Goal: Information Seeking & Learning: Check status

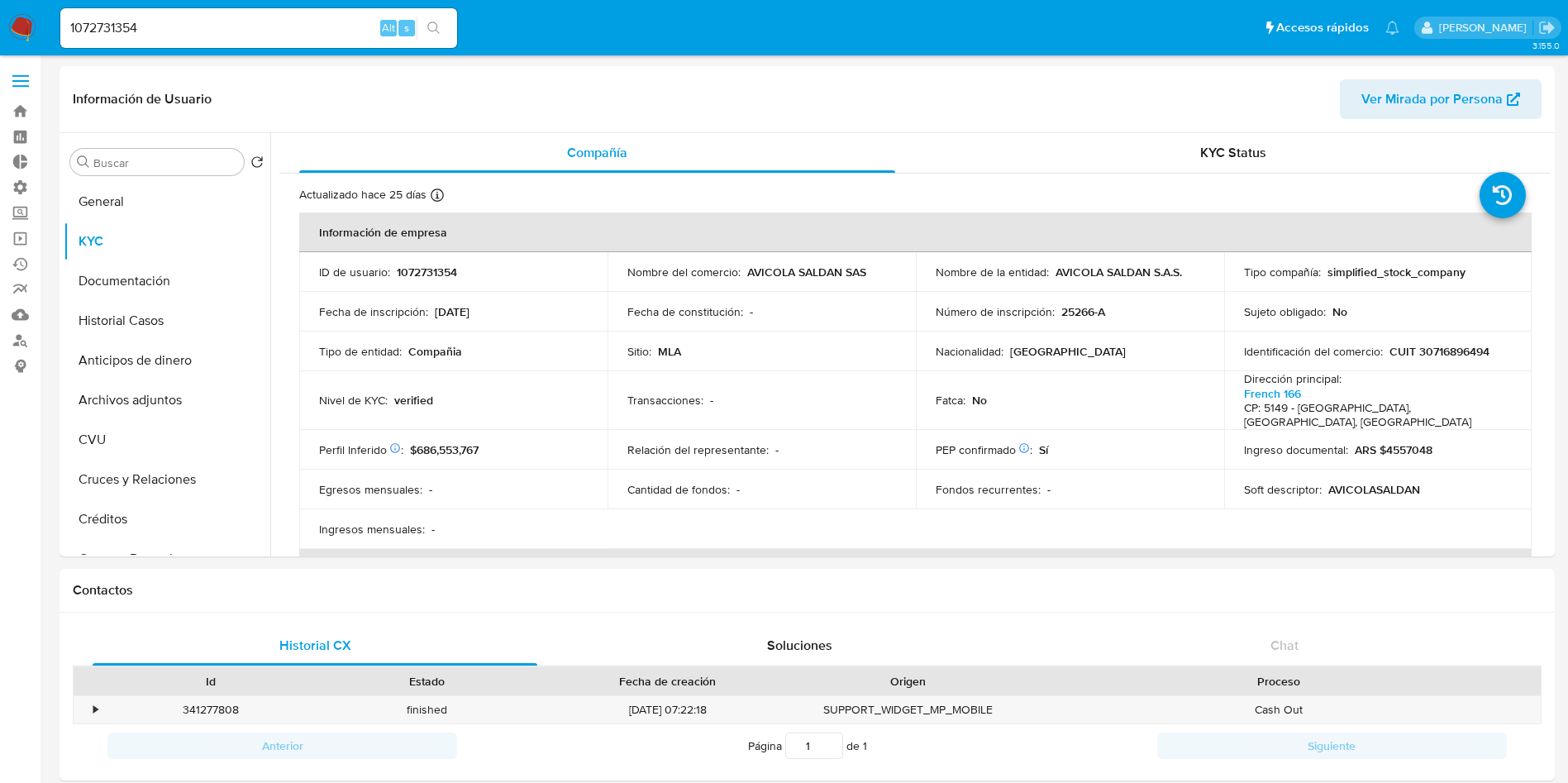
select select "10"
click at [231, 30] on input "1072731354" at bounding box center [258, 28] width 396 height 22
drag, startPoint x: 0, startPoint y: 0, endPoint x: 231, endPoint y: 29, distance: 232.8
click at [231, 29] on input "1072731354" at bounding box center [258, 28] width 396 height 22
paste input "2098295968"
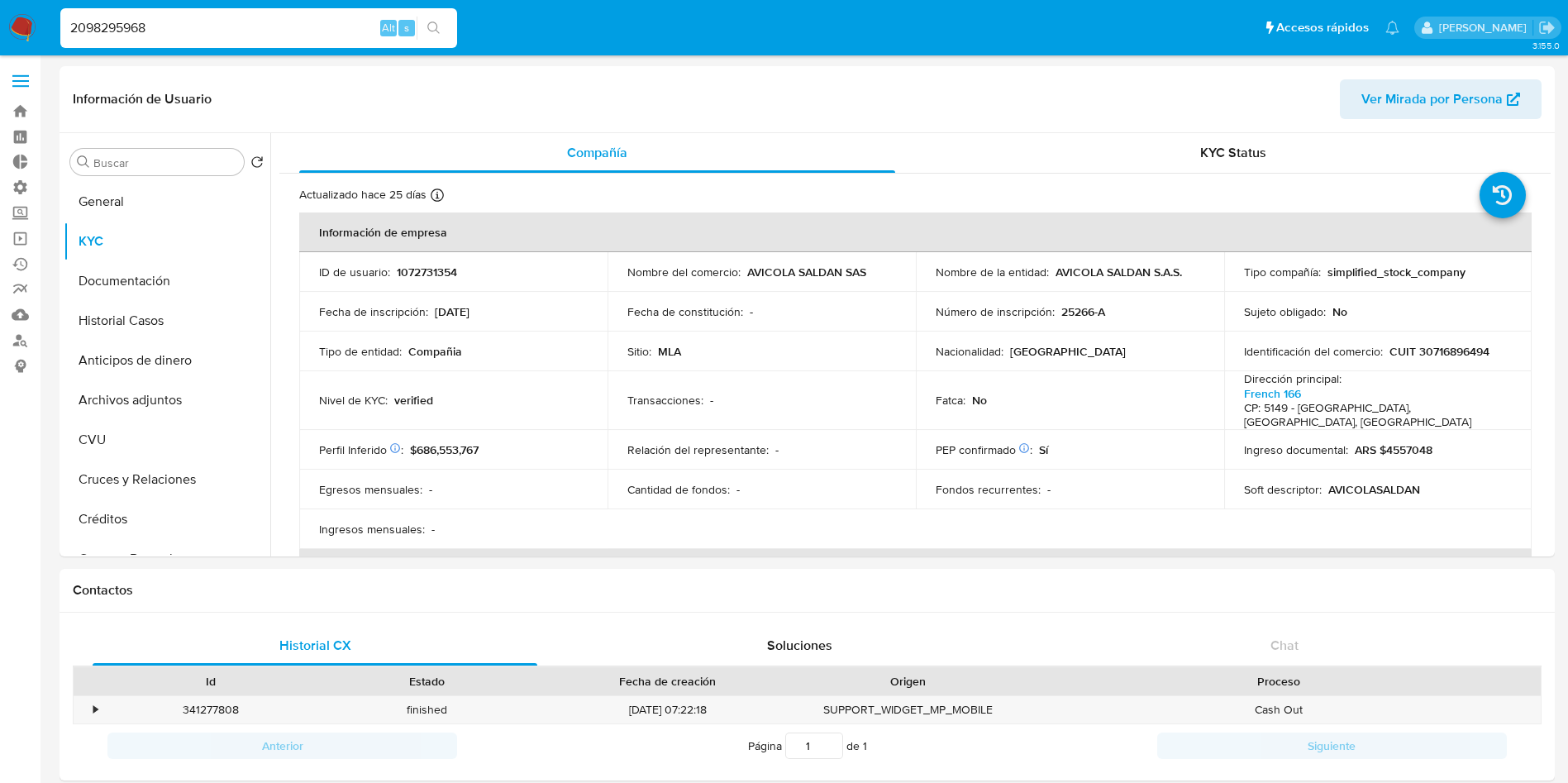
type input "2098295968"
click at [445, 26] on button "search-icon" at bounding box center [433, 28] width 34 height 23
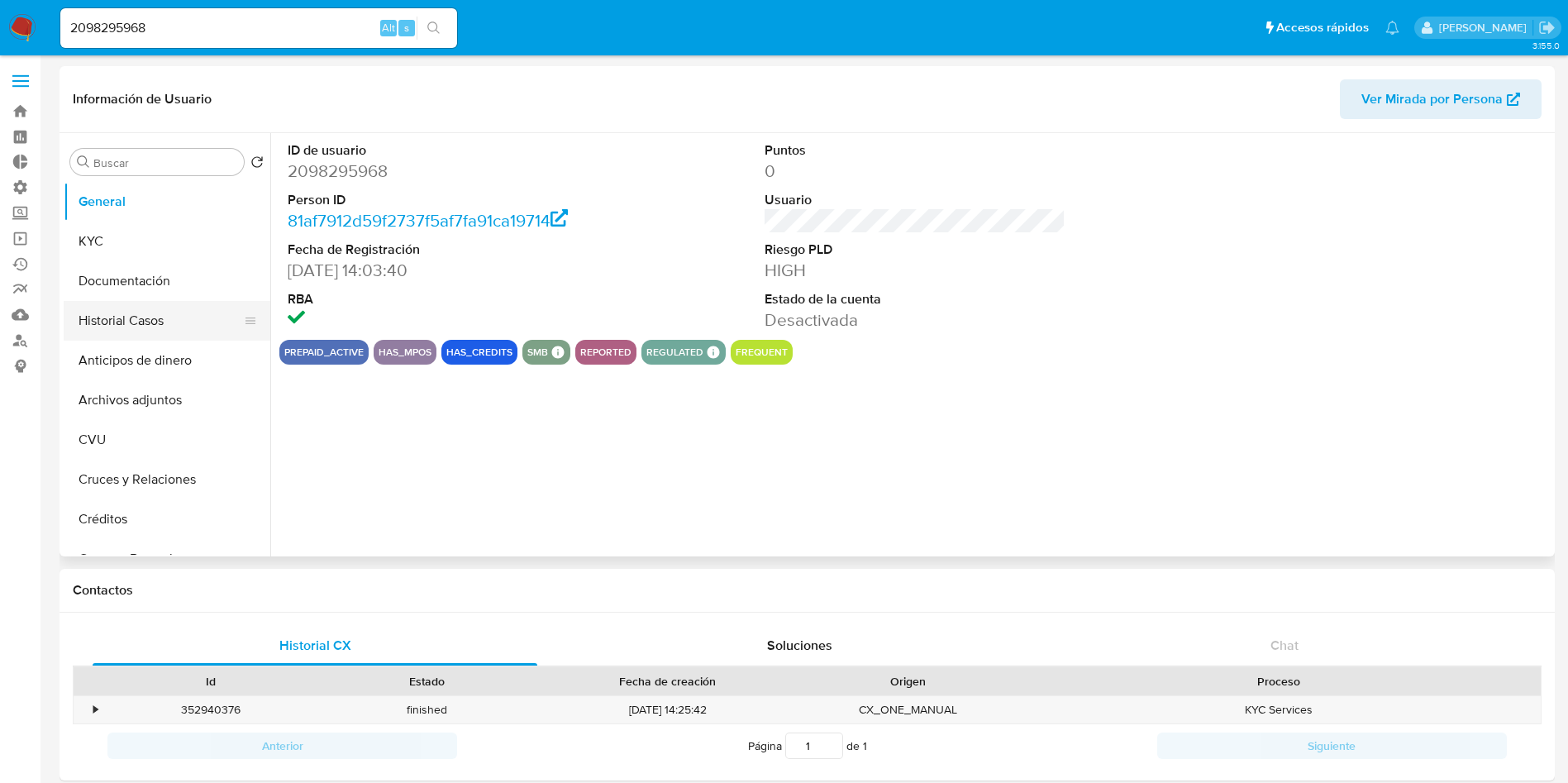
click at [144, 321] on button "Historial Casos" at bounding box center [160, 320] width 193 height 39
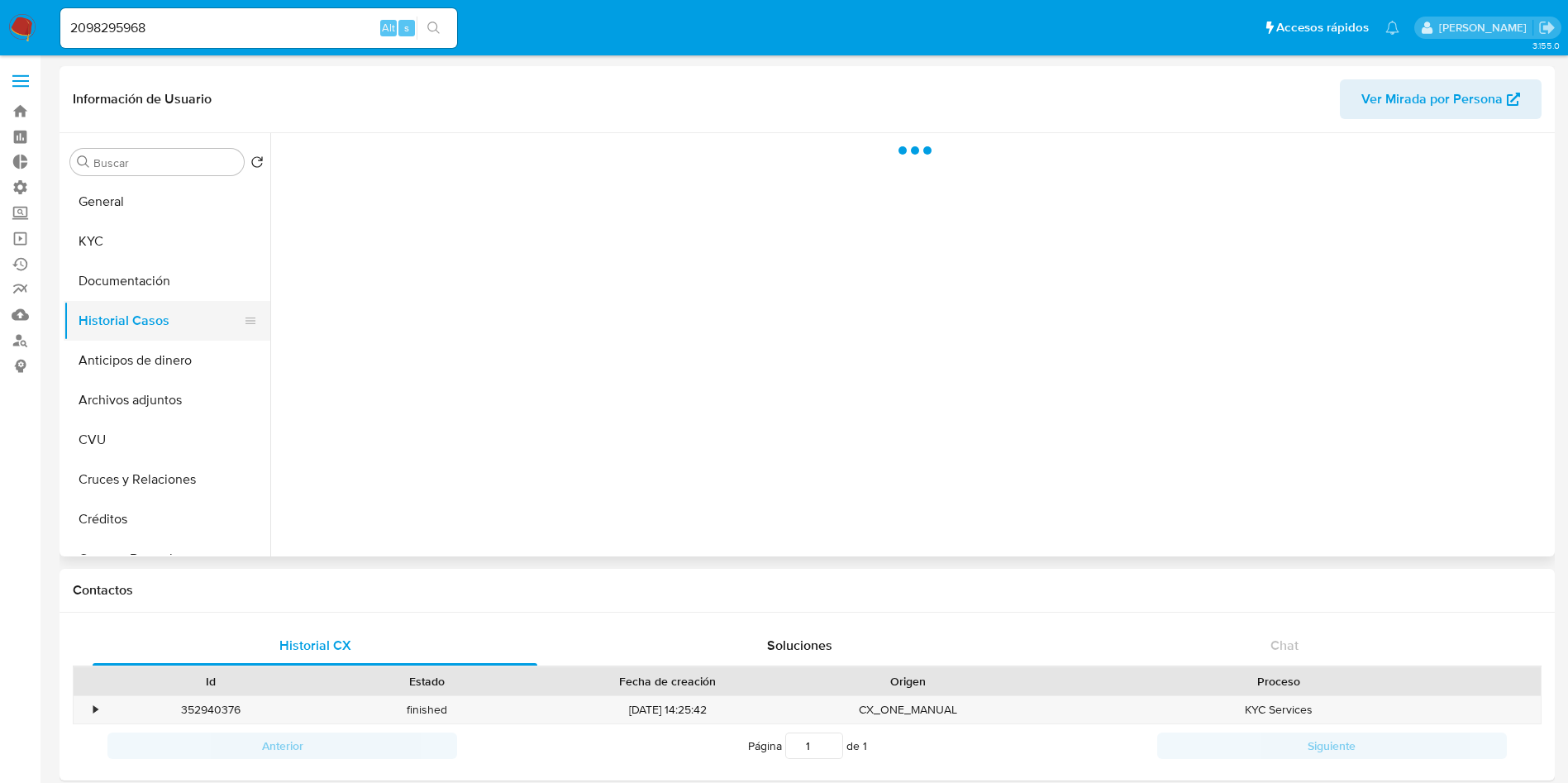
select select "10"
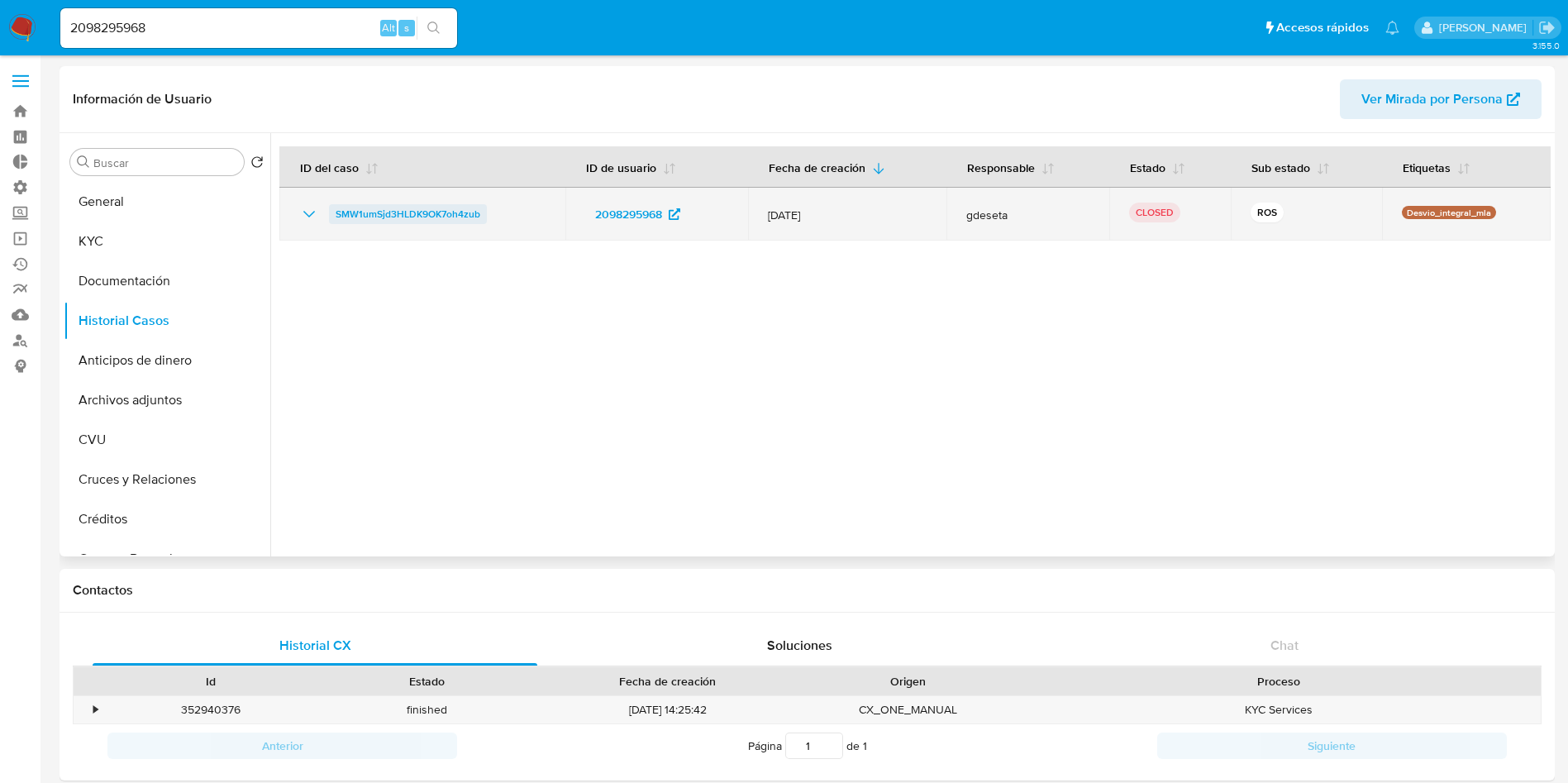
click at [379, 210] on span "SMW1umSjd3HLDK9OK7oh4zub" at bounding box center [408, 213] width 144 height 20
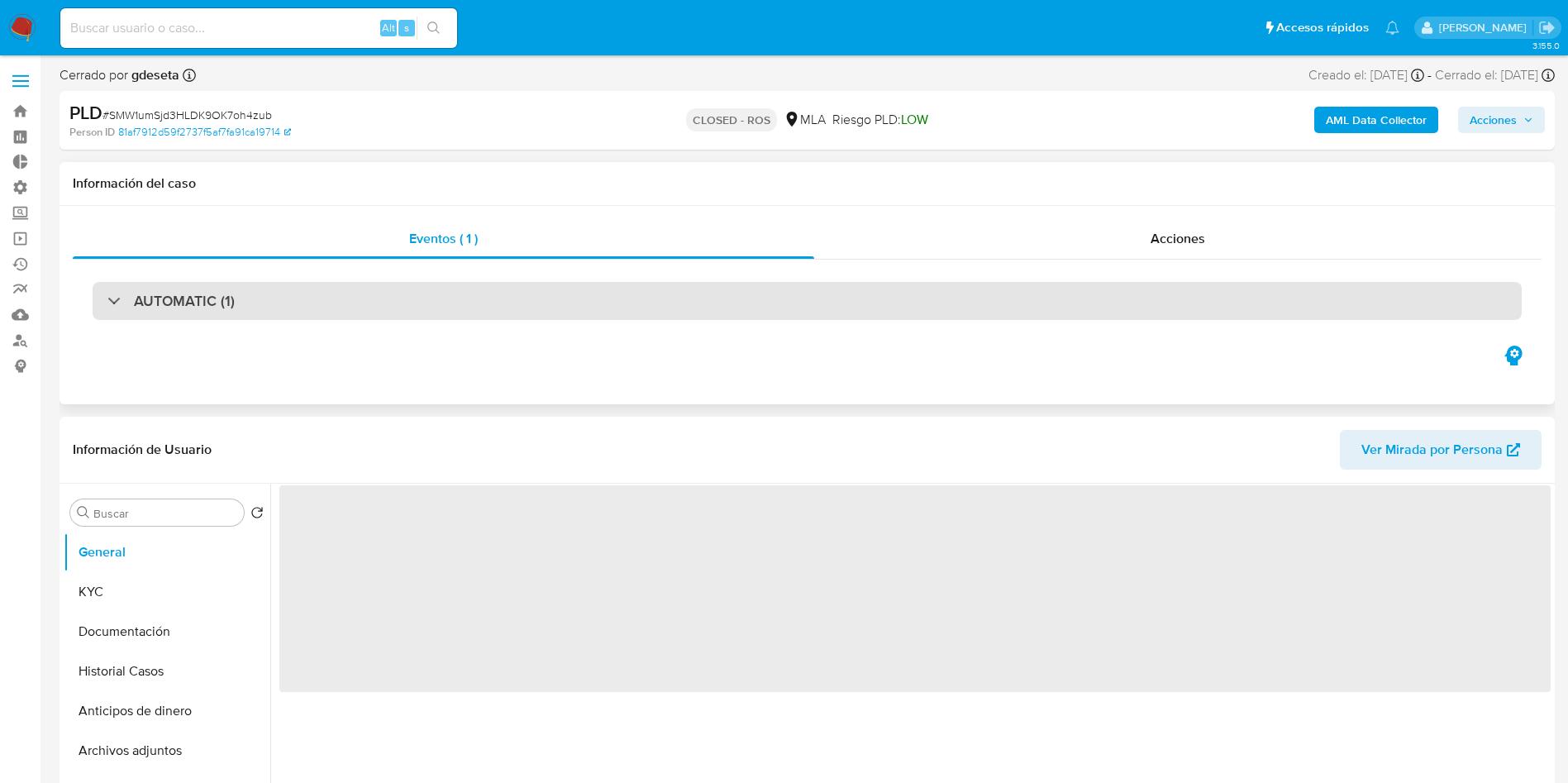
click at [427, 288] on div "AUTOMATIC (1)" at bounding box center [807, 300] width 1429 height 38
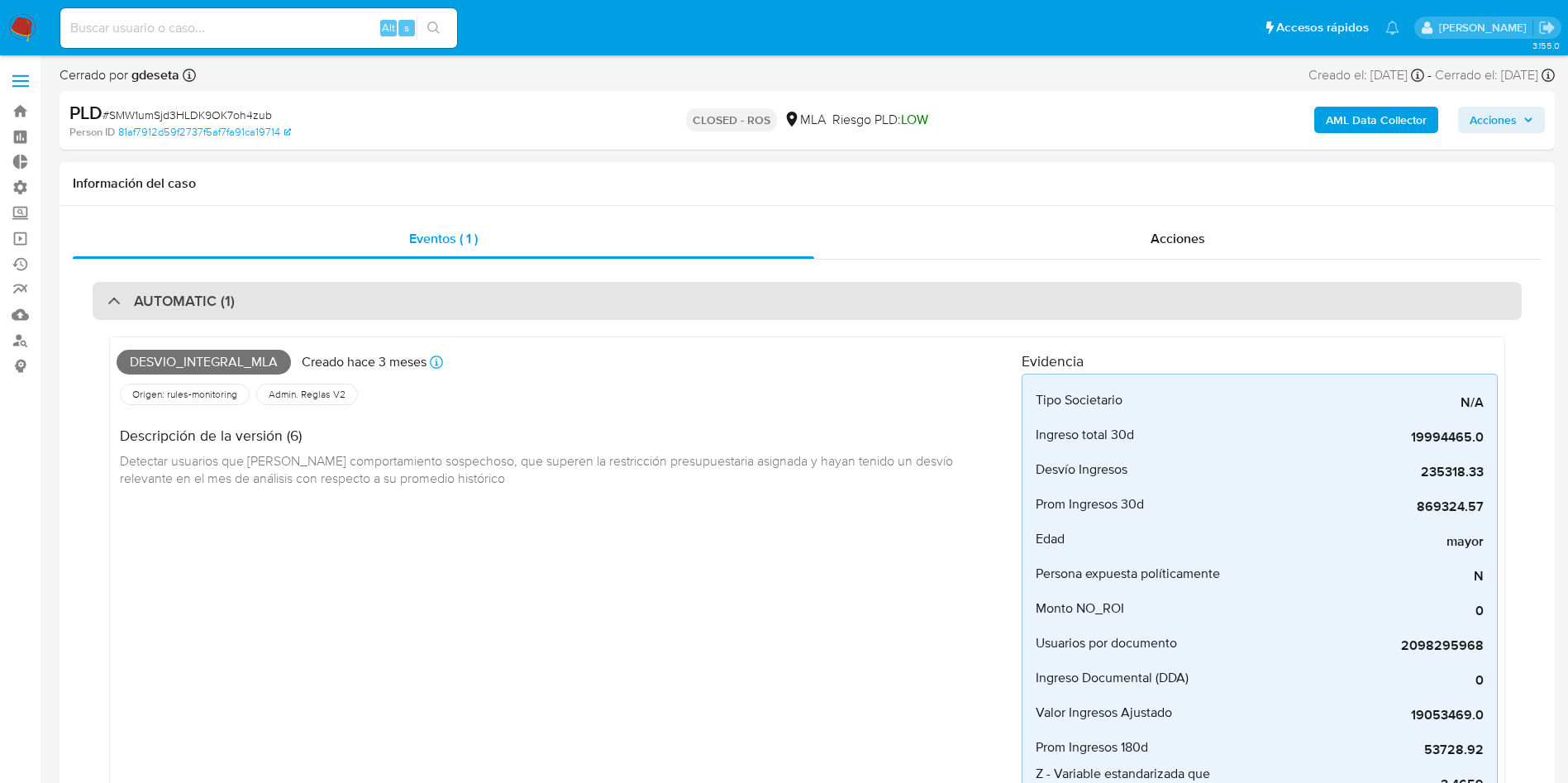
click at [427, 288] on div "AUTOMATIC (1)" at bounding box center [807, 300] width 1429 height 38
select select "10"
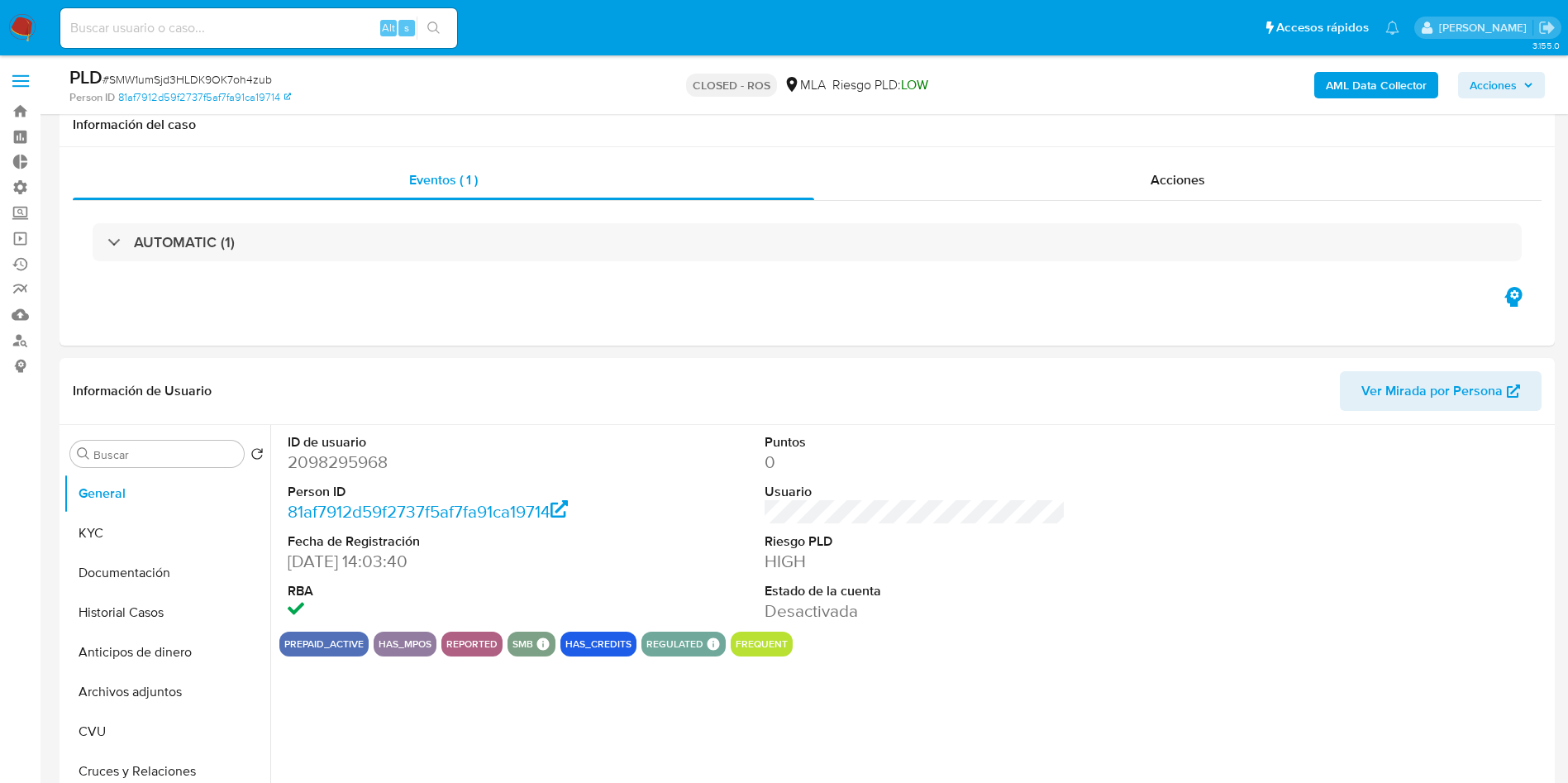
scroll to position [124, 0]
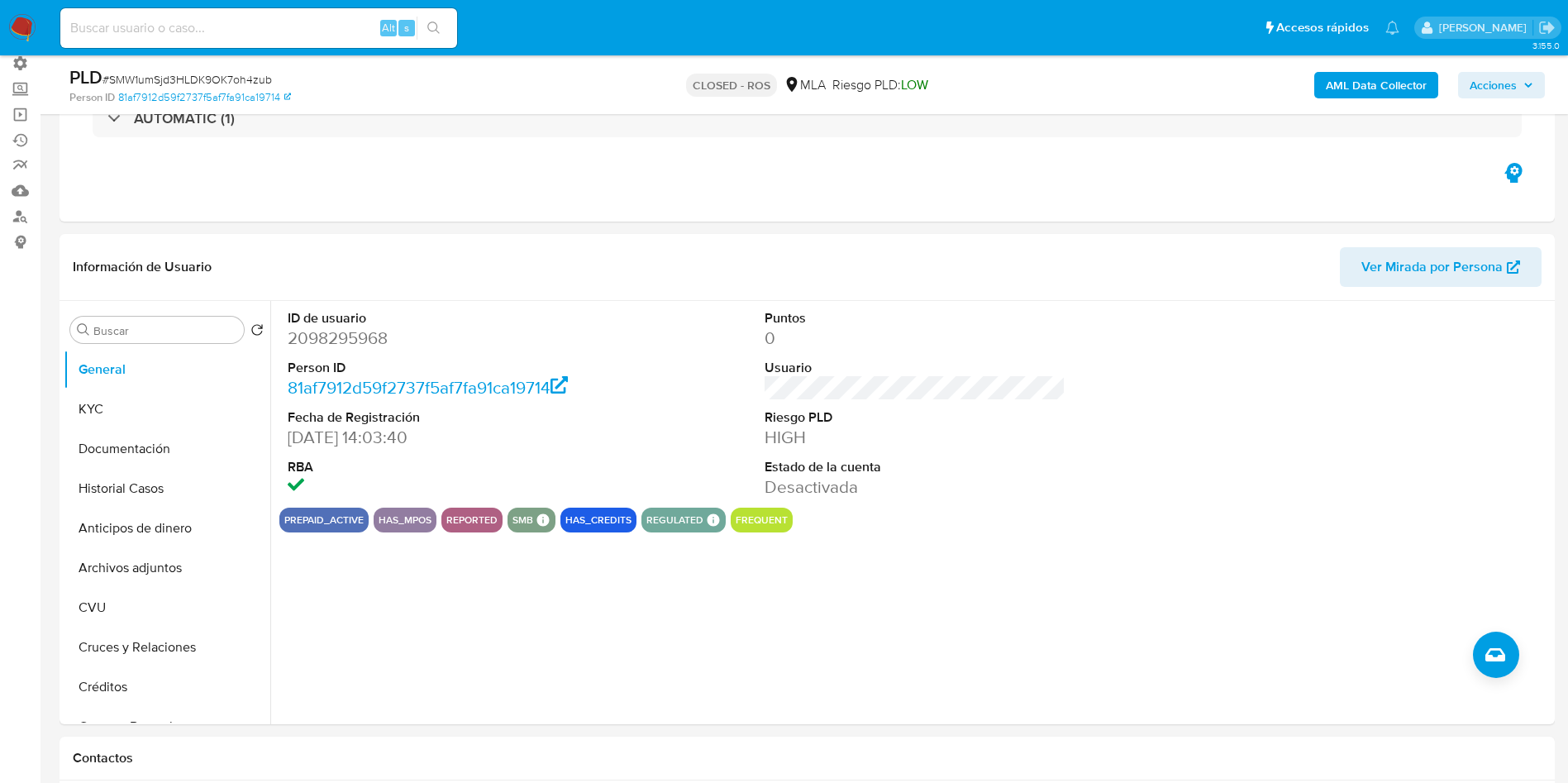
click at [239, 31] on input at bounding box center [258, 28] width 396 height 22
paste input "1987824052"
type input "1987824052"
click at [445, 28] on button "search-icon" at bounding box center [433, 28] width 34 height 23
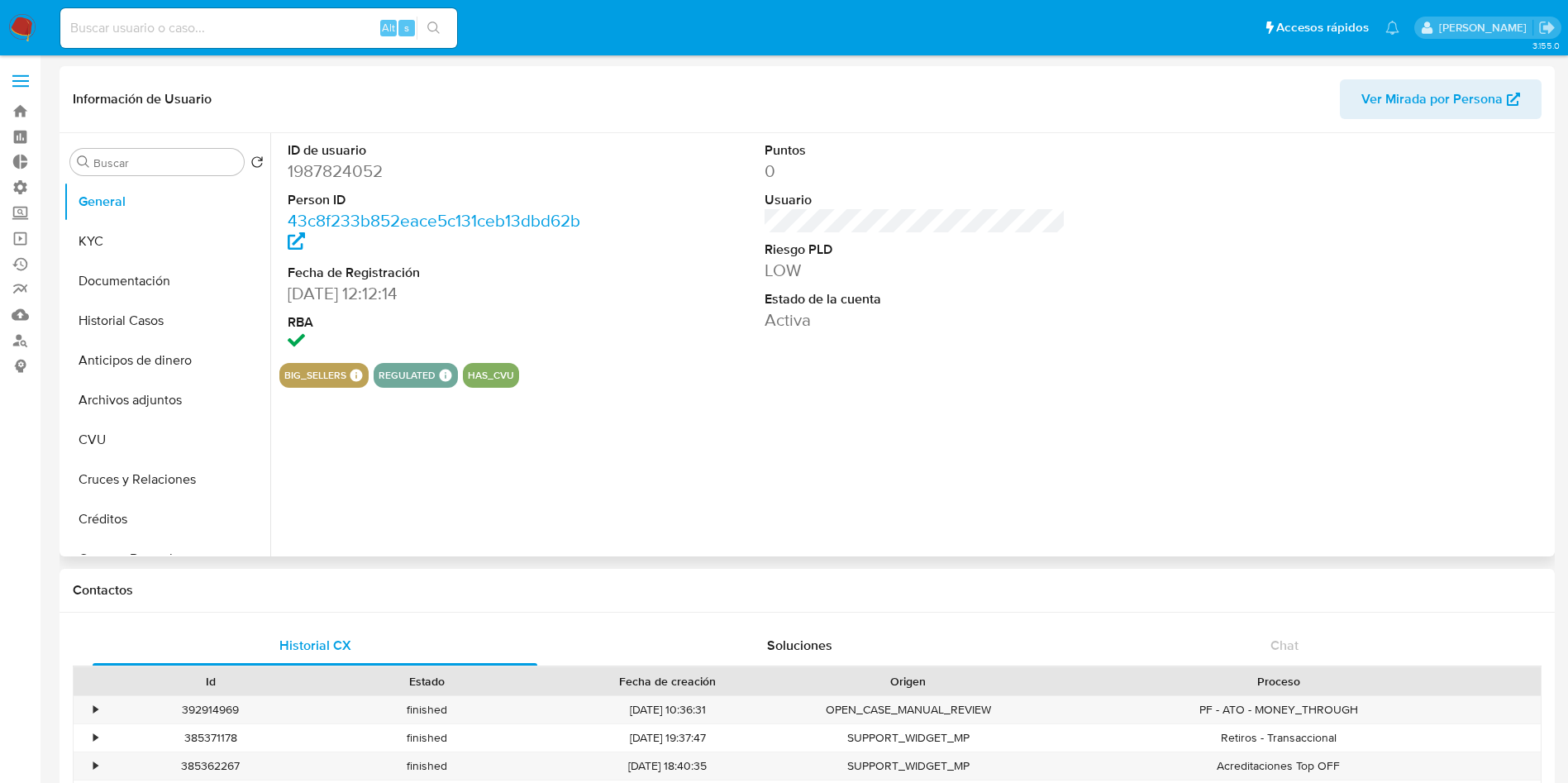
select select "10"
drag, startPoint x: 151, startPoint y: 425, endPoint x: 163, endPoint y: 420, distance: 13.0
click at [150, 425] on button "CVU" at bounding box center [160, 439] width 193 height 39
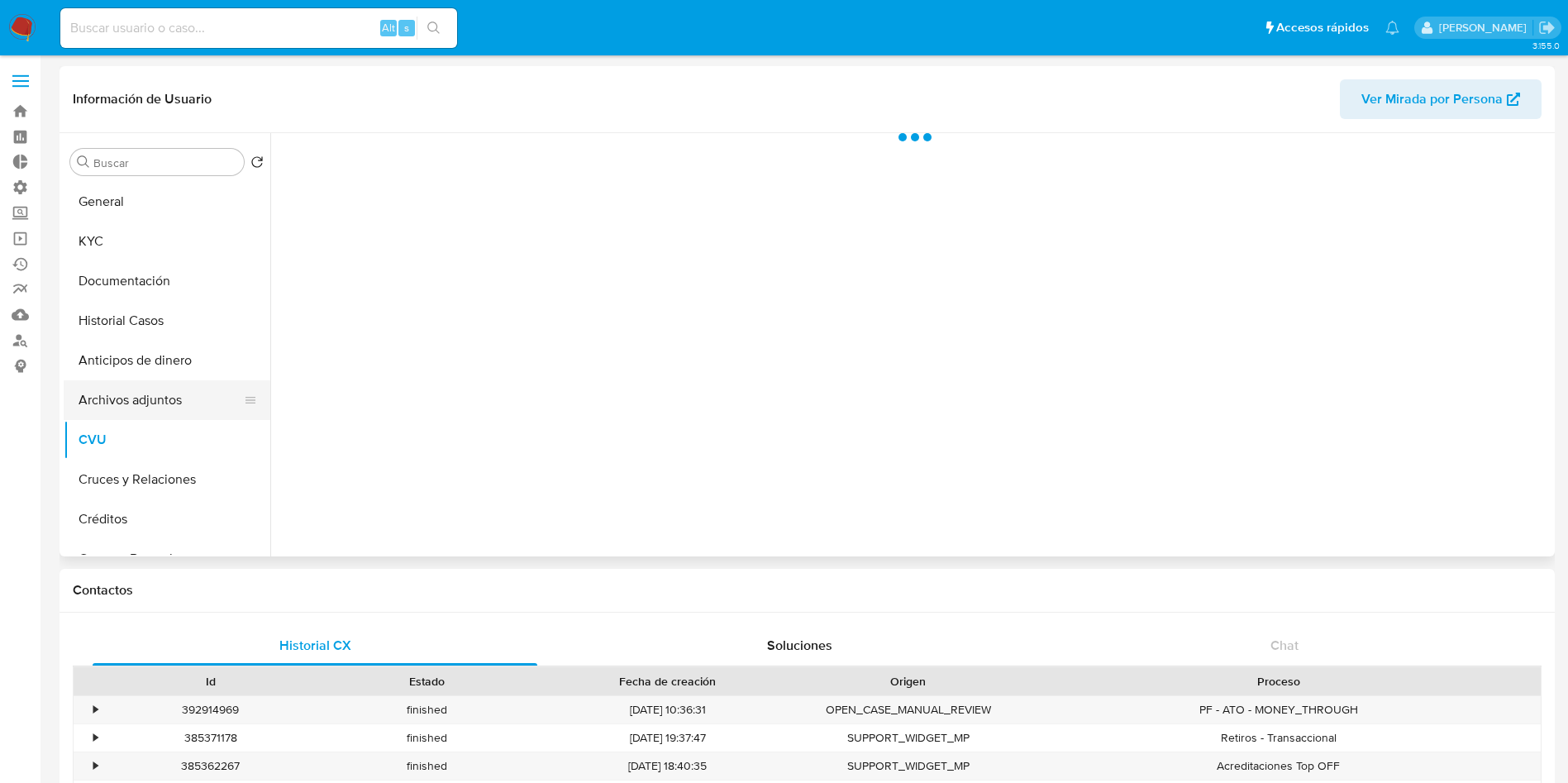
click at [164, 395] on button "Archivos adjuntos" at bounding box center [160, 400] width 193 height 39
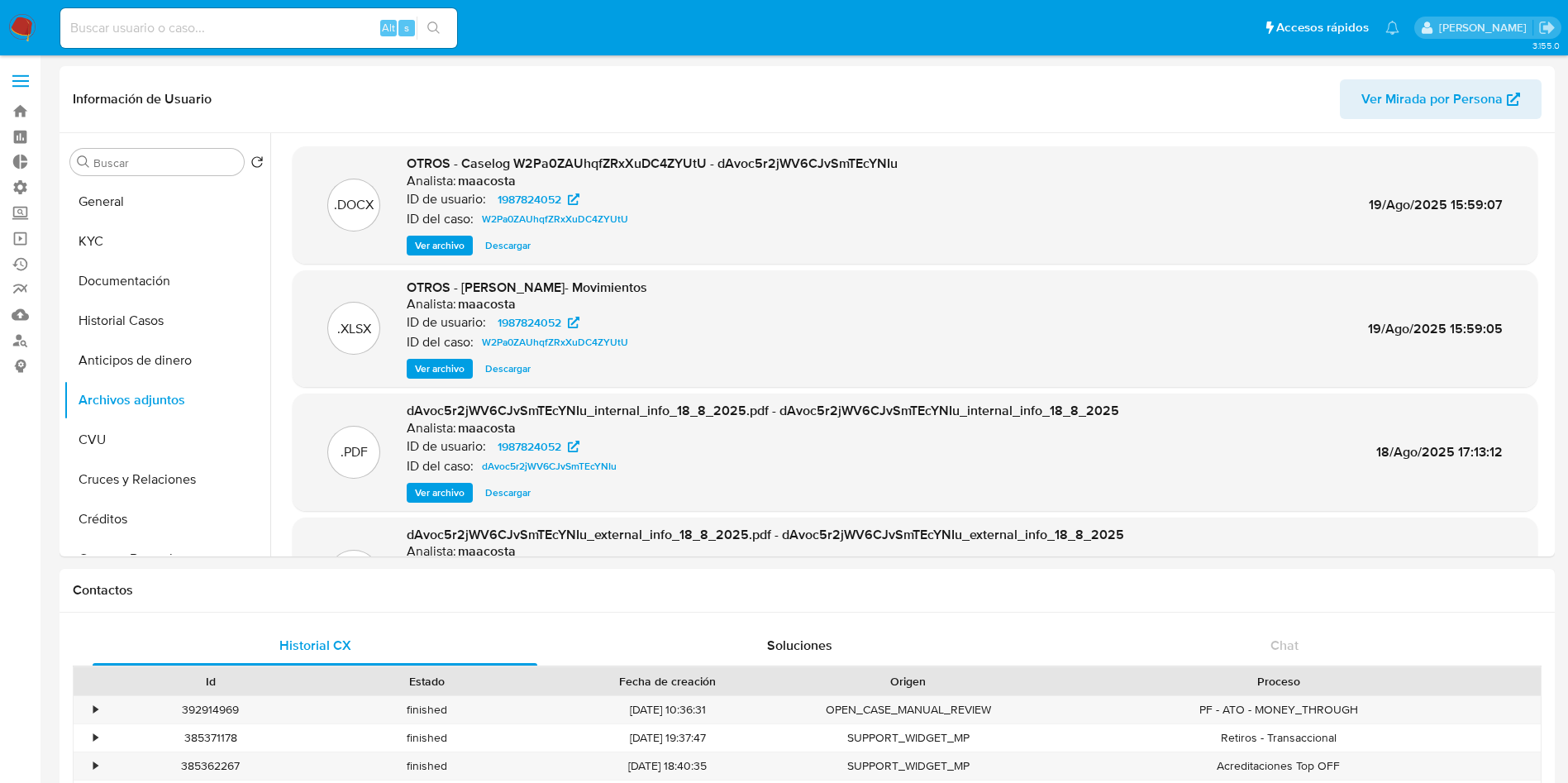
click at [205, 45] on div "Alt s" at bounding box center [258, 27] width 396 height 39
click at [206, 38] on div "Alt s" at bounding box center [258, 27] width 396 height 39
click at [214, 32] on input at bounding box center [258, 28] width 396 height 22
paste input "2098295968"
type input "2098295968"
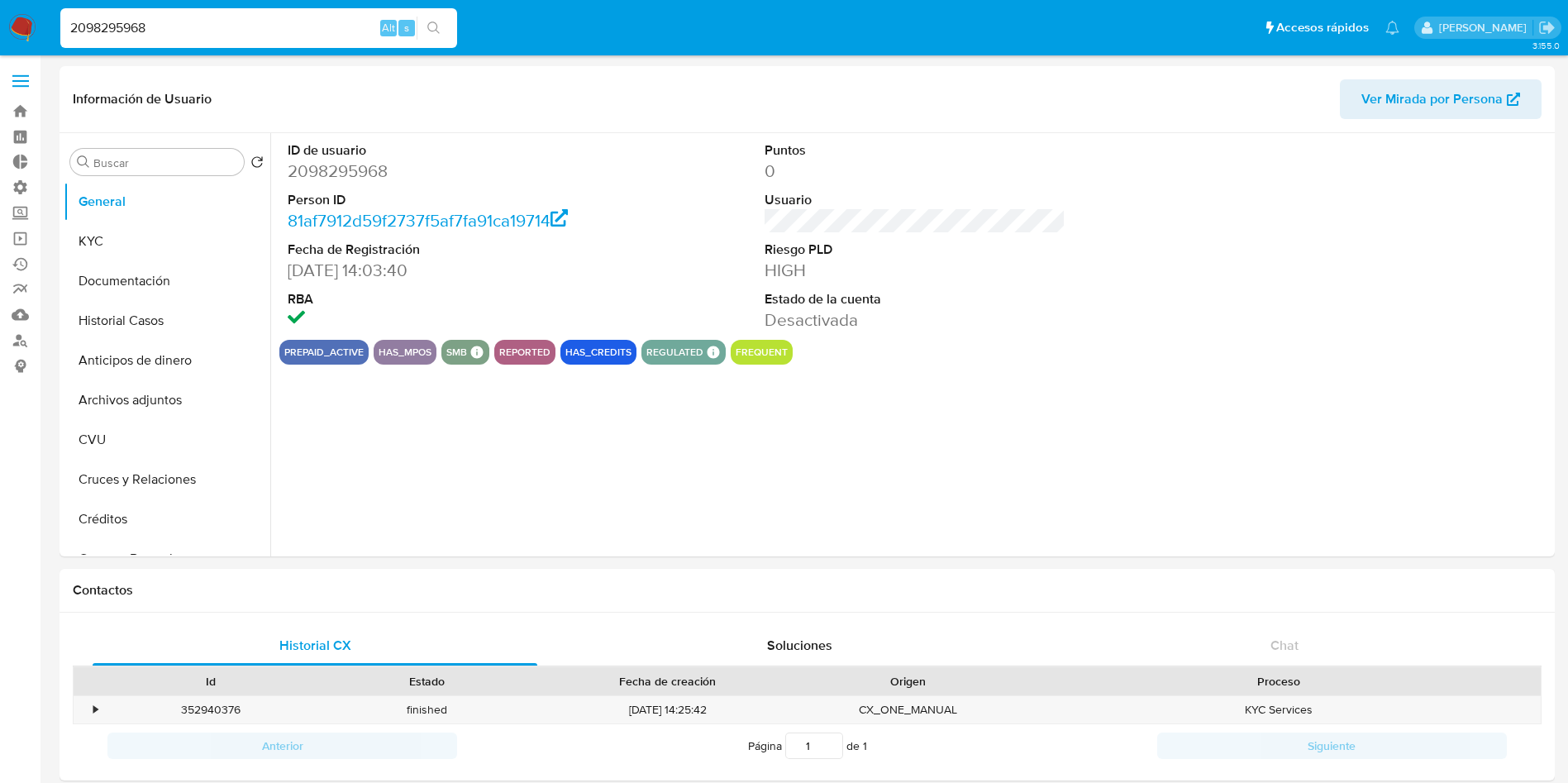
select select "10"
click at [129, 327] on button "Historial Casos" at bounding box center [160, 320] width 193 height 39
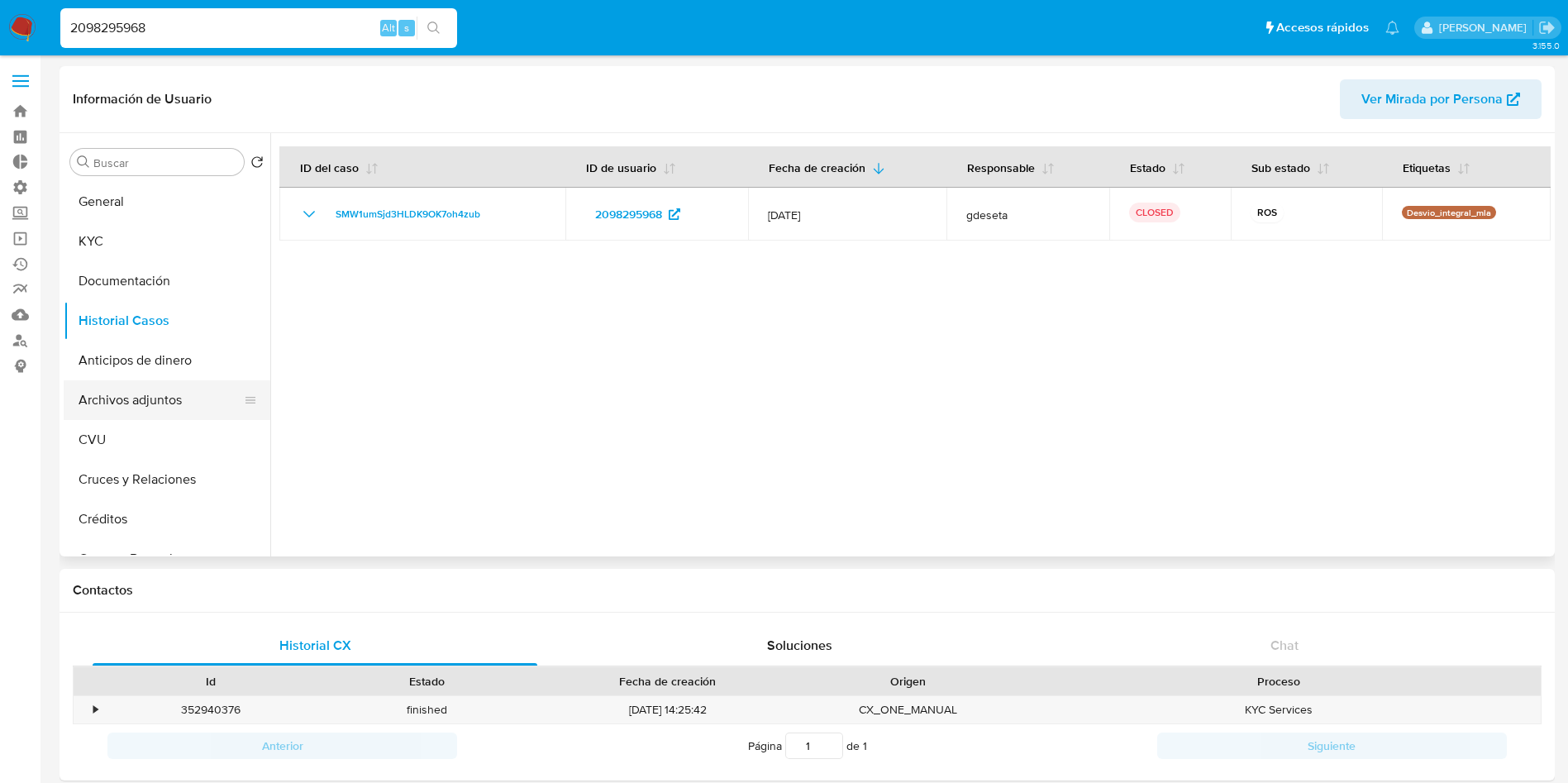
click at [134, 405] on button "Archivos adjuntos" at bounding box center [160, 400] width 193 height 39
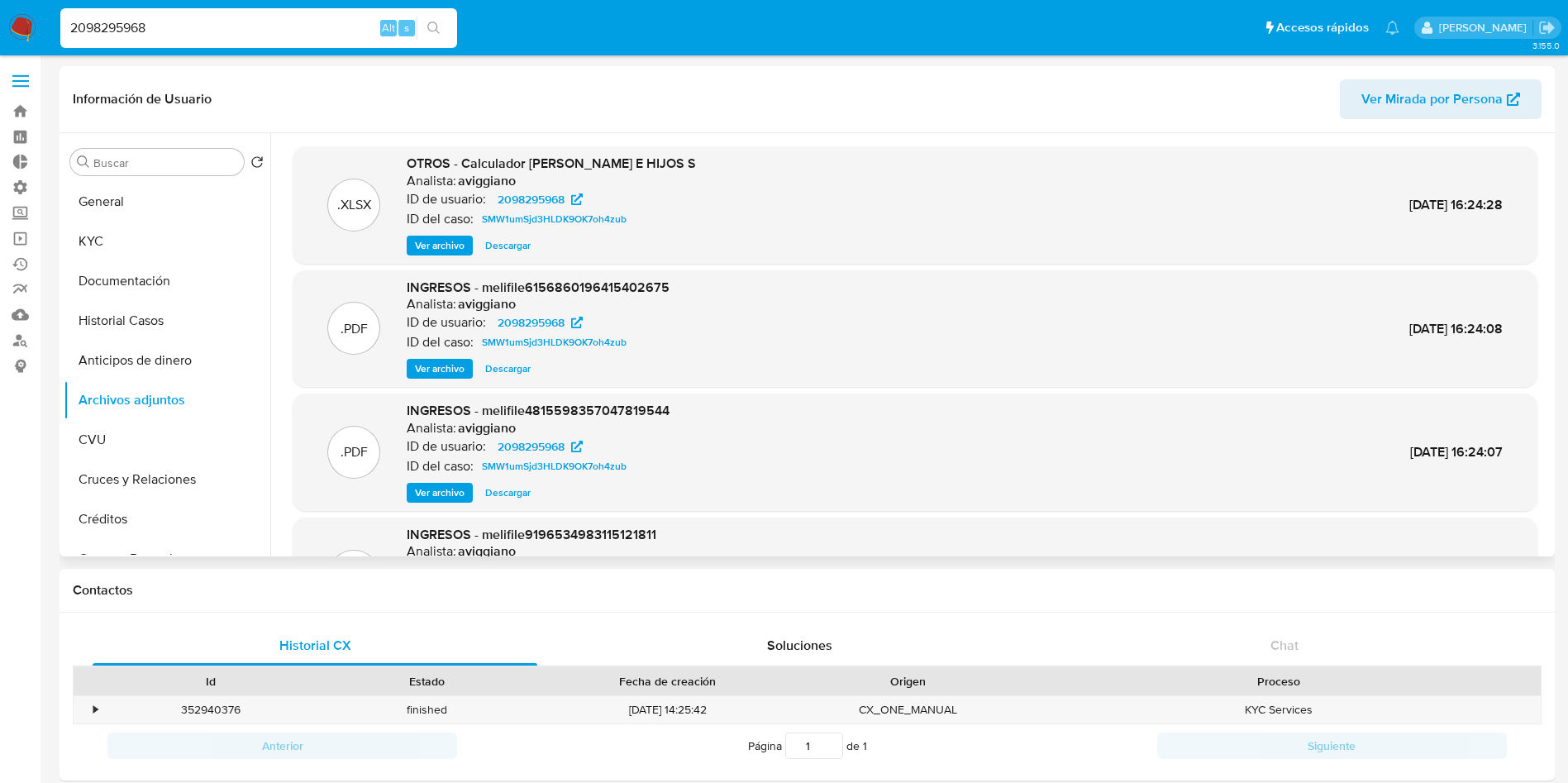
scroll to position [124, 0]
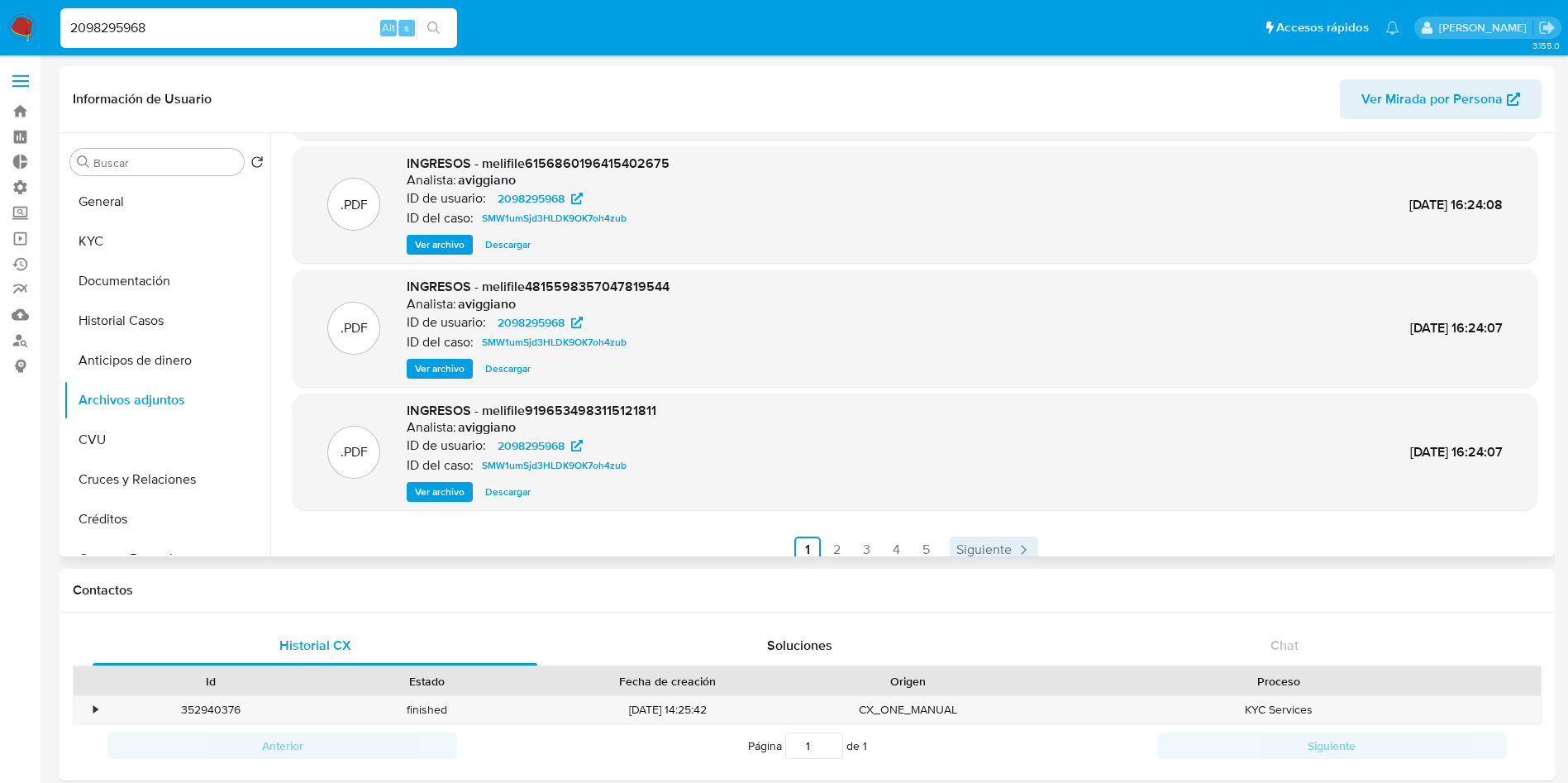
click at [958, 546] on span "Siguiente" at bounding box center [984, 549] width 55 height 13
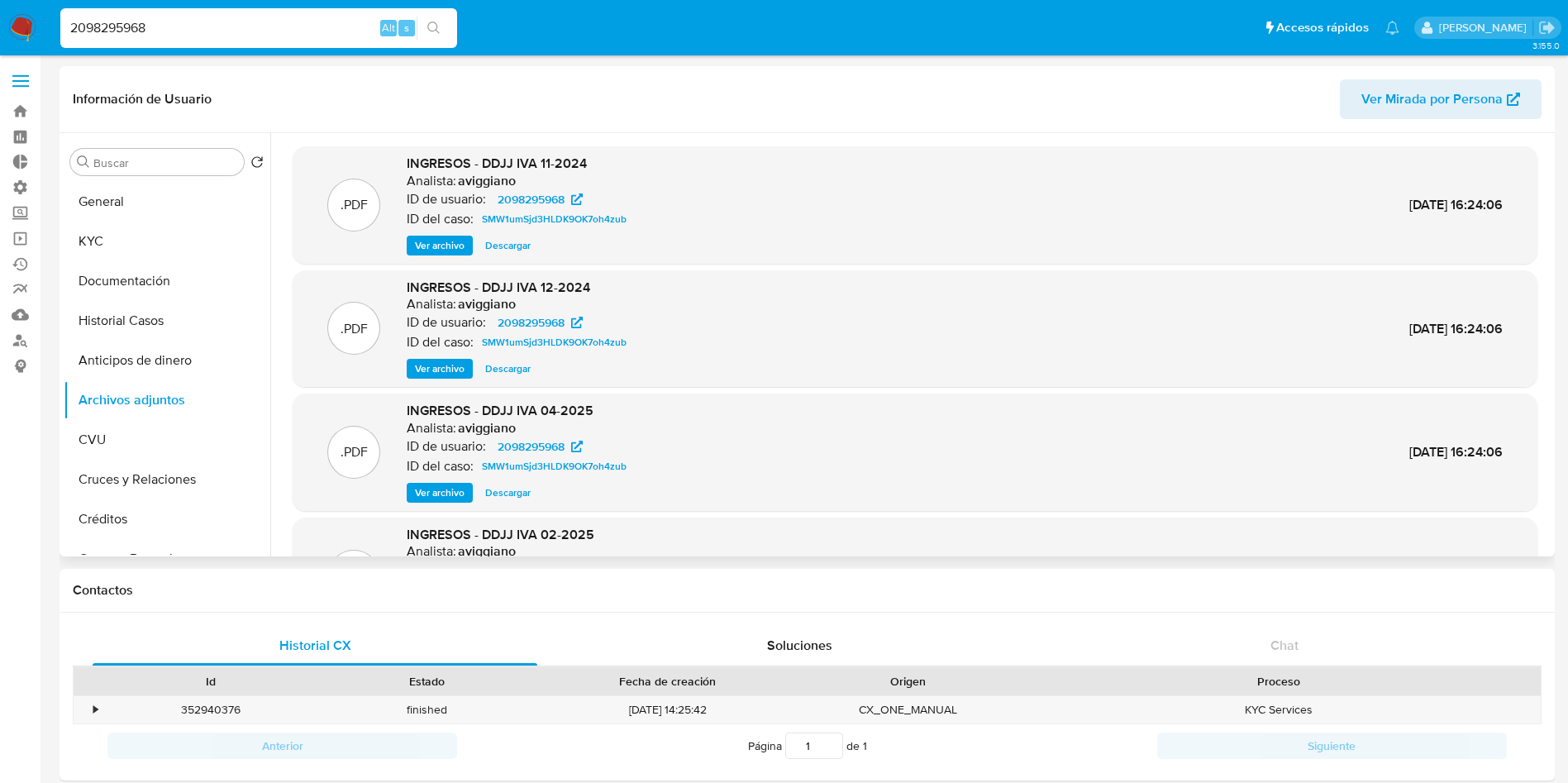
click at [452, 251] on span "Ver archivo" at bounding box center [439, 245] width 50 height 17
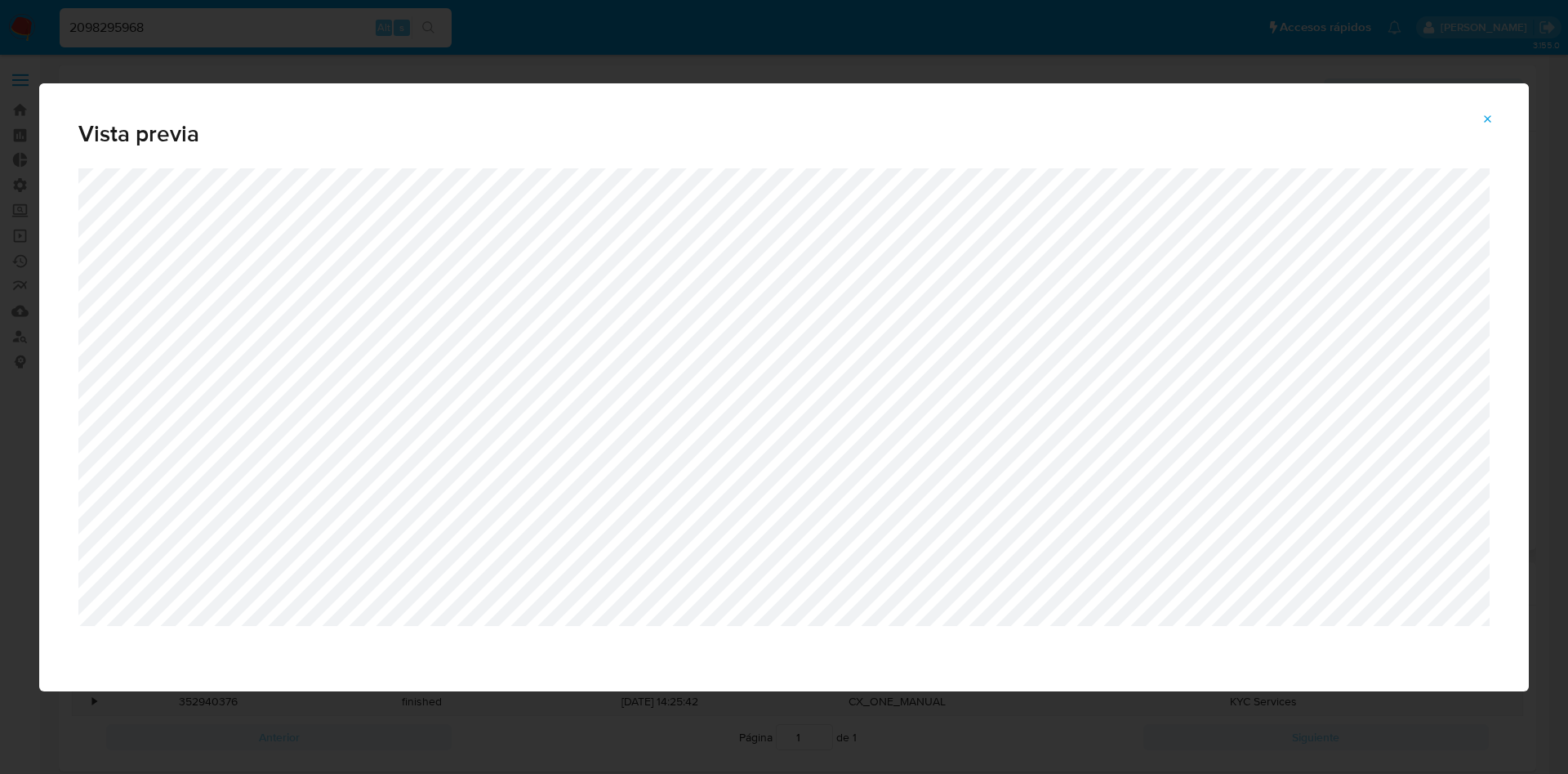
click at [1489, 118] on icon "Attachment preview" at bounding box center [1488, 118] width 13 height 13
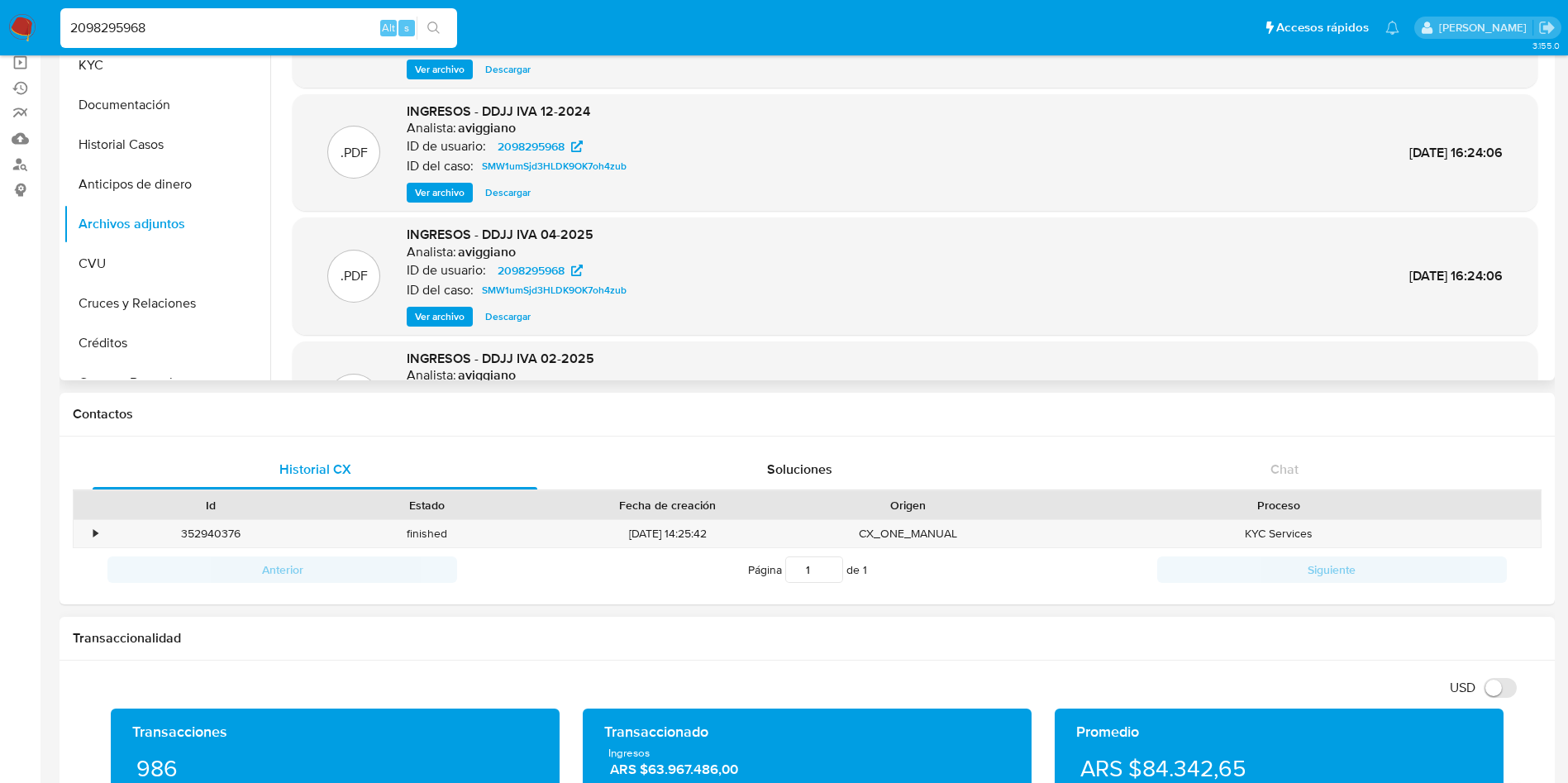
scroll to position [124, 0]
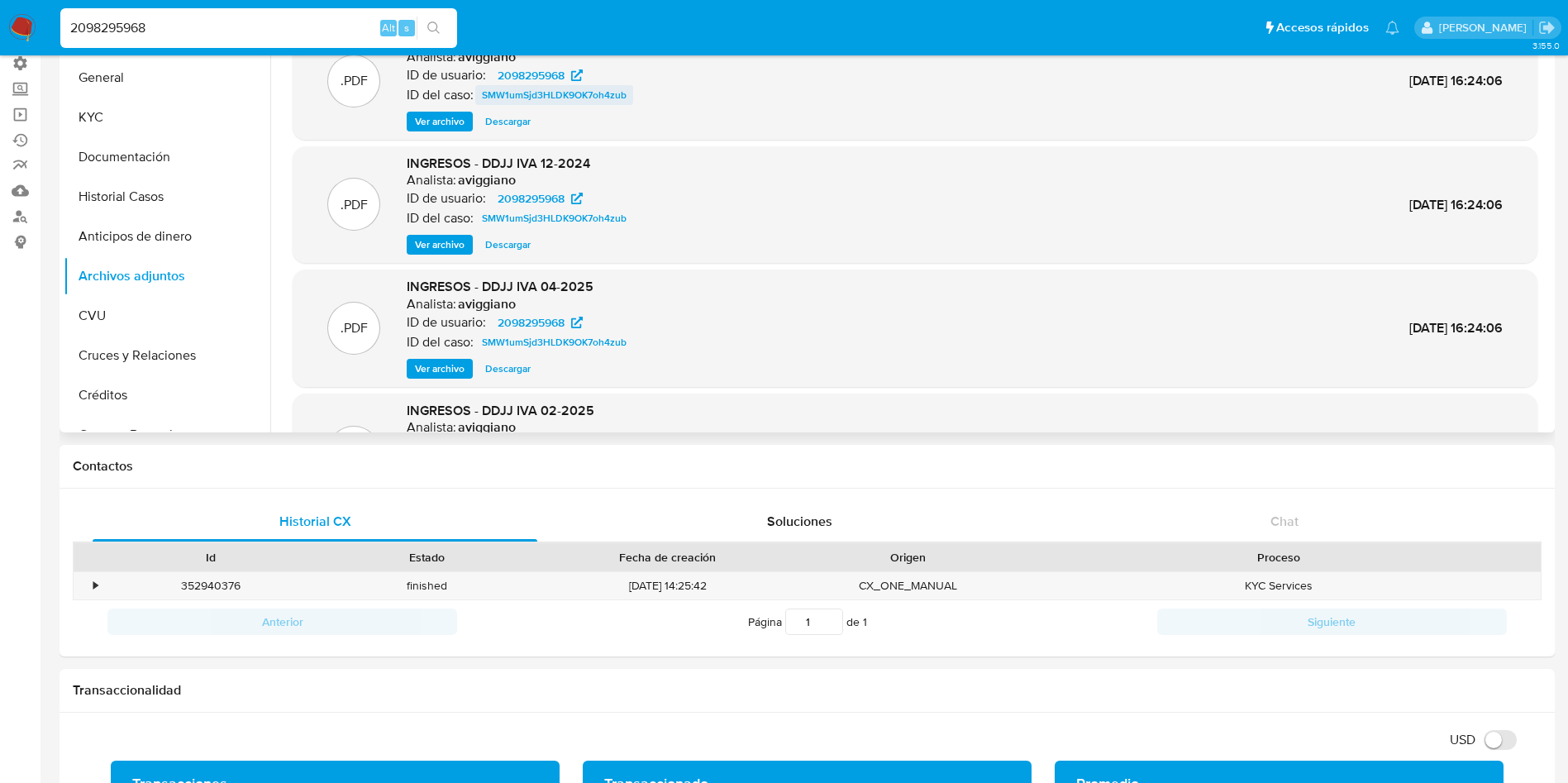
click at [619, 94] on span "SMW1umSjd3HLDK9OK7oh4zub" at bounding box center [554, 94] width 144 height 20
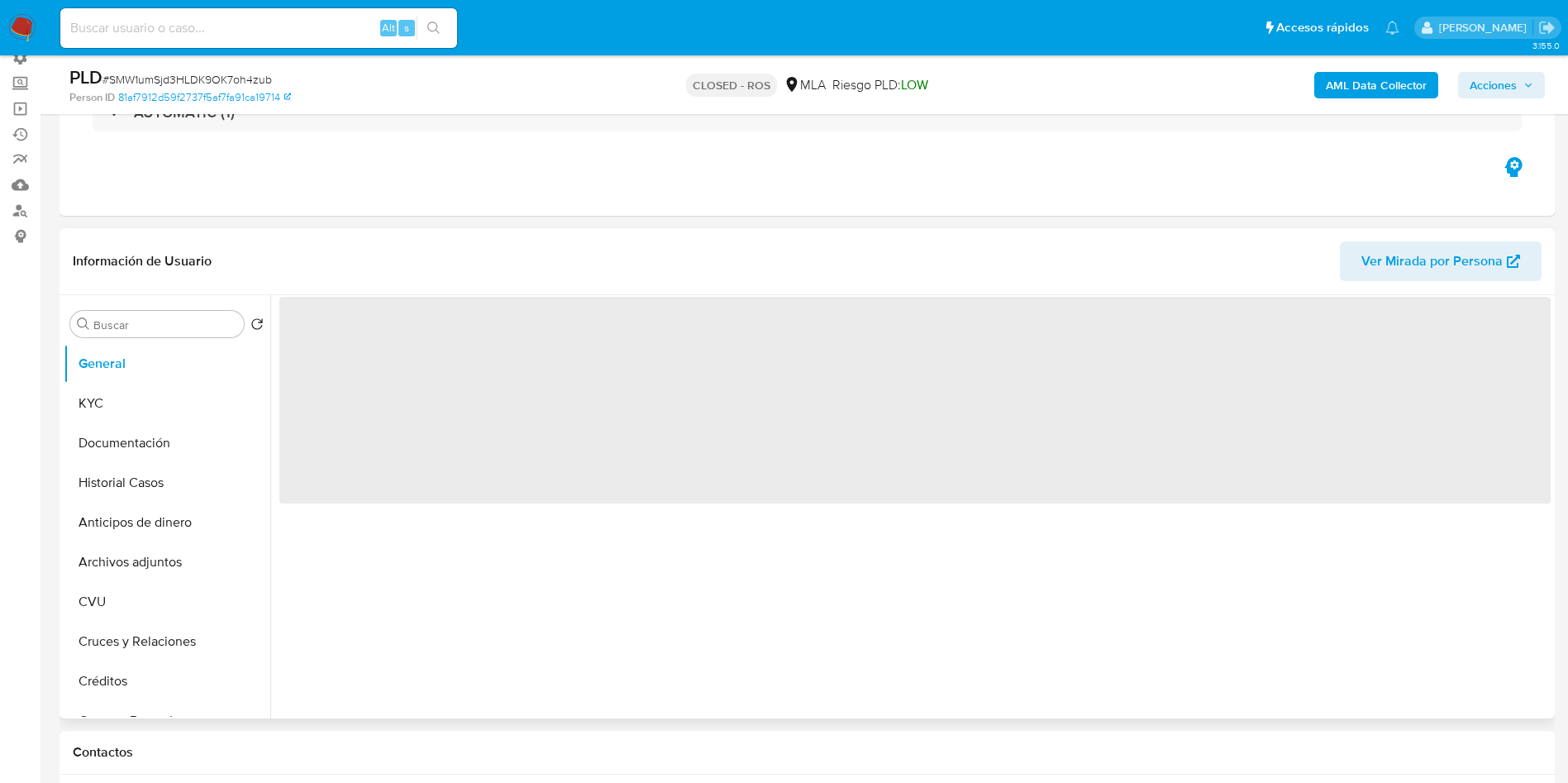
scroll to position [372, 0]
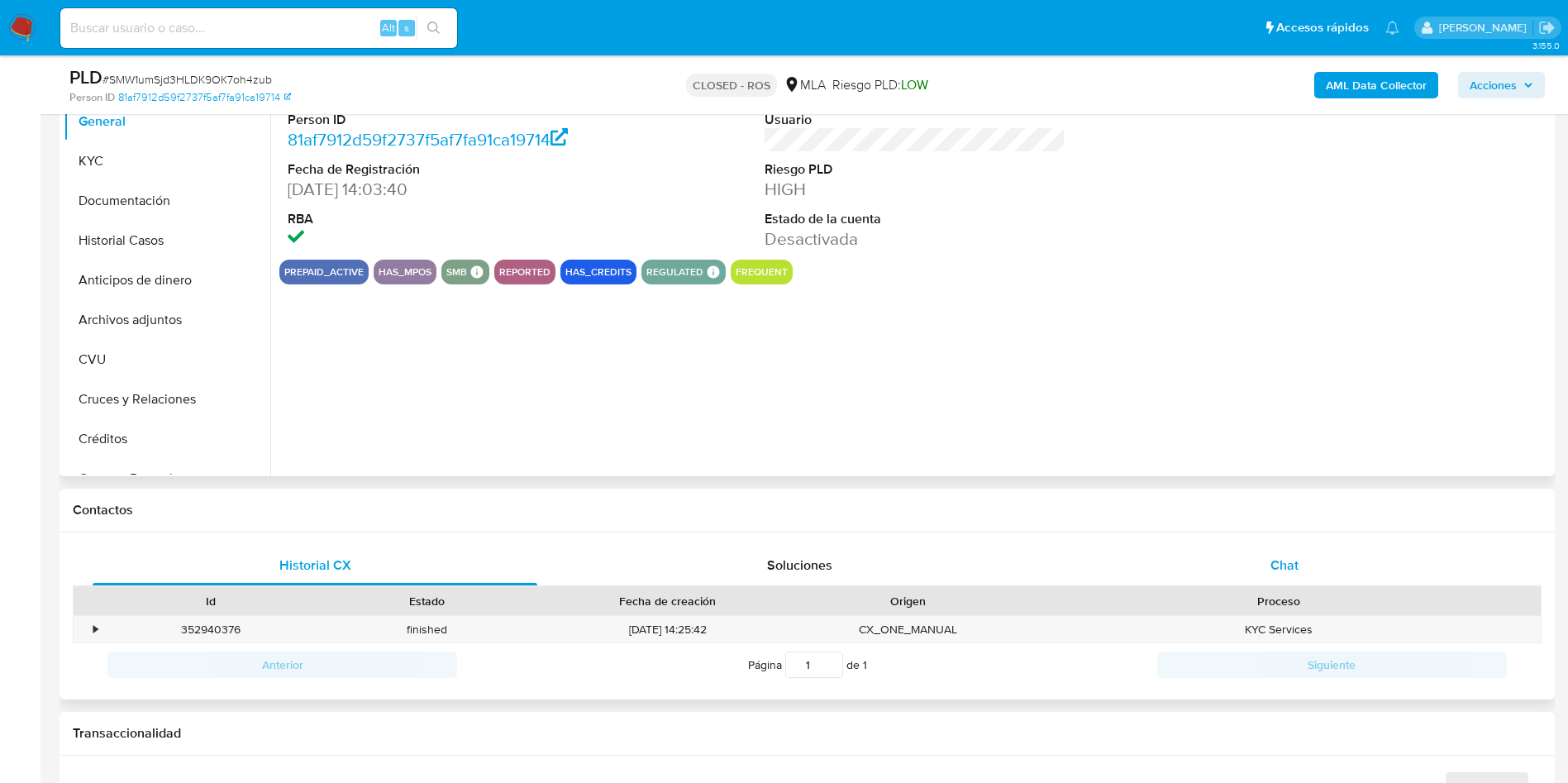
click at [1339, 556] on div "Chat" at bounding box center [1284, 564] width 444 height 39
select select "10"
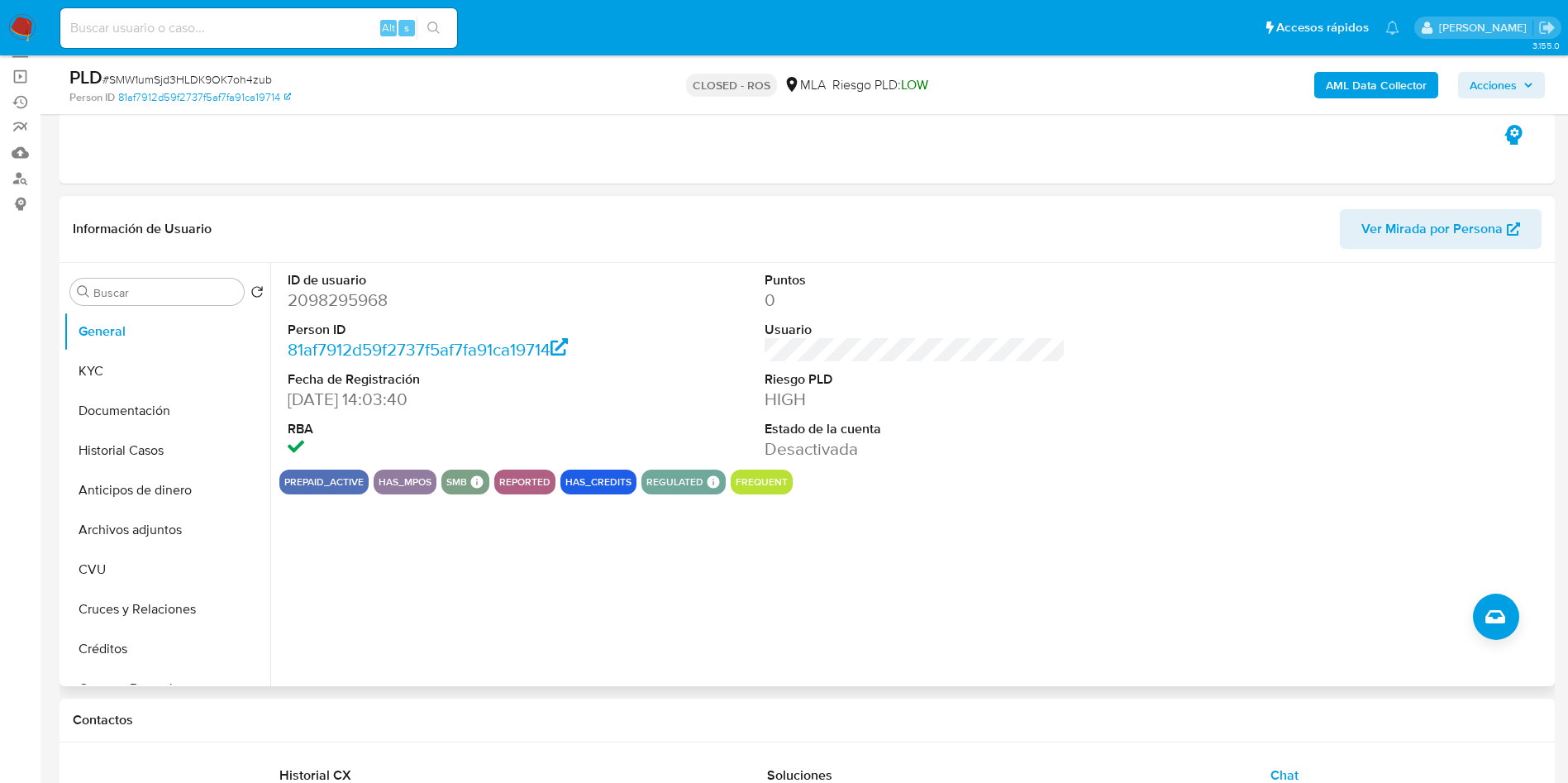
scroll to position [124, 0]
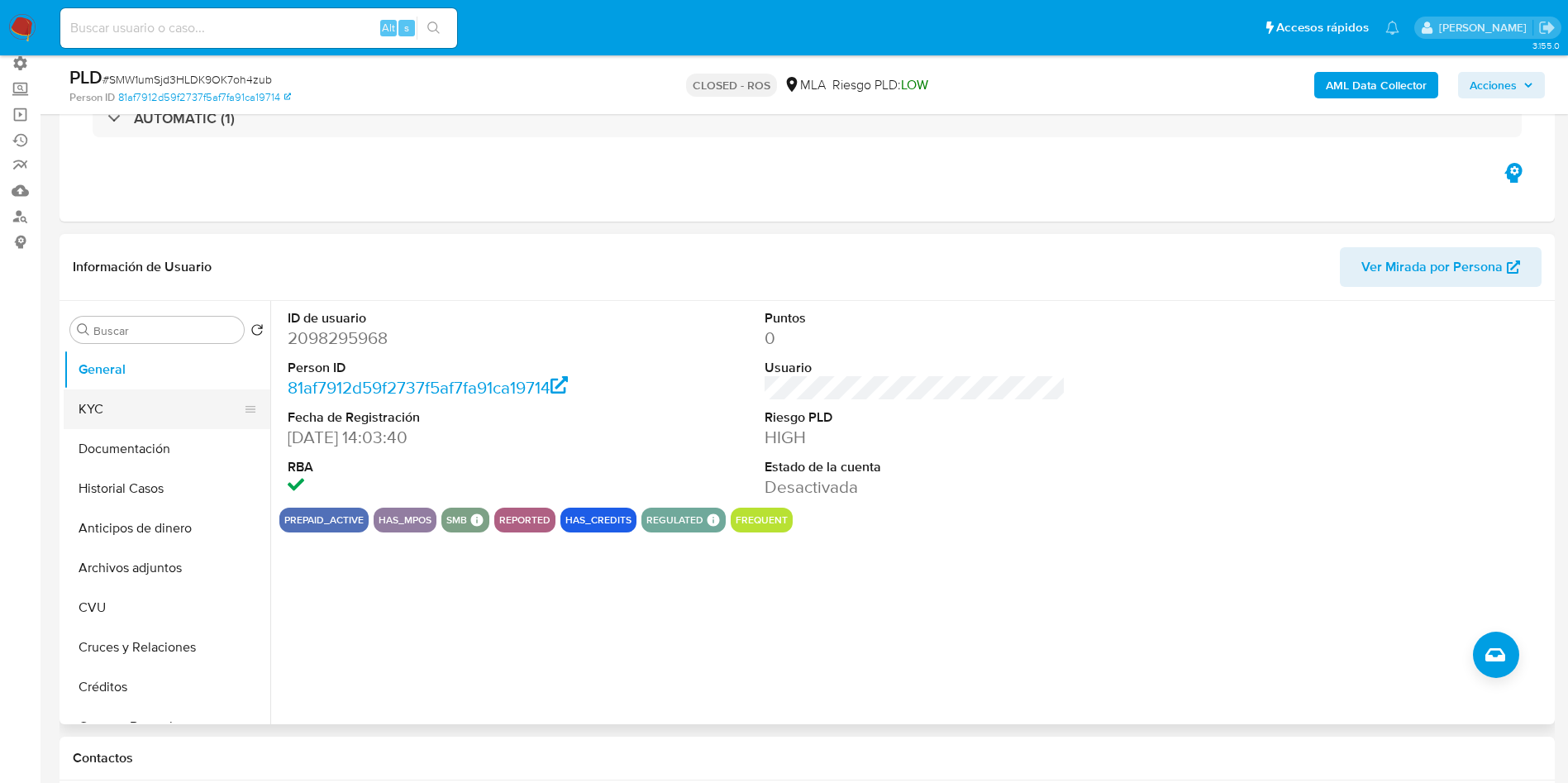
click at [101, 408] on button "KYC" at bounding box center [160, 409] width 193 height 39
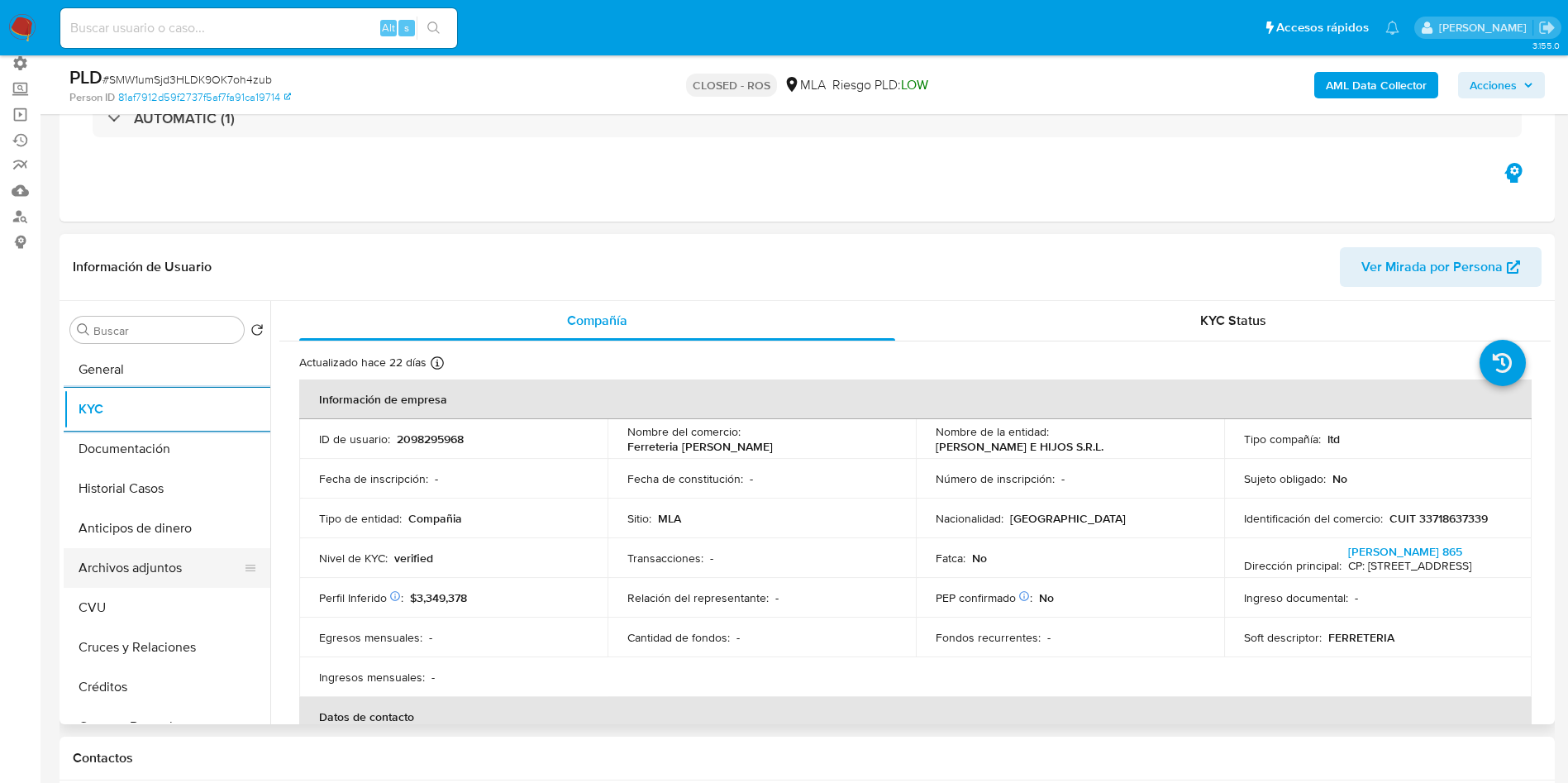
click at [158, 568] on button "Archivos adjuntos" at bounding box center [160, 567] width 193 height 39
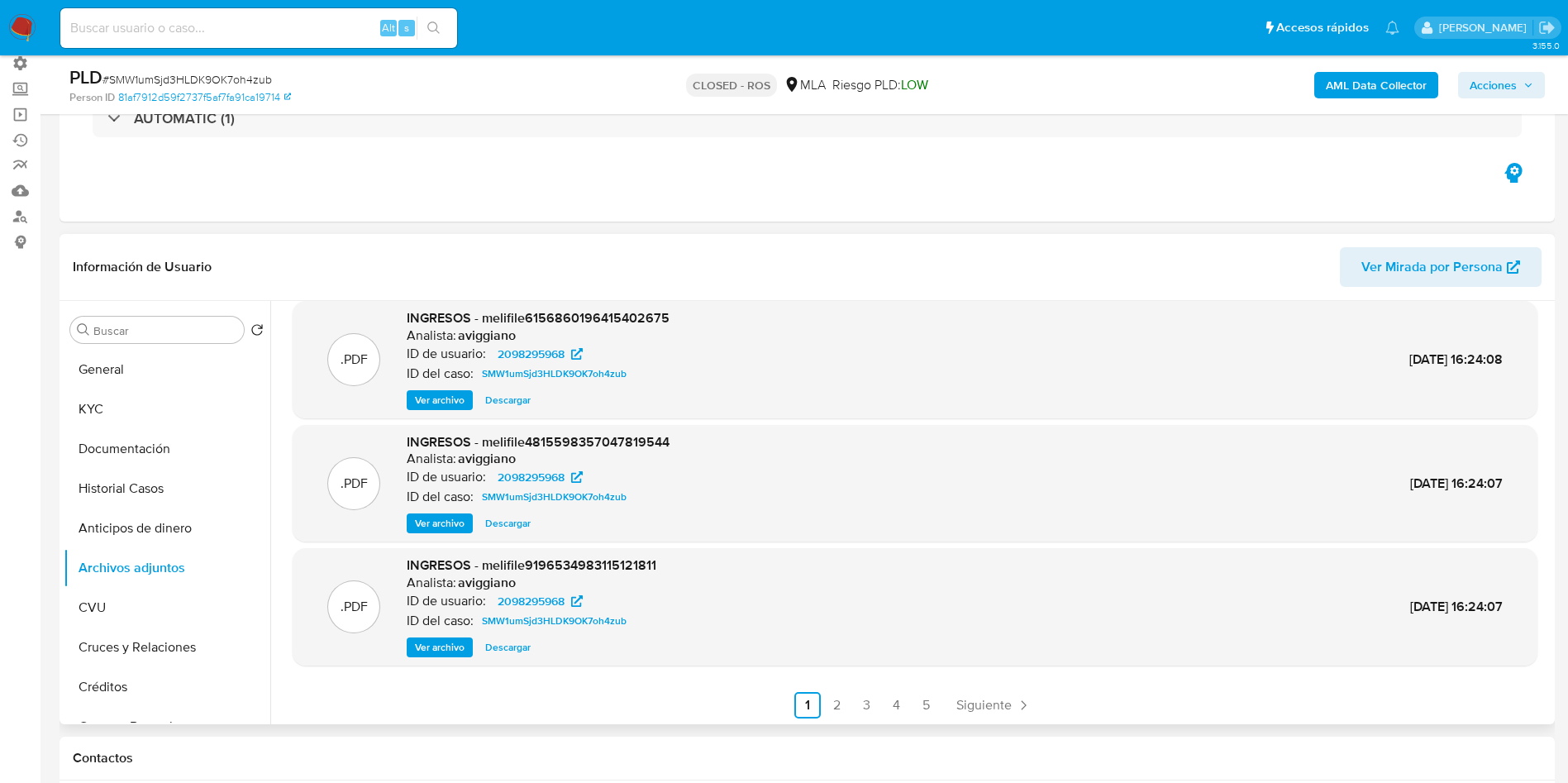
scroll to position [139, 0]
click at [1010, 695] on link "Siguiente" at bounding box center [993, 703] width 88 height 26
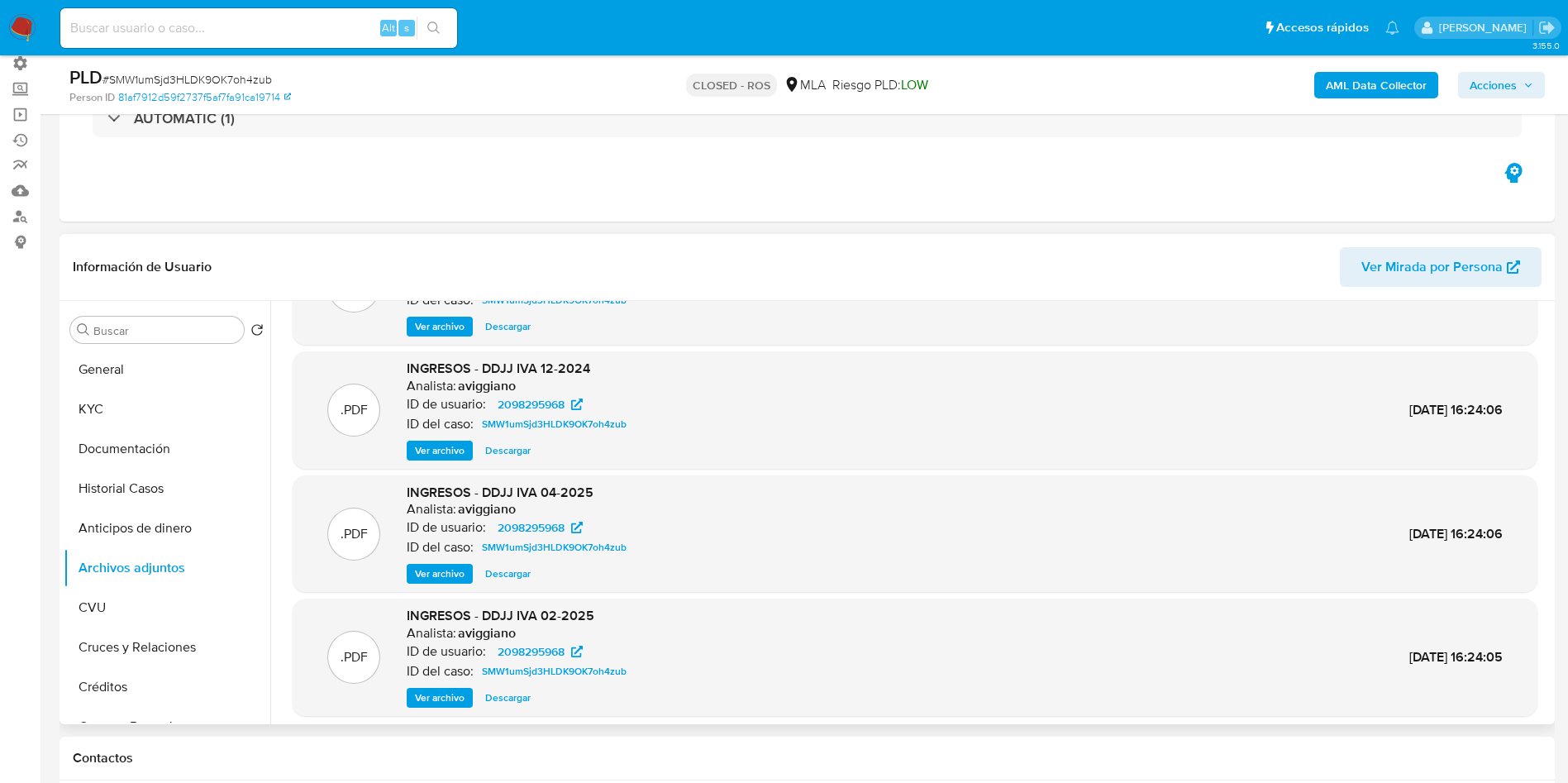
scroll to position [124, 0]
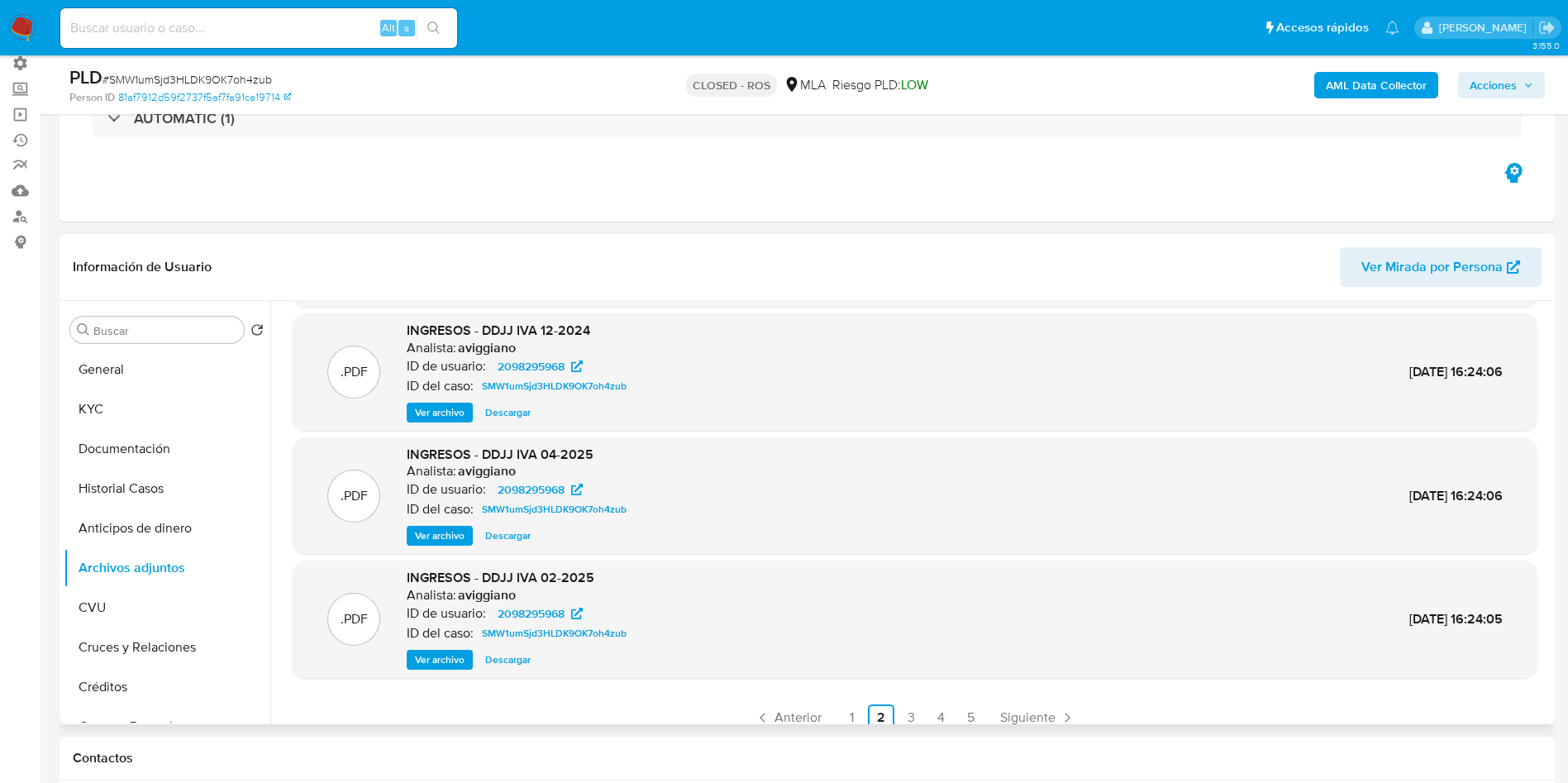
click at [1010, 695] on div ".PDF INGRESOS - DDJJ IVA 11-2024 Analista: aviggiano ID de usuario: 2098295968 …" at bounding box center [914, 460] width 1245 height 541
click at [1005, 714] on span "Siguiente" at bounding box center [1027, 717] width 55 height 13
click at [1013, 710] on span "Siguiente" at bounding box center [1027, 717] width 55 height 13
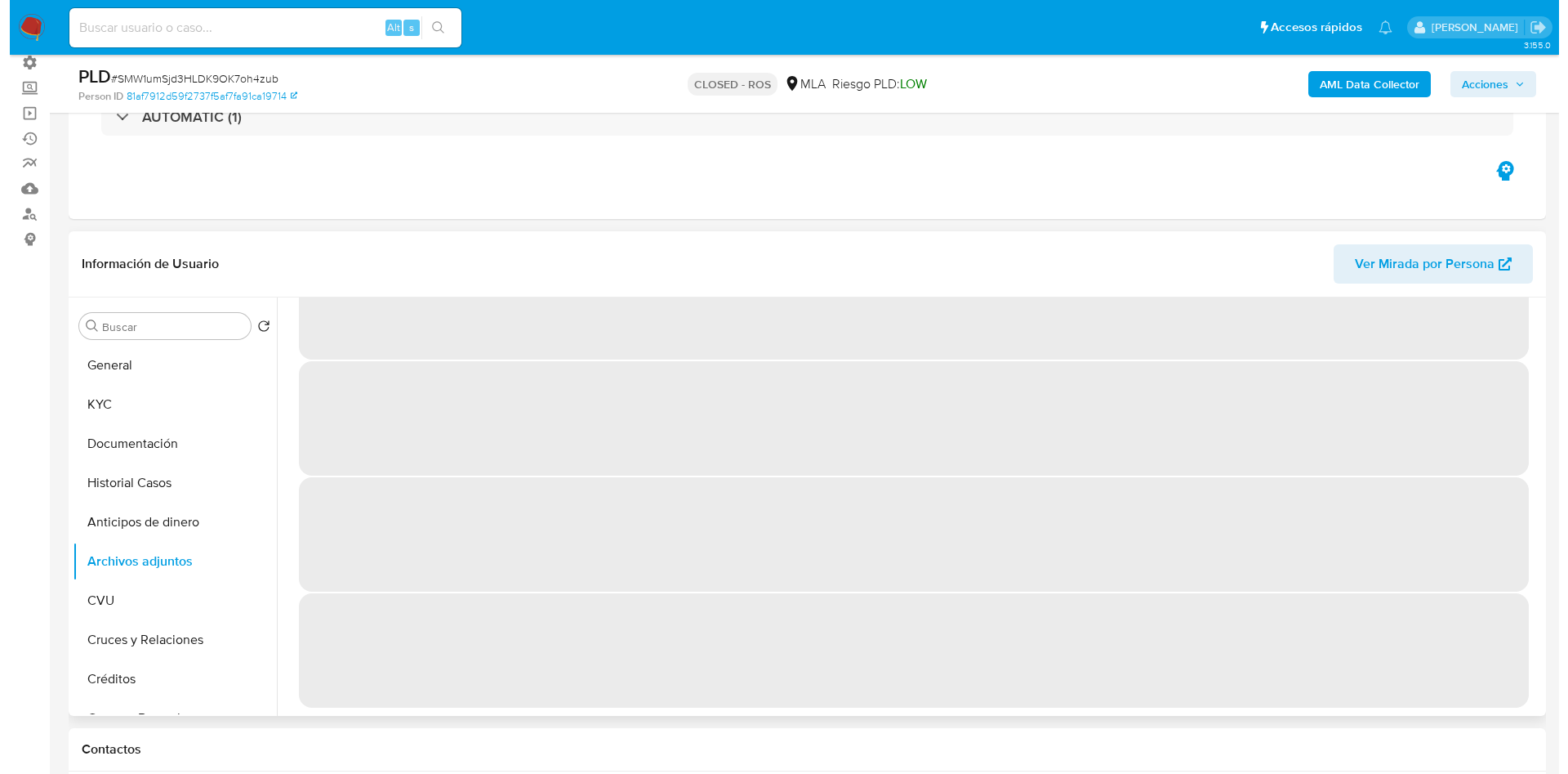
scroll to position [0, 0]
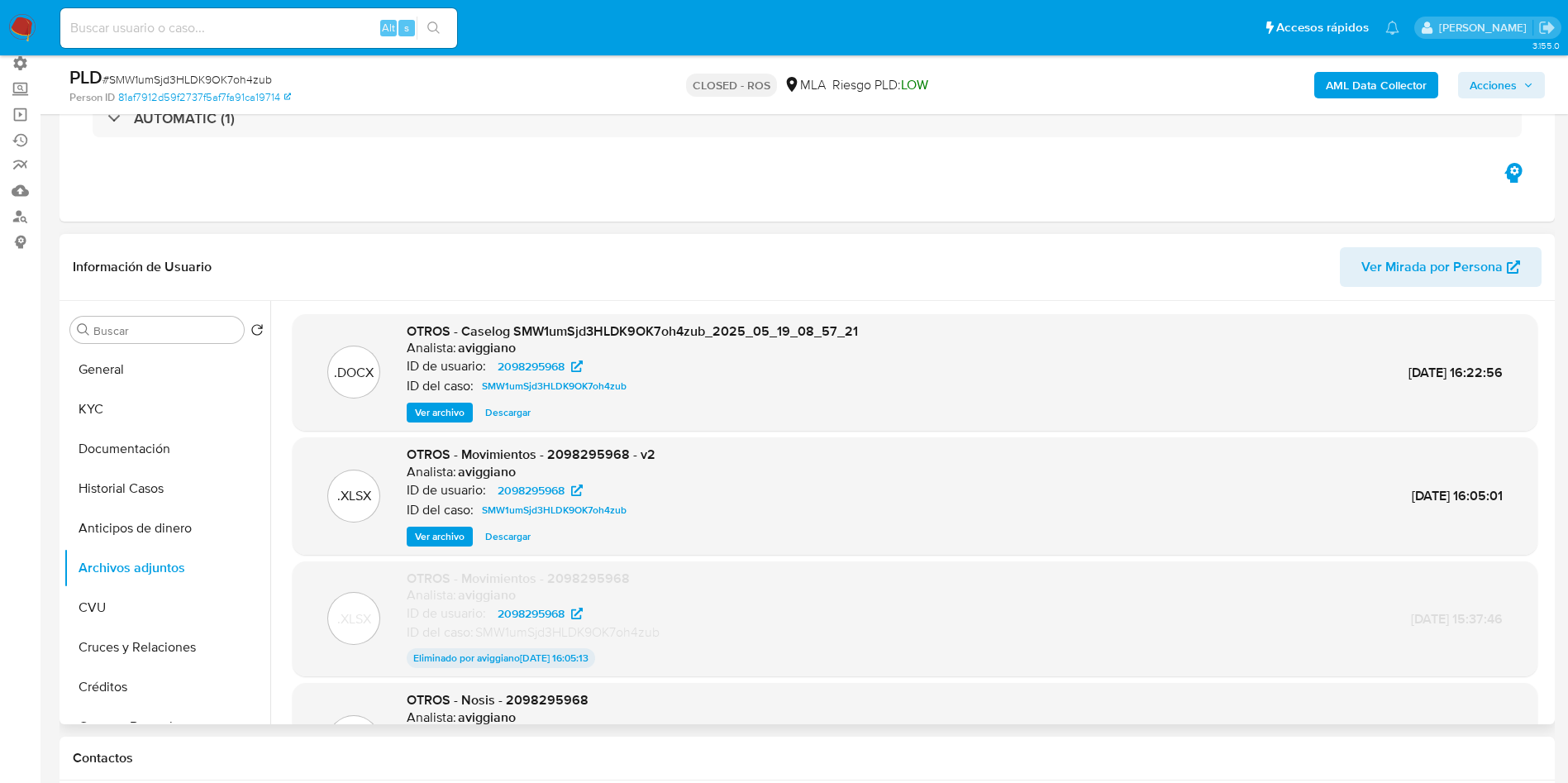
click at [435, 419] on span "Ver archivo" at bounding box center [439, 412] width 50 height 17
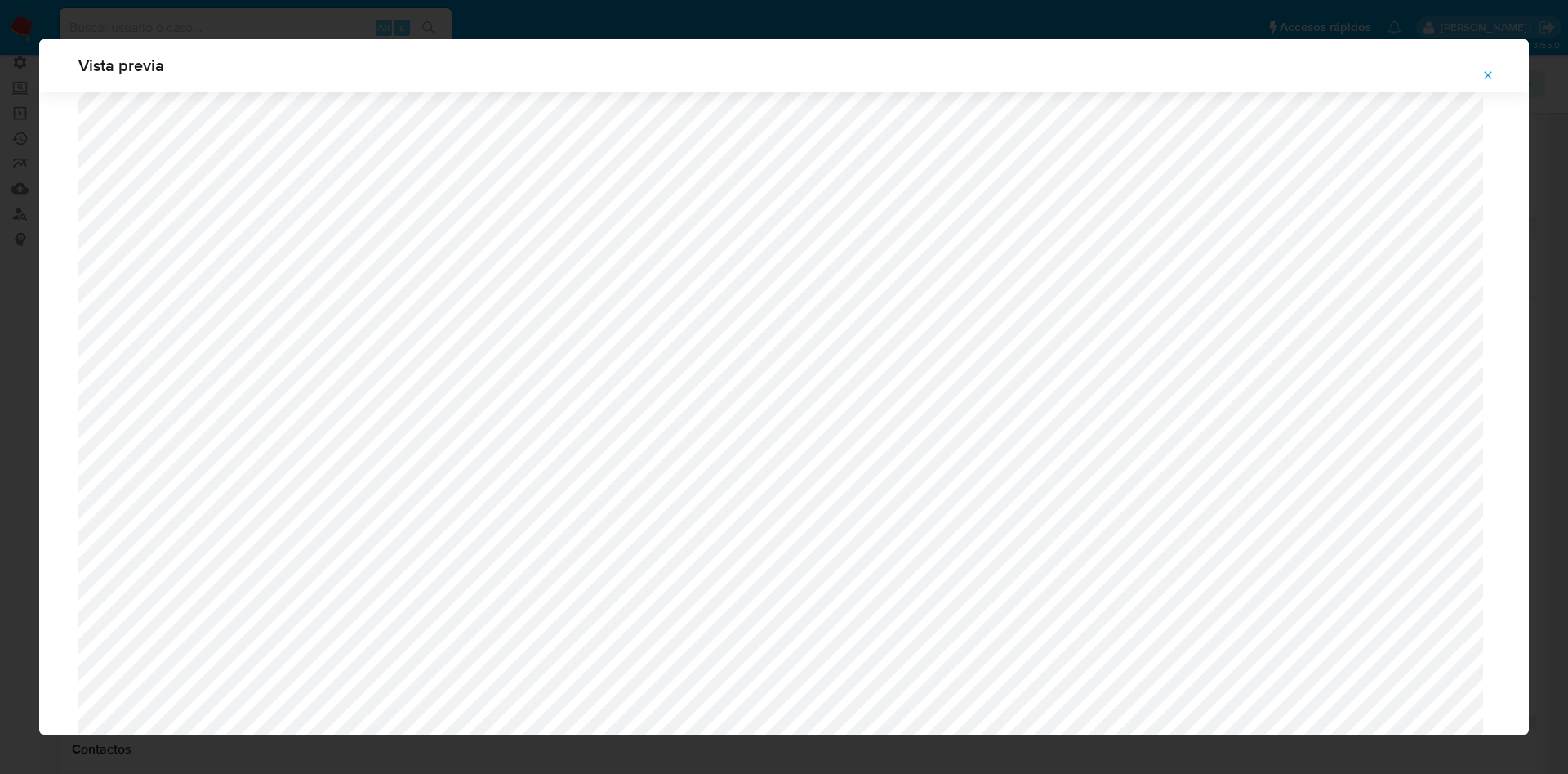
scroll to position [1193, 0]
click at [1494, 80] on icon "Attachment preview" at bounding box center [1488, 74] width 13 height 13
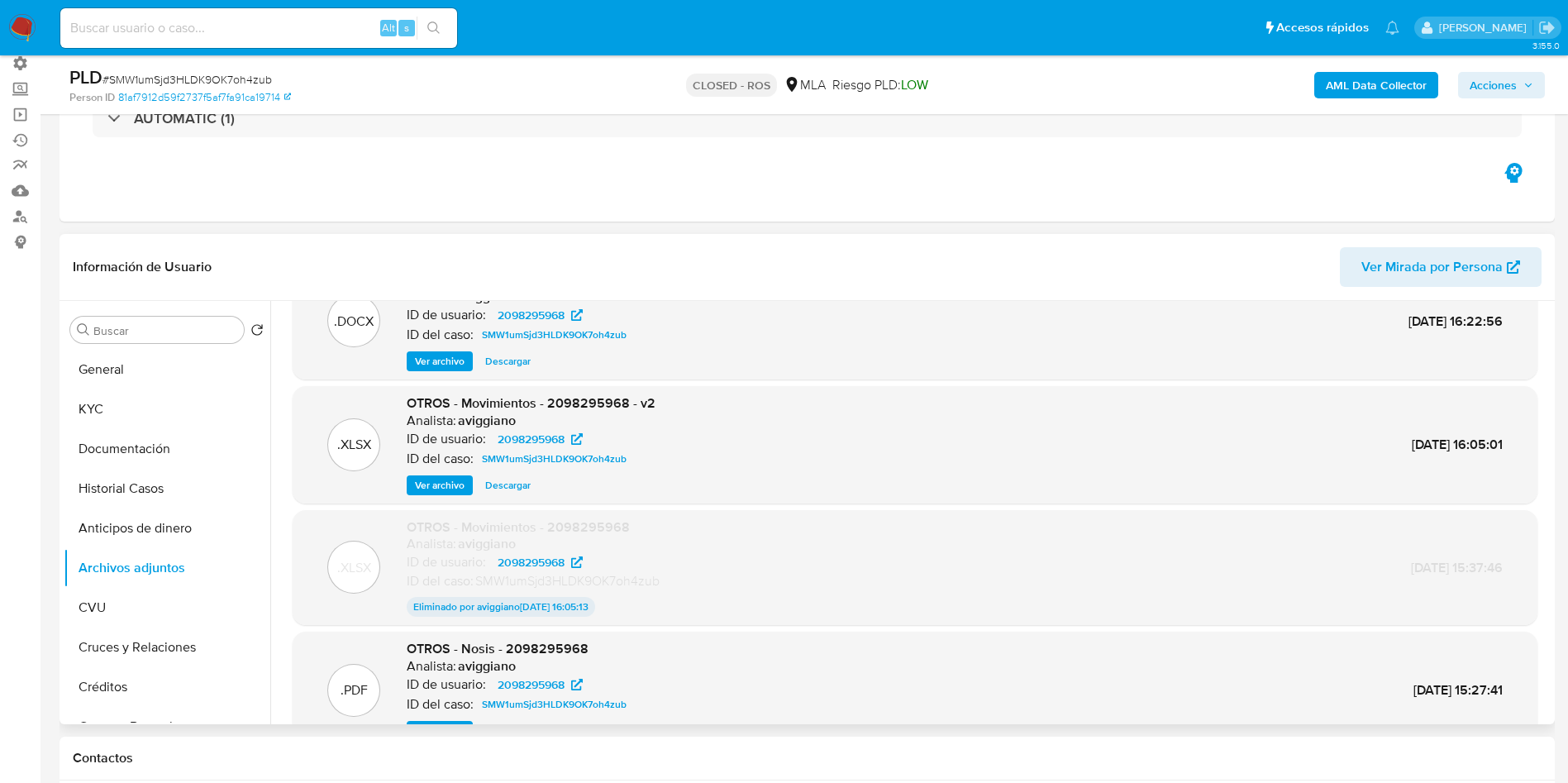
scroll to position [13, 0]
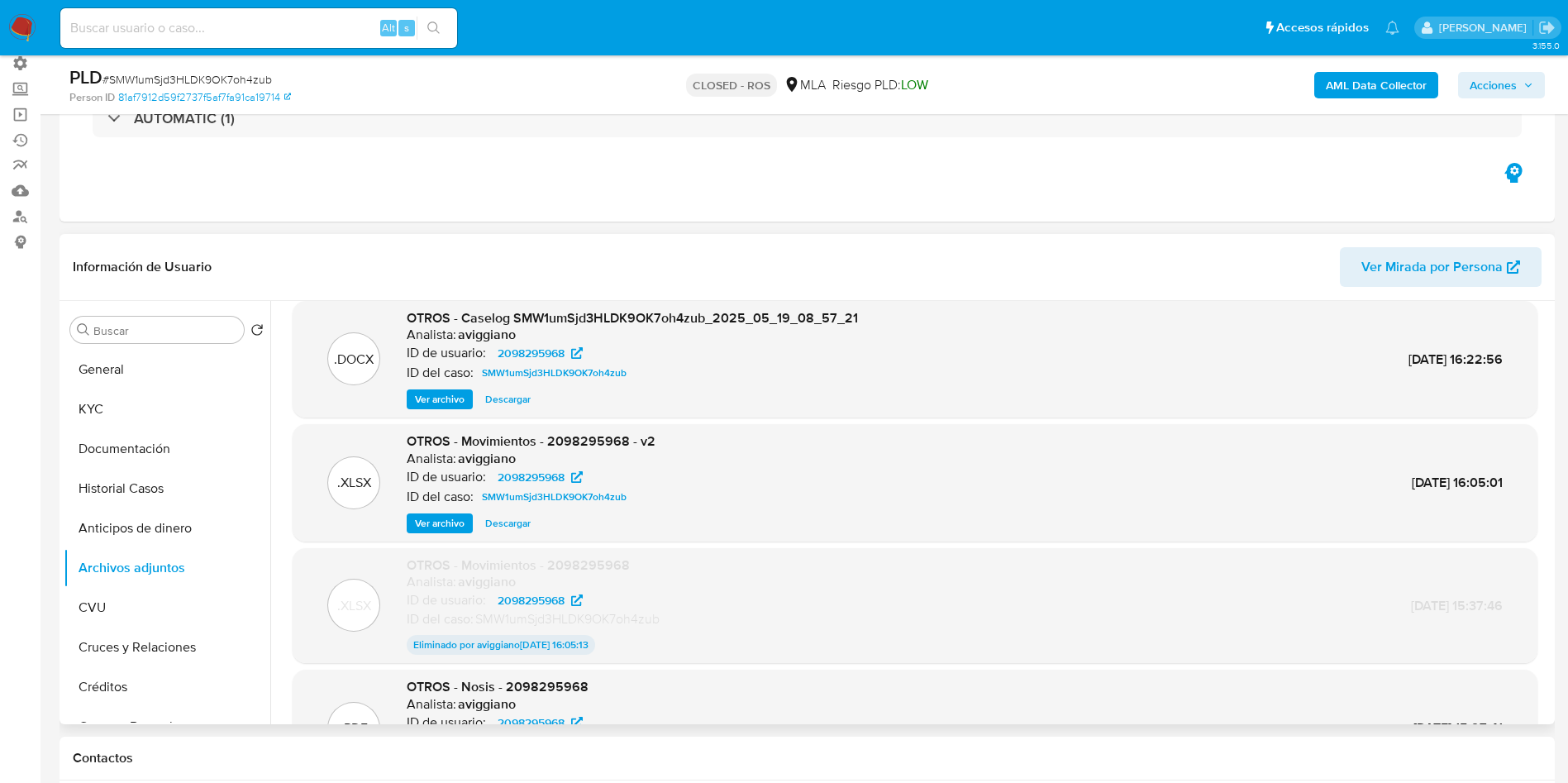
click at [494, 527] on span "Descargar" at bounding box center [508, 522] width 46 height 17
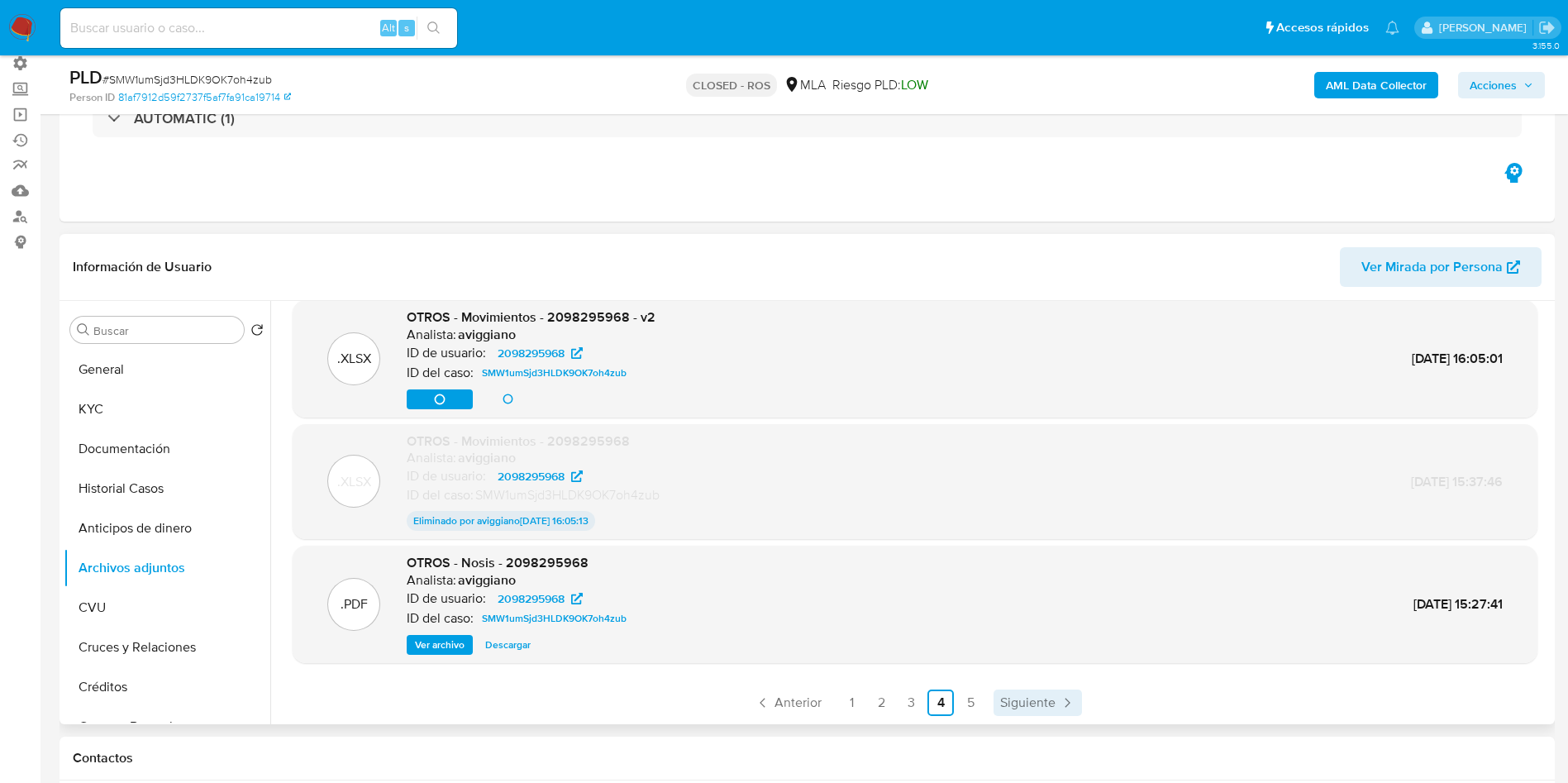
click at [1019, 703] on span "Siguiente" at bounding box center [1027, 702] width 55 height 13
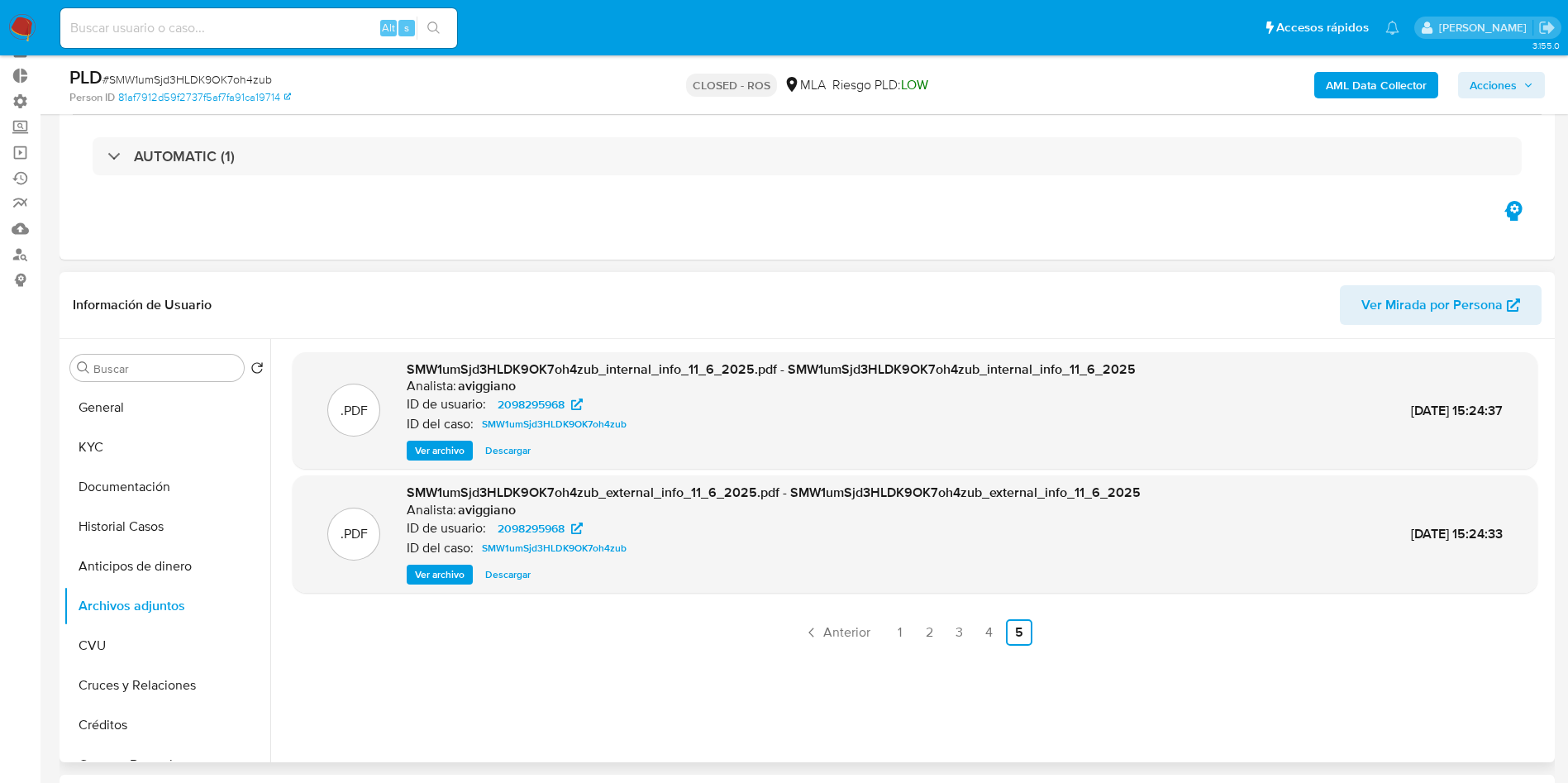
scroll to position [124, 0]
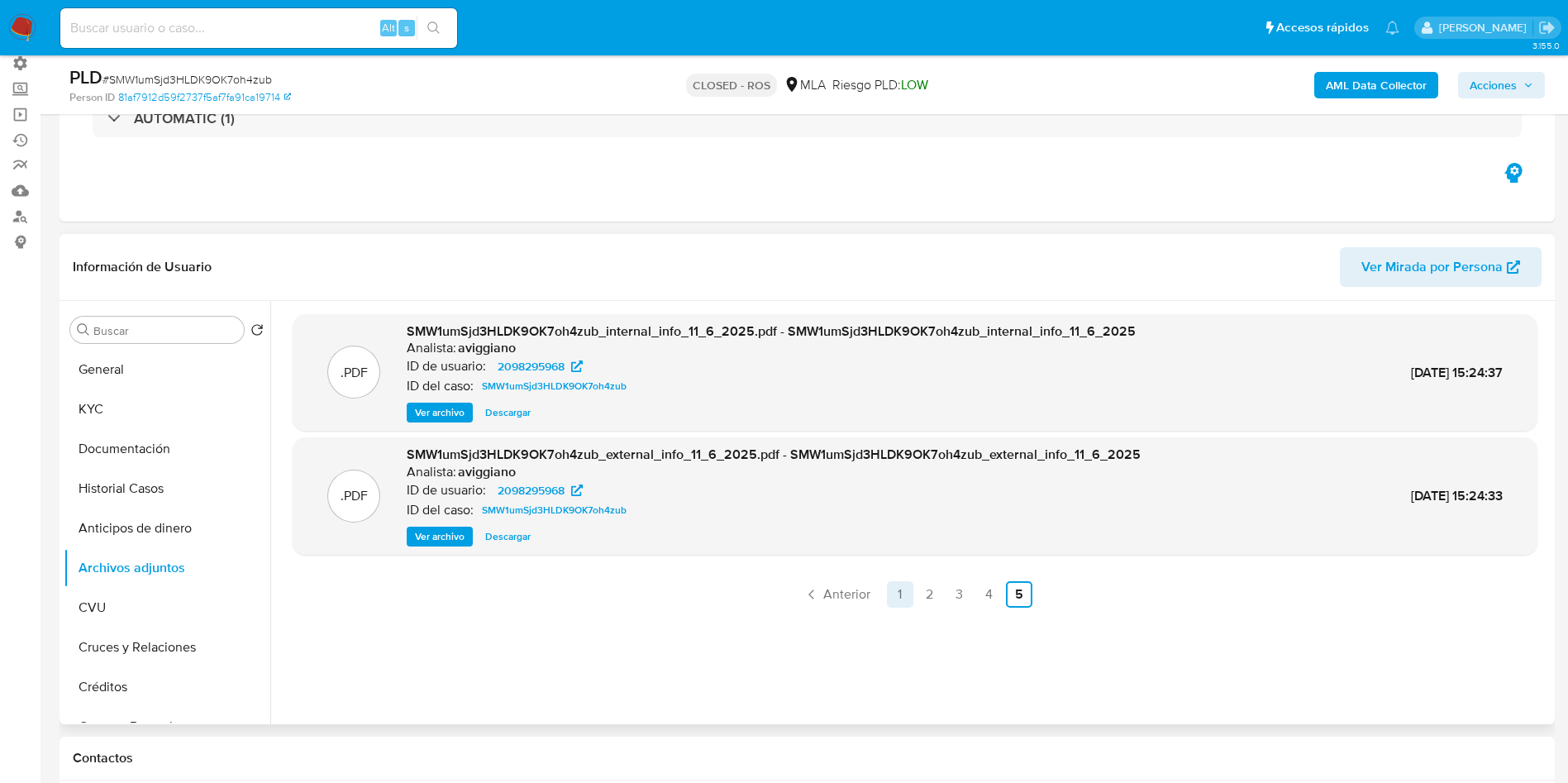
click at [902, 601] on link "1" at bounding box center [900, 594] width 26 height 26
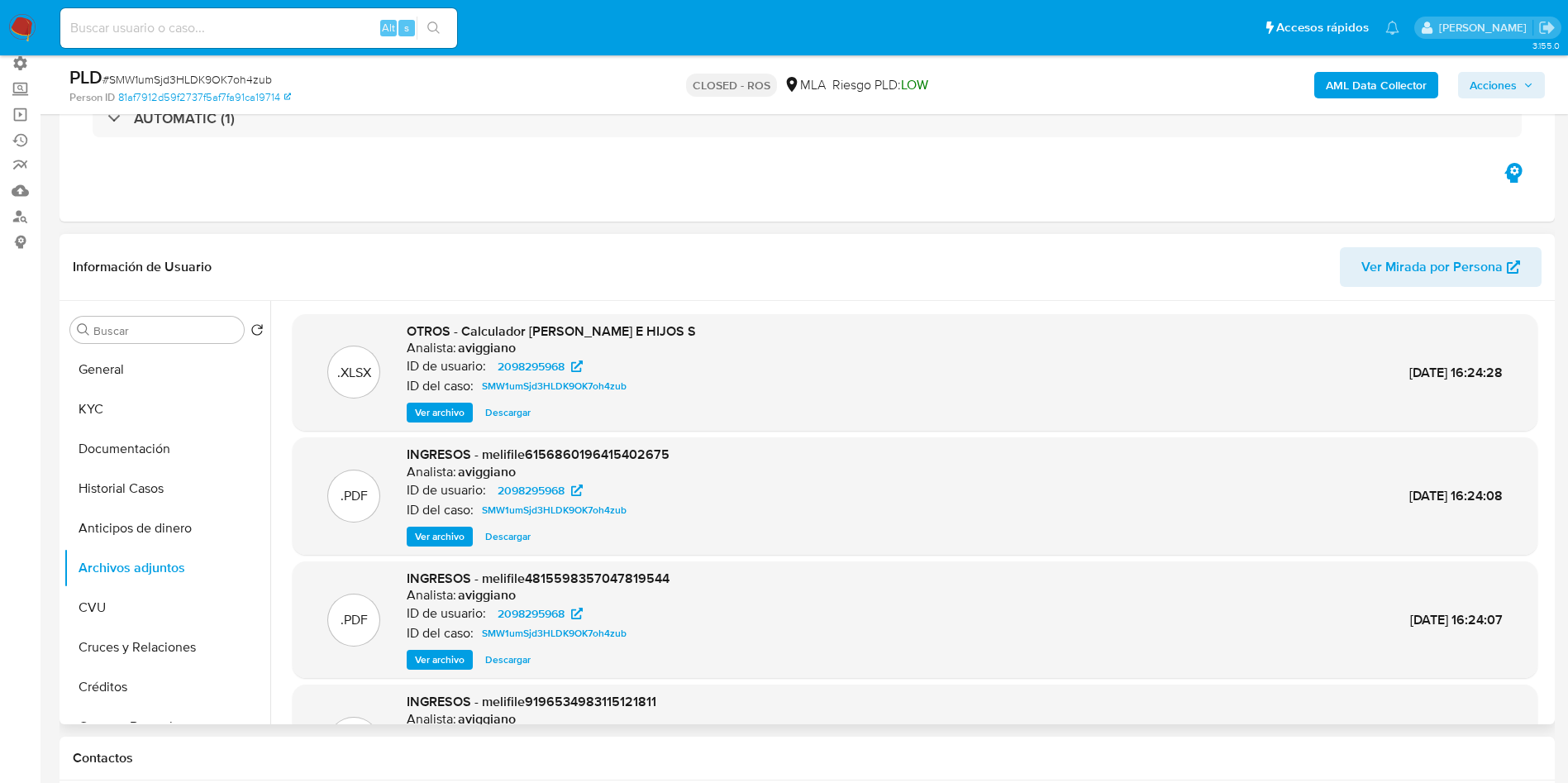
click at [485, 417] on button "Descargar" at bounding box center [508, 412] width 62 height 20
click at [228, 10] on div "Alt s" at bounding box center [258, 27] width 396 height 39
click at [228, 23] on input at bounding box center [258, 28] width 396 height 22
paste input "krtEanevE8OsYtIEWo3fxq4p"
type input "krtEanevE8OsYtIEWo3fxq4p"
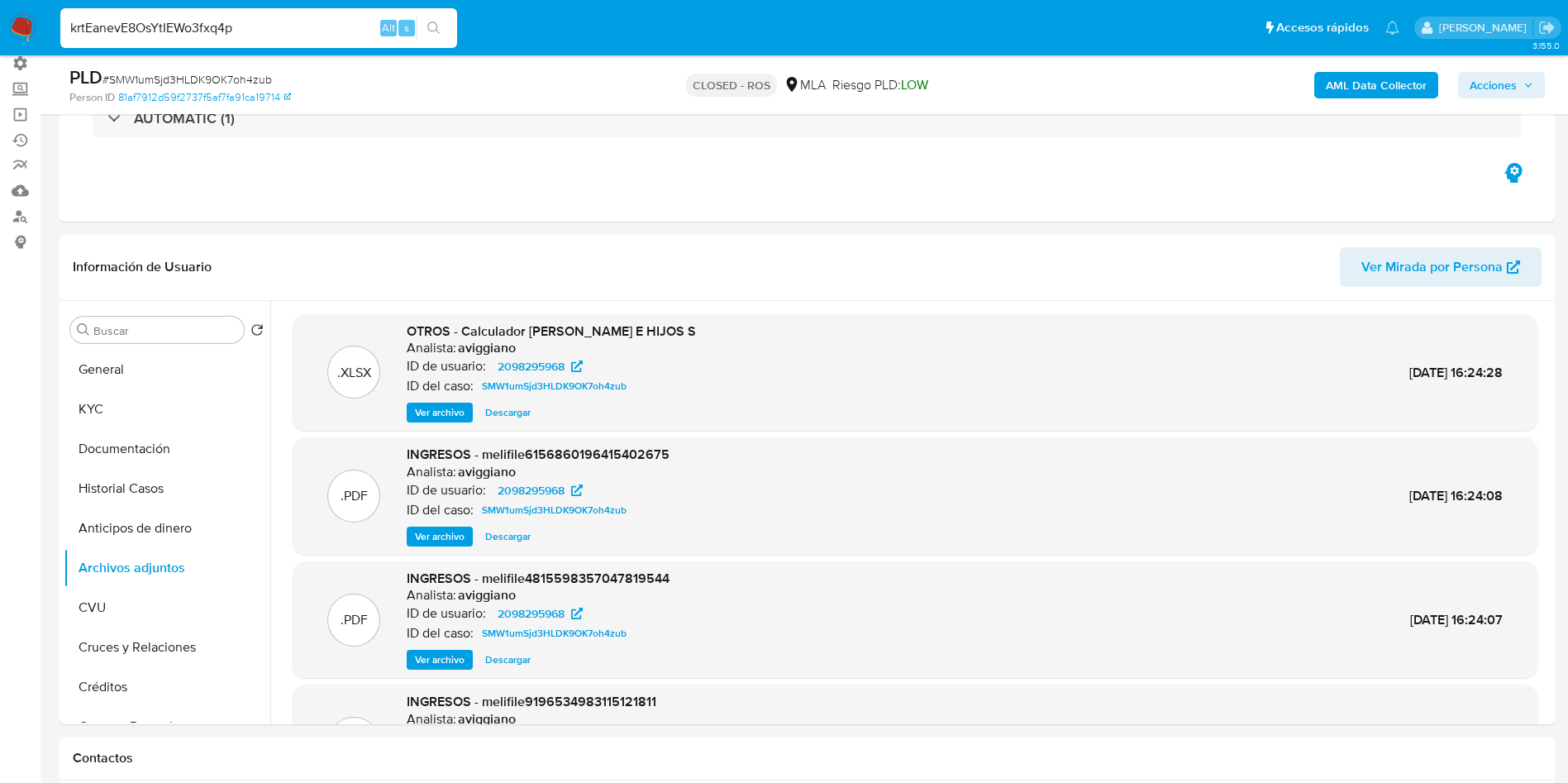
click at [442, 33] on button "search-icon" at bounding box center [433, 28] width 34 height 23
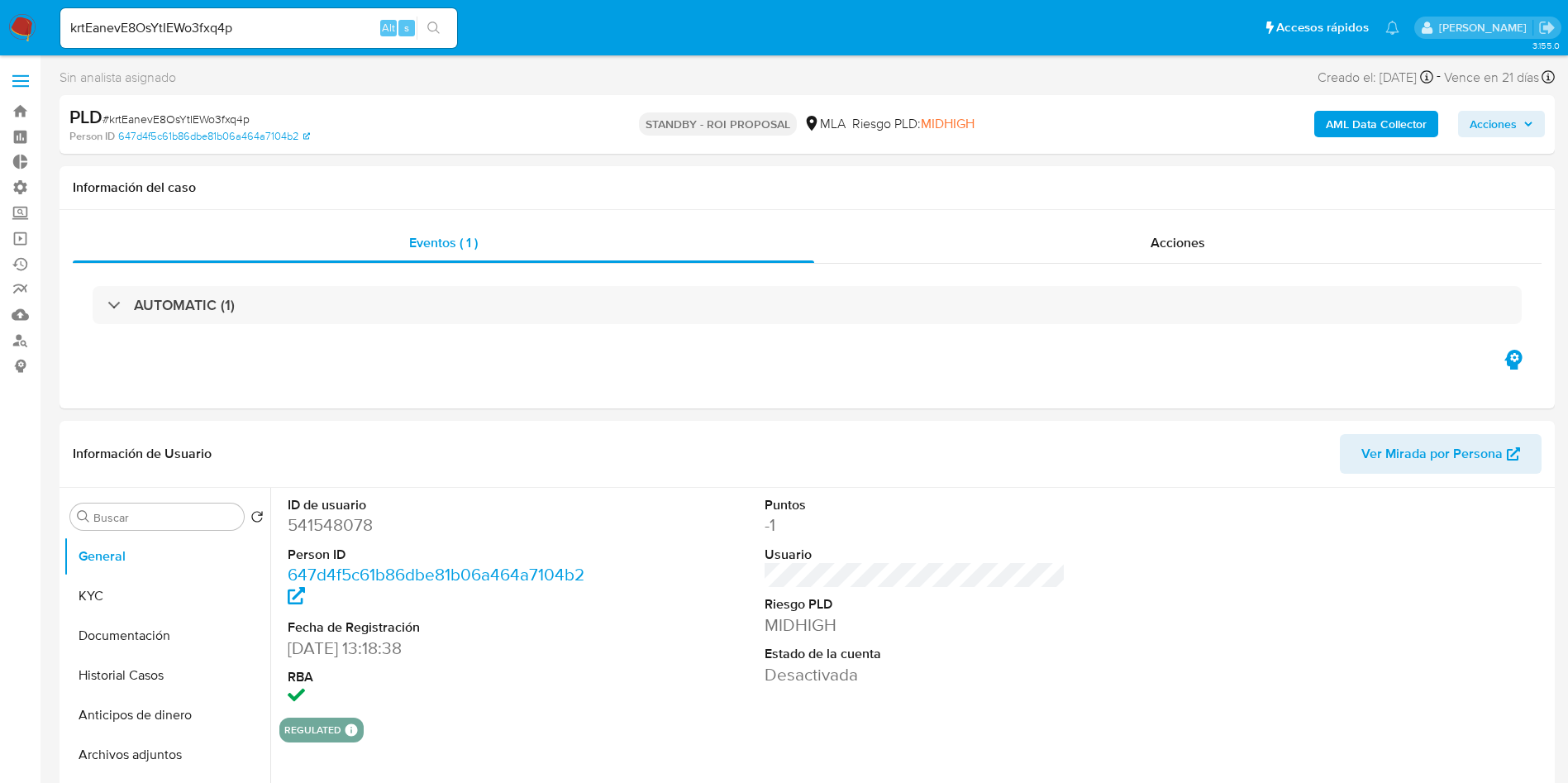
select select "10"
click at [1178, 241] on span "Acciones" at bounding box center [1178, 242] width 54 height 19
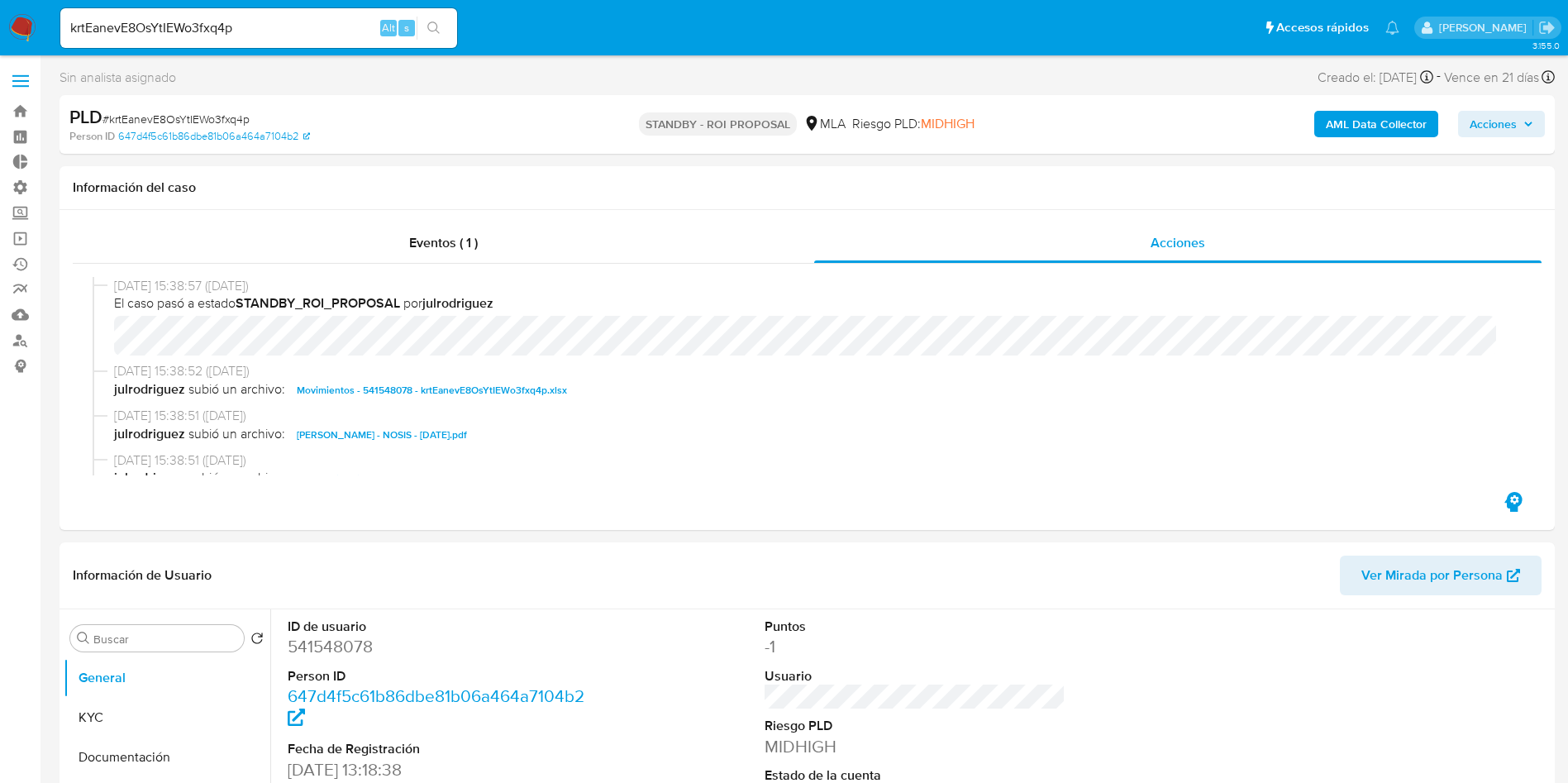
scroll to position [124, 0]
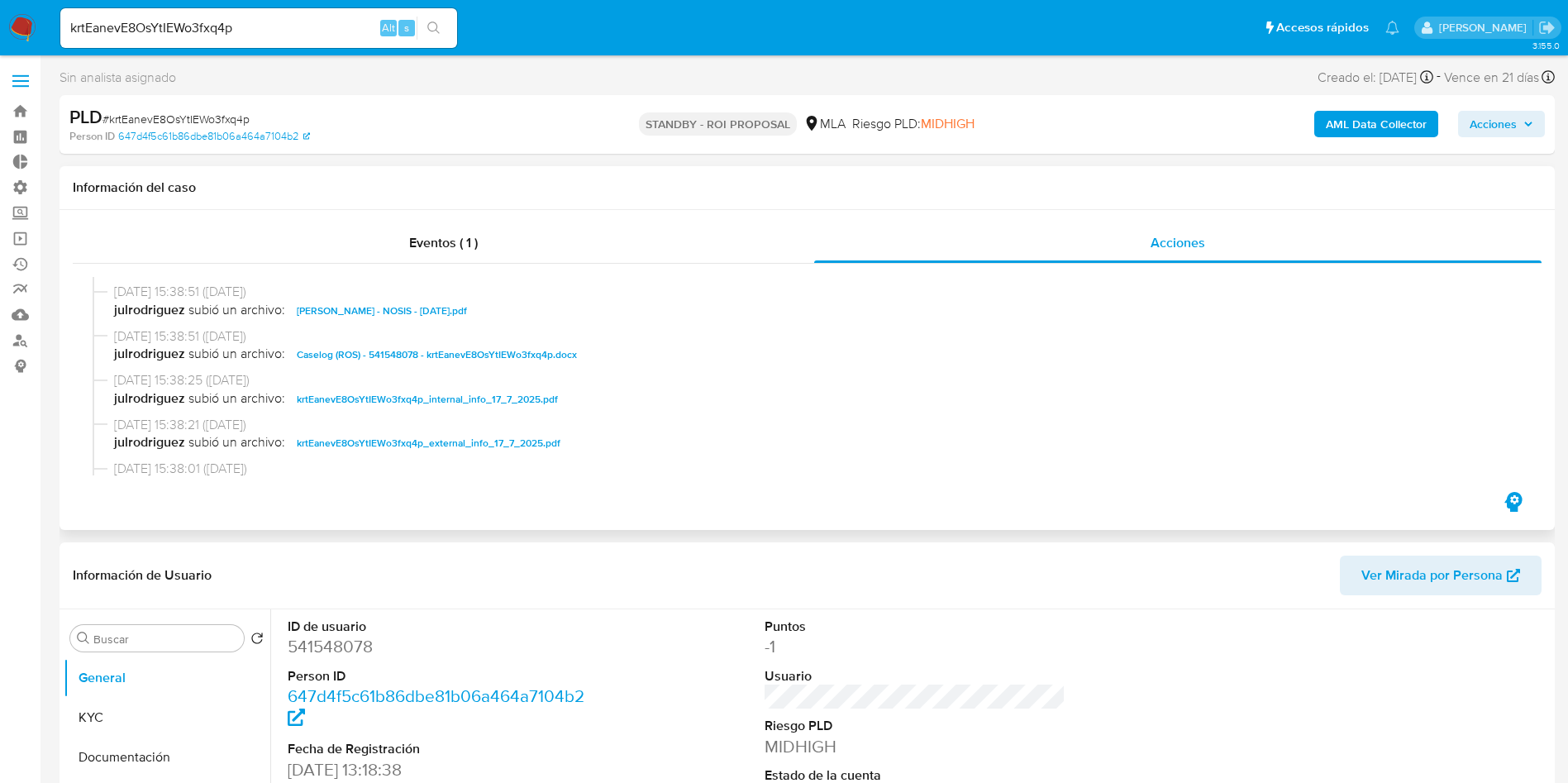
click at [398, 346] on span "Caselog (ROS) - 541548078 - krtEanevE8OsYtIEWo3fxq4p.docx" at bounding box center [437, 354] width 280 height 20
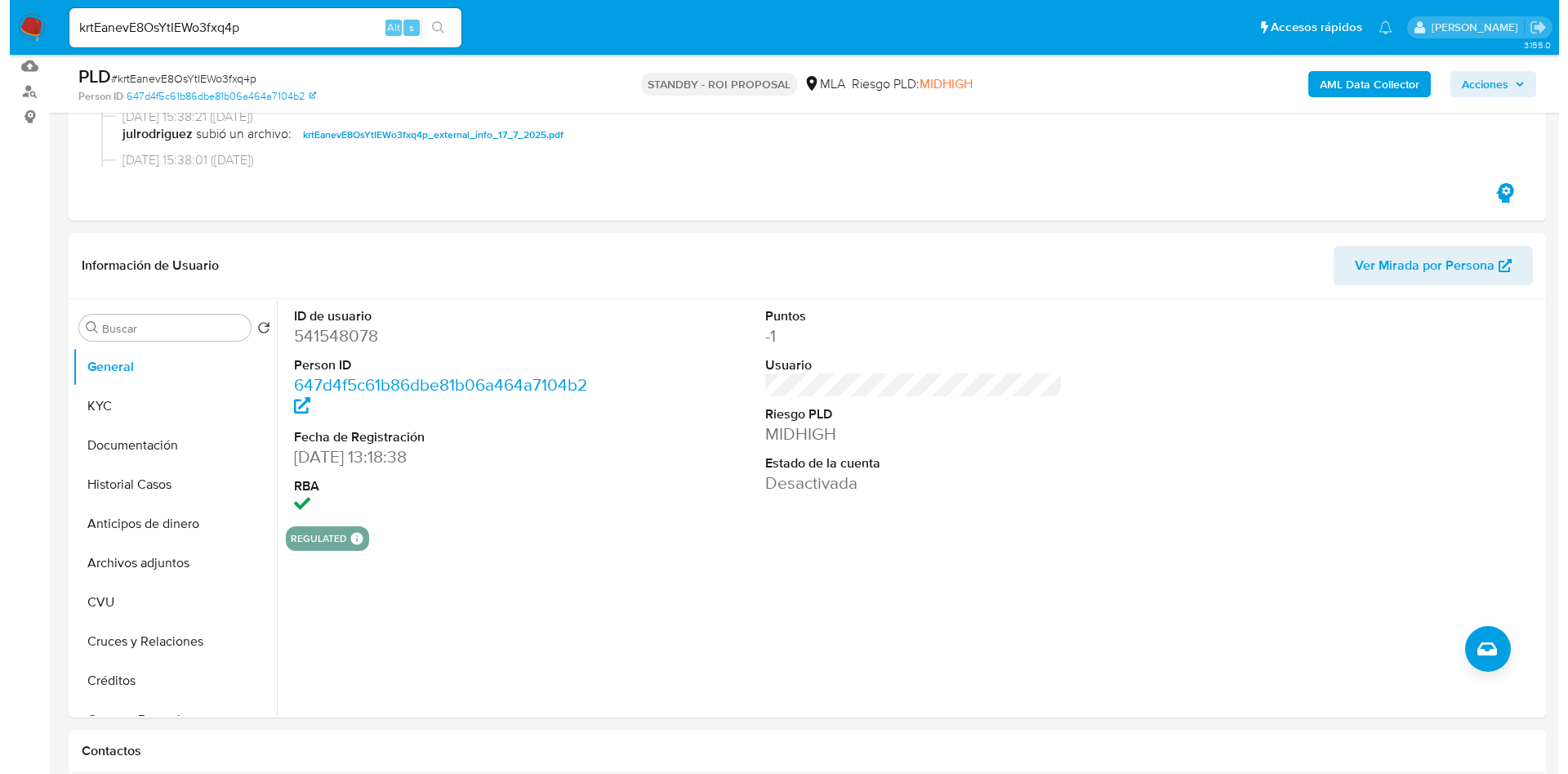
scroll to position [368, 0]
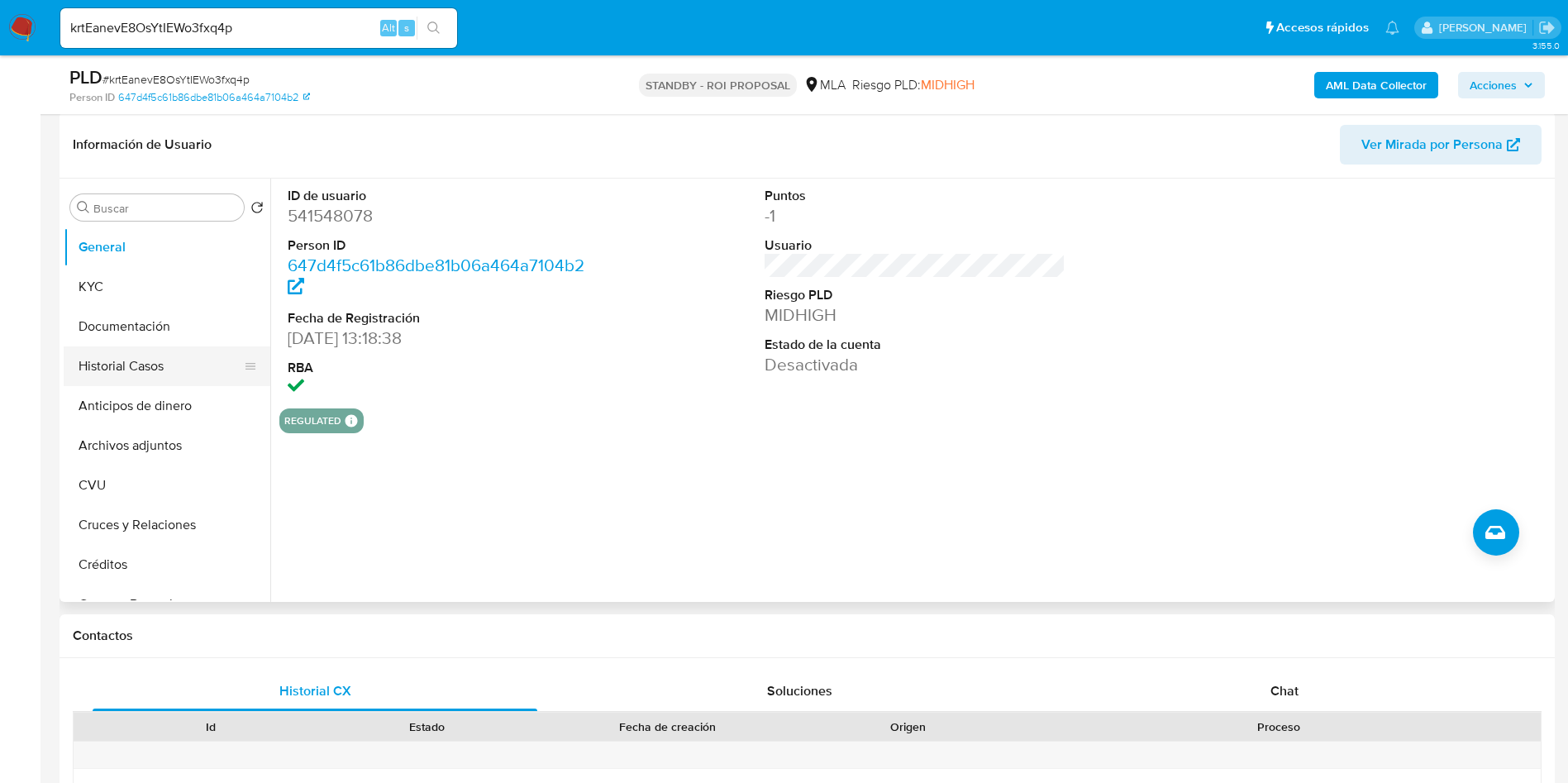
click at [88, 366] on button "Historial Casos" at bounding box center [160, 366] width 193 height 39
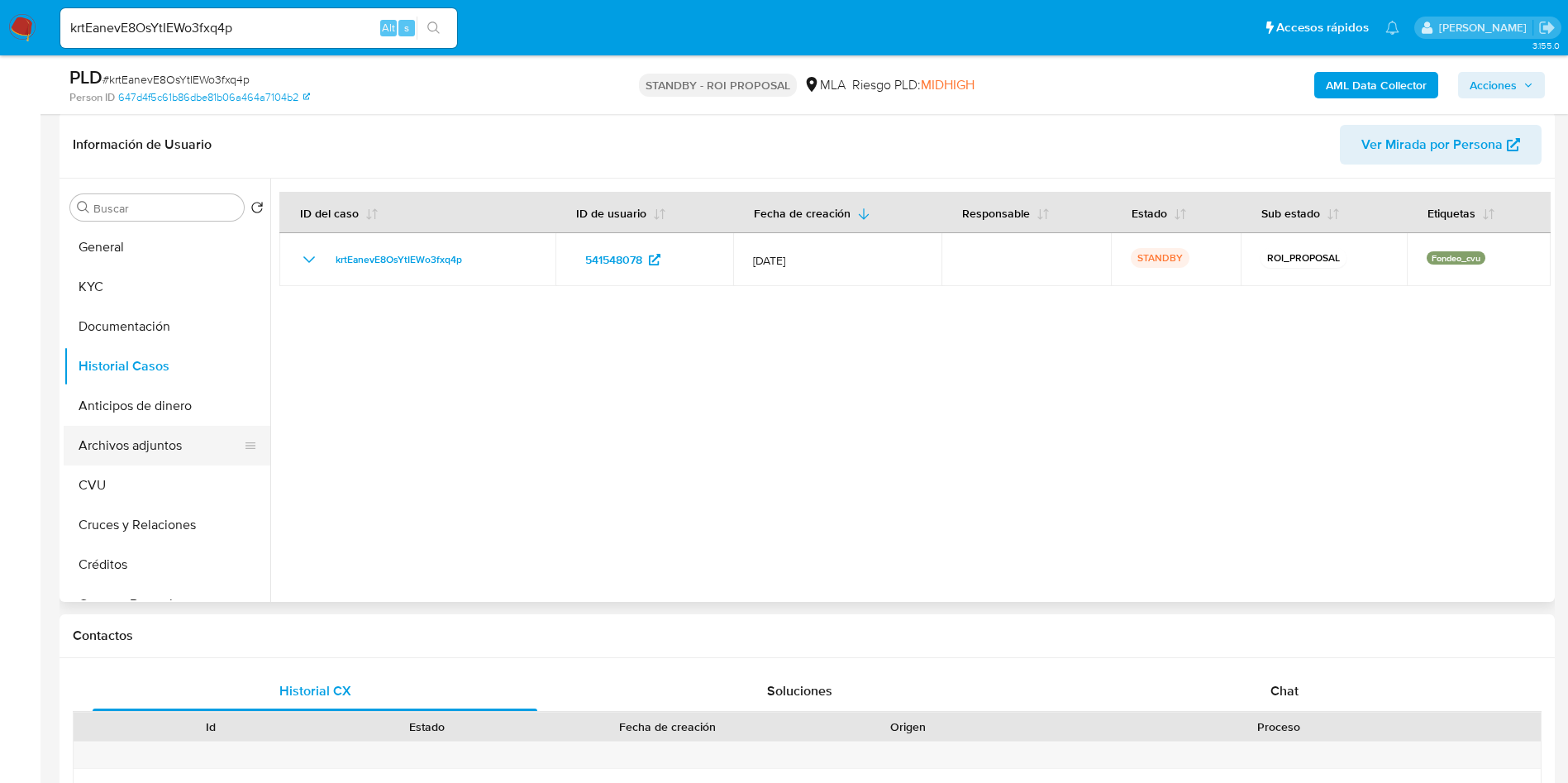
click at [147, 444] on button "Archivos adjuntos" at bounding box center [160, 444] width 193 height 39
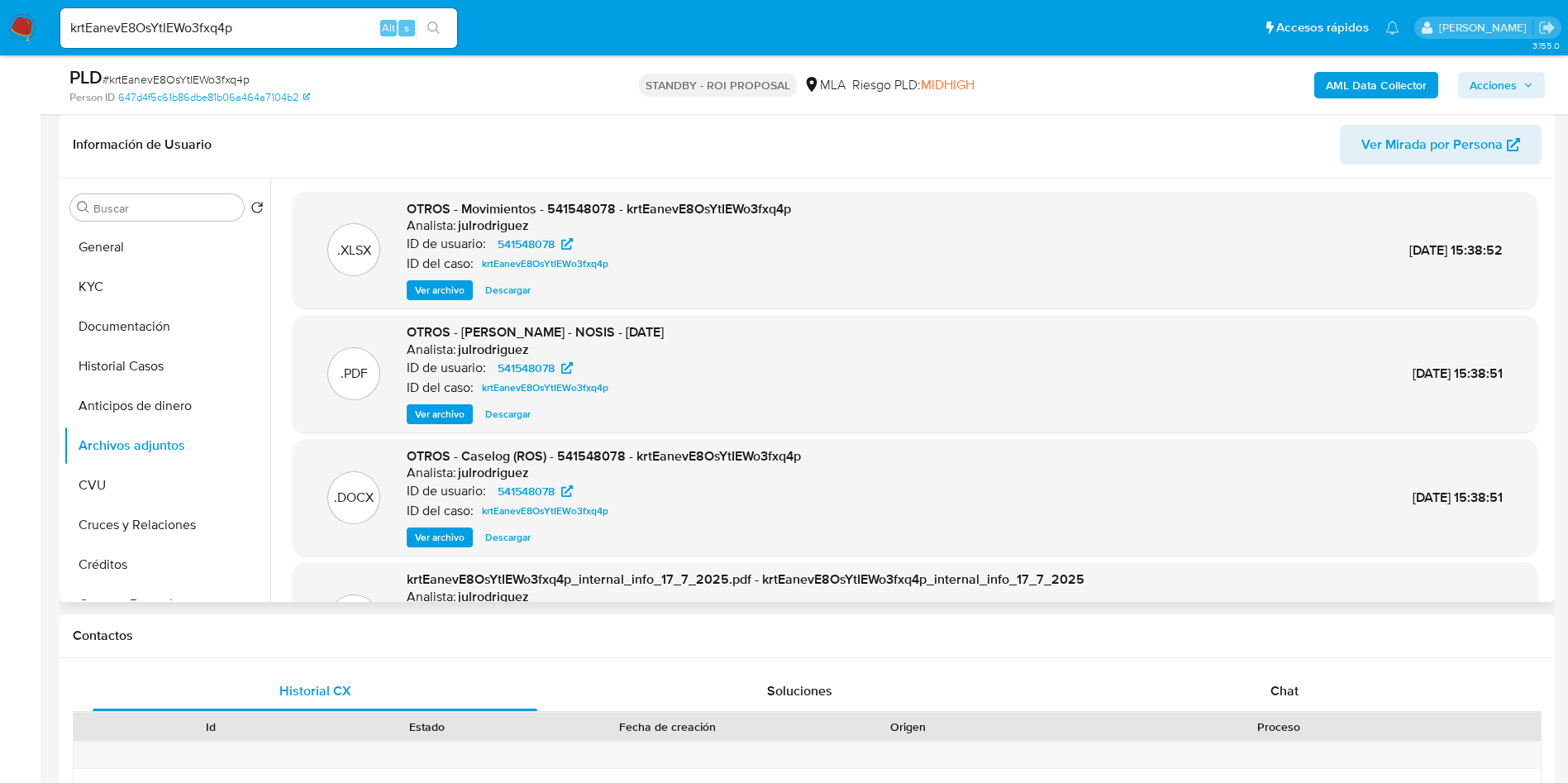
click at [449, 529] on span "Ver archivo" at bounding box center [439, 537] width 50 height 17
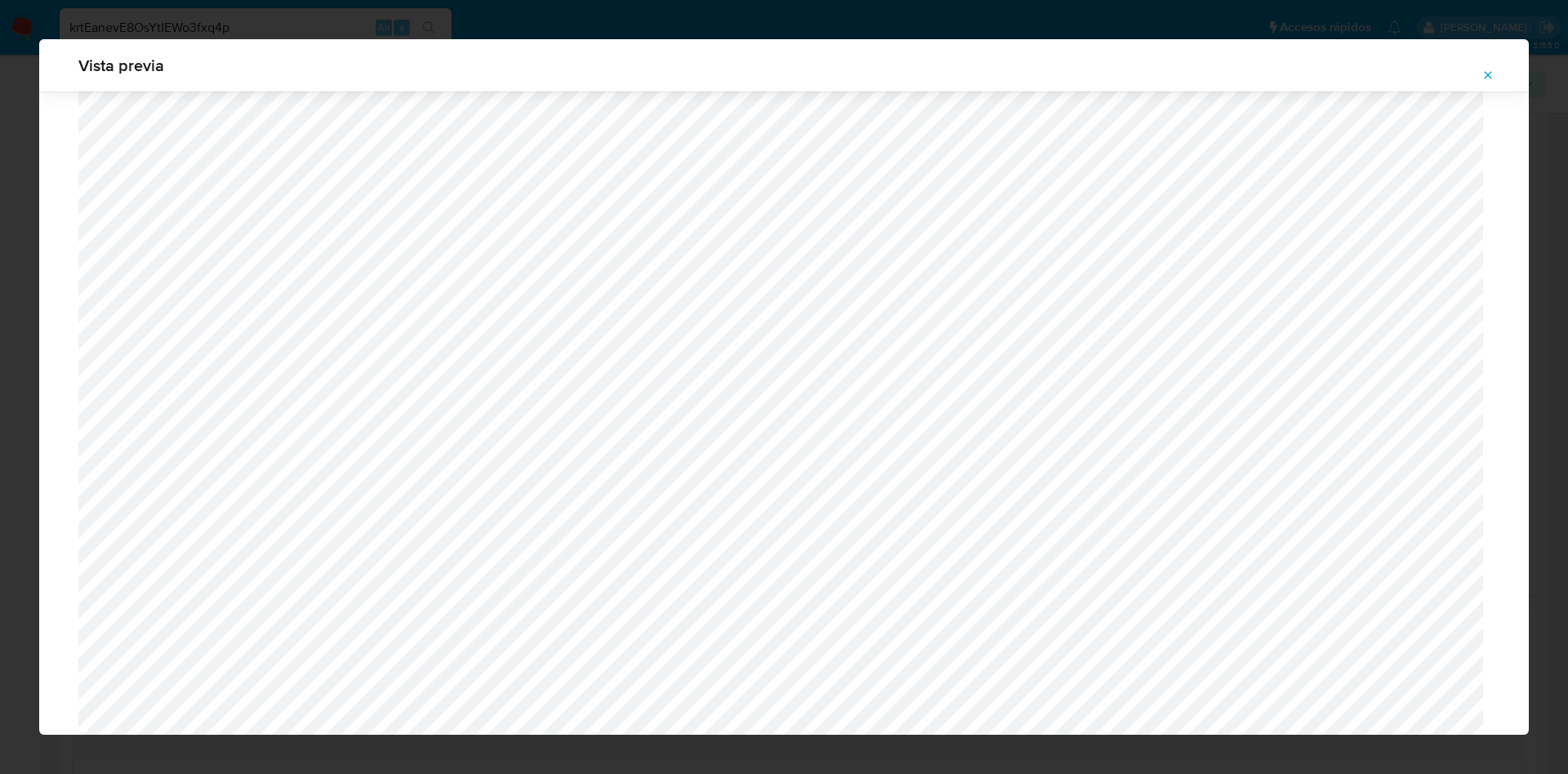
scroll to position [335, 0]
click at [1489, 73] on icon "Attachment preview" at bounding box center [1488, 74] width 8 height 8
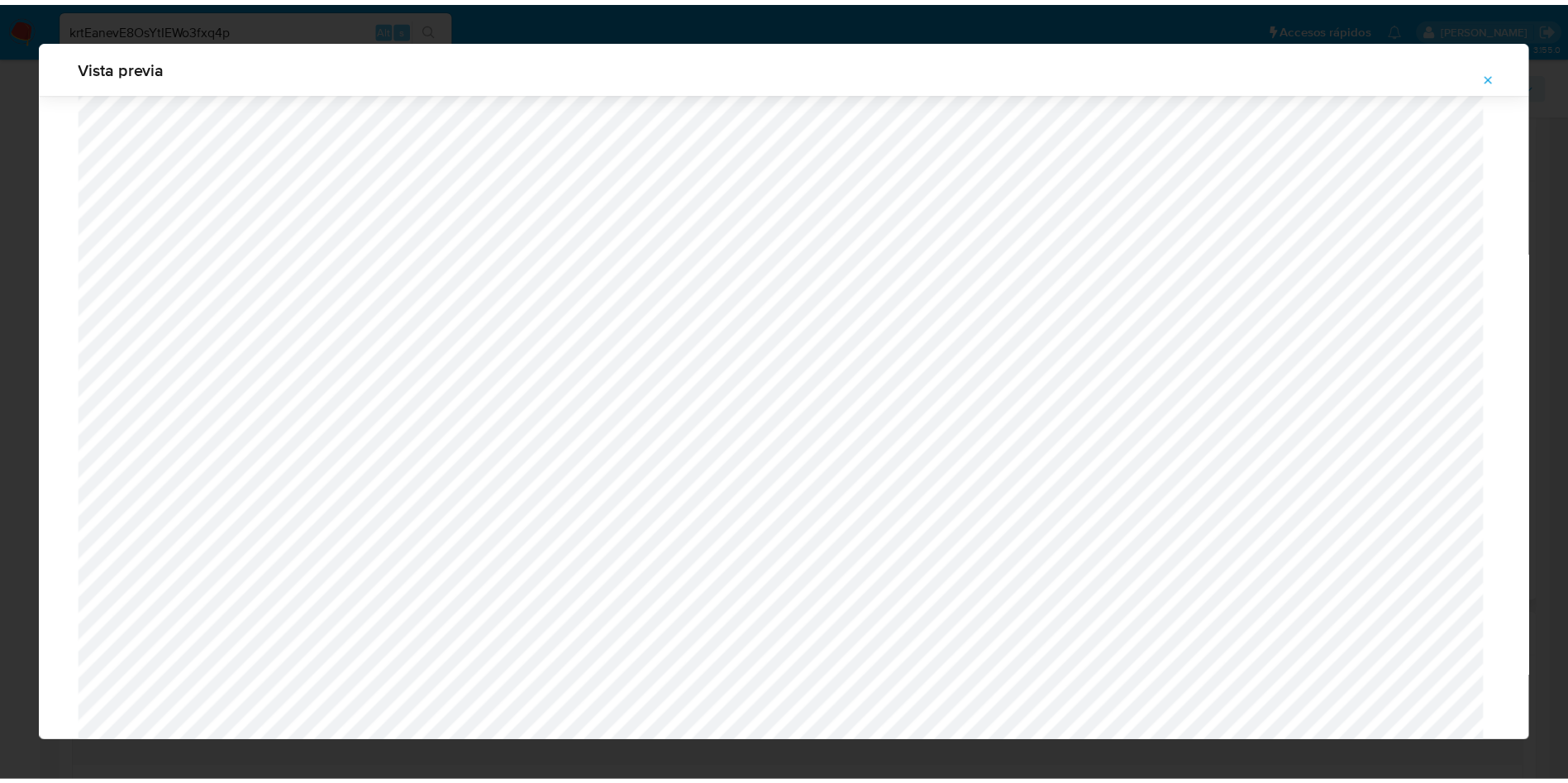
scroll to position [0, 0]
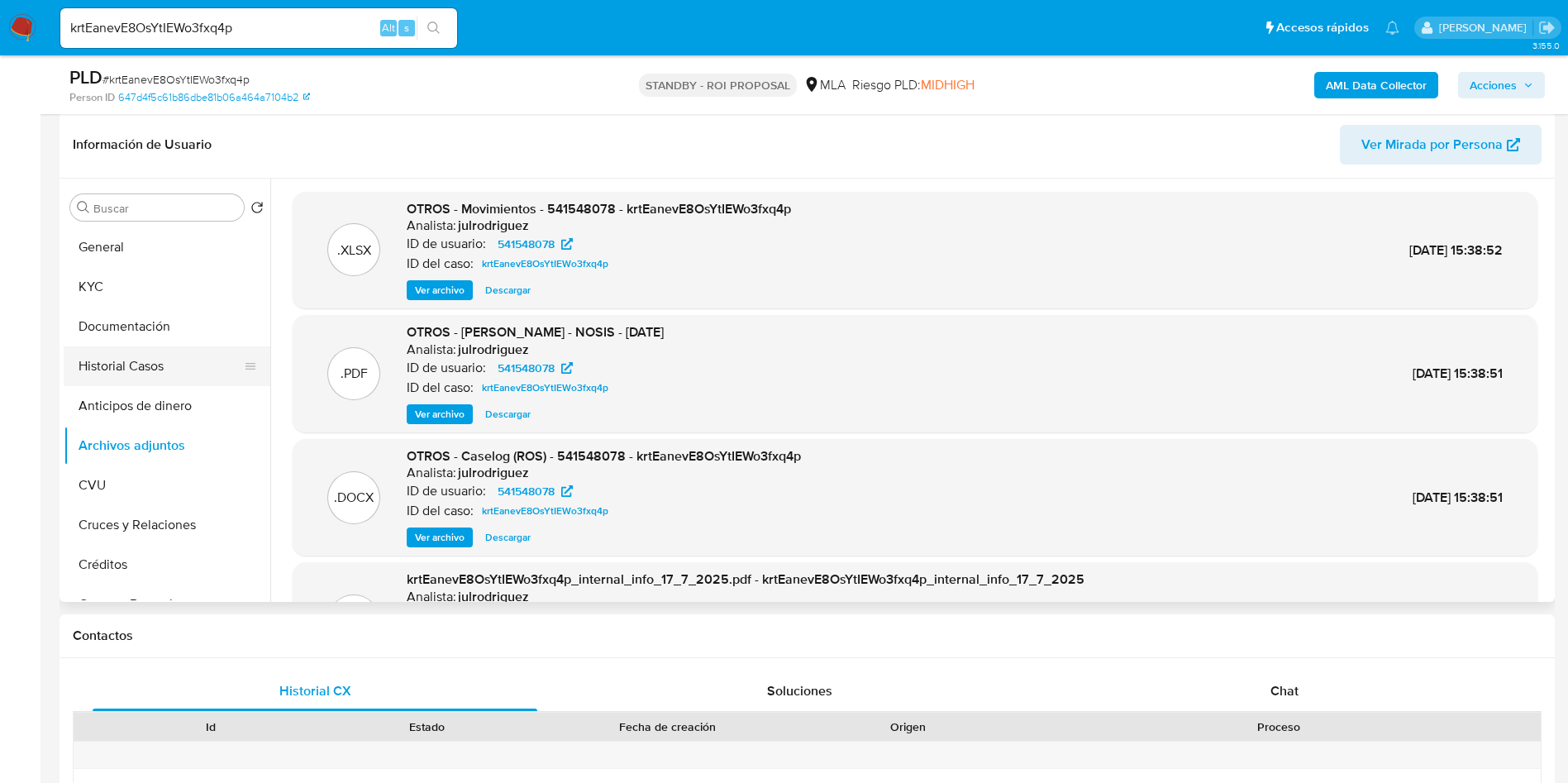
click at [183, 359] on button "Historial Casos" at bounding box center [160, 366] width 193 height 39
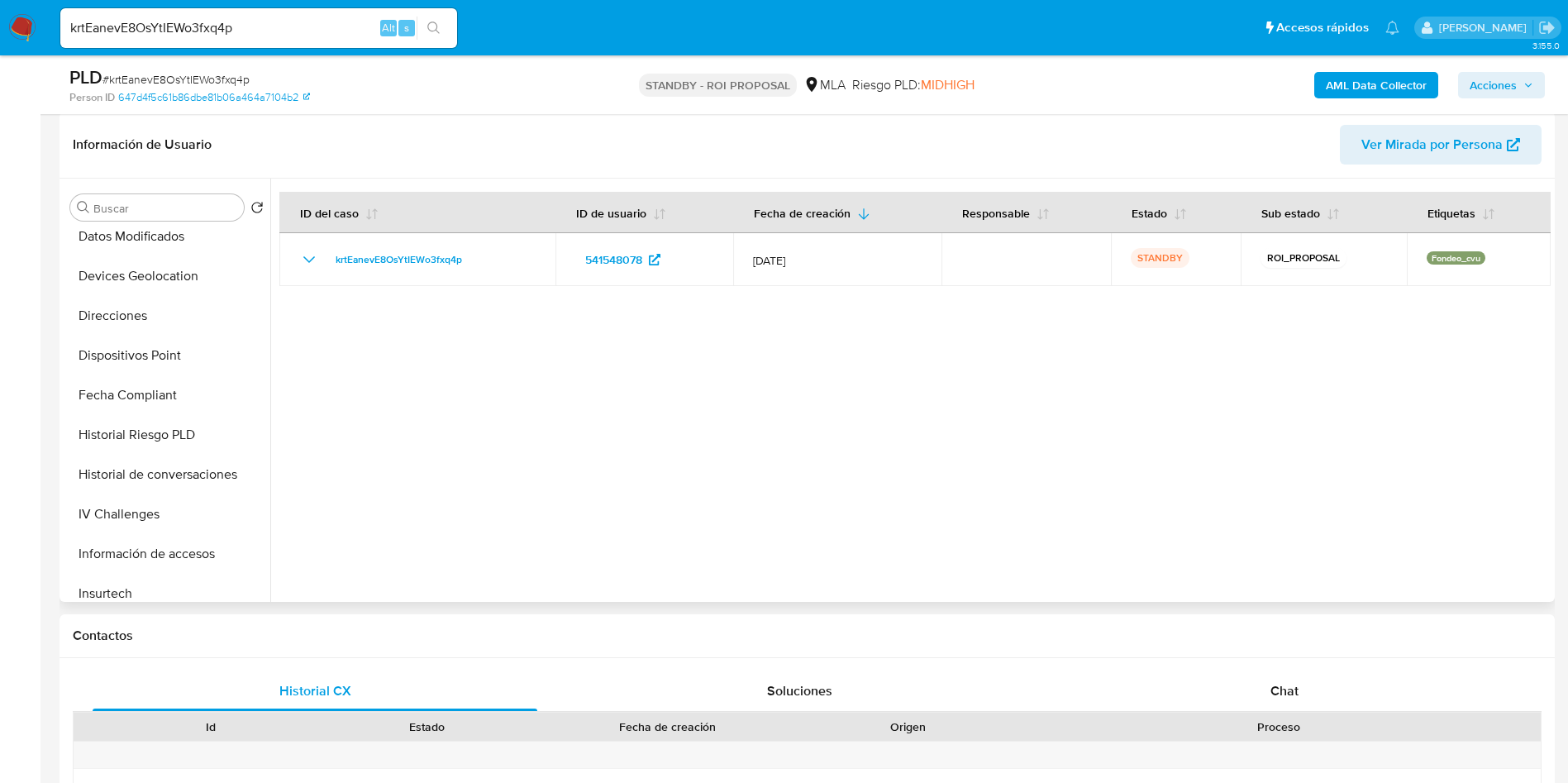
scroll to position [778, 0]
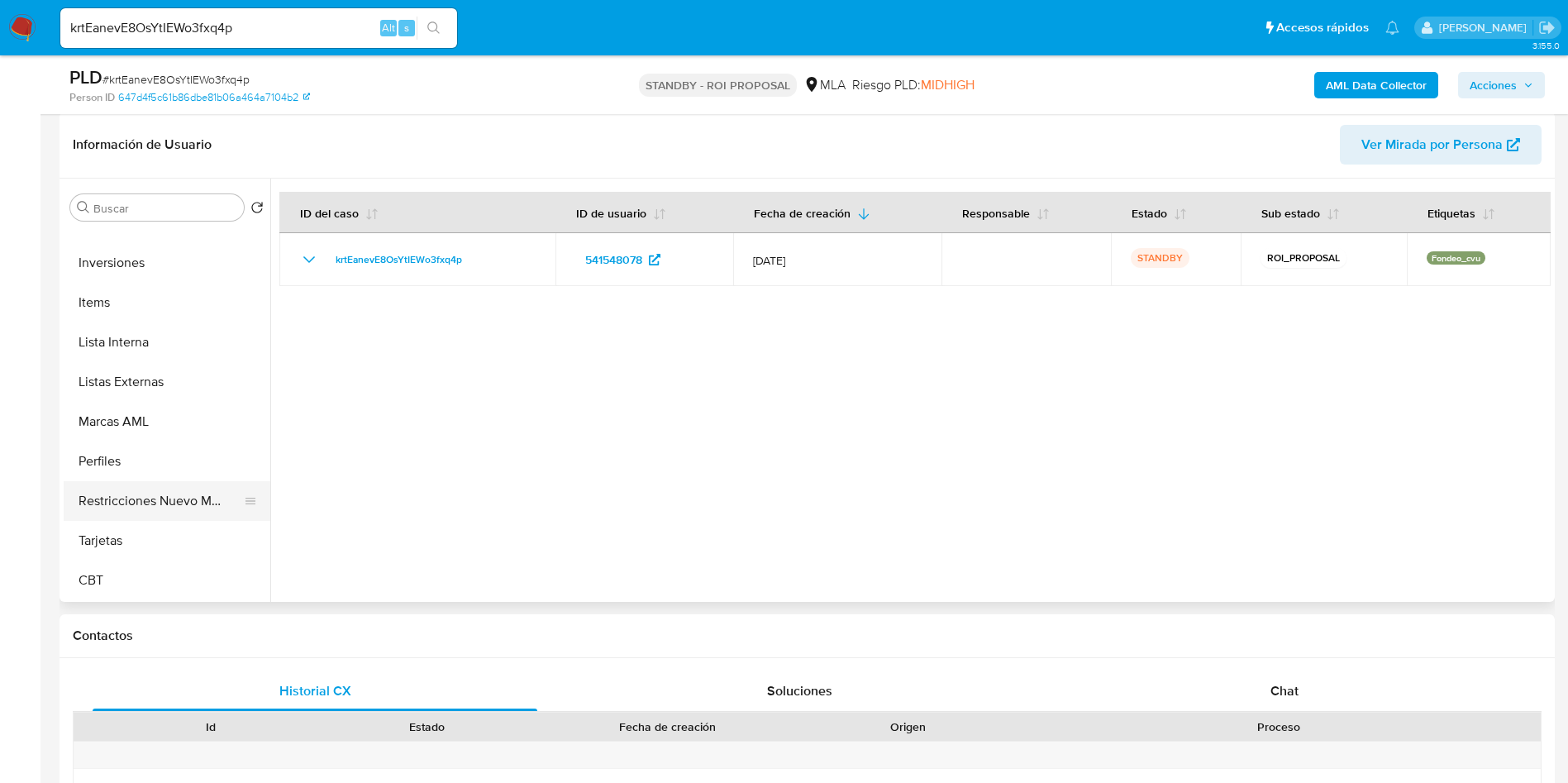
click at [154, 500] on button "Restricciones Nuevo Mundo" at bounding box center [160, 500] width 193 height 39
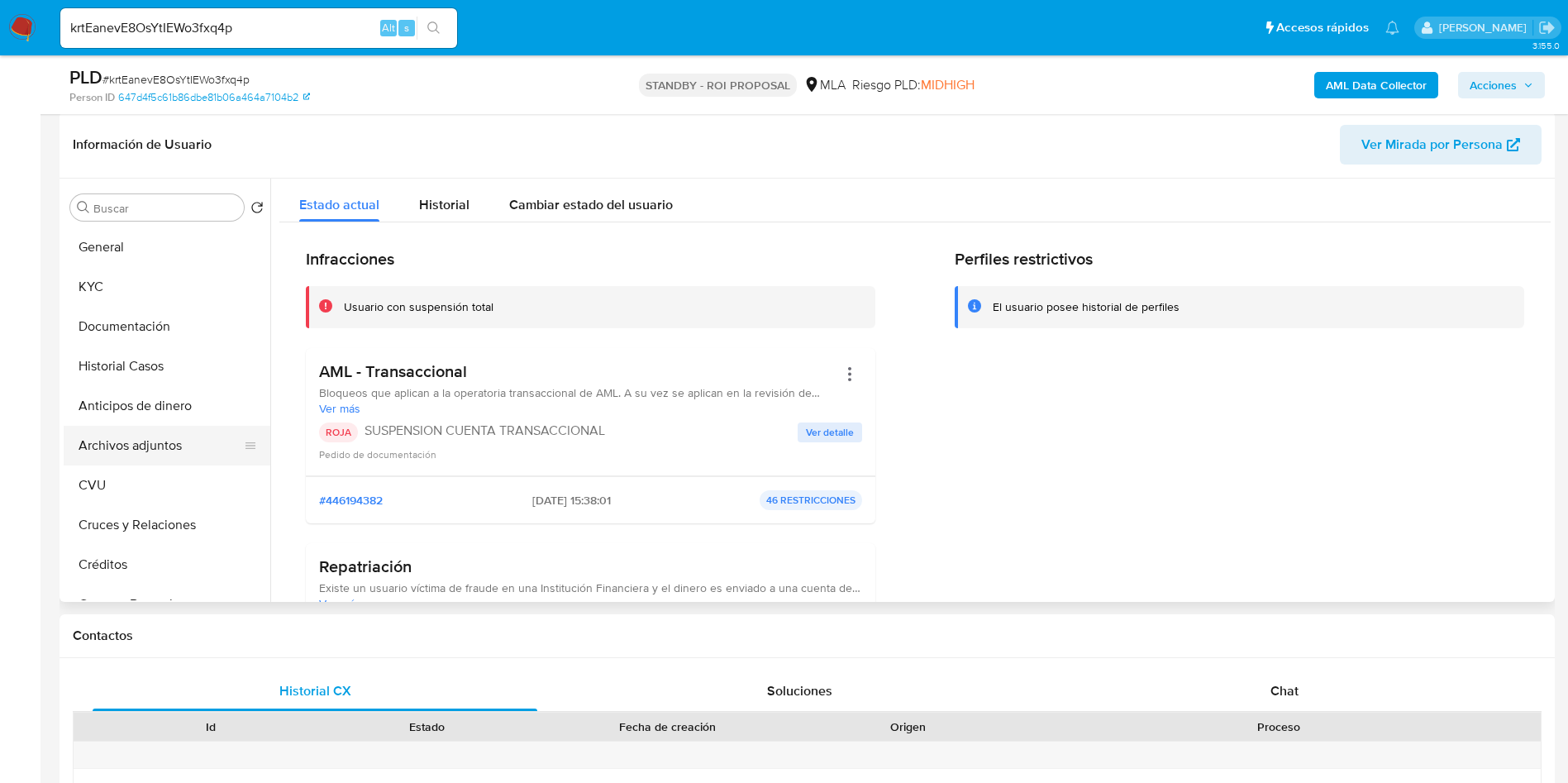
scroll to position [248, 0]
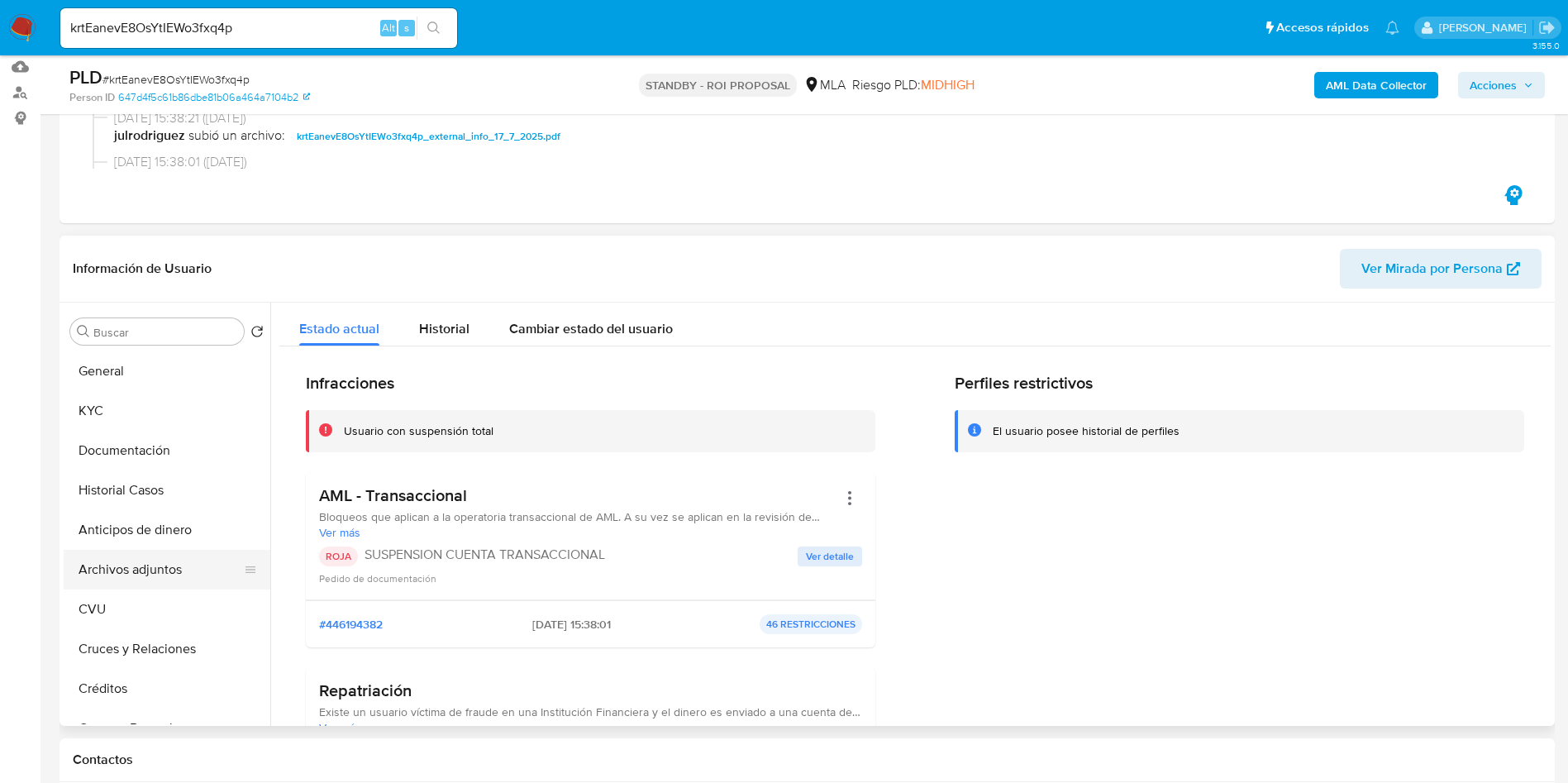
click at [170, 556] on button "Archivos adjuntos" at bounding box center [160, 569] width 193 height 39
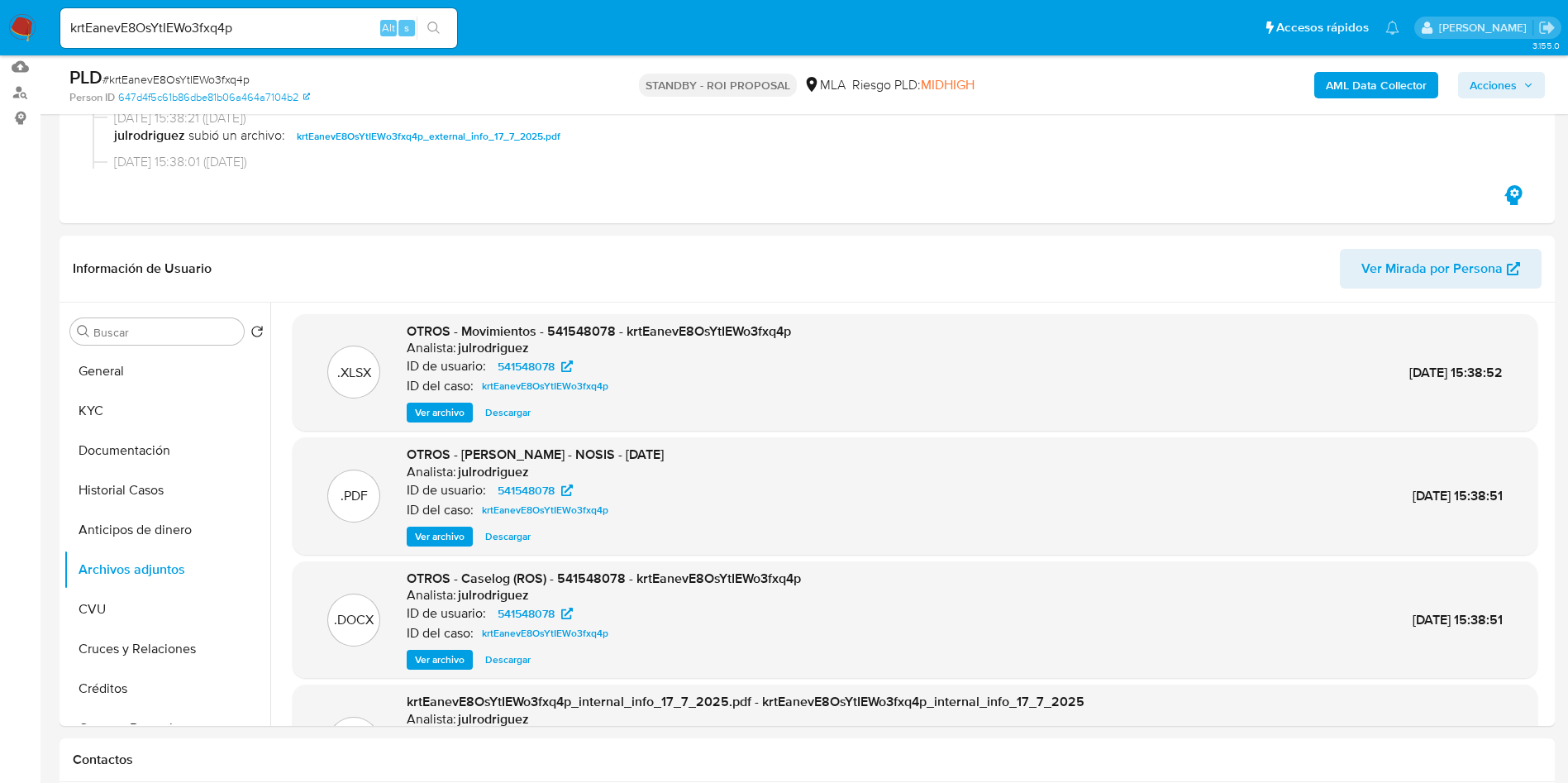
scroll to position [0, 0]
click at [250, 24] on input "krtEanevE8OsYtIEWo3fxq4p" at bounding box center [258, 28] width 396 height 22
paste input "7pv8k86C6OndYFAO93fFfMZ6"
type input "7pv8k86C6OndYFAO93fFfMZ6"
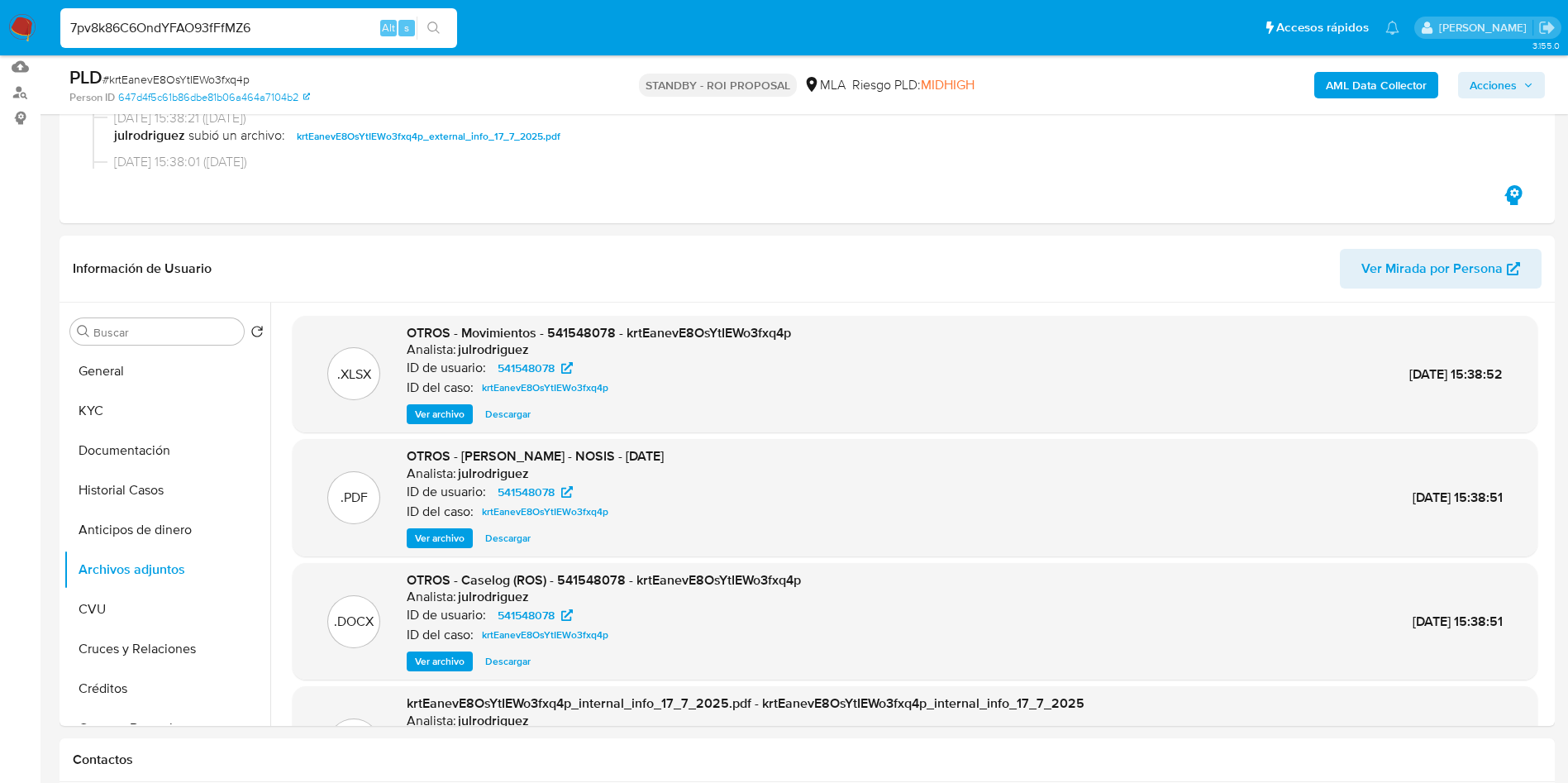
click at [430, 19] on button "search-icon" at bounding box center [433, 28] width 34 height 23
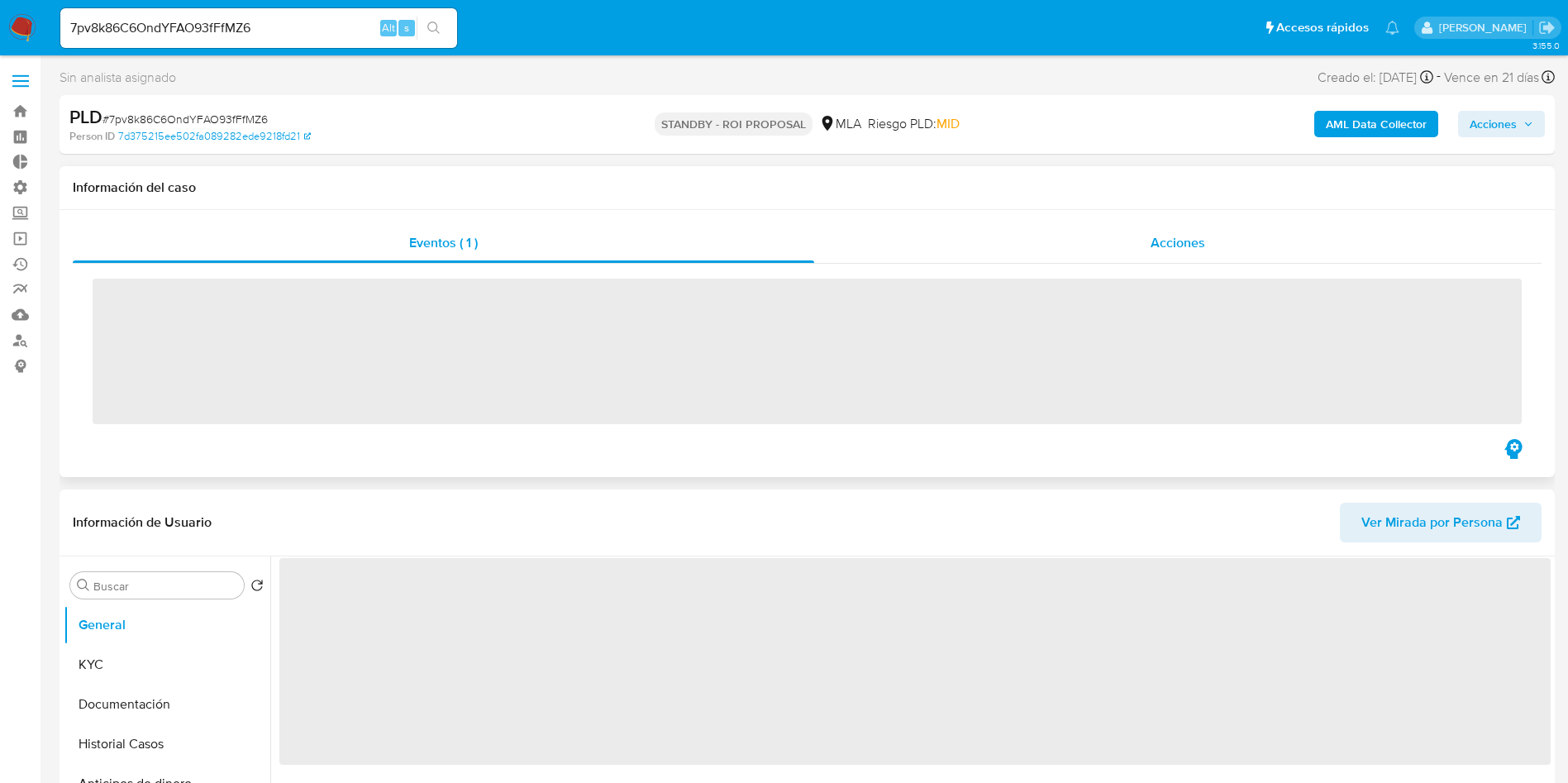
click at [1180, 250] on span "Acciones" at bounding box center [1178, 242] width 54 height 19
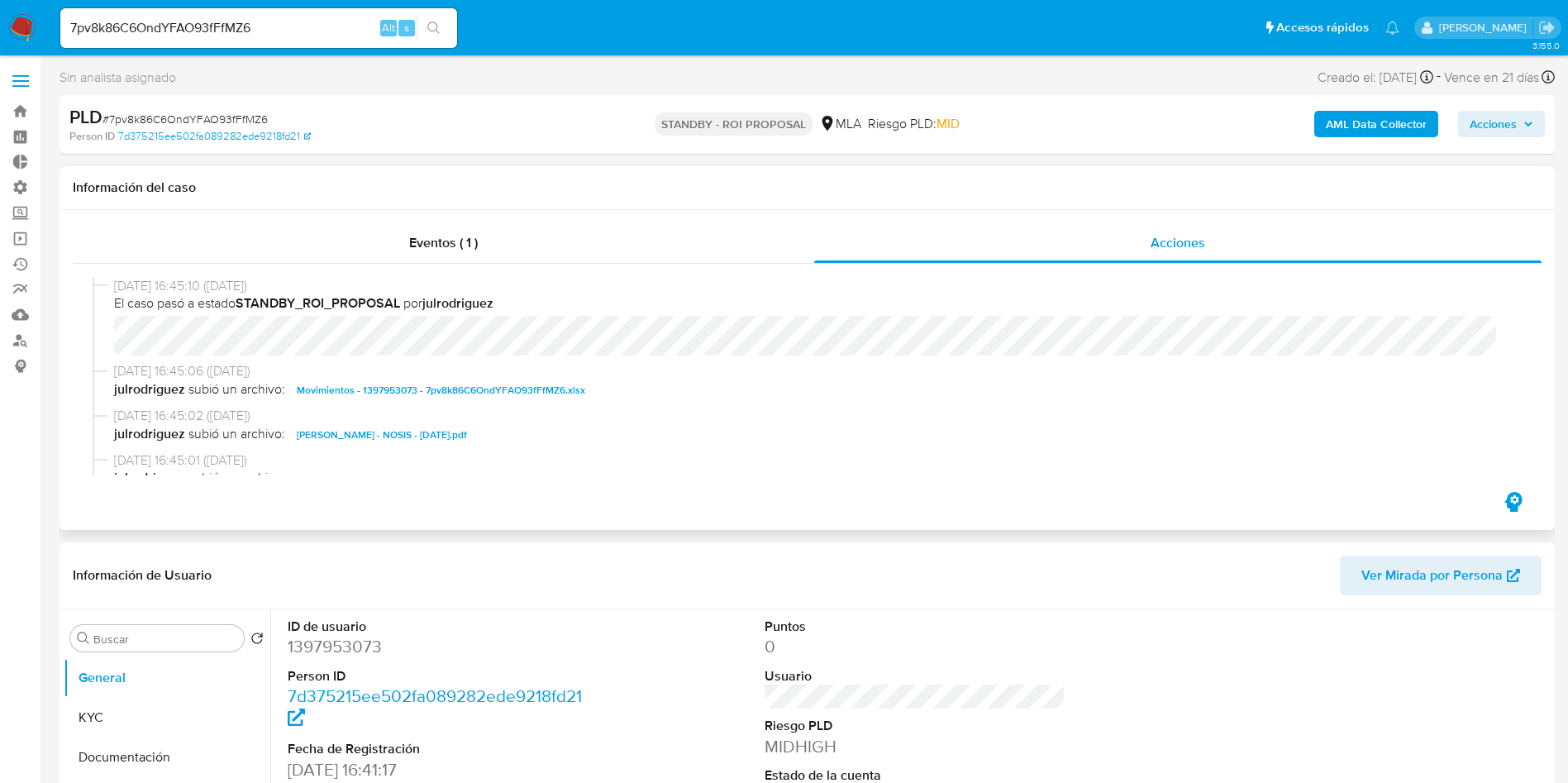
select select "10"
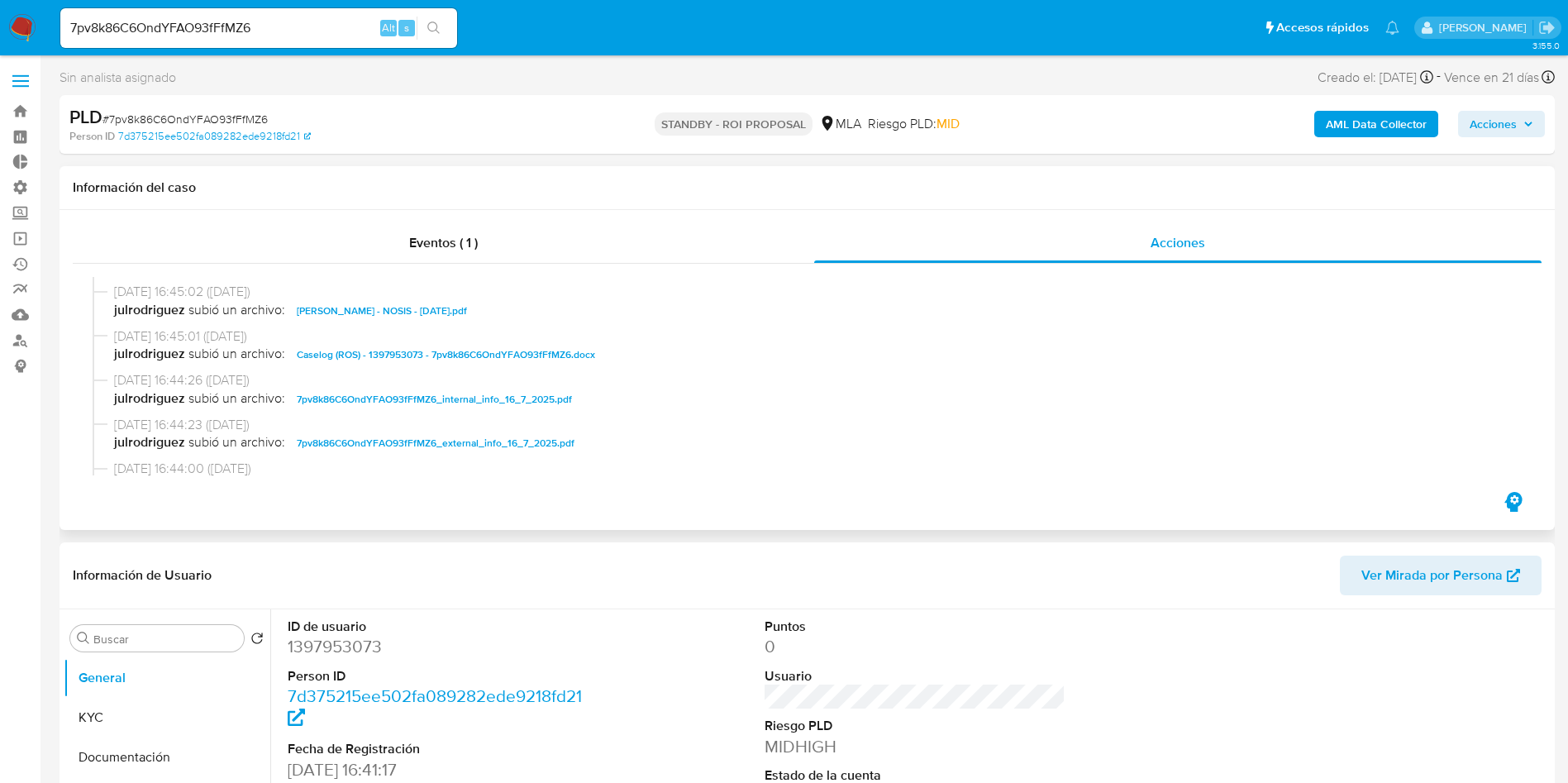
click at [382, 352] on span "Caselog (ROS) - 1397953073 - 7pv8k86C6OndYFAO93fFfMZ6.docx" at bounding box center [445, 354] width 298 height 20
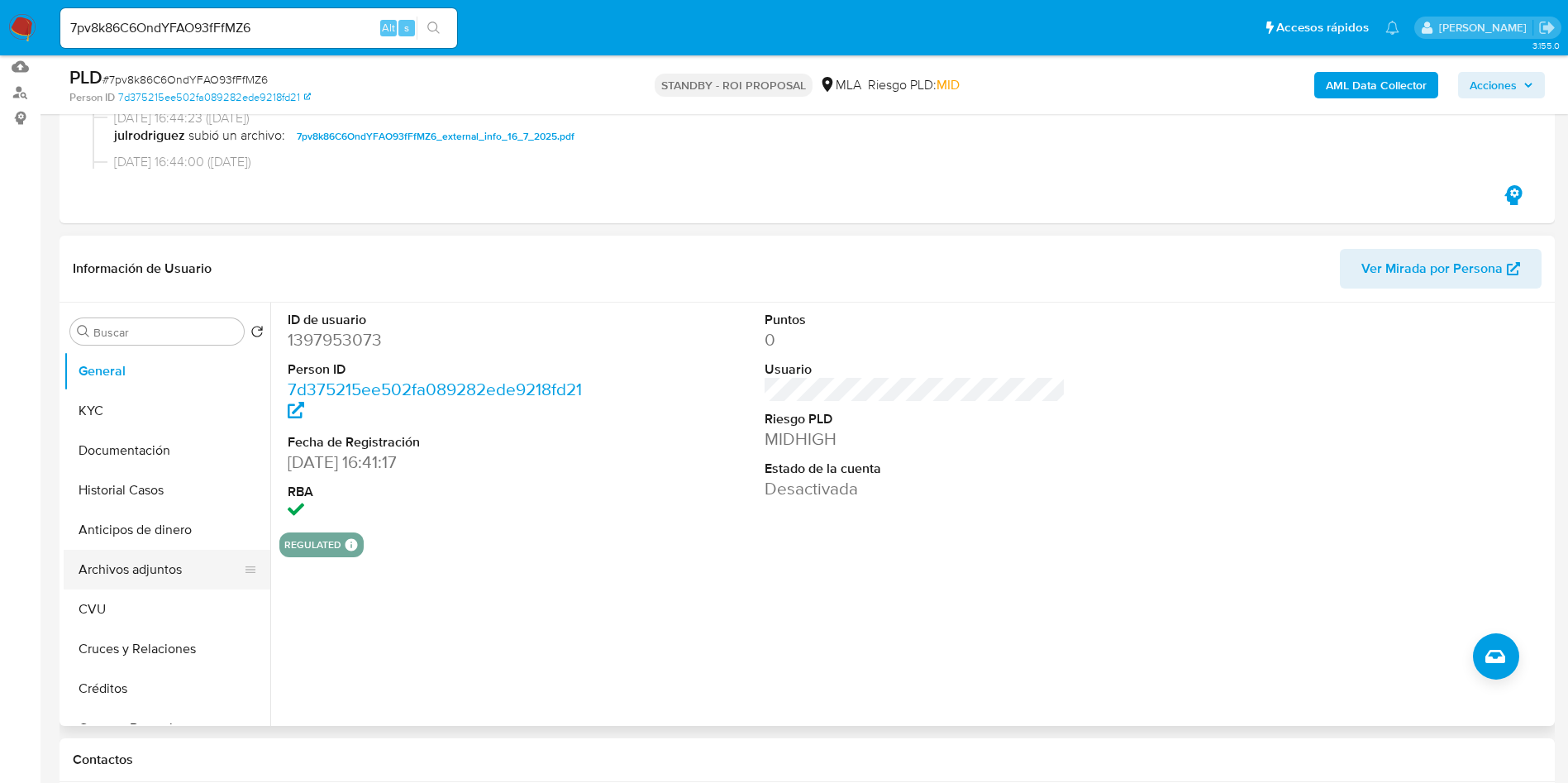
scroll to position [744, 0]
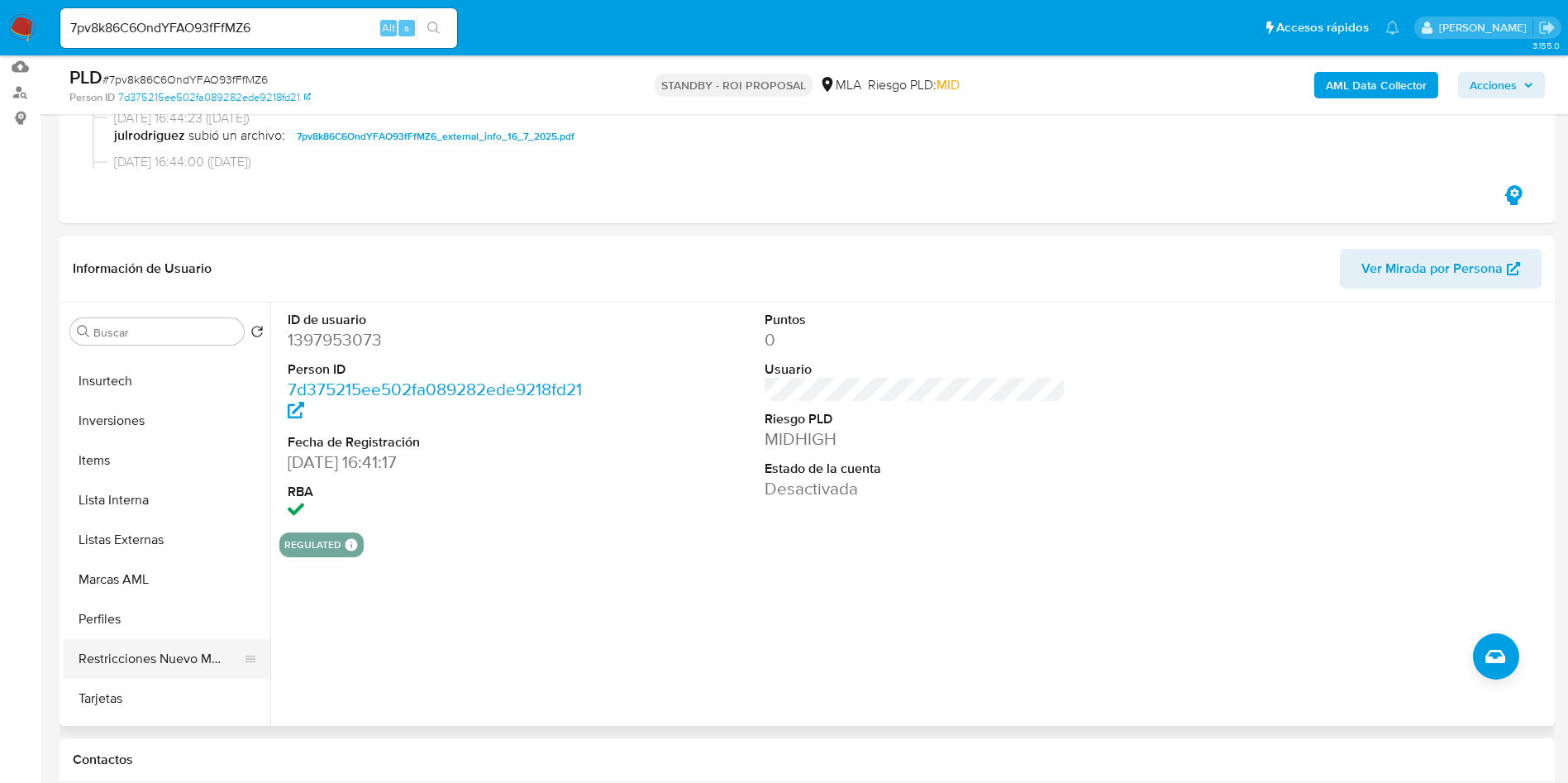
click at [142, 664] on button "Restricciones Nuevo Mundo" at bounding box center [160, 658] width 193 height 39
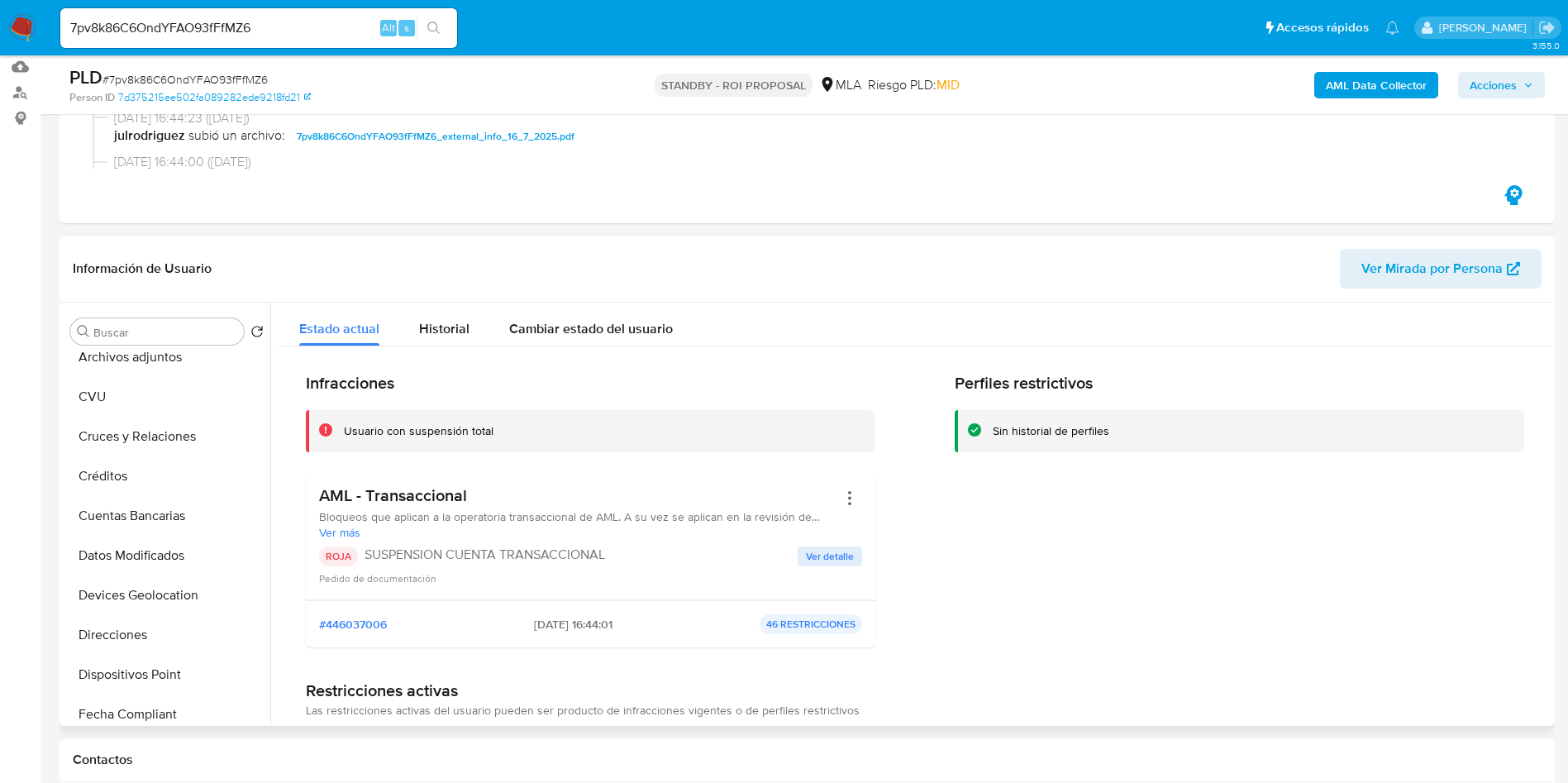
scroll to position [0, 0]
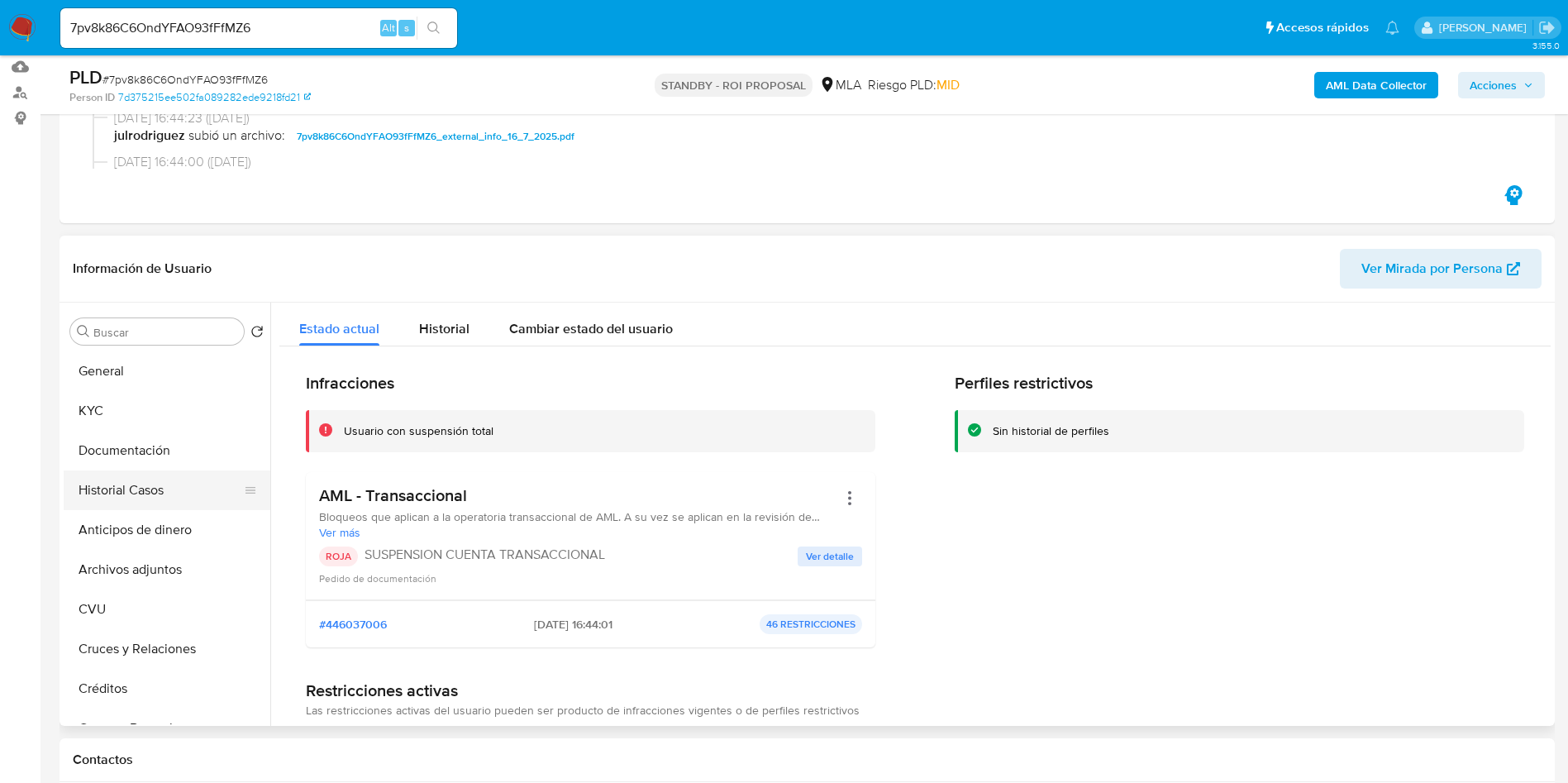
click at [146, 485] on button "Historial Casos" at bounding box center [160, 489] width 193 height 39
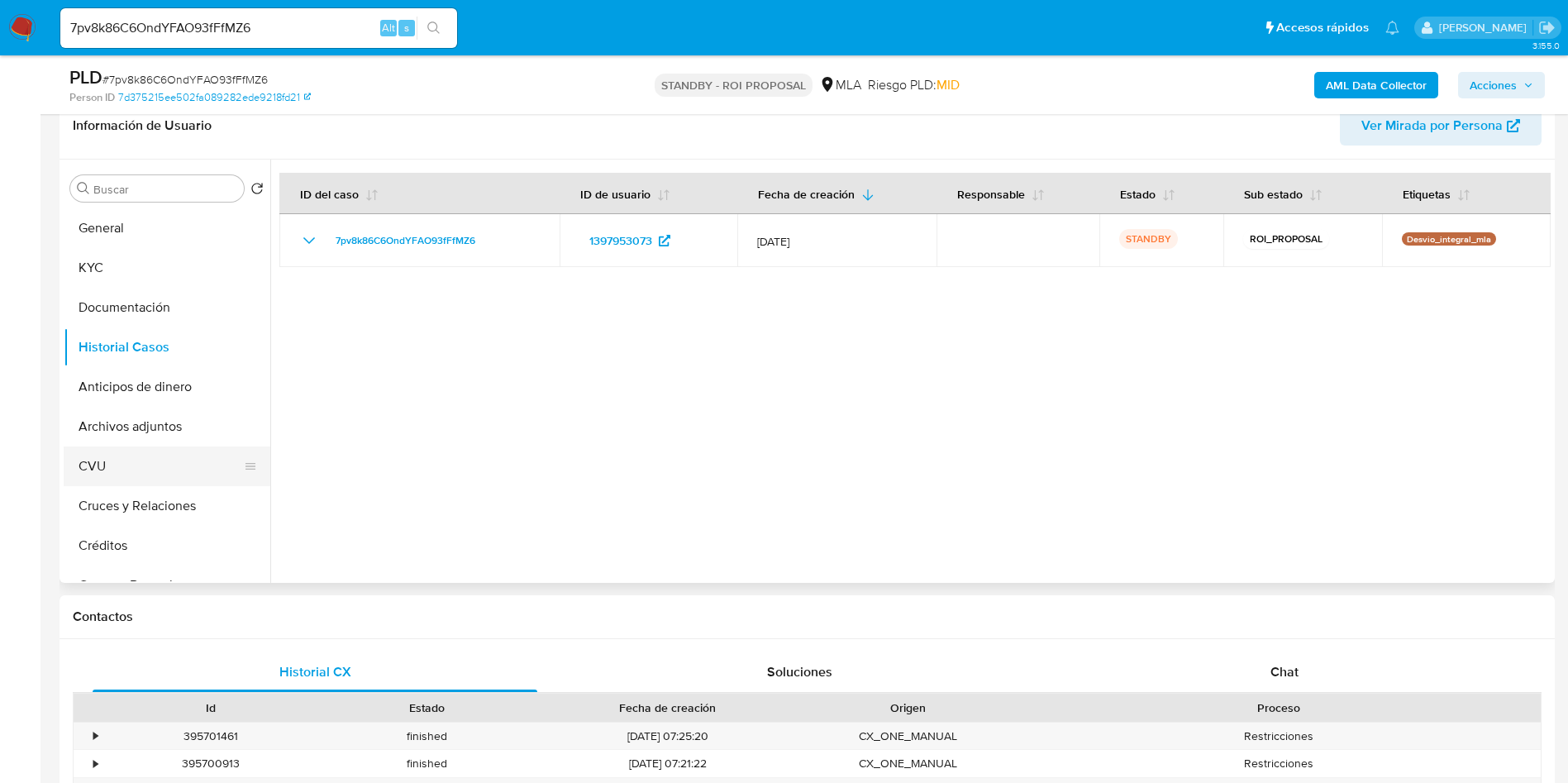
scroll to position [402, 0]
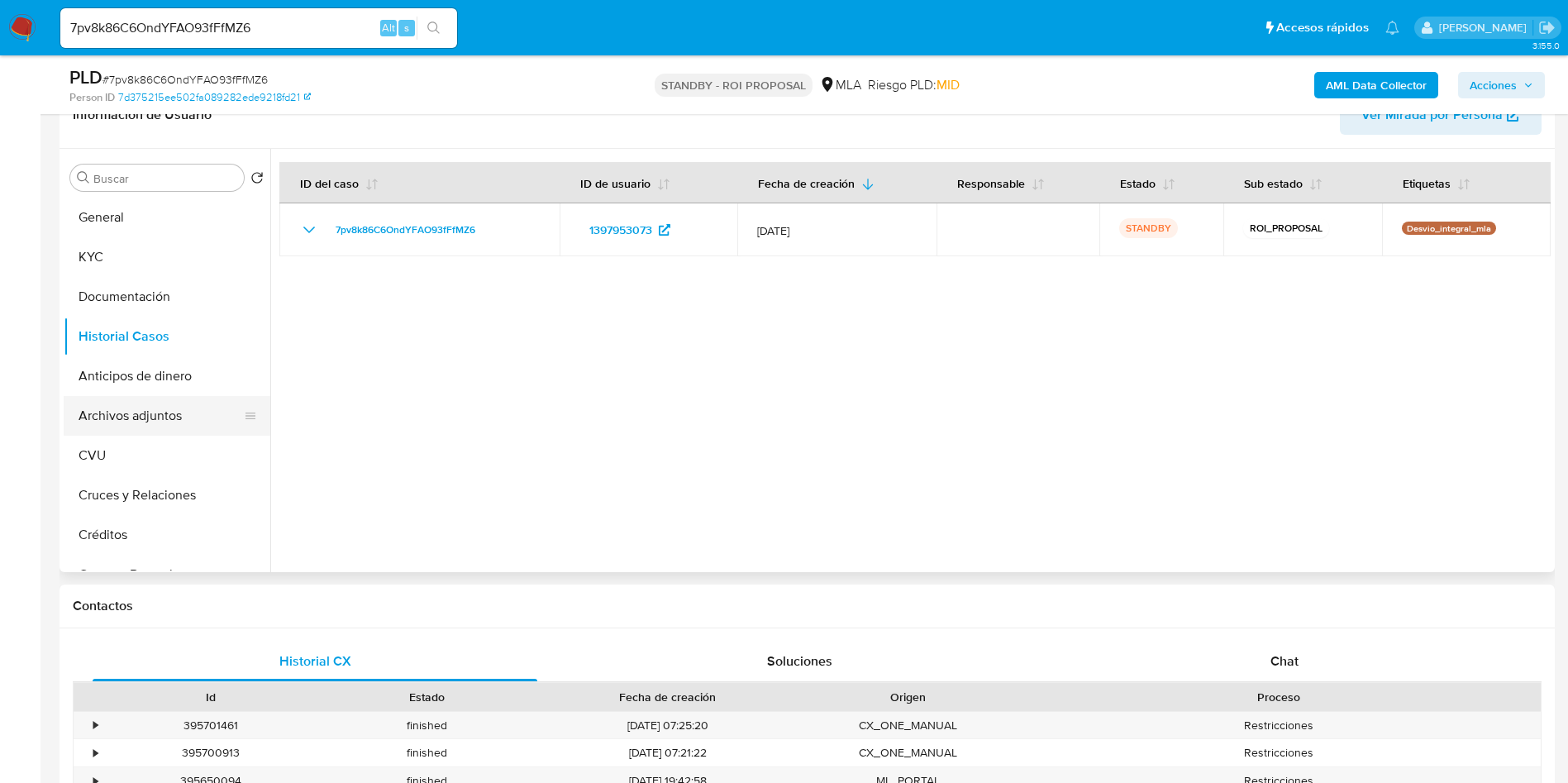
click at [136, 413] on button "Archivos adjuntos" at bounding box center [160, 415] width 193 height 39
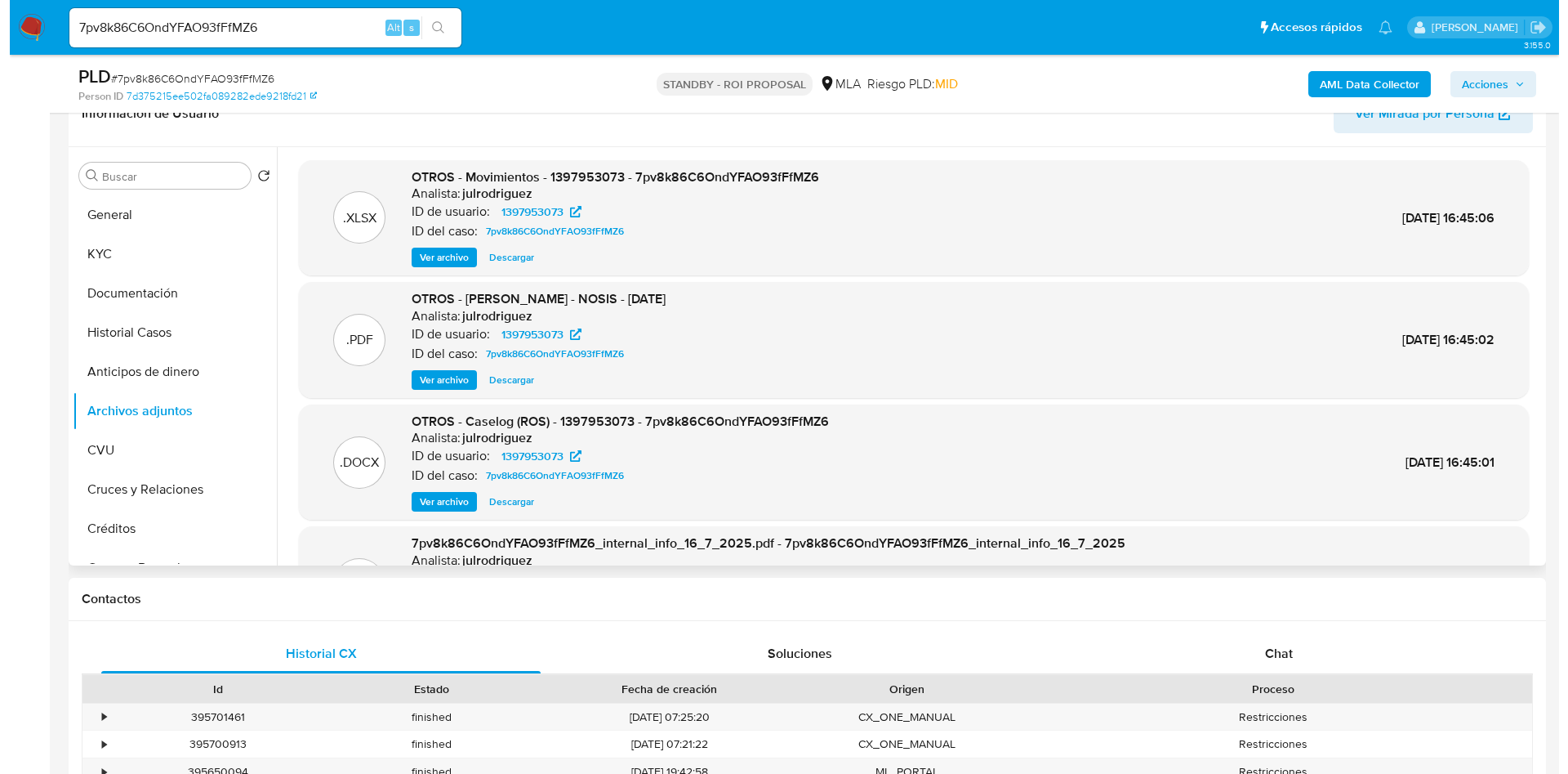
scroll to position [123, 0]
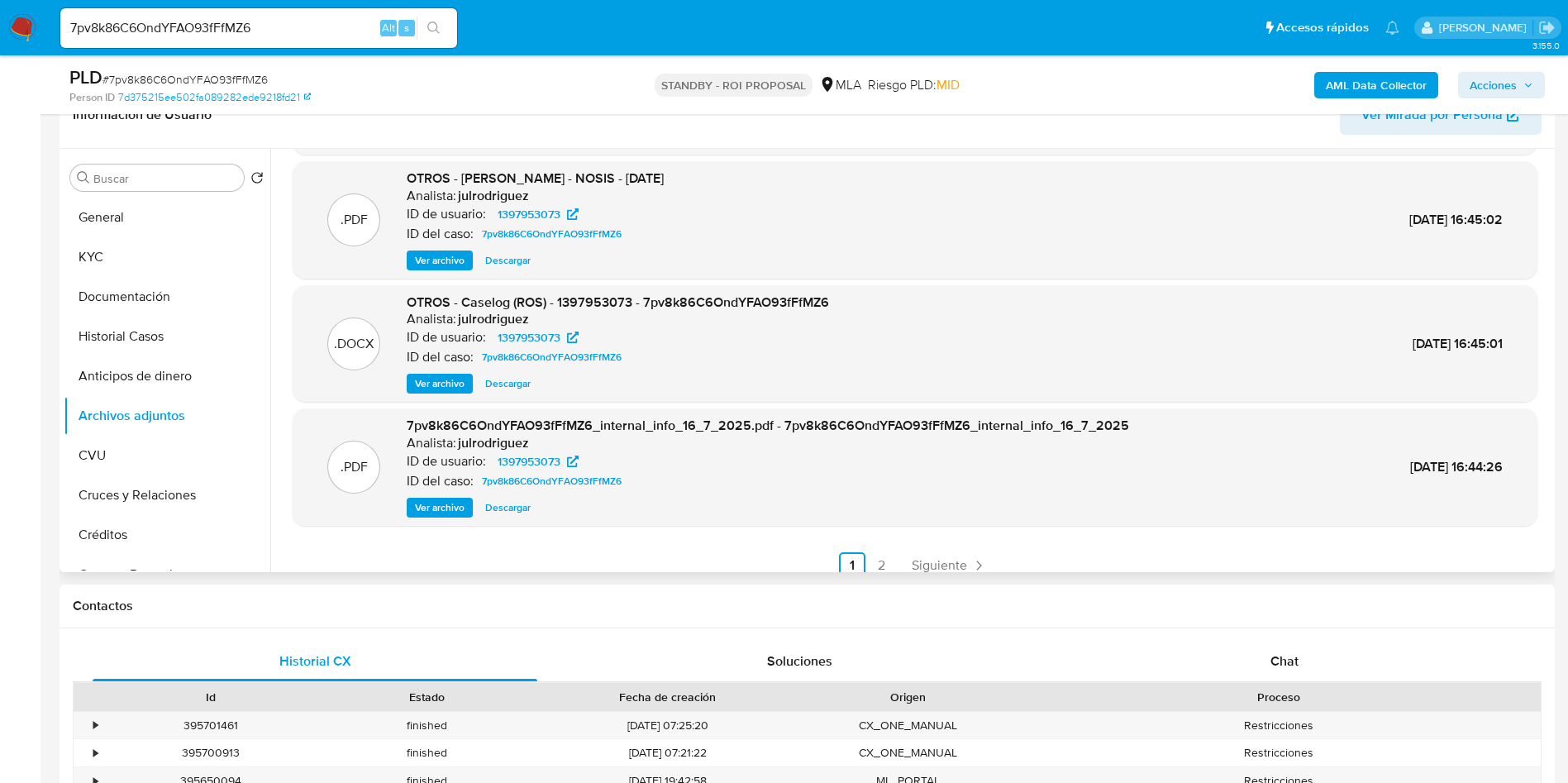
click at [424, 384] on span "Ver archivo" at bounding box center [439, 383] width 50 height 17
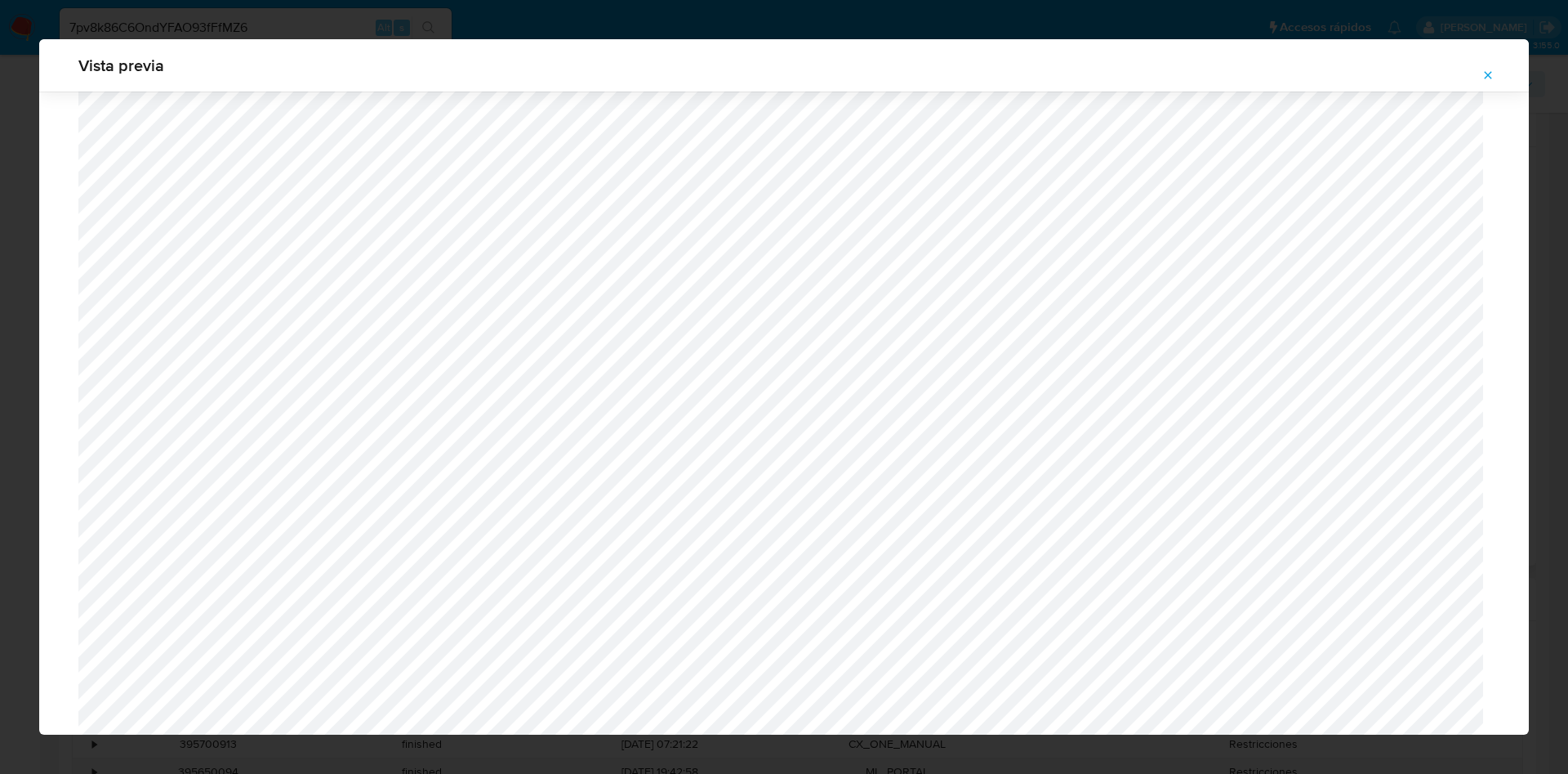
scroll to position [825, 0]
click at [1490, 74] on icon "Attachment preview" at bounding box center [1488, 74] width 13 height 13
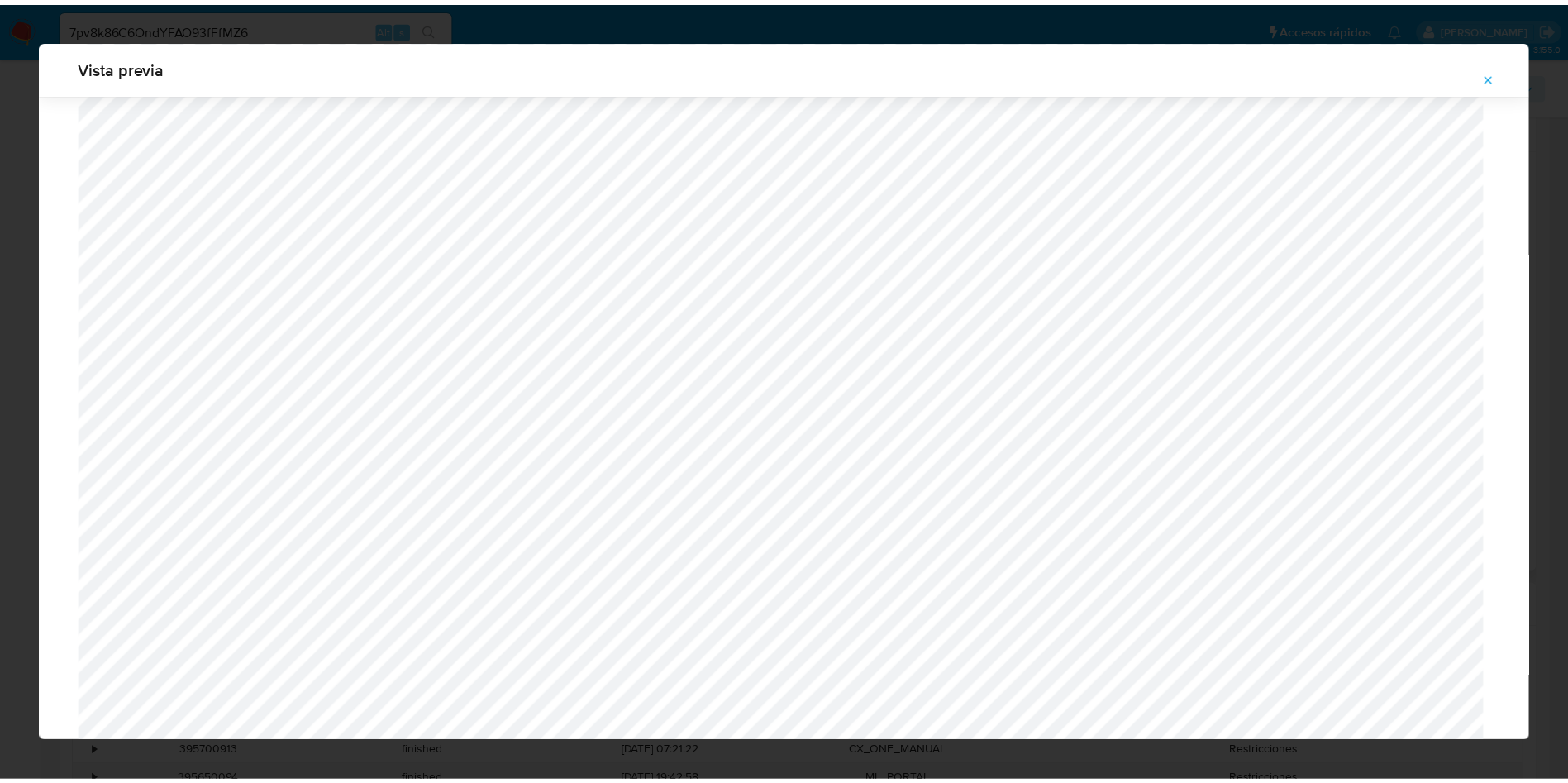
scroll to position [0, 0]
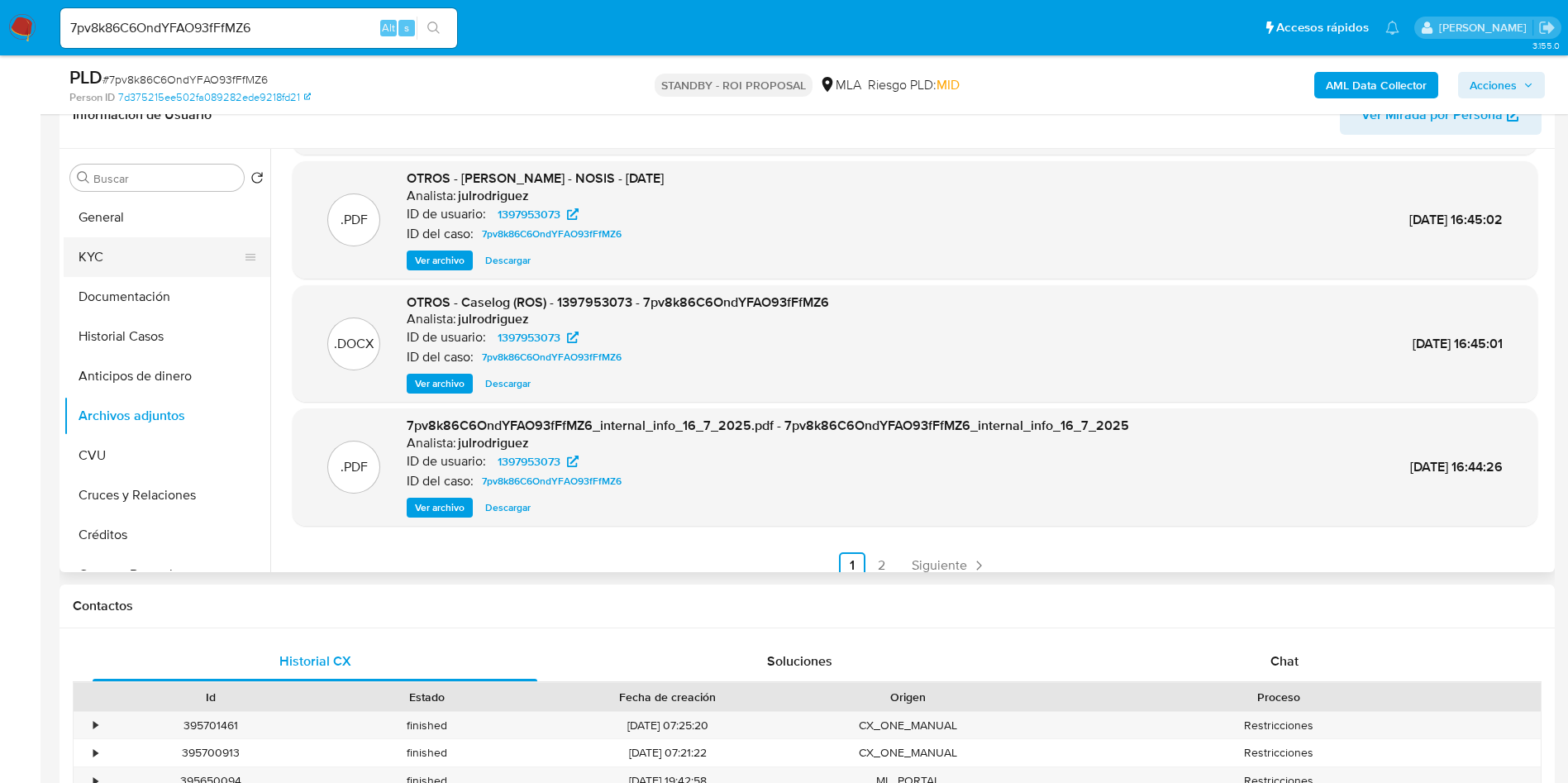
click at [147, 250] on button "KYC" at bounding box center [160, 256] width 193 height 39
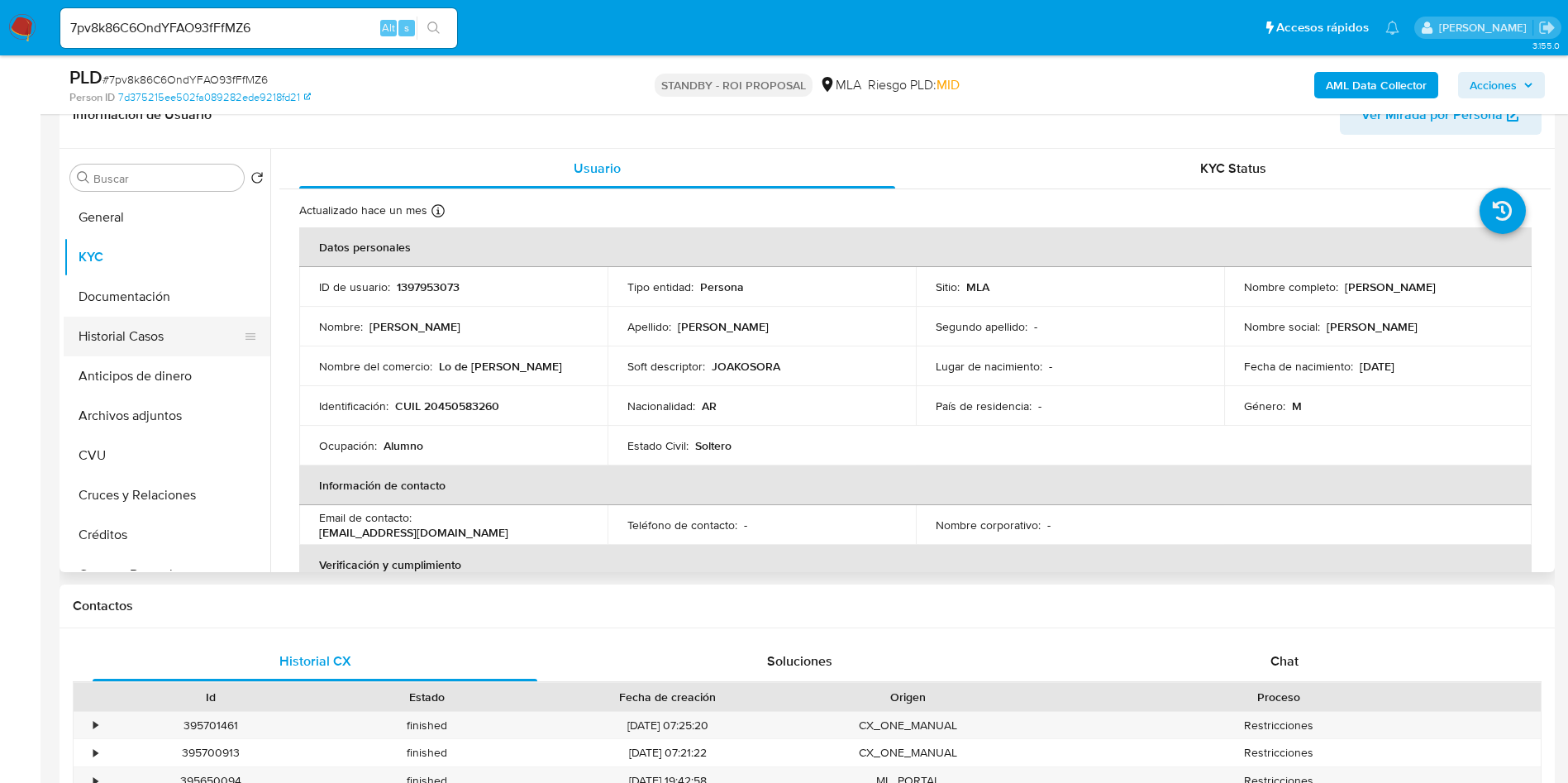
click at [157, 331] on button "Historial Casos" at bounding box center [160, 336] width 193 height 39
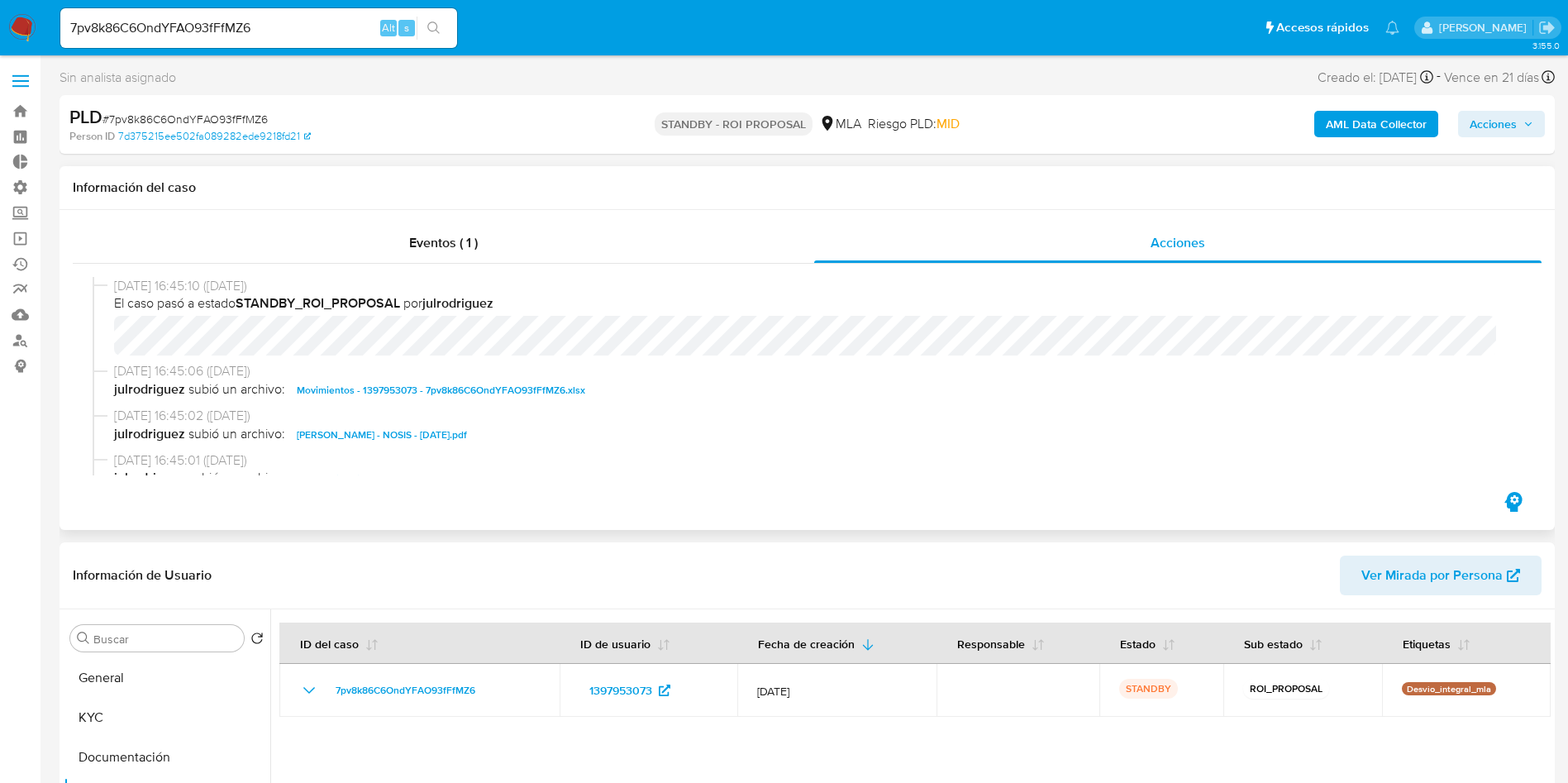
scroll to position [124, 0]
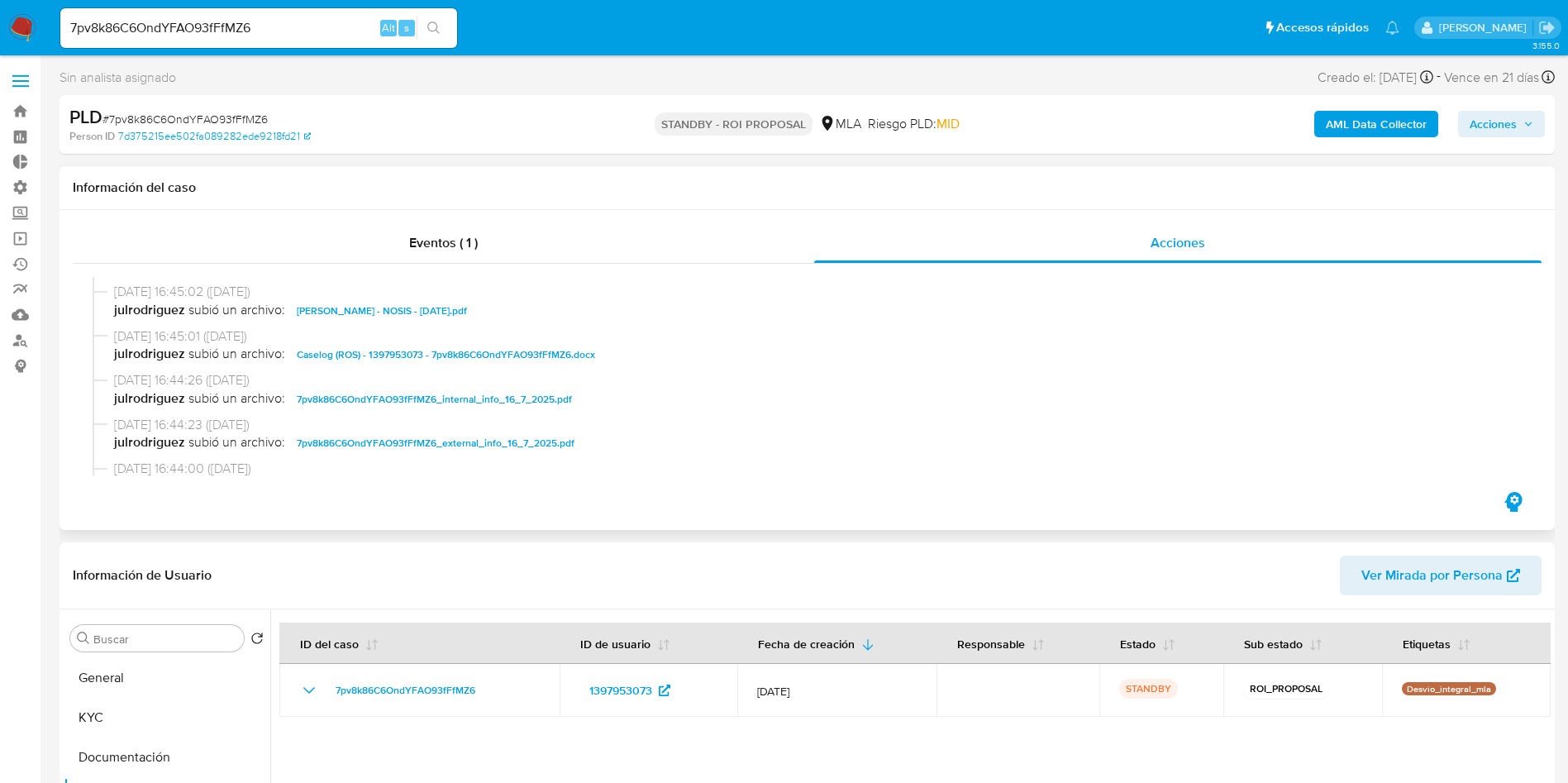
click at [519, 350] on span "Caselog (ROS) - 1397953073 - 7pv8k86C6OndYFAO93fFfMZ6.docx" at bounding box center [445, 354] width 298 height 20
click at [94, 706] on button "KYC" at bounding box center [160, 717] width 193 height 39
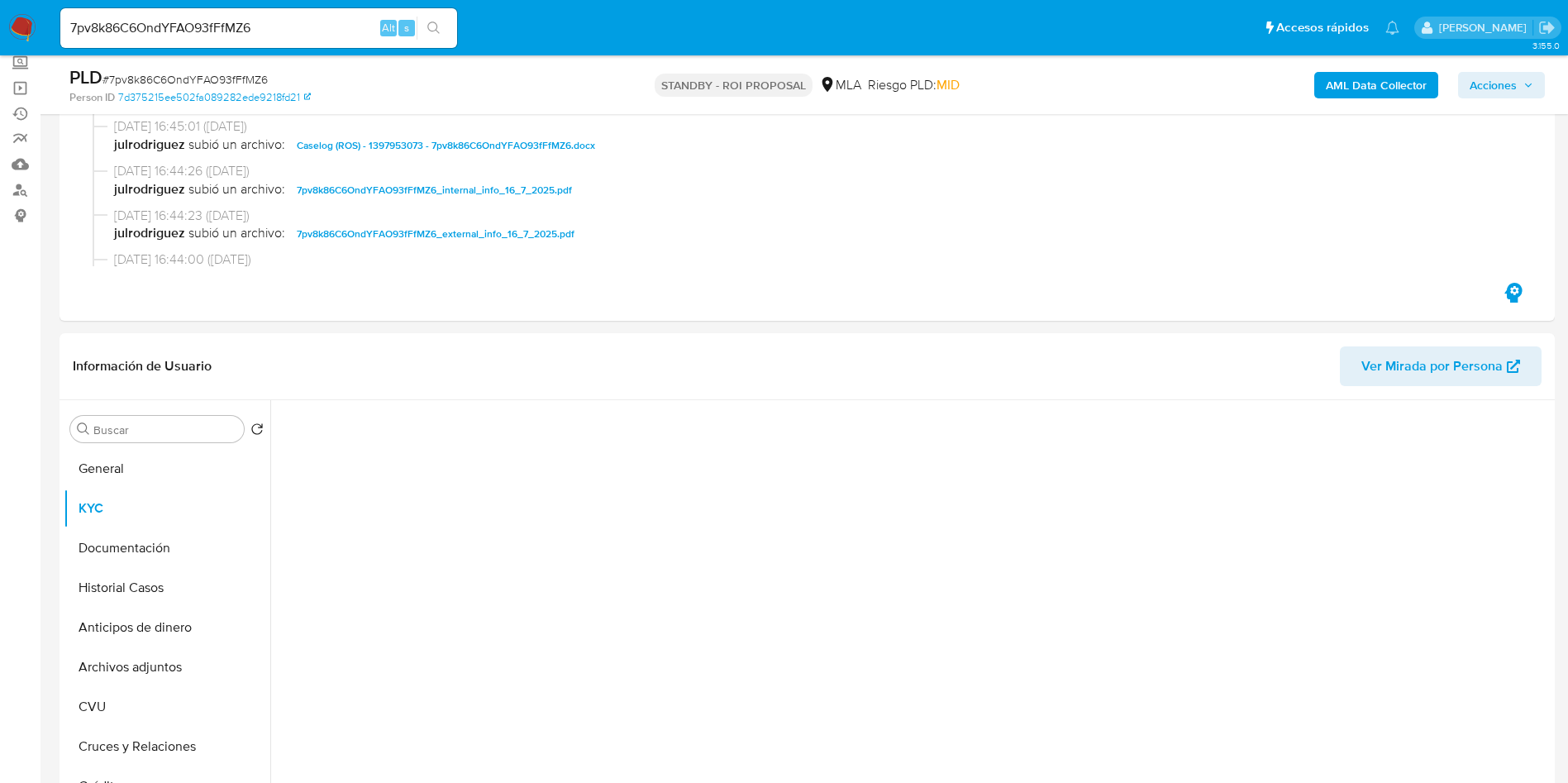
scroll to position [372, 0]
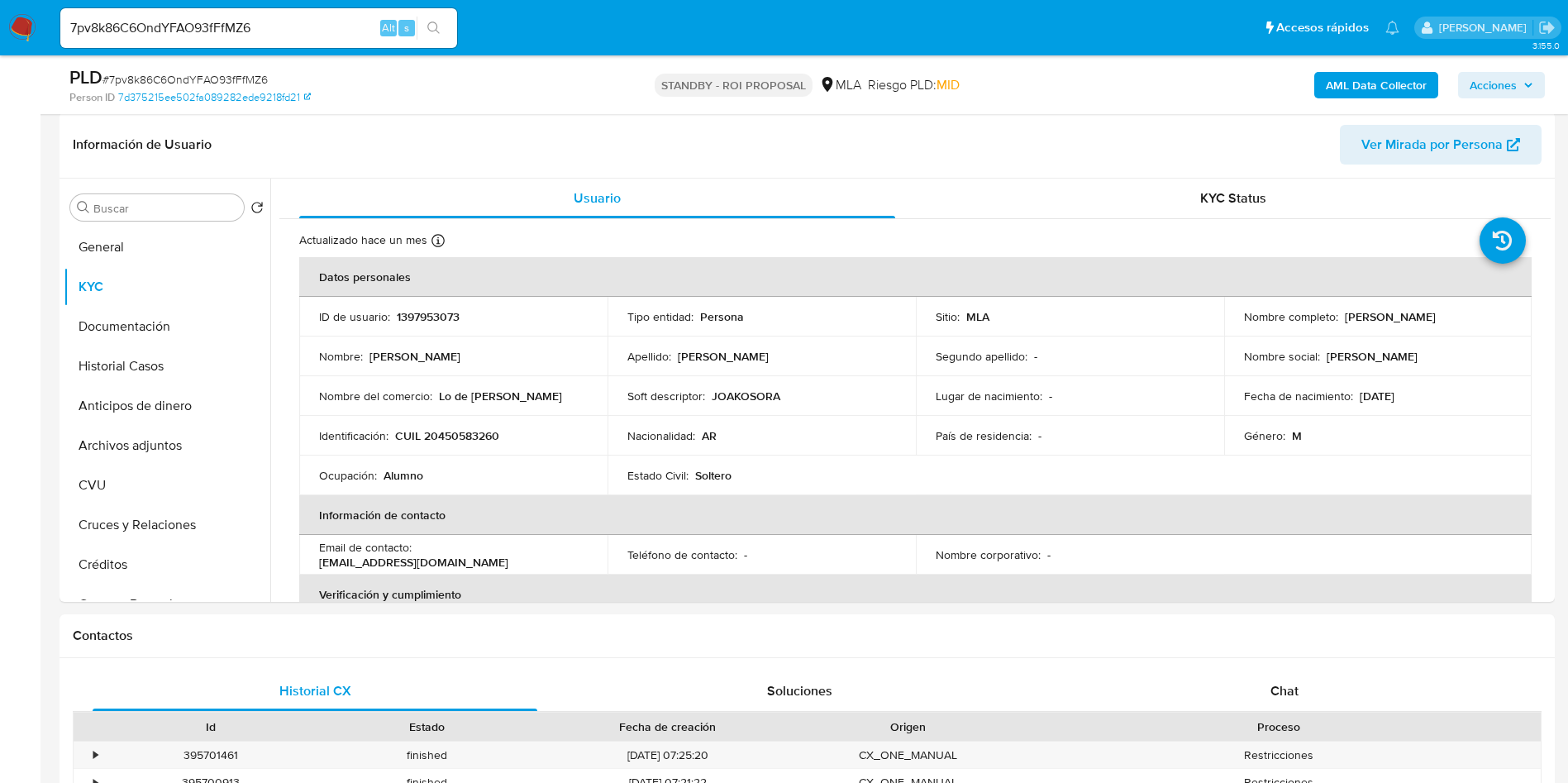
click at [318, 28] on input "7pv8k86C6OndYFAO93fFfMZ6" at bounding box center [258, 28] width 396 height 22
click at [317, 27] on input "7pv8k86C6OndYFAO93fFfMZ6" at bounding box center [258, 28] width 396 height 22
paste input "krtEanevE8OsYtIEWo3fxq4p"
type input "krtEanevE8OsYtIEWo3fxq4p"
click at [433, 31] on icon "search-icon" at bounding box center [433, 28] width 13 height 13
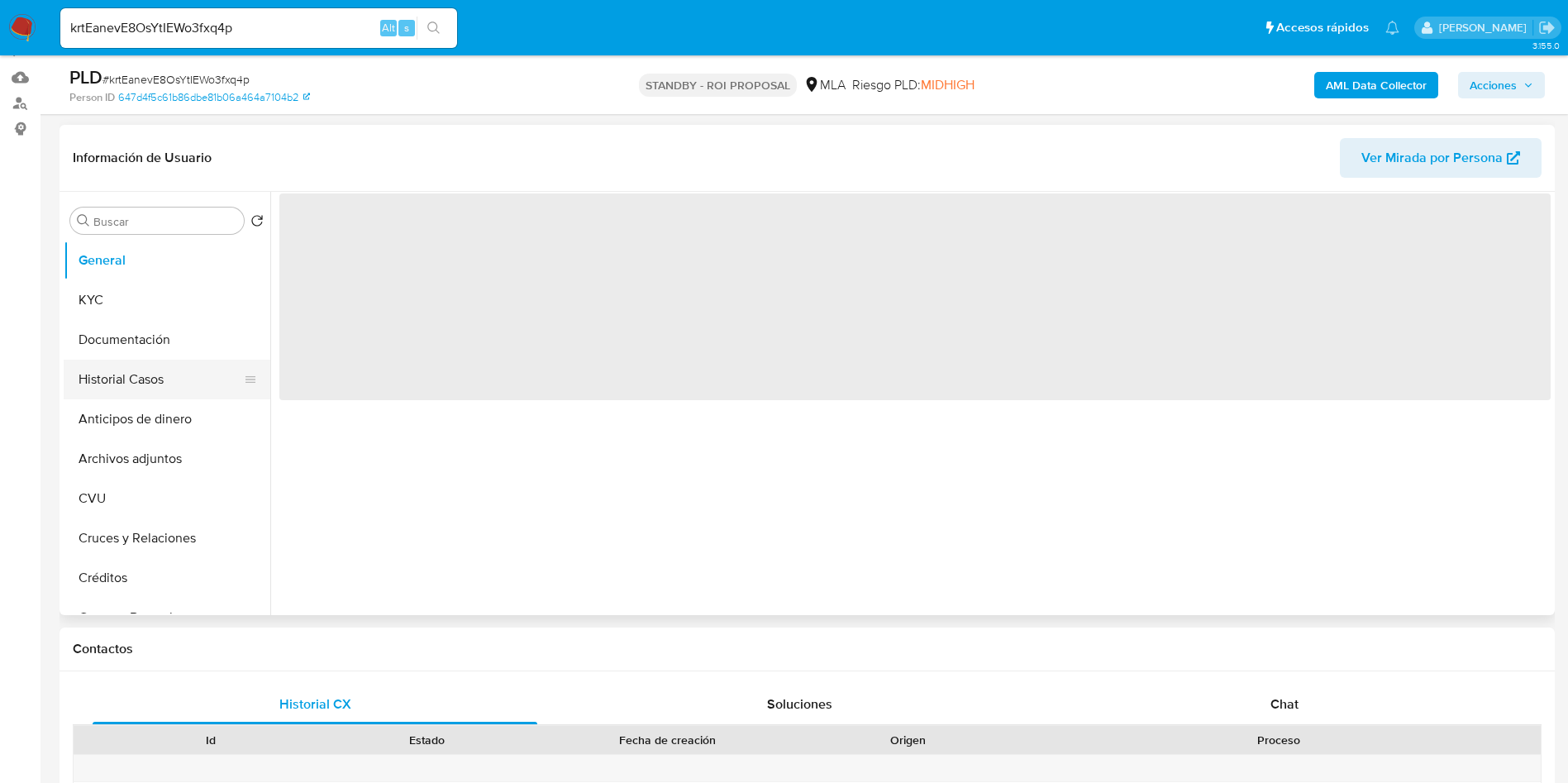
scroll to position [248, 0]
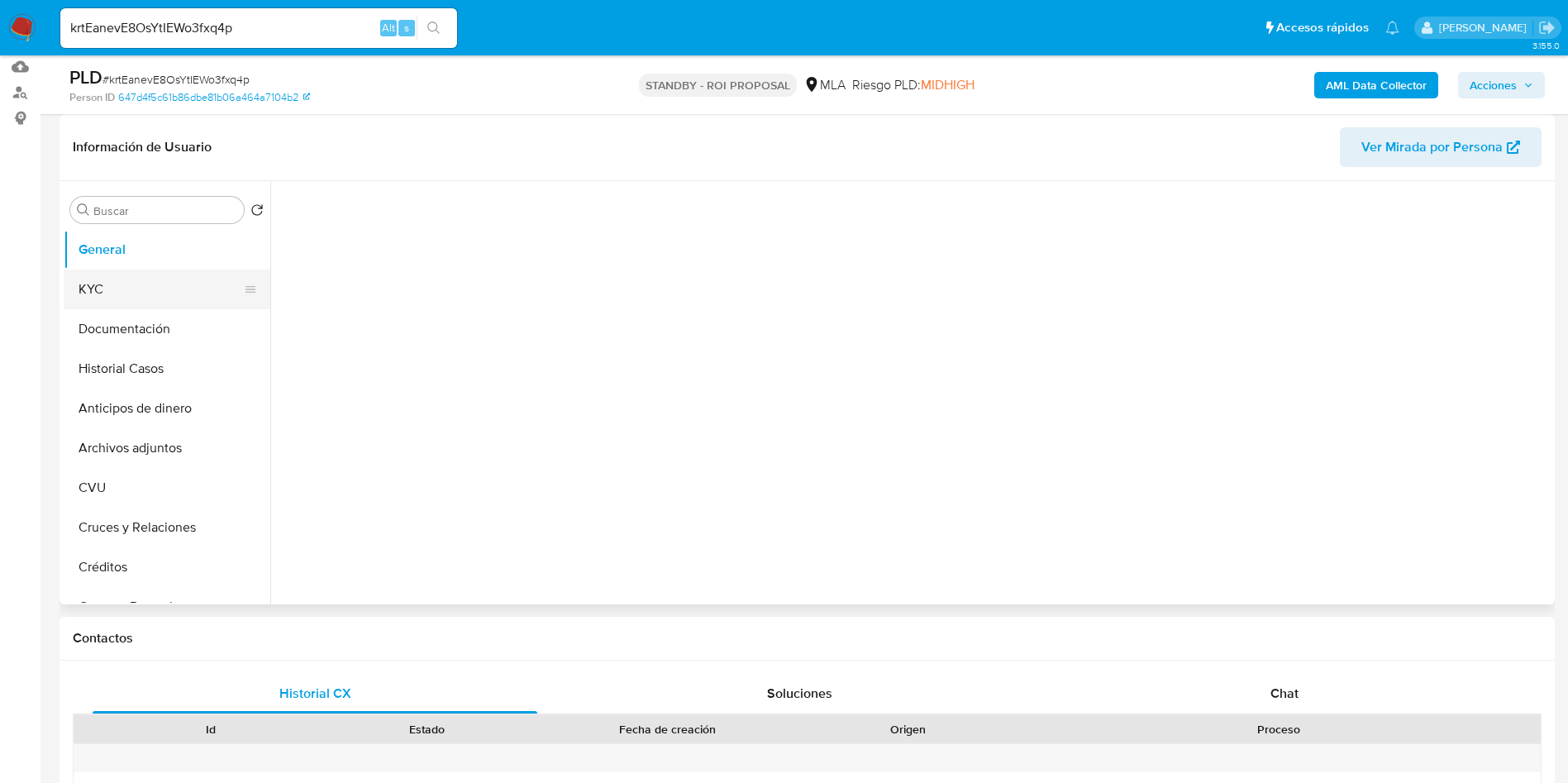
click at [97, 291] on button "KYC" at bounding box center [160, 289] width 193 height 39
select select "10"
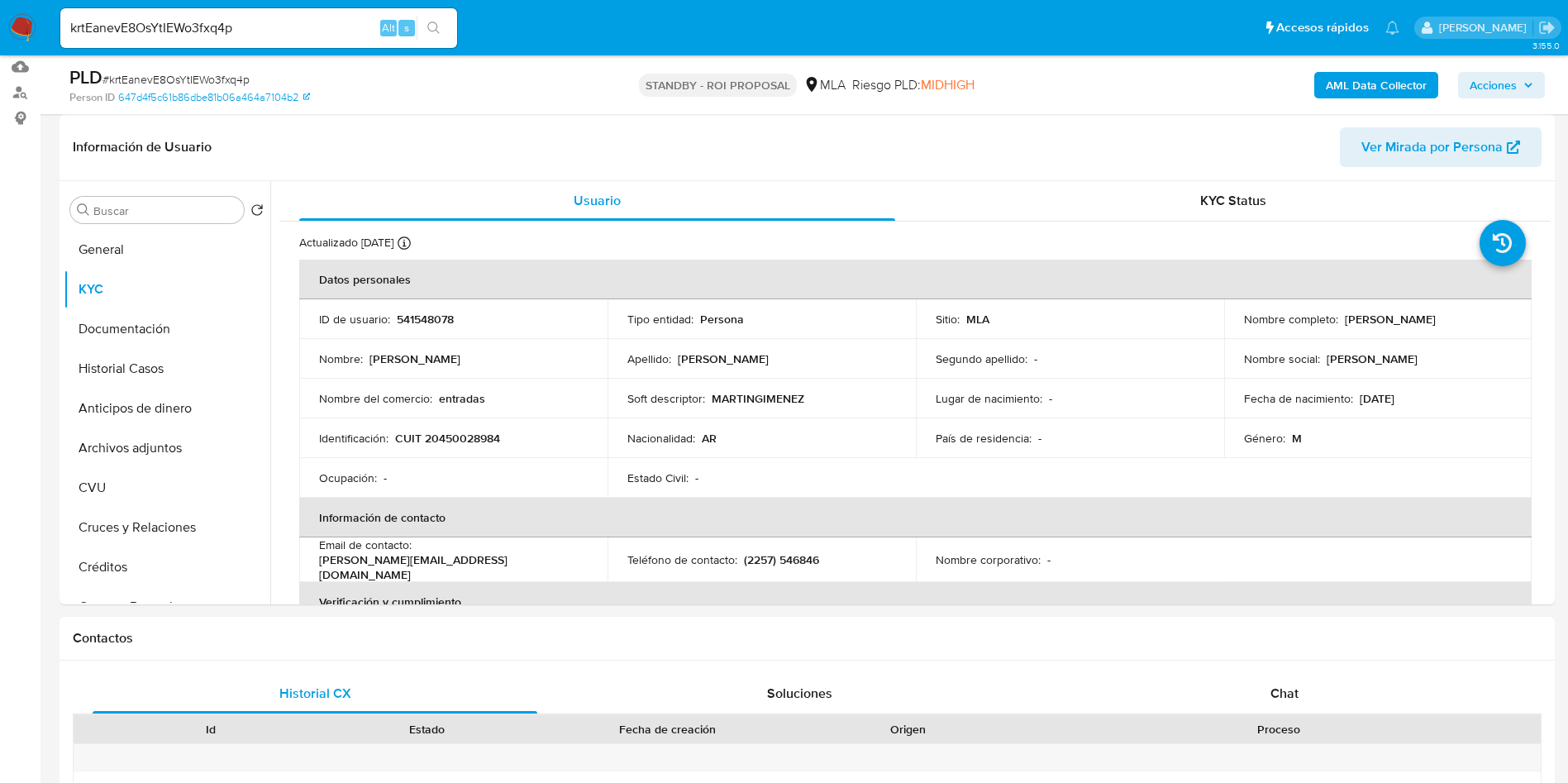
click at [222, 33] on input "krtEanevE8OsYtIEWo3fxq4p" at bounding box center [258, 28] width 396 height 22
paste input "HSuEjf3Xh48SFYm26TjJh0P8"
type input "HSuEjf3Xh48SFYm26TjJh0P8"
click at [444, 24] on button "search-icon" at bounding box center [433, 28] width 34 height 23
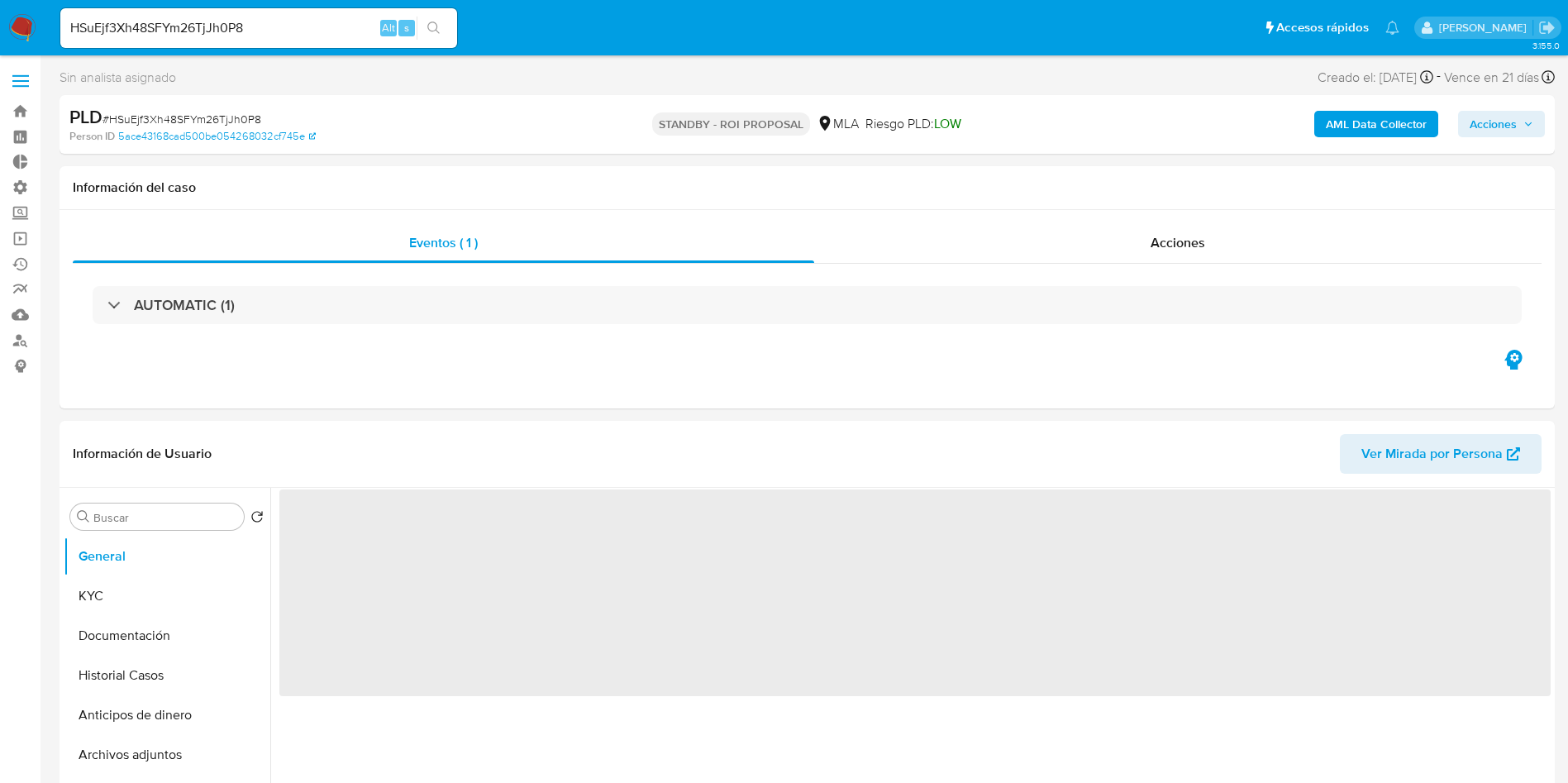
select select "10"
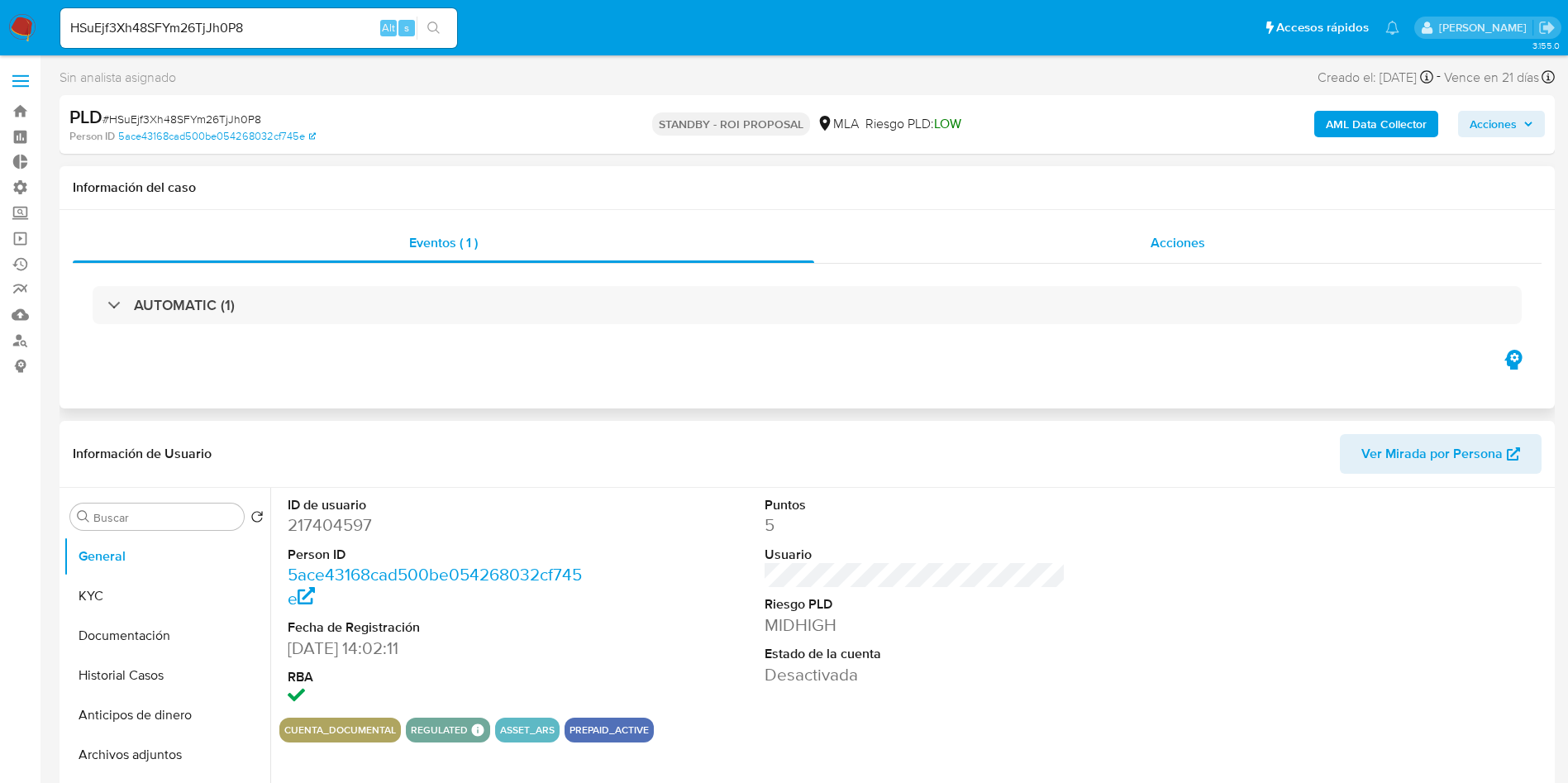
click at [1183, 228] on div "Acciones" at bounding box center [1177, 242] width 727 height 39
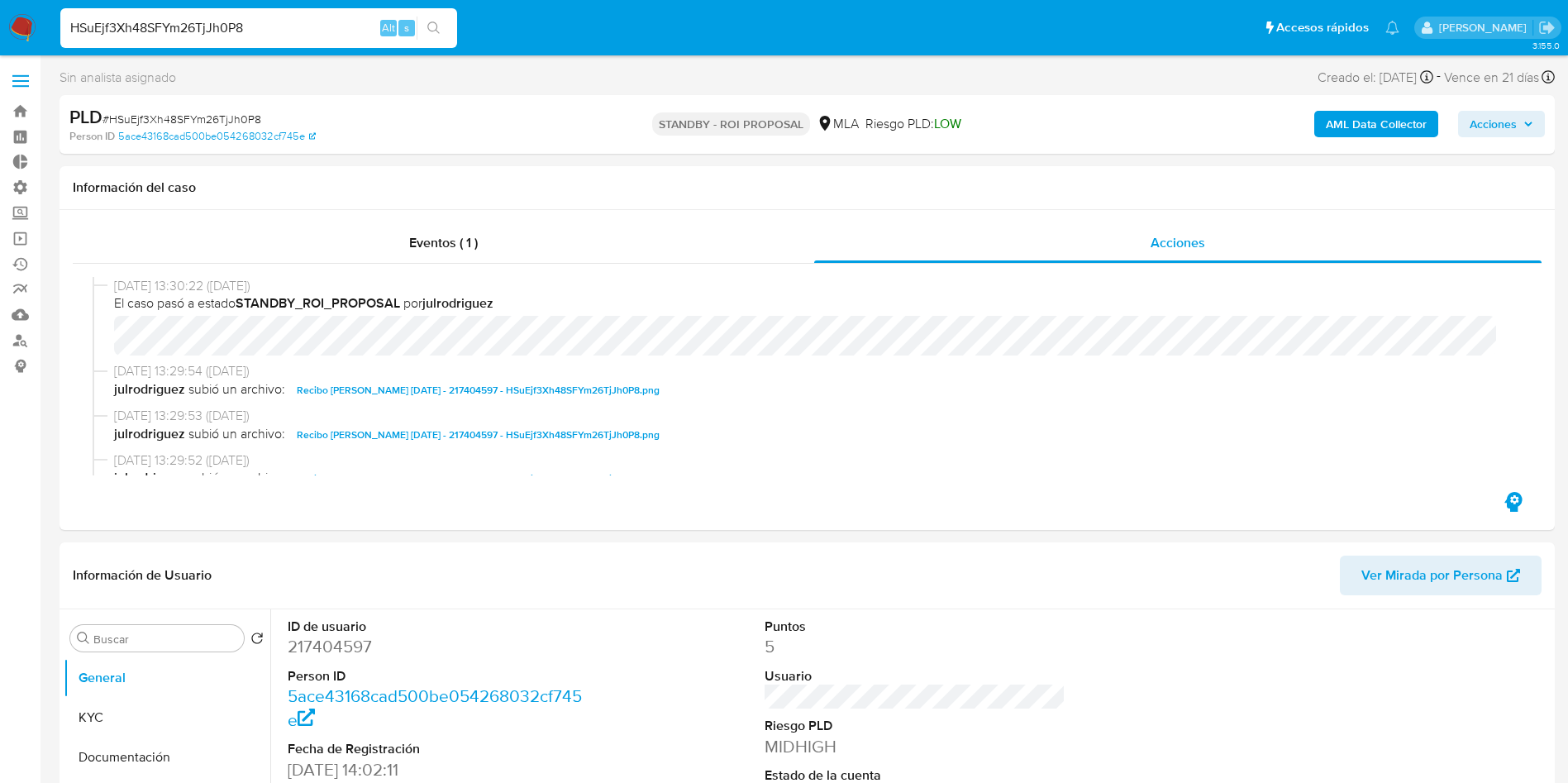
click at [198, 24] on input "HSuEjf3Xh48SFYm26TjJh0P8" at bounding box center [258, 28] width 396 height 22
click at [198, 24] on input "HSuEjf3Xh48SFYm26TjJh0P8" at bounding box center [258, 28] width 396 height 22
paste input "lrwlQVyir1aXyYQGqvj2g7Jw"
type input "lrwlQVyir1aXyYQGqvj2g7Jw"
click at [445, 32] on button "search-icon" at bounding box center [433, 28] width 34 height 23
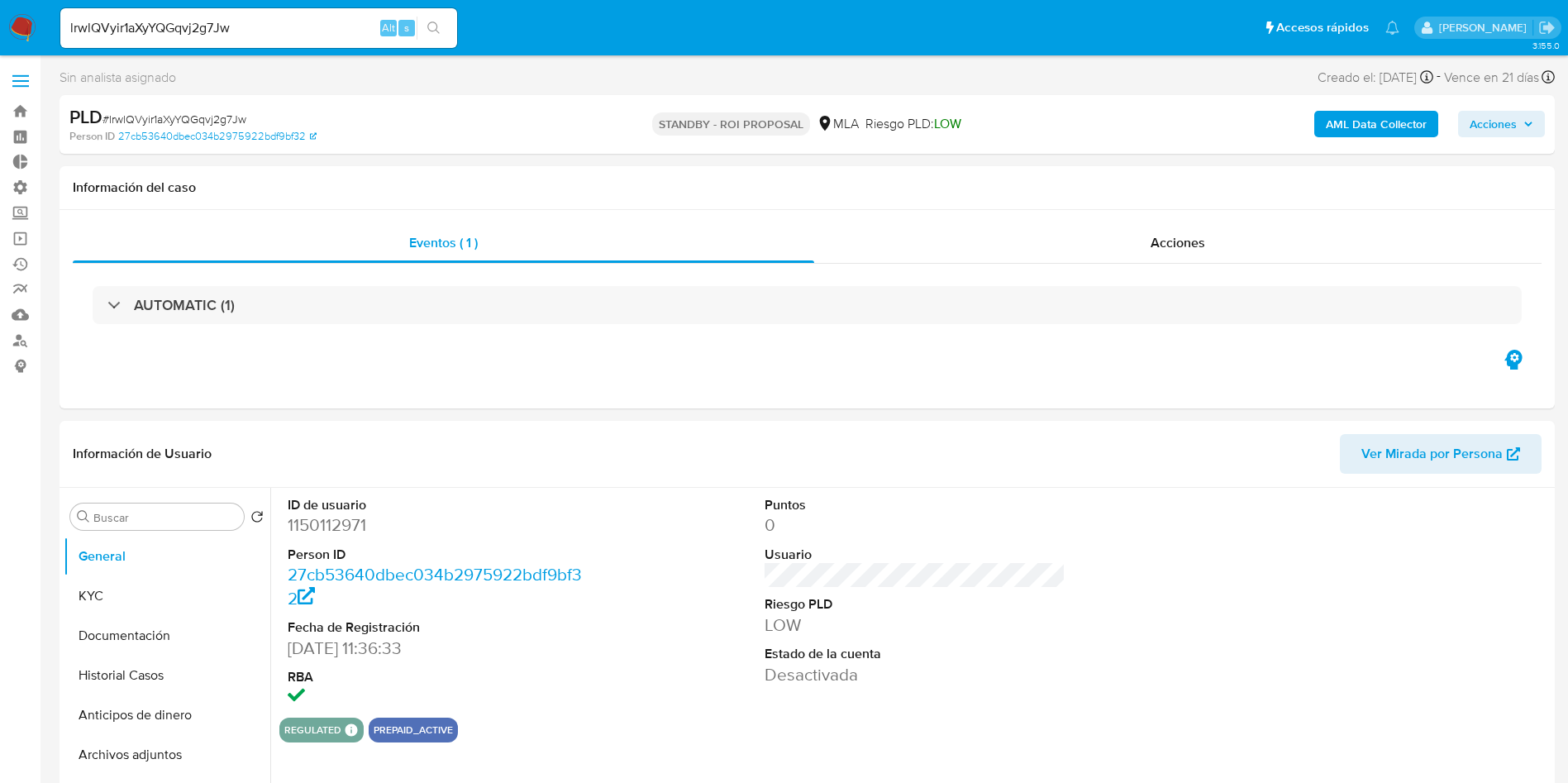
select select "10"
click at [1194, 229] on div "Acciones" at bounding box center [1177, 242] width 727 height 39
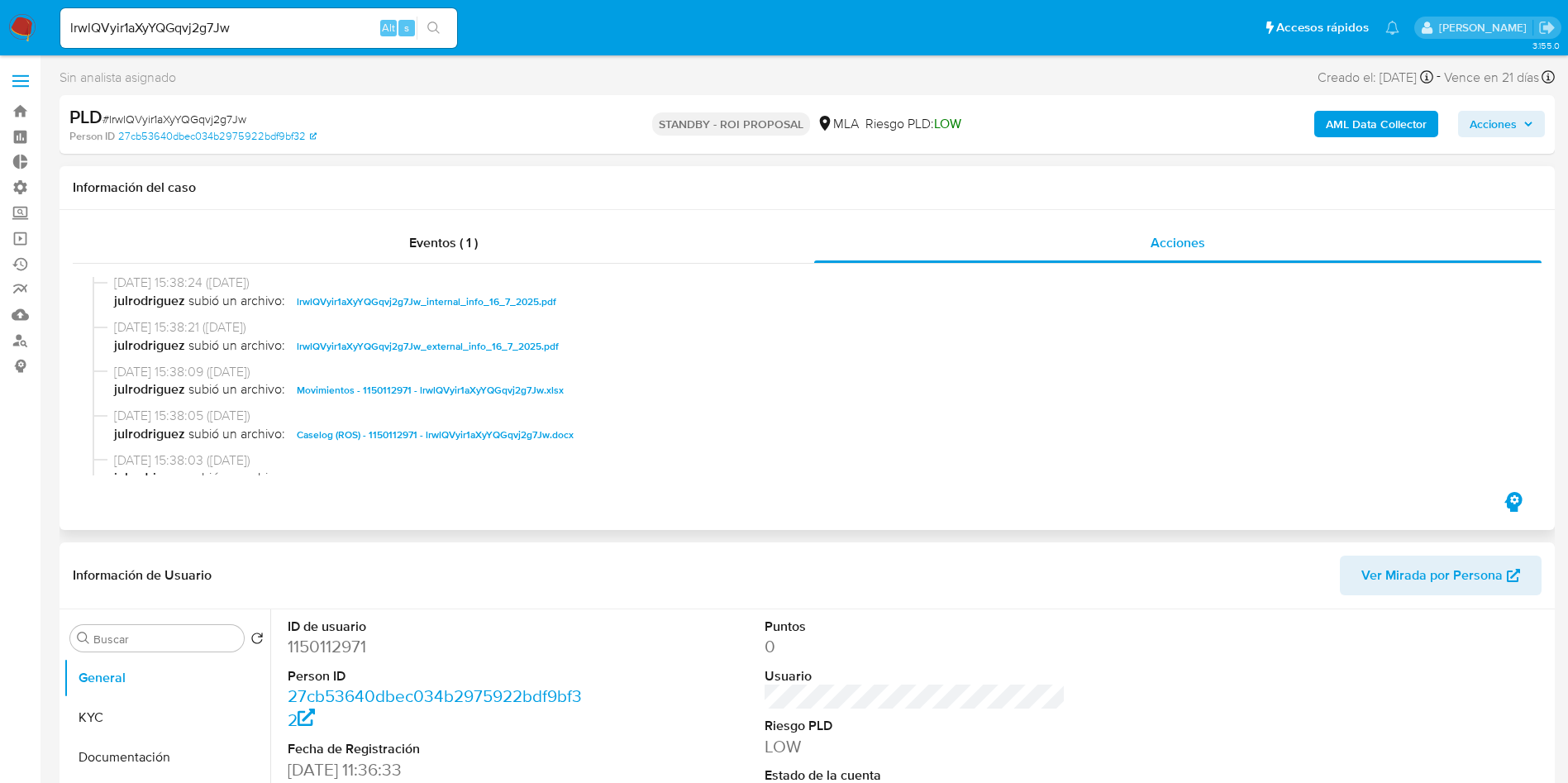
scroll to position [124, 0]
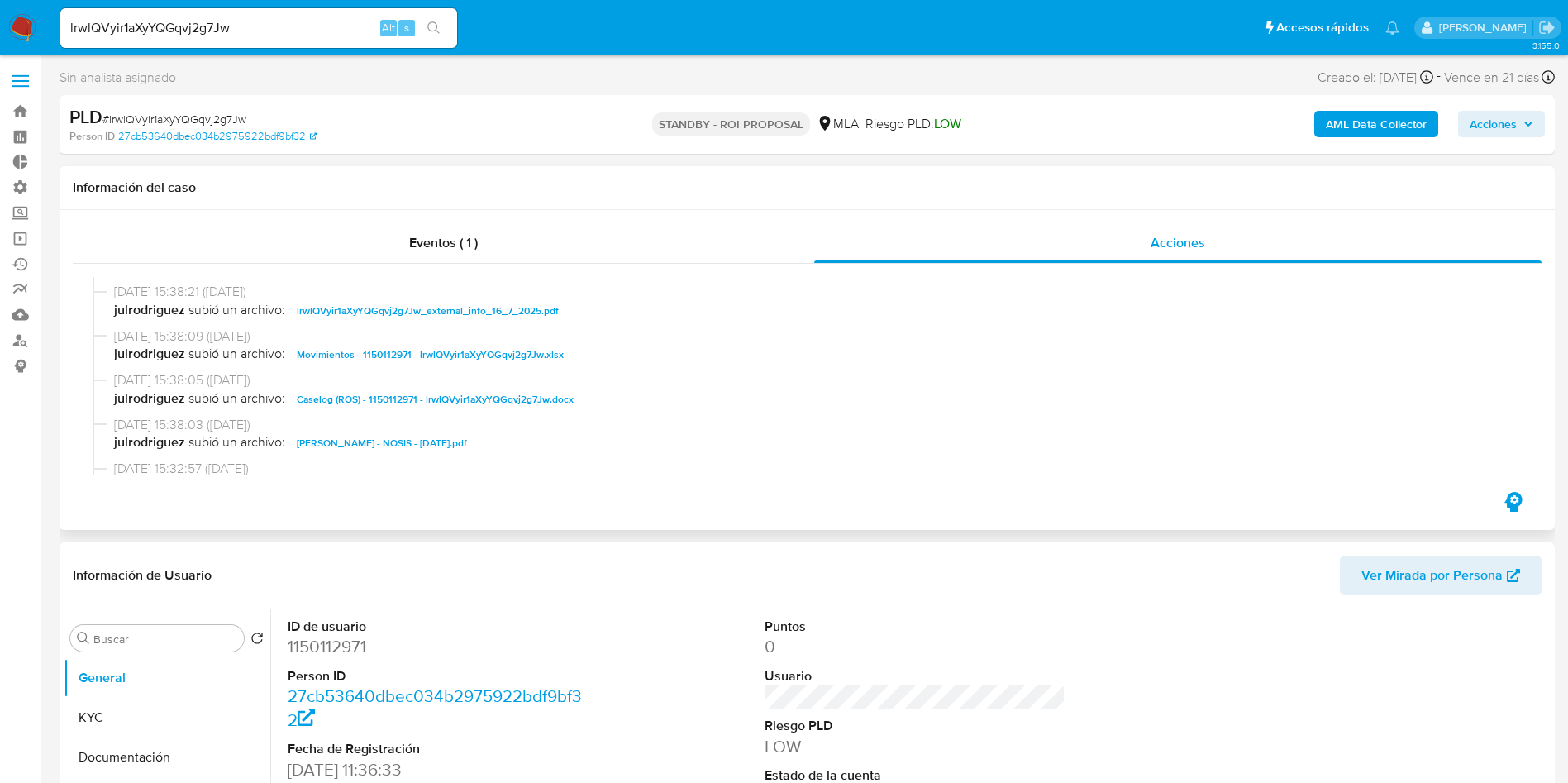
click at [485, 397] on span "Caselog (ROS) - 1150112971 - lrwlQVyir1aXyYQGqvj2g7Jw.docx" at bounding box center [435, 399] width 276 height 20
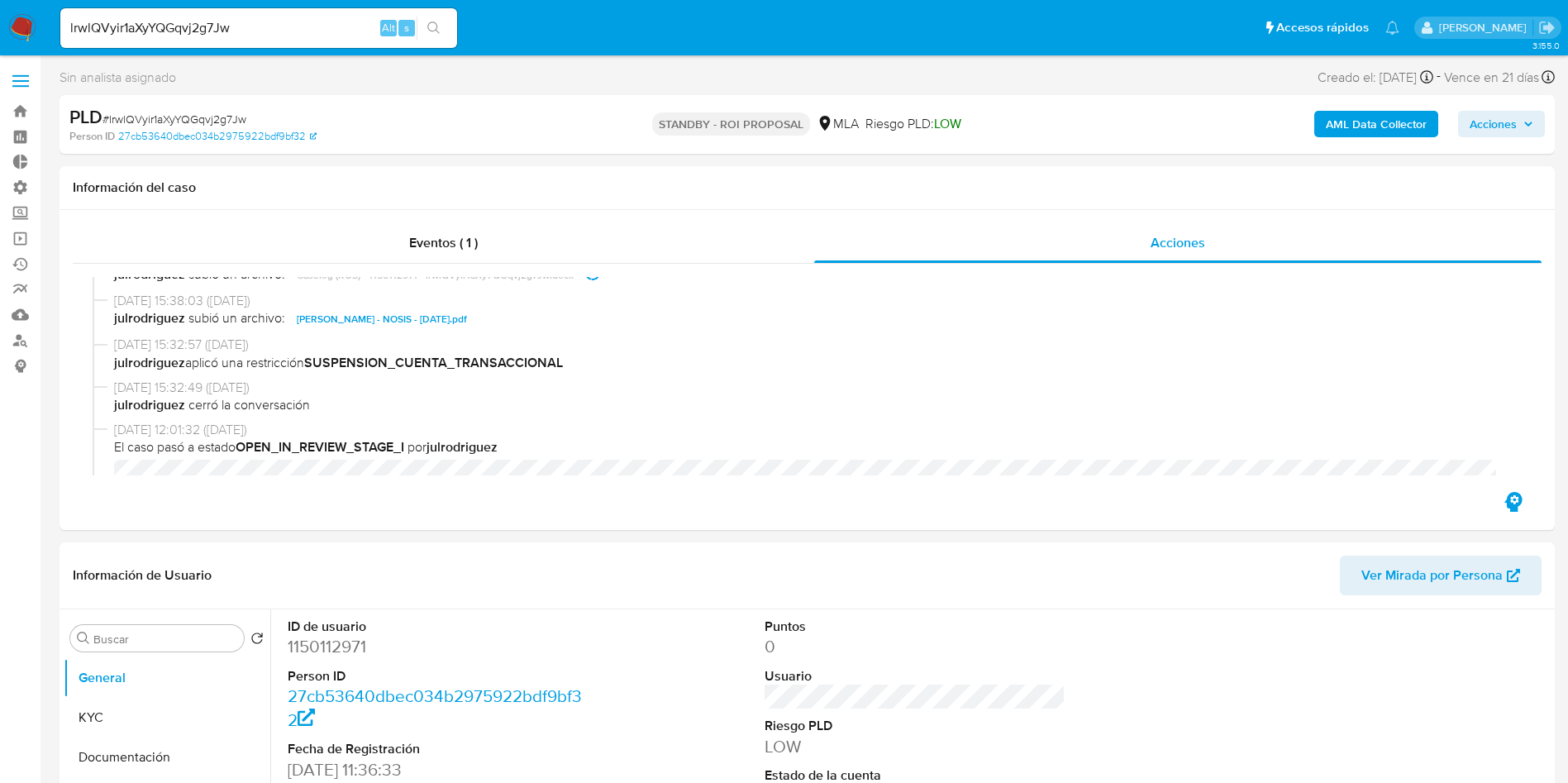
scroll to position [248, 0]
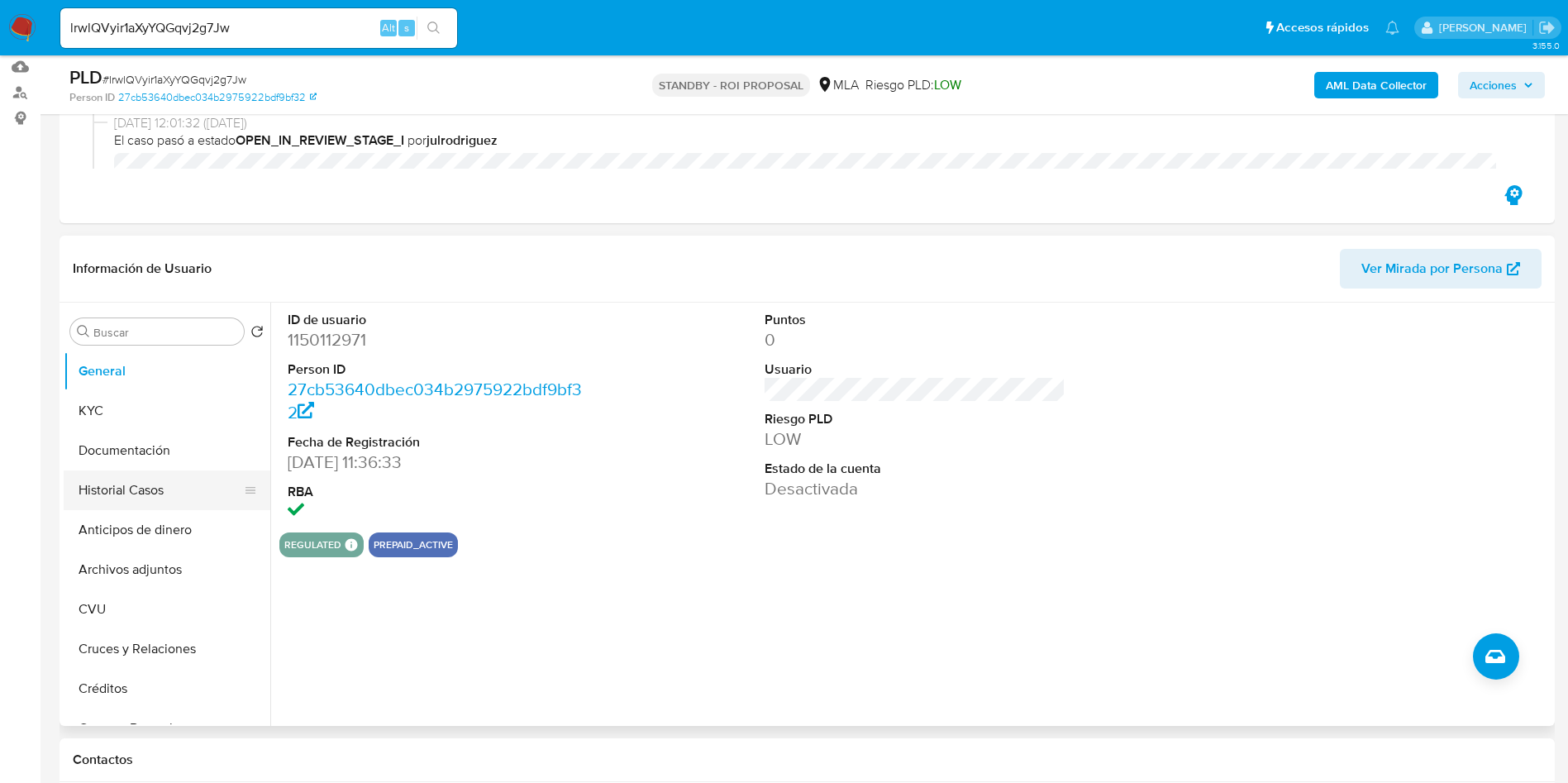
click at [75, 488] on button "Historial Casos" at bounding box center [160, 489] width 193 height 39
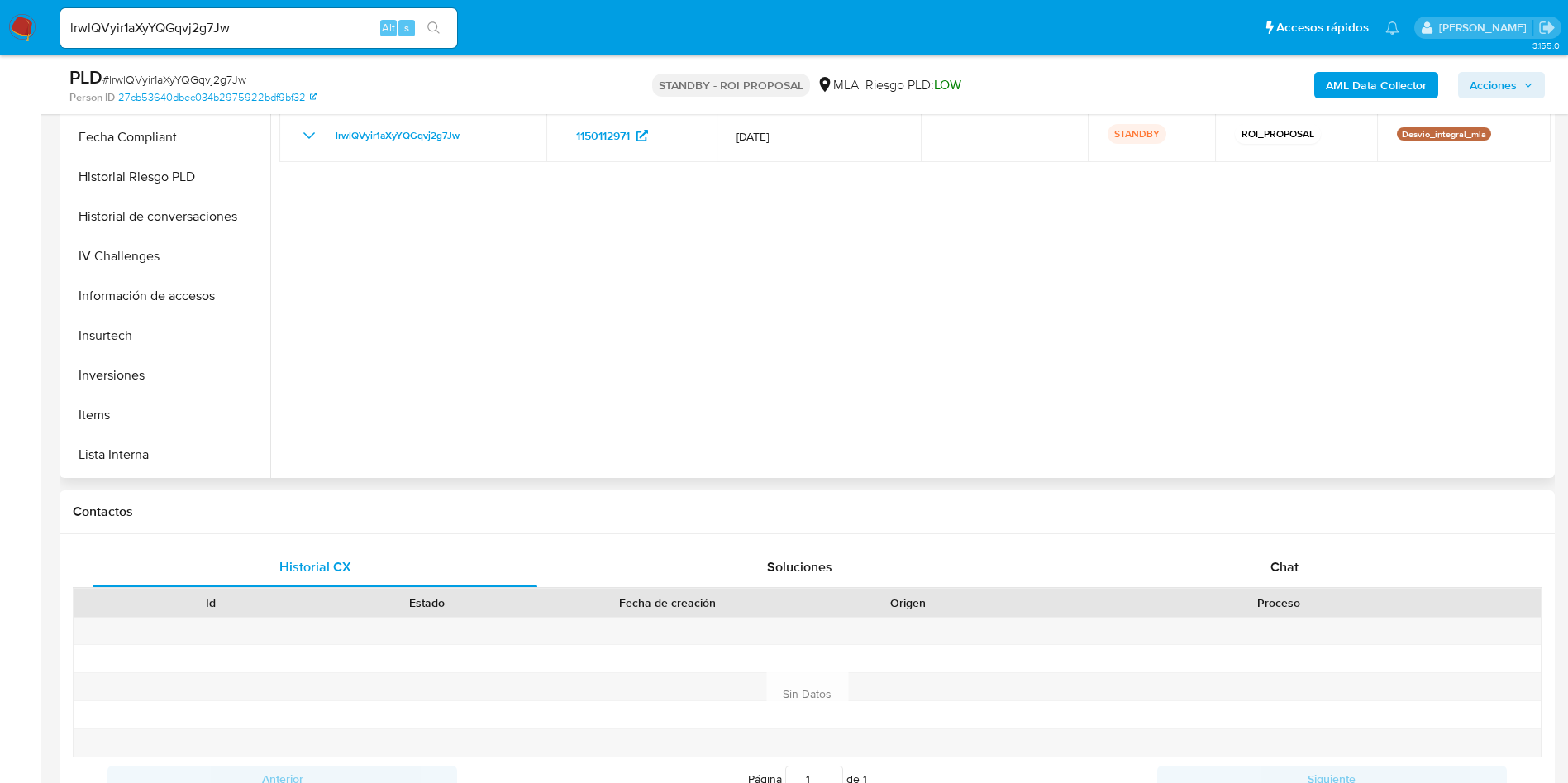
scroll to position [778, 0]
click at [184, 383] on button "Restricciones Nuevo Mundo" at bounding box center [160, 376] width 193 height 39
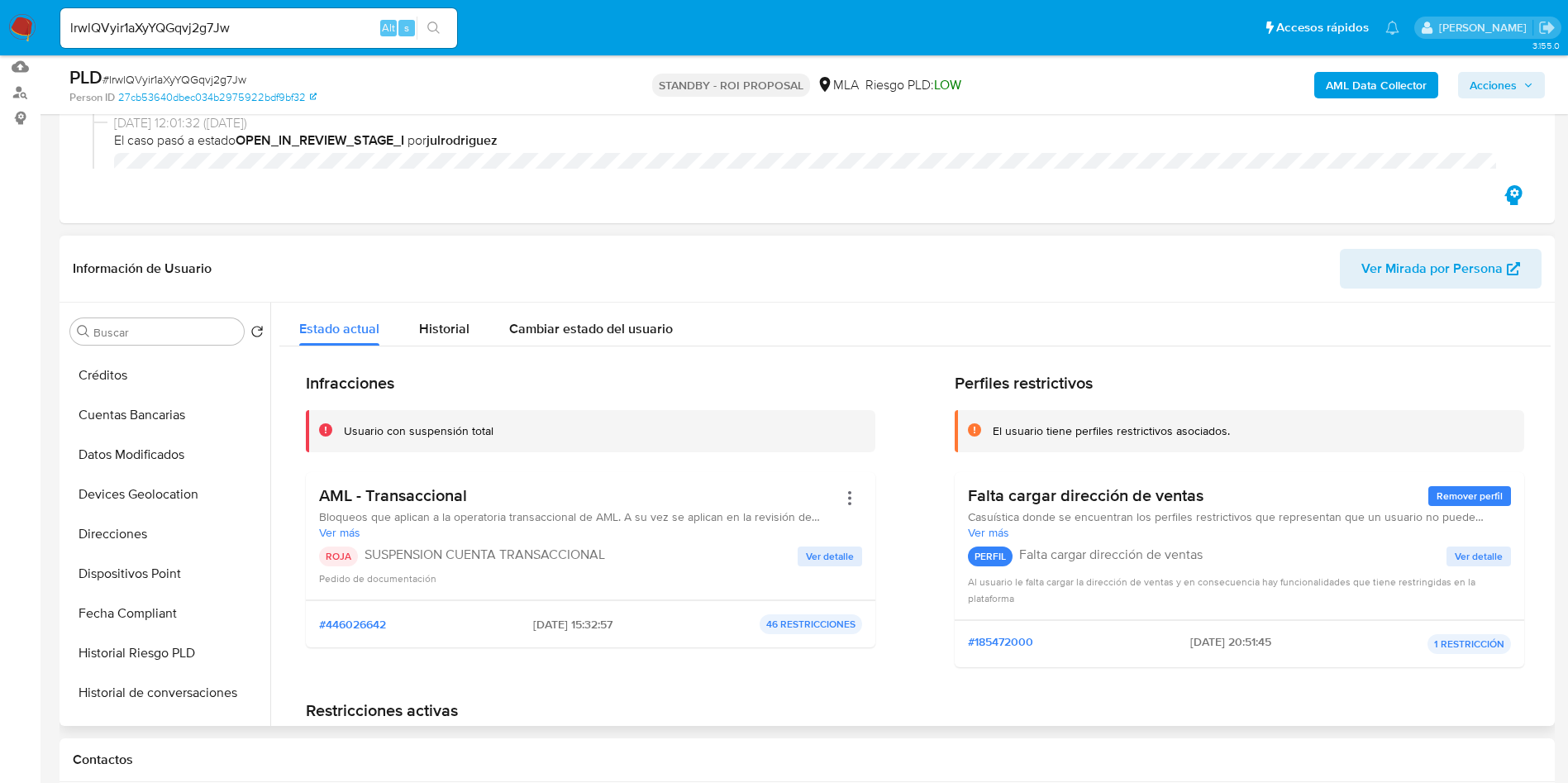
scroll to position [34, 0]
click at [91, 384] on button "KYC" at bounding box center [160, 376] width 193 height 39
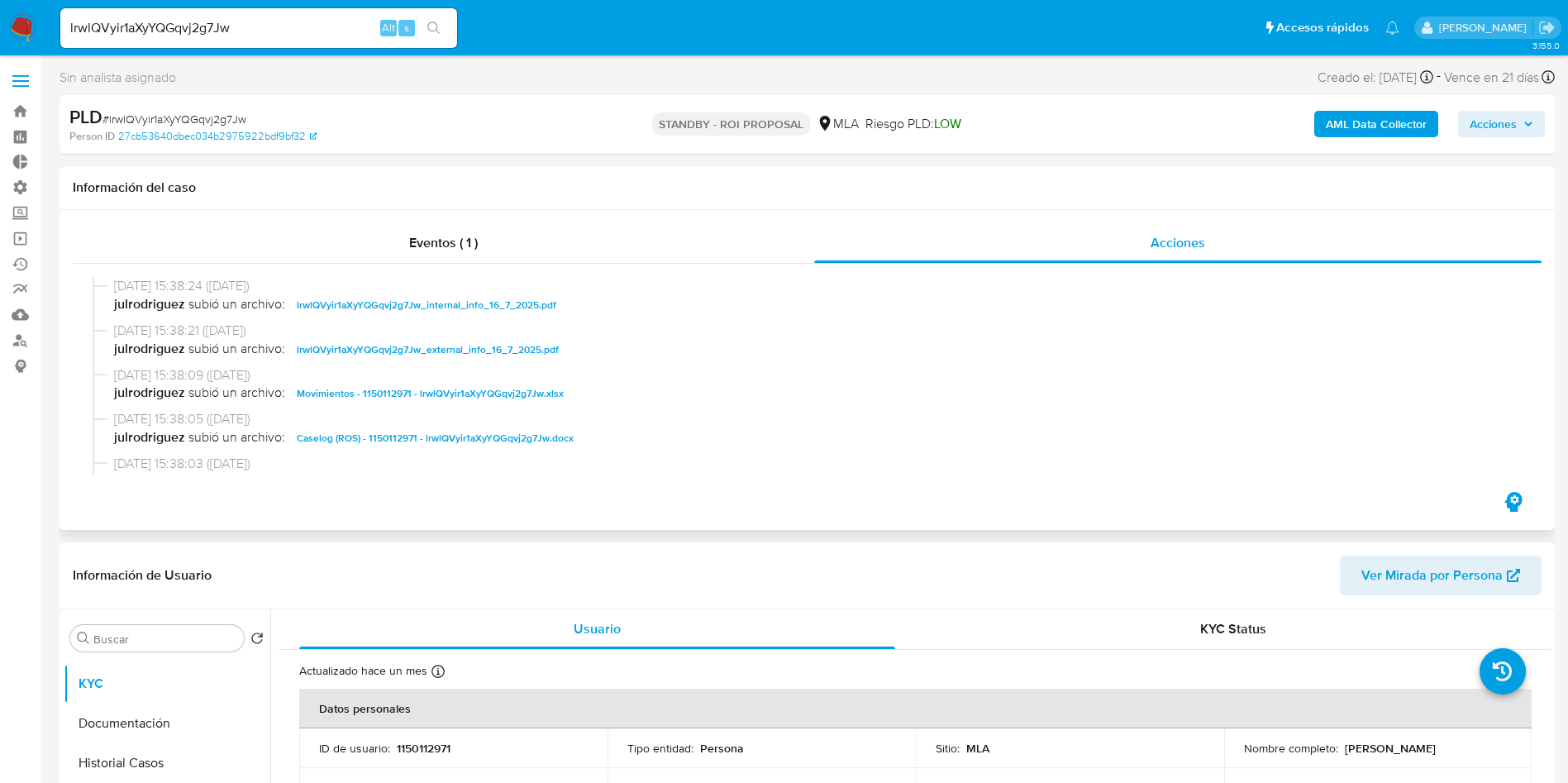
scroll to position [124, 0]
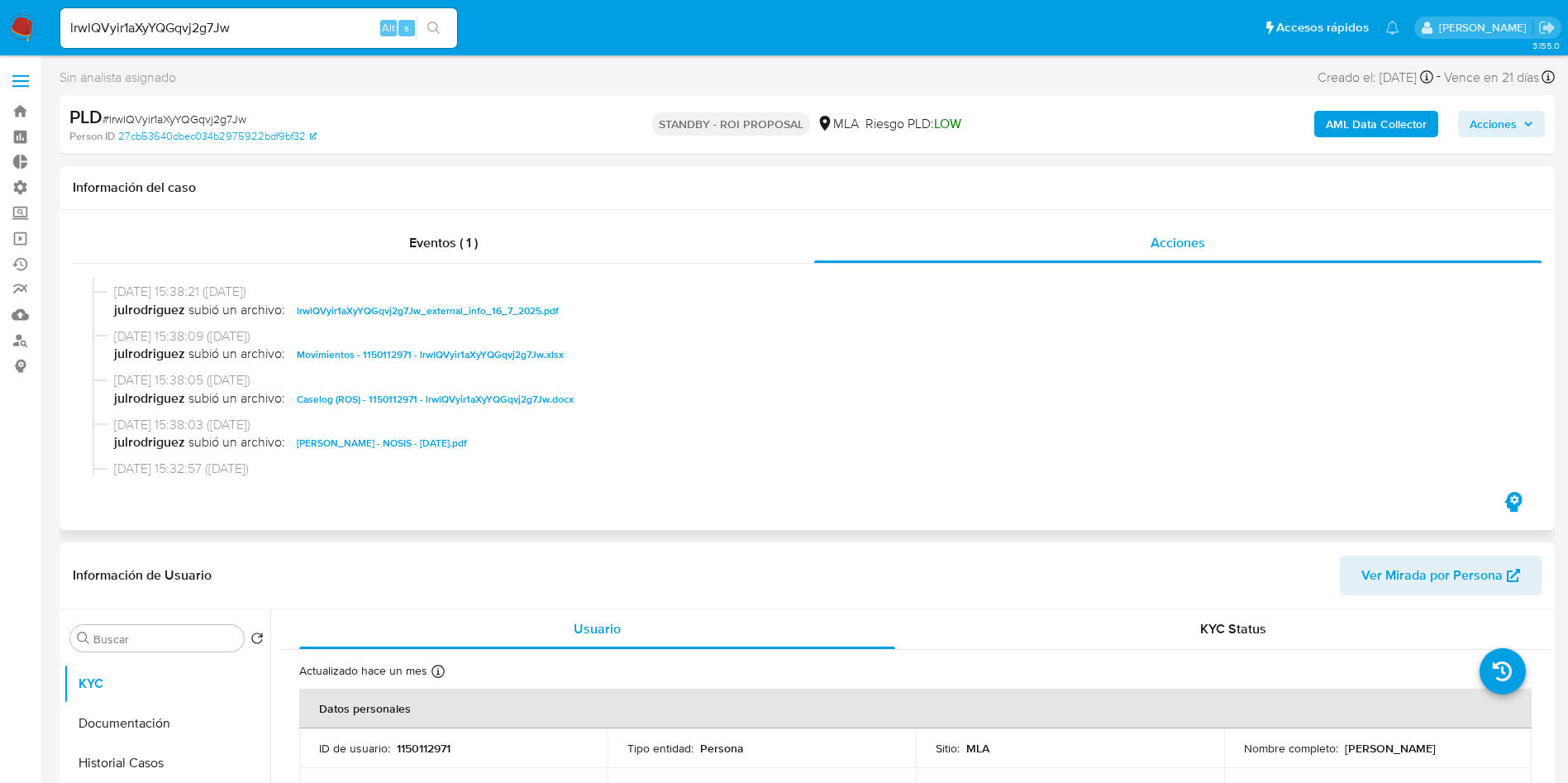
click at [544, 402] on span "Caselog (ROS) - 1150112971 - lrwlQVyir1aXyYQGqvj2g7Jw.docx" at bounding box center [435, 399] width 276 height 20
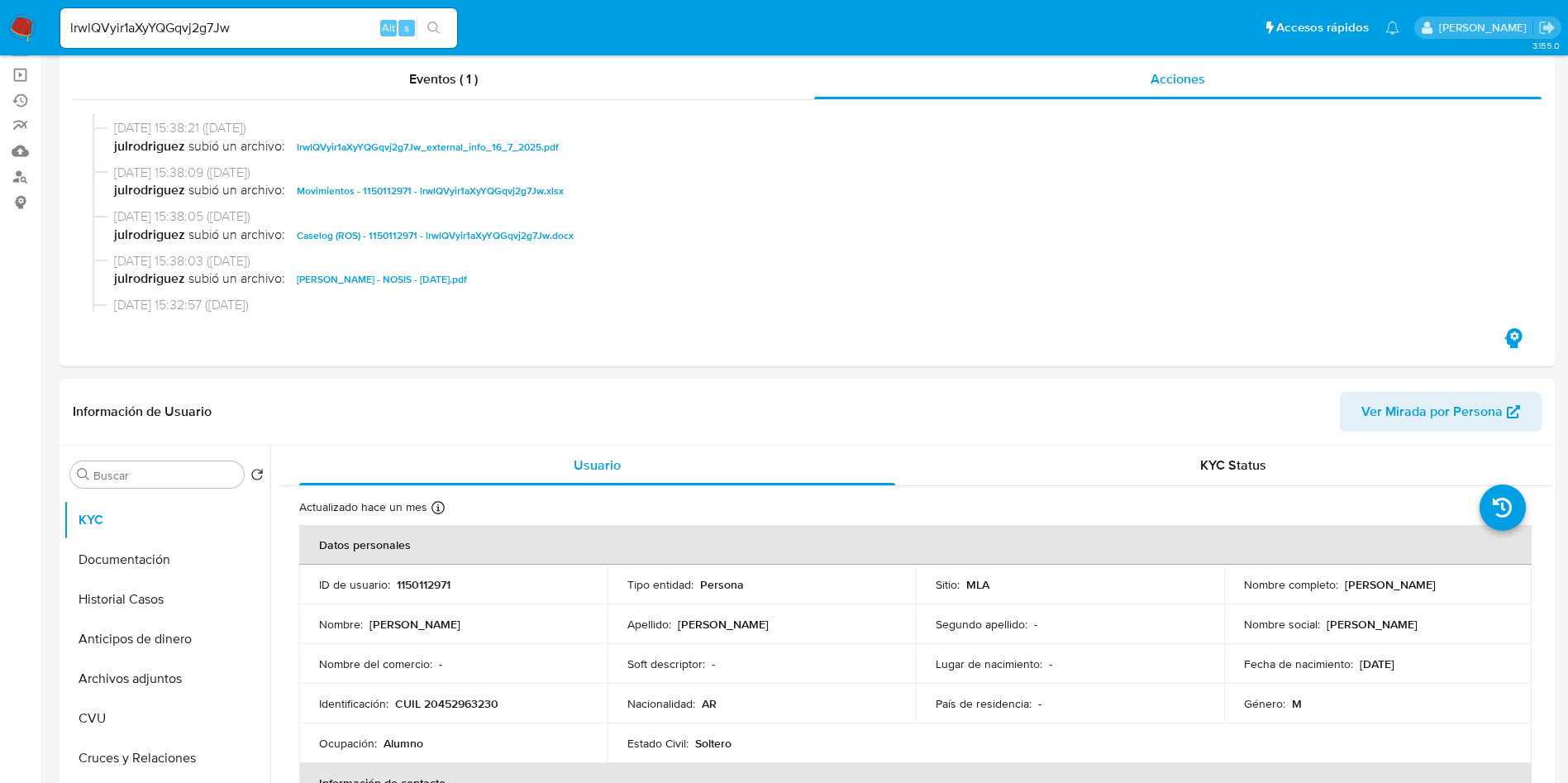
scroll to position [248, 0]
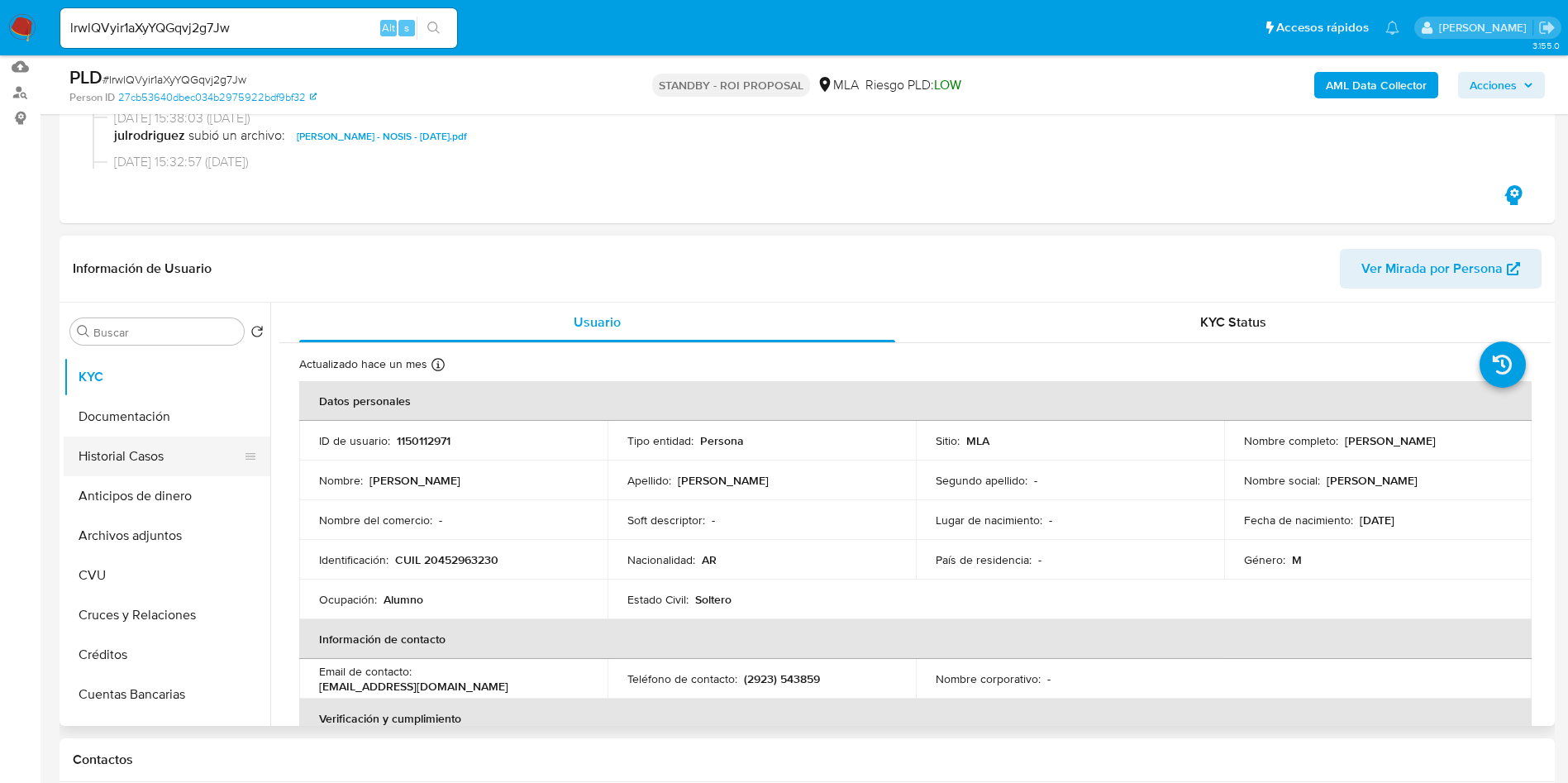
click at [106, 459] on button "Historial Casos" at bounding box center [160, 456] width 193 height 39
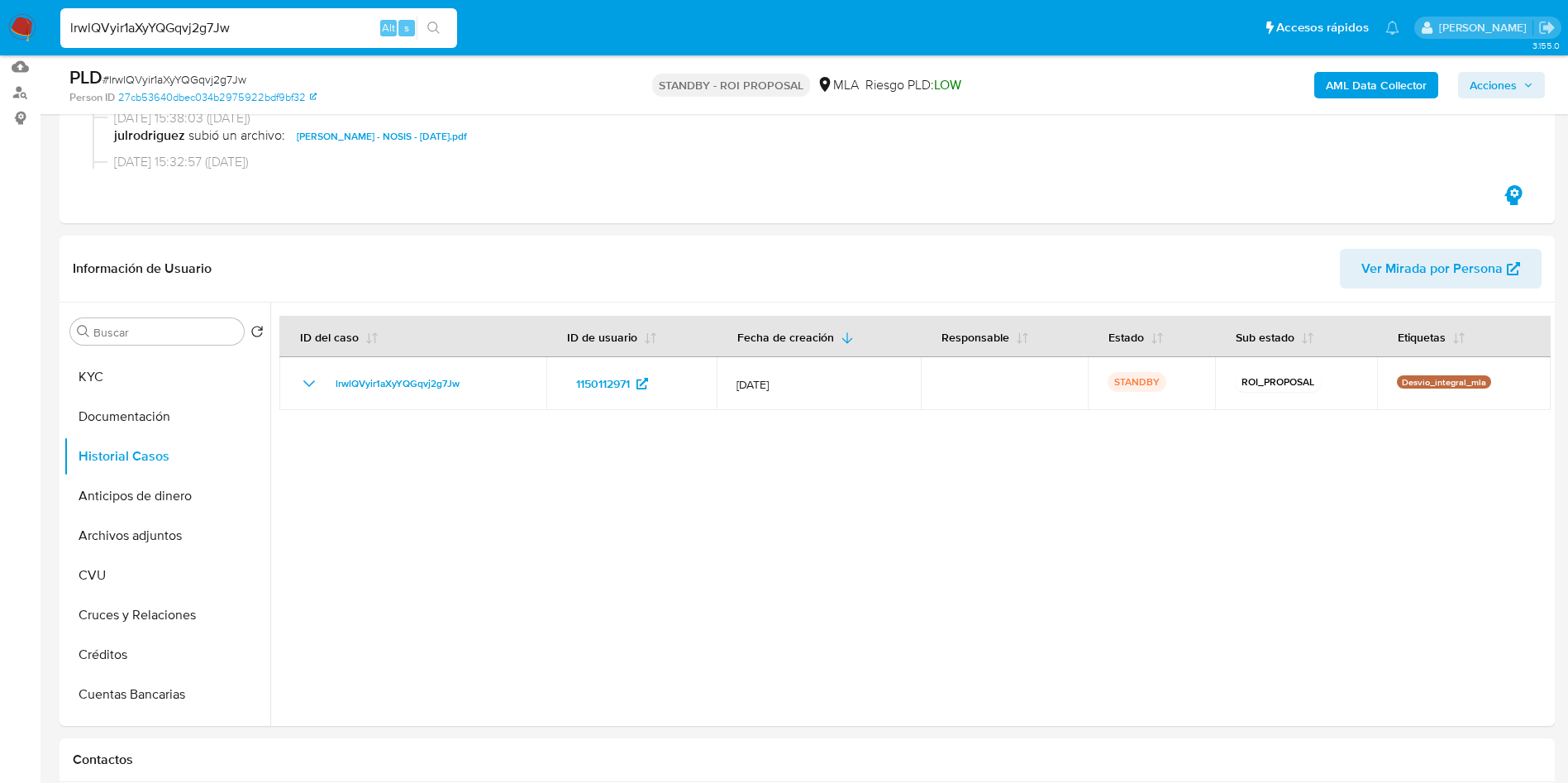
click at [200, 25] on input "lrwlQVyir1aXyYQGqvj2g7Jw" at bounding box center [258, 28] width 396 height 22
paste input "jODaGZnfqX0LYAdgjwI11wta"
type input "jODaGZnfqX0LYAdgjwI11wta"
click at [439, 30] on icon "search-icon" at bounding box center [433, 28] width 13 height 13
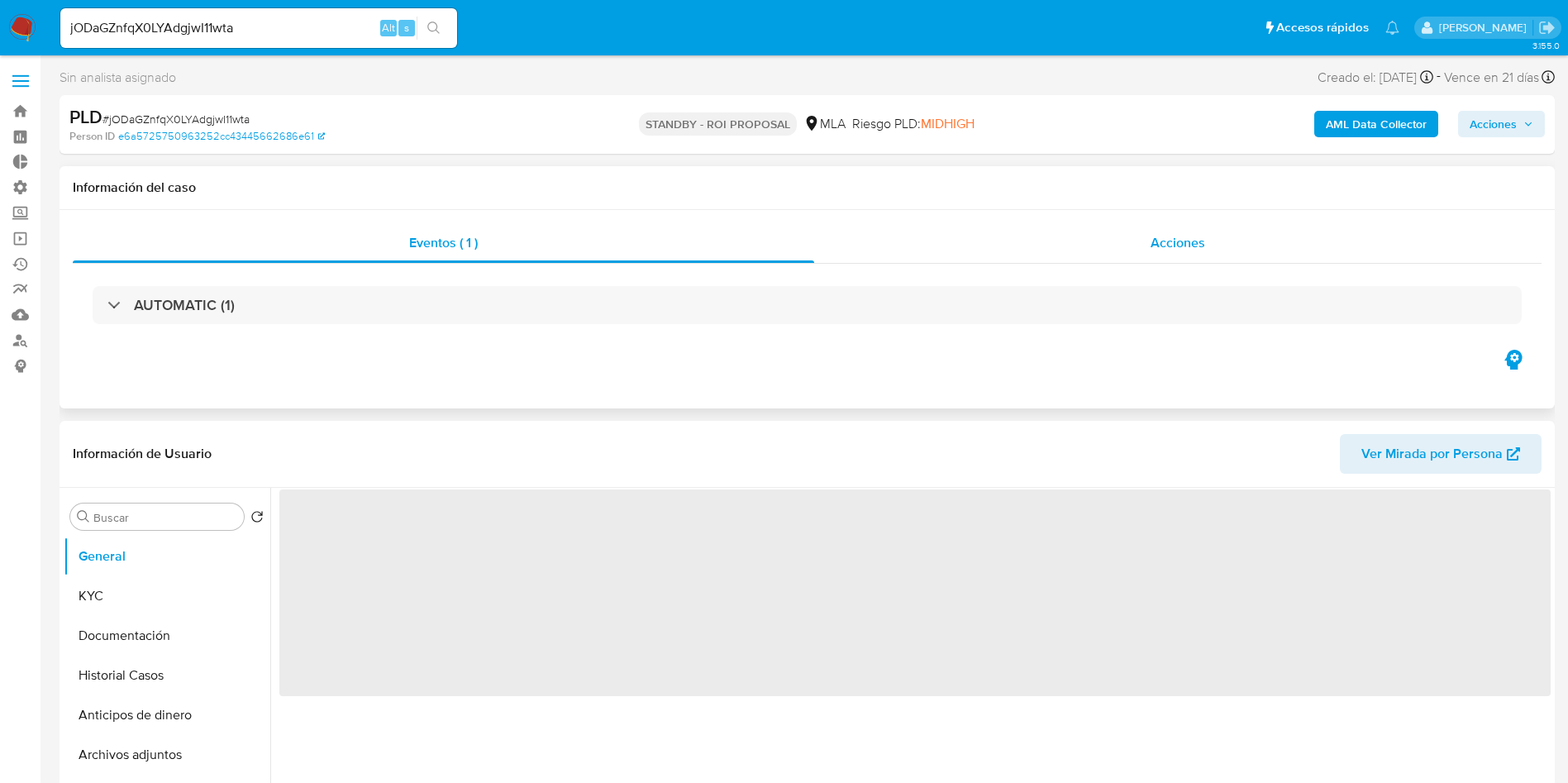
click at [1197, 234] on span "Acciones" at bounding box center [1178, 242] width 54 height 19
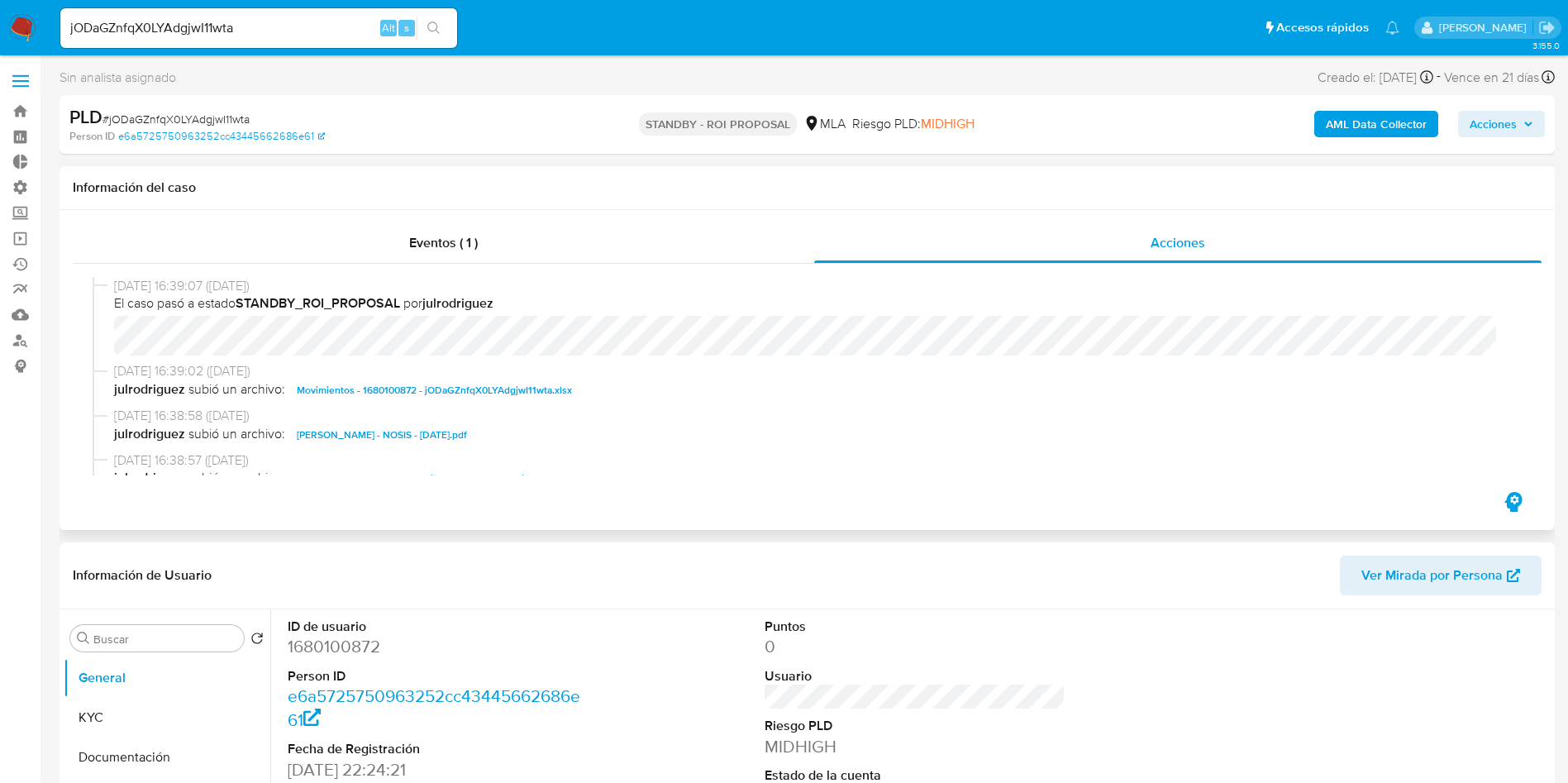
select select "10"
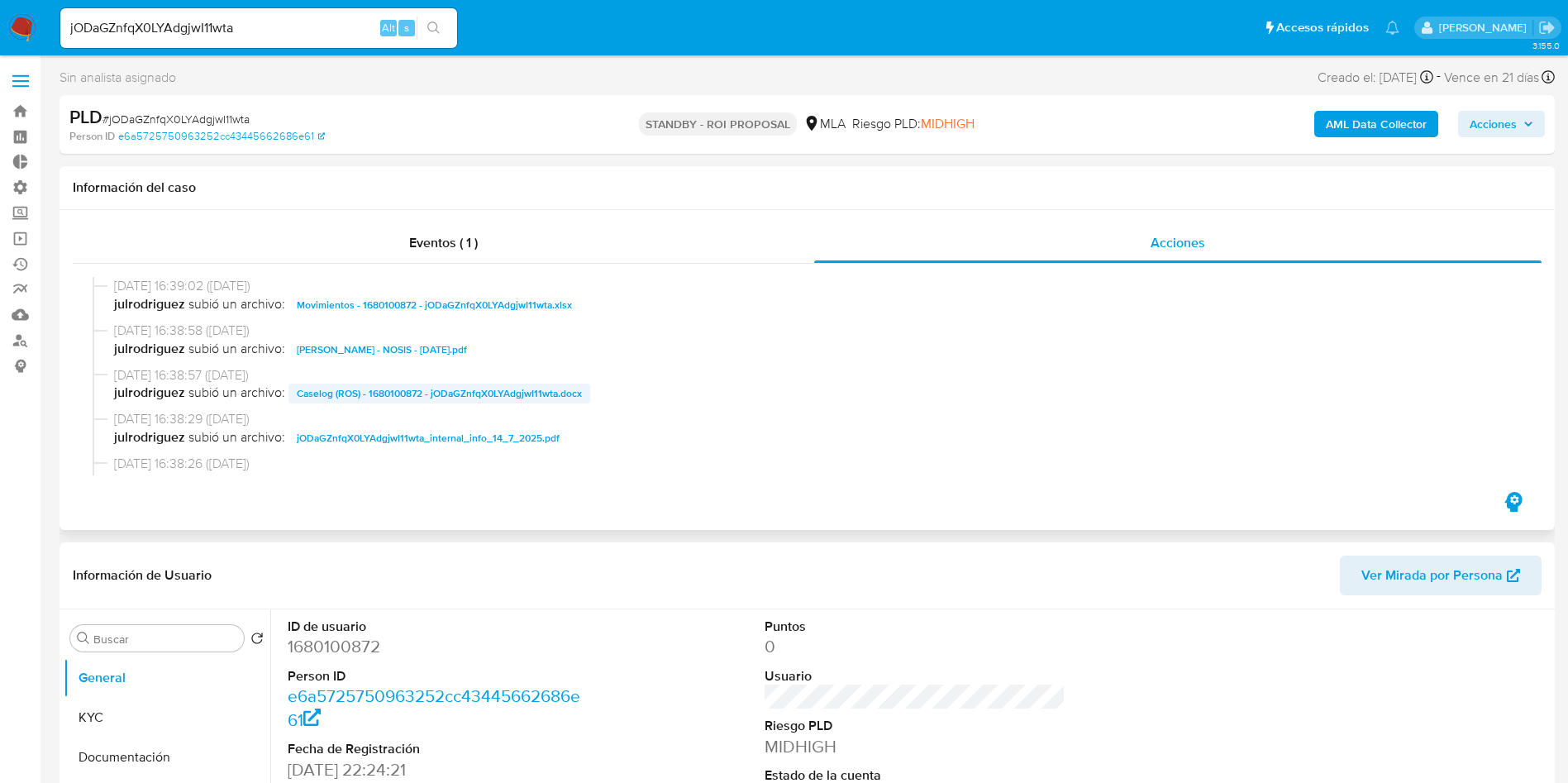
scroll to position [124, 0]
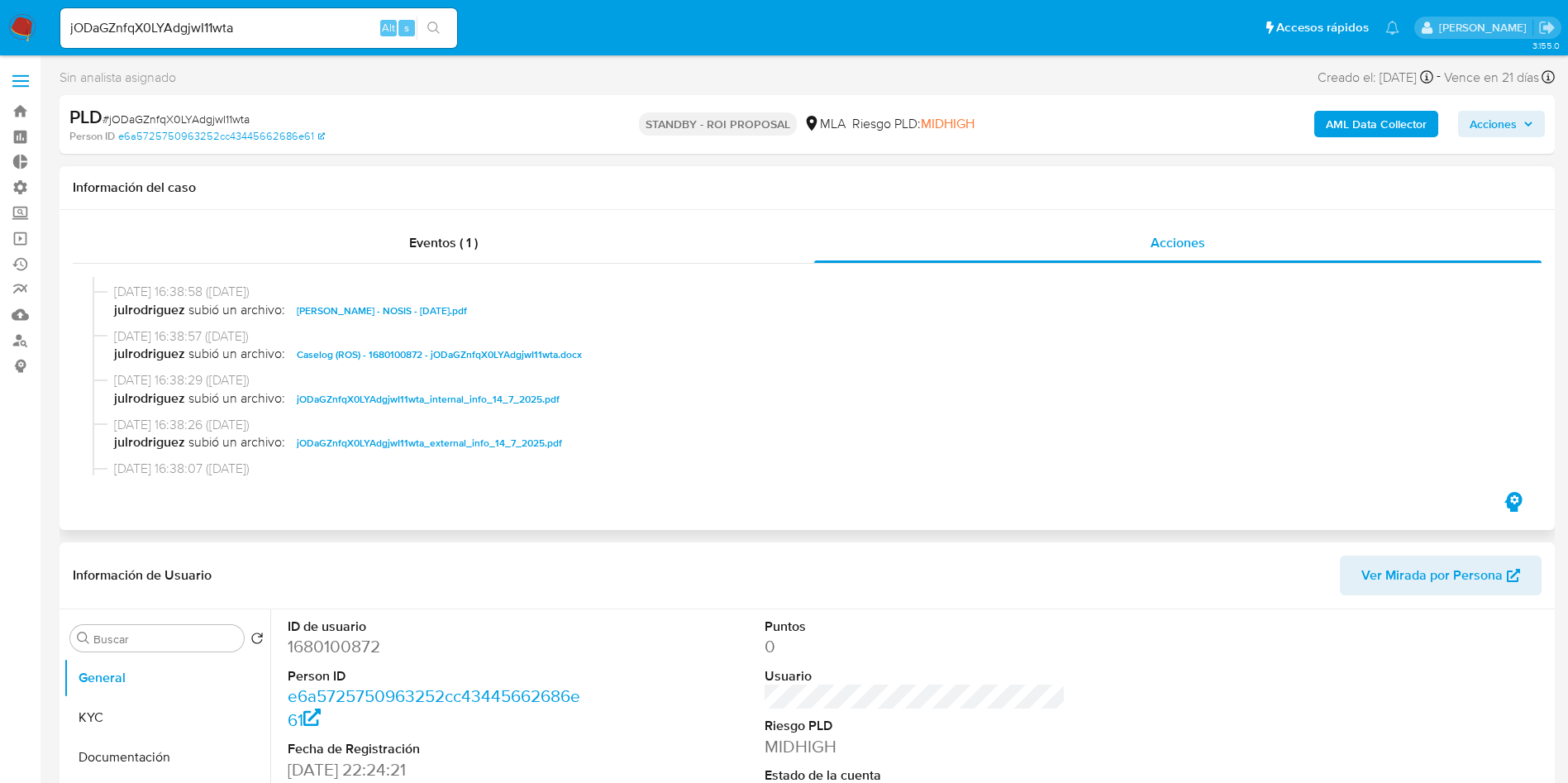
click at [509, 351] on span "Caselog (ROS) - 1680100872 - jODaGZnfqX0LYAdgjwI11wta.docx" at bounding box center [439, 354] width 285 height 20
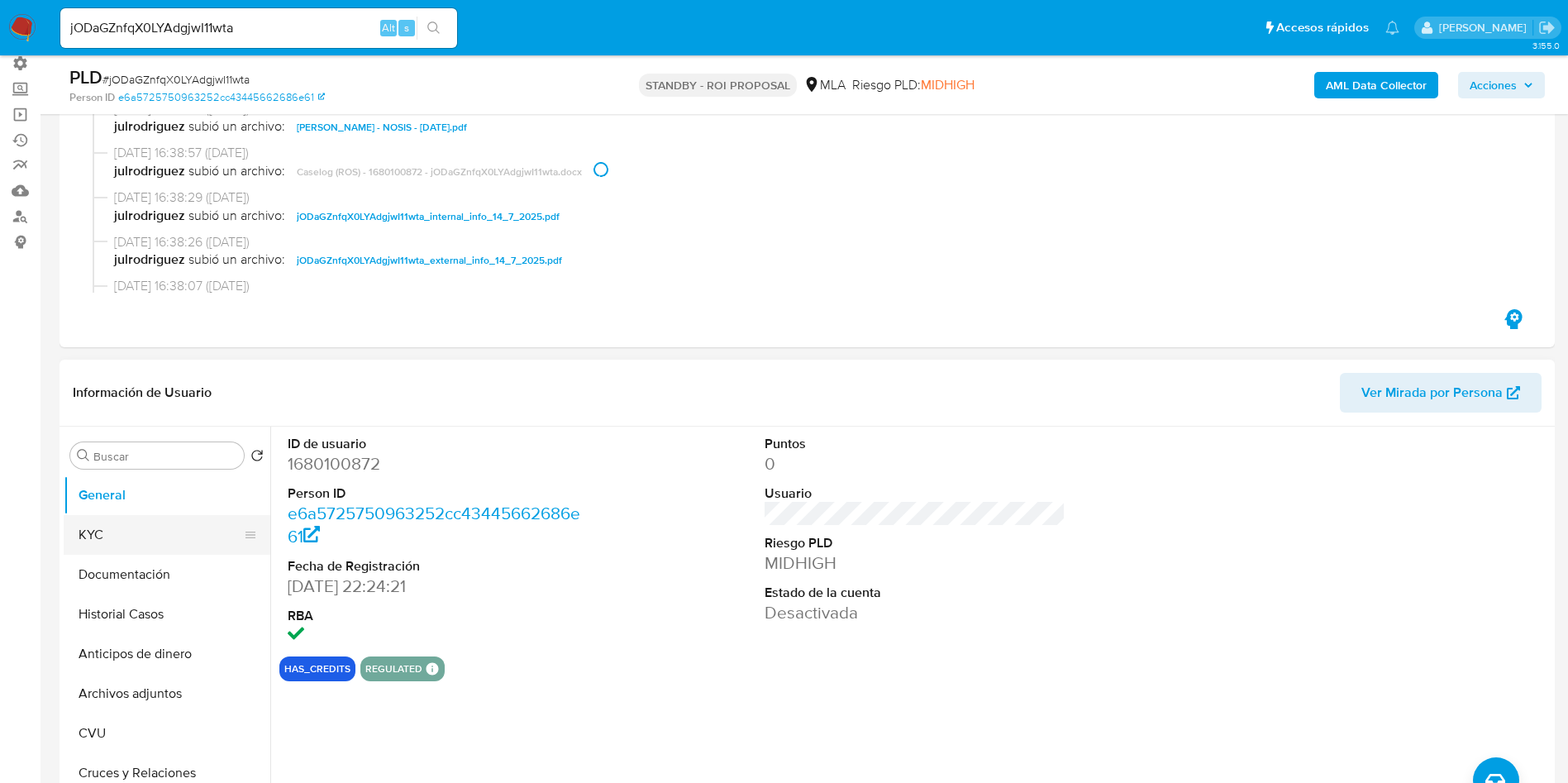
click at [97, 519] on button "KYC" at bounding box center [160, 534] width 193 height 39
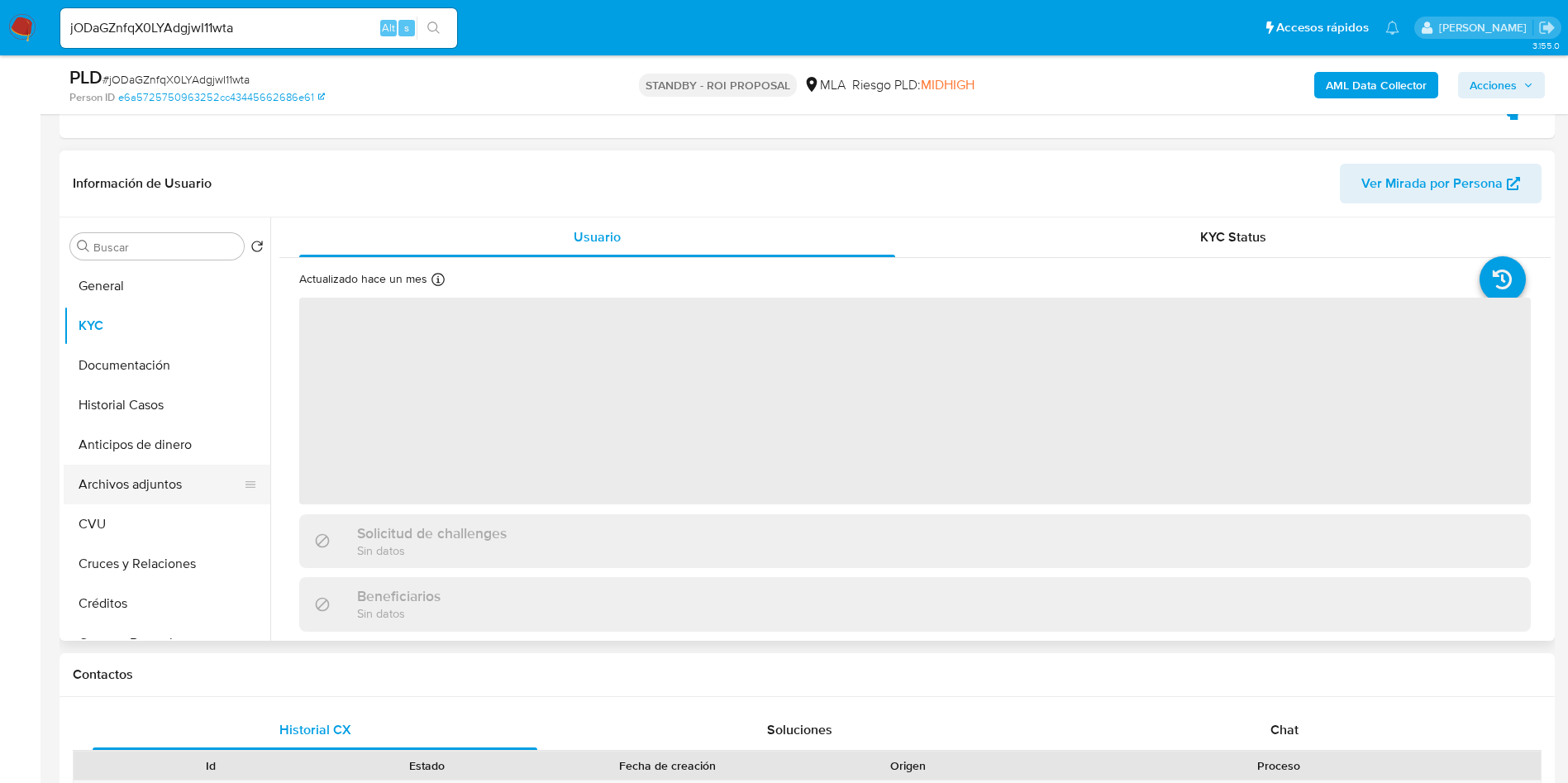
scroll to position [372, 0]
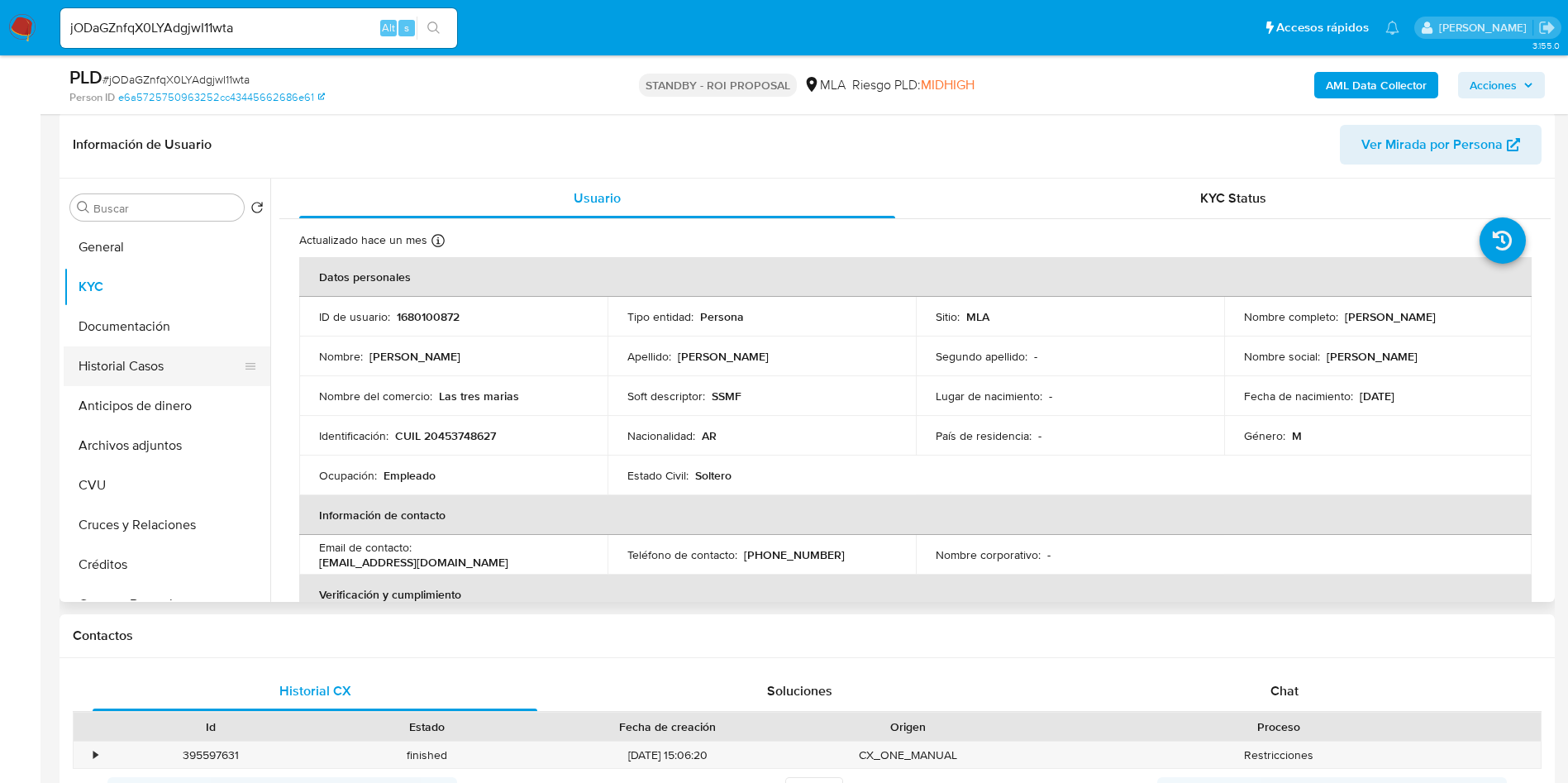
click at [129, 370] on button "Historial Casos" at bounding box center [160, 366] width 193 height 39
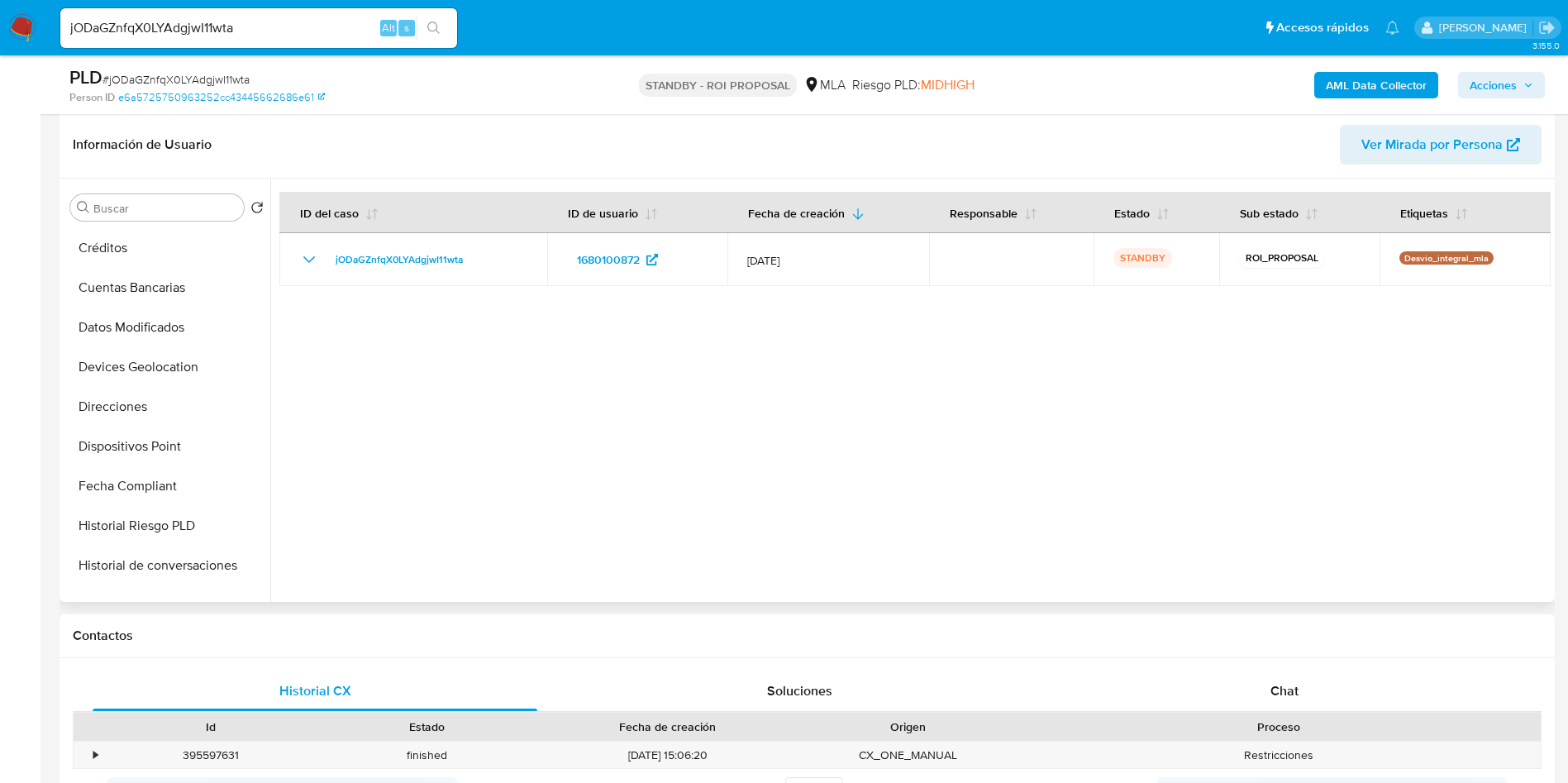
scroll to position [778, 0]
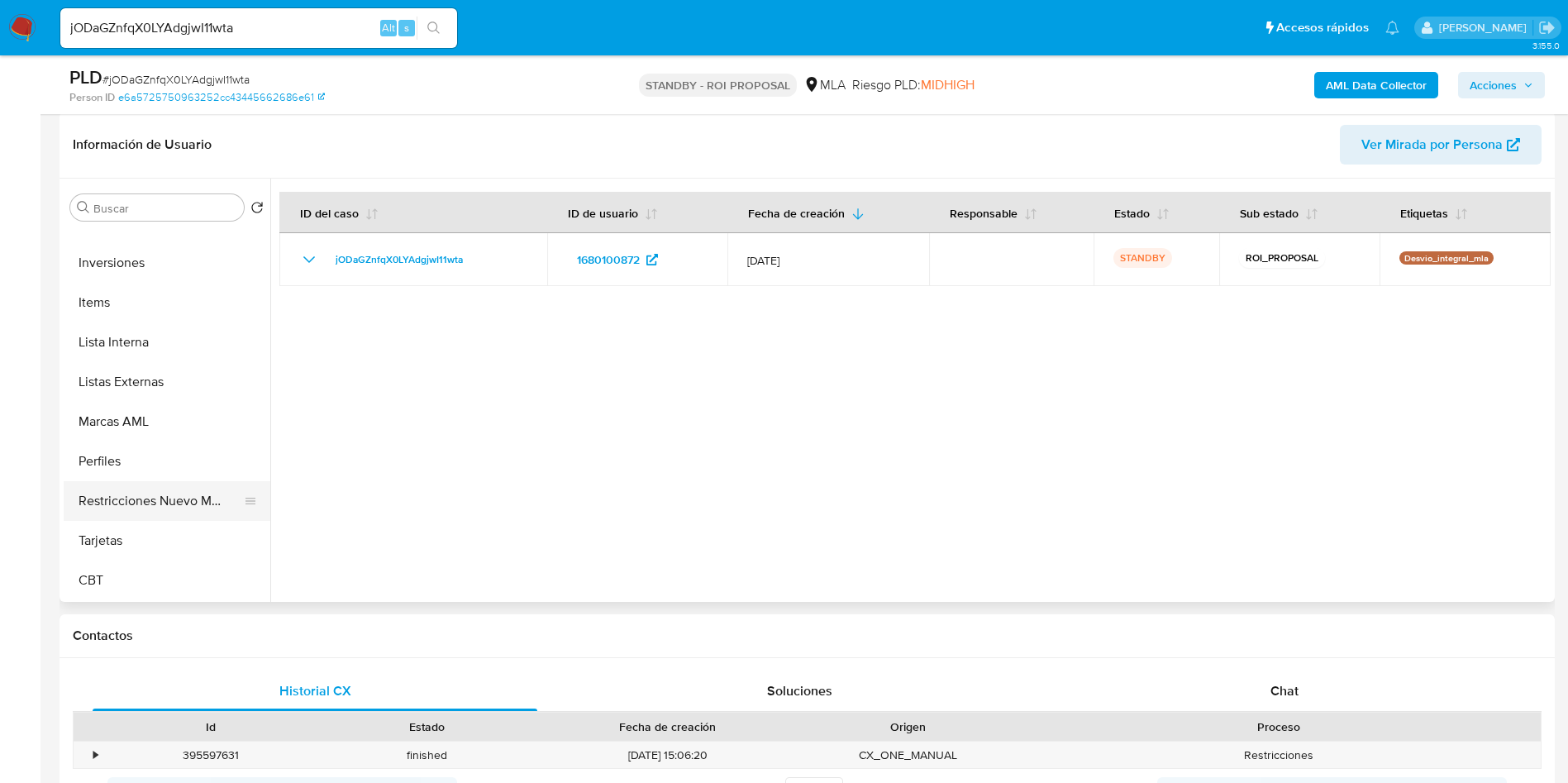
click at [162, 498] on button "Restricciones Nuevo Mundo" at bounding box center [160, 500] width 193 height 39
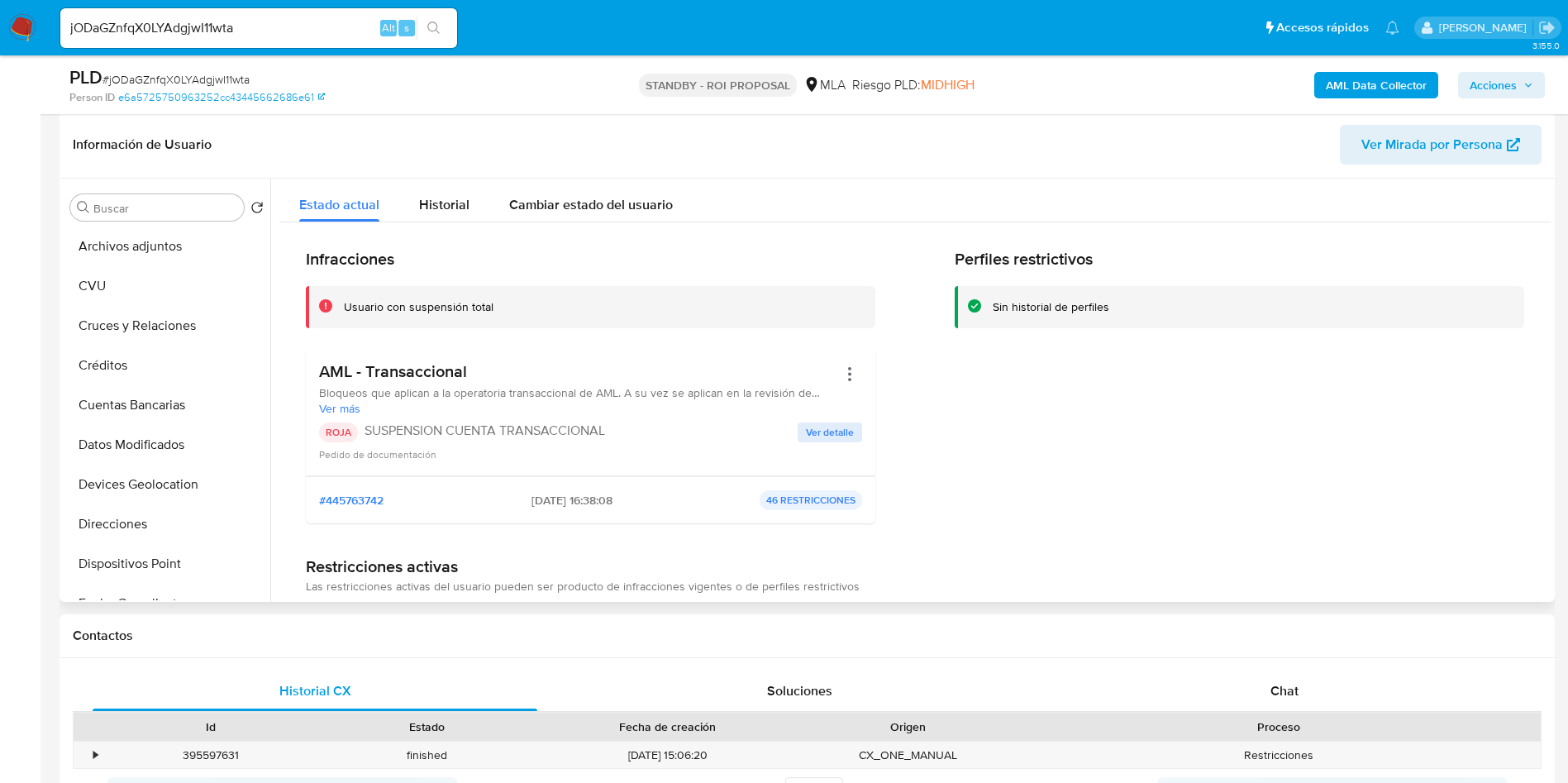
scroll to position [34, 0]
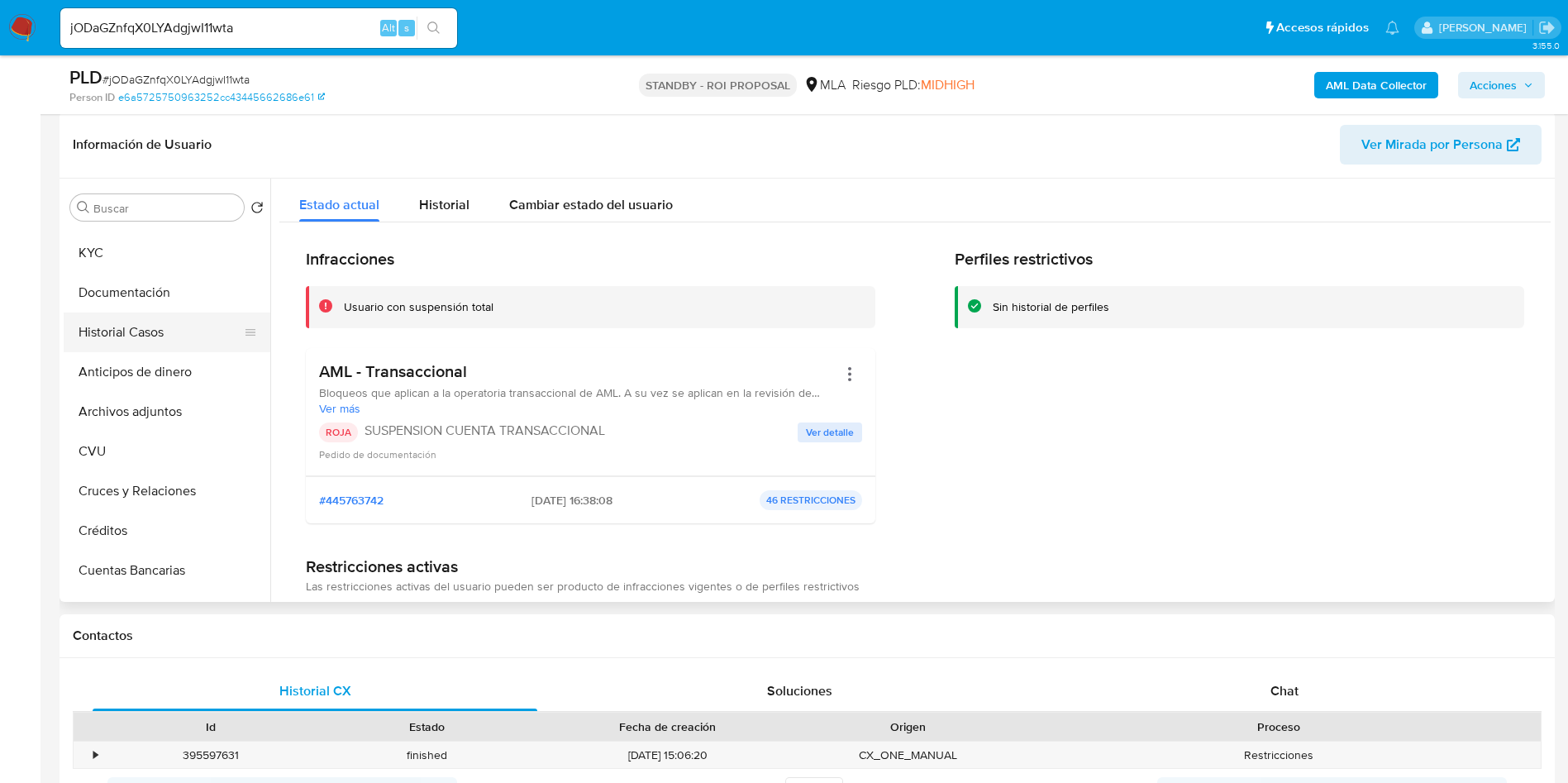
click at [120, 331] on button "Historial Casos" at bounding box center [160, 332] width 193 height 39
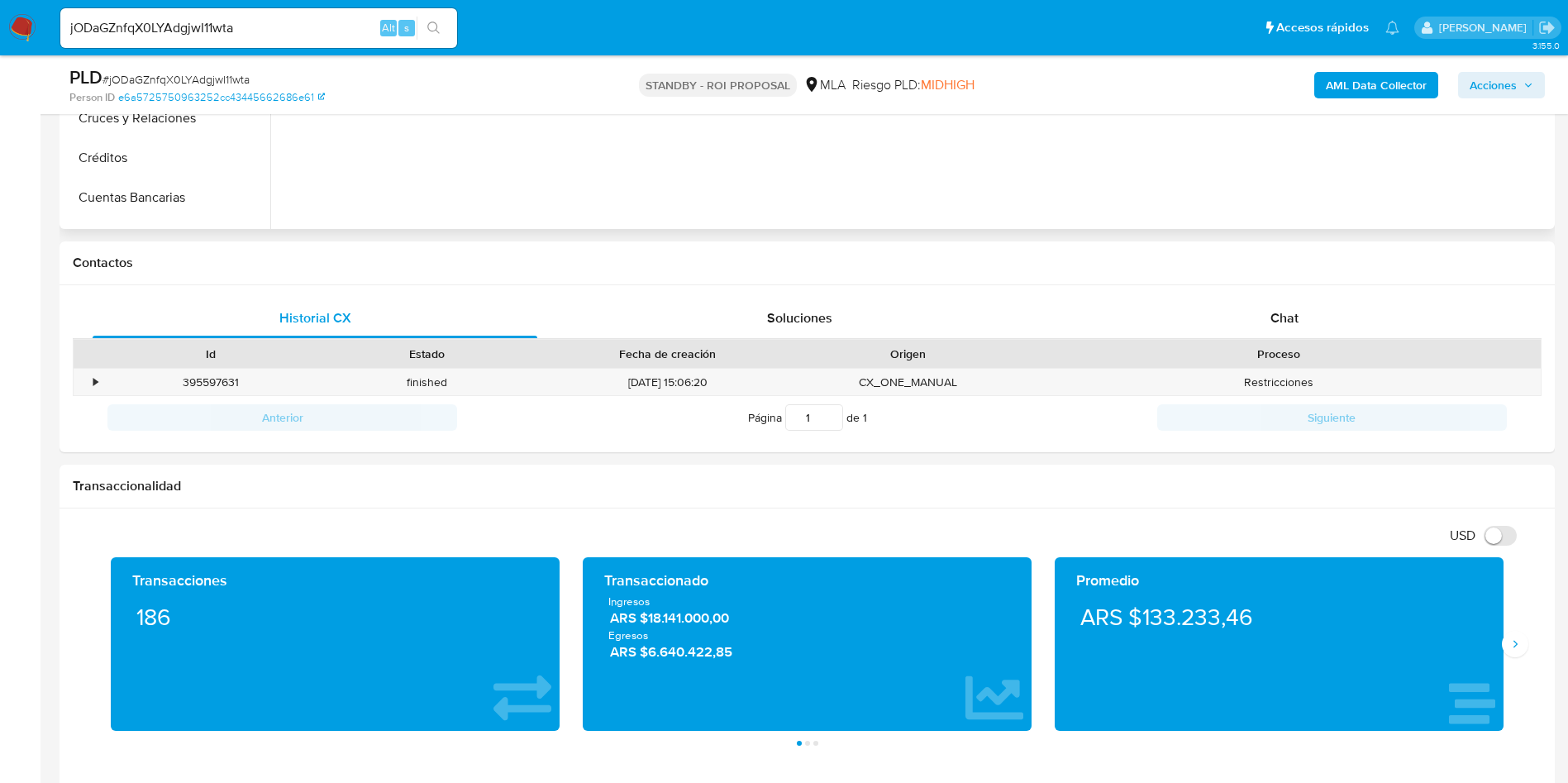
scroll to position [299, 0]
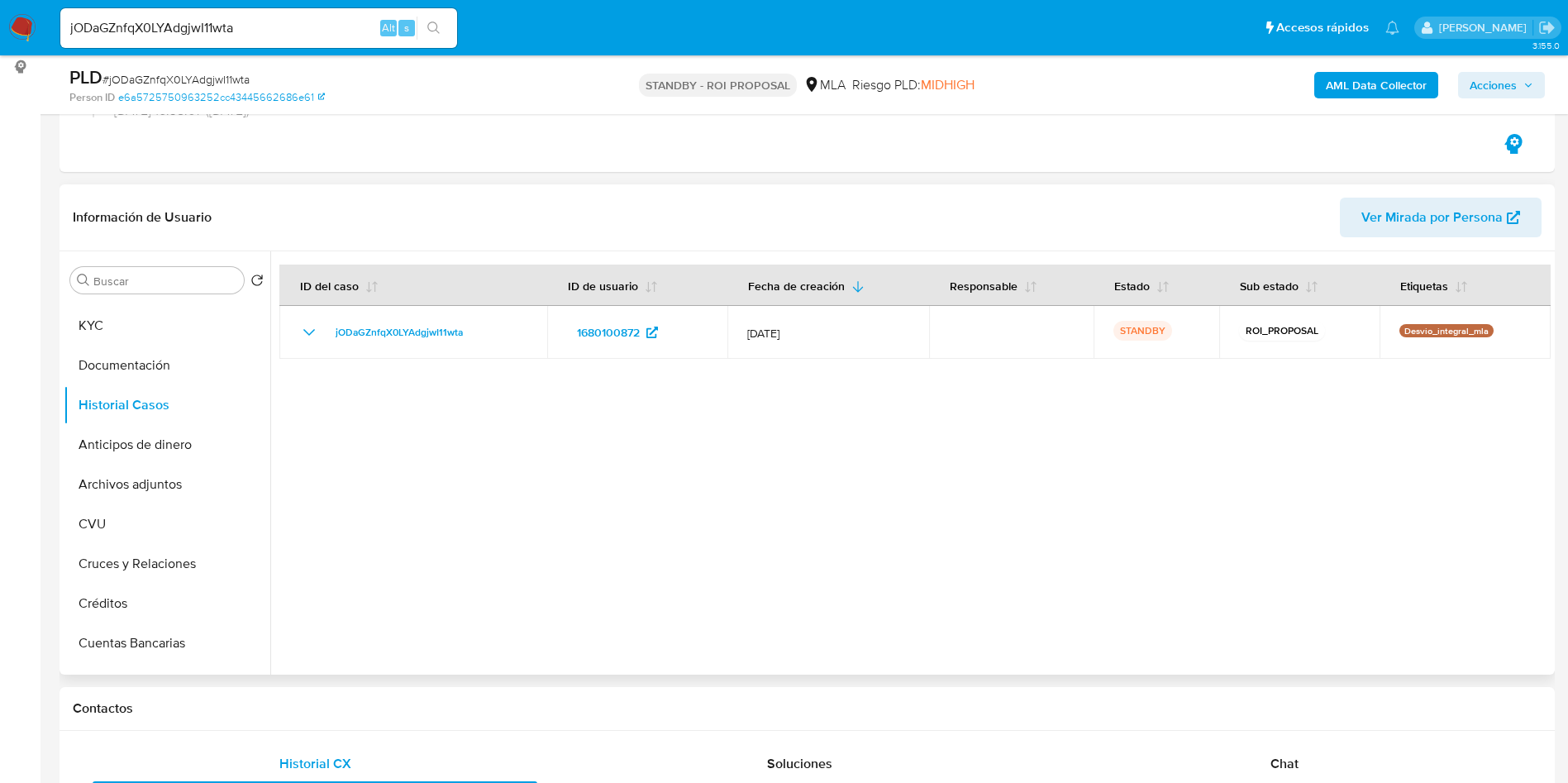
click at [1480, 222] on span "Ver Mirada por Persona" at bounding box center [1432, 217] width 142 height 39
click at [62, 320] on div "Buscar Volver al orden por defecto General KYC Documentación Historial Casos An…" at bounding box center [807, 463] width 1495 height 423
click at [95, 325] on button "KYC" at bounding box center [160, 325] width 193 height 39
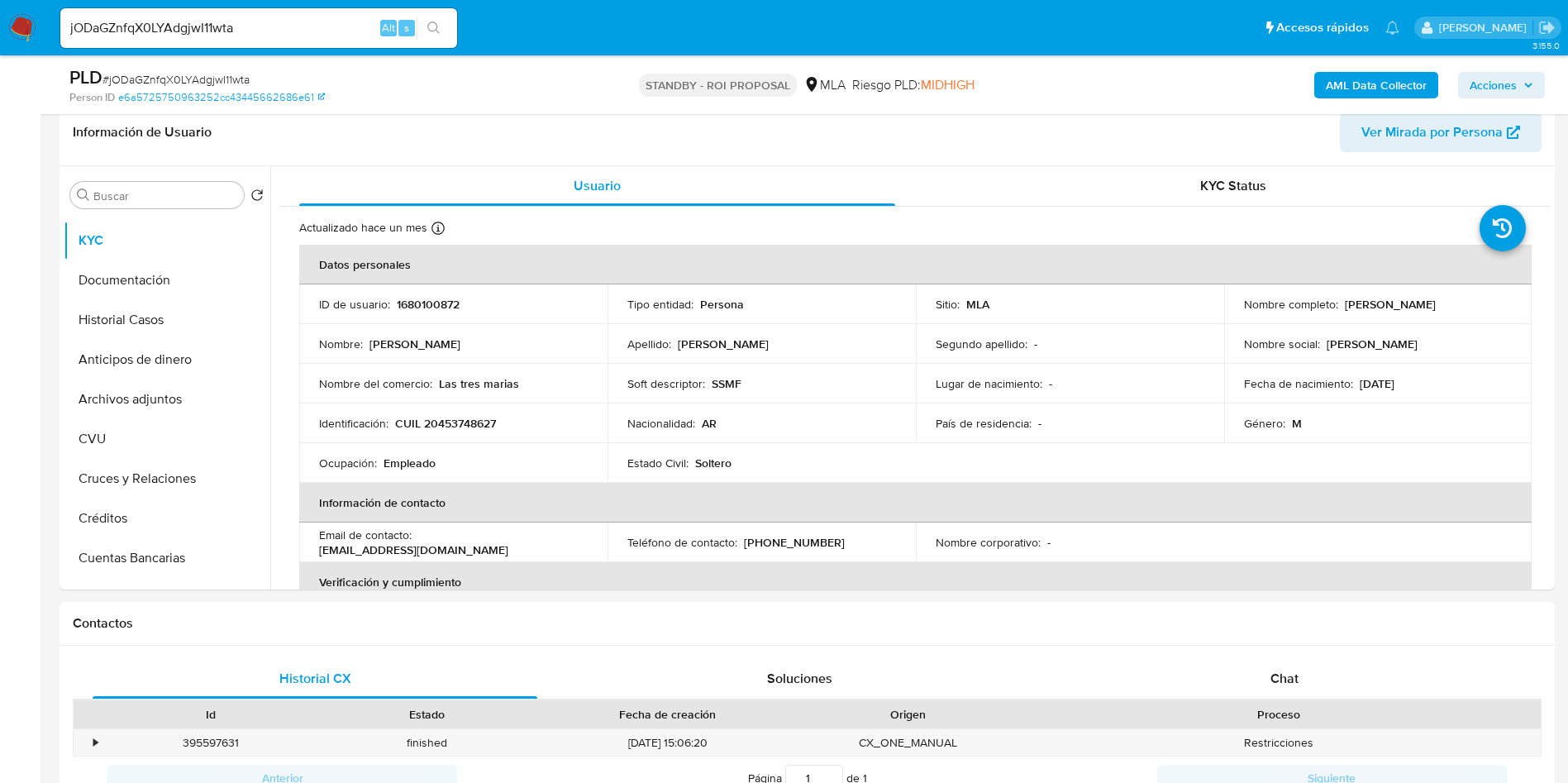
scroll to position [423, 0]
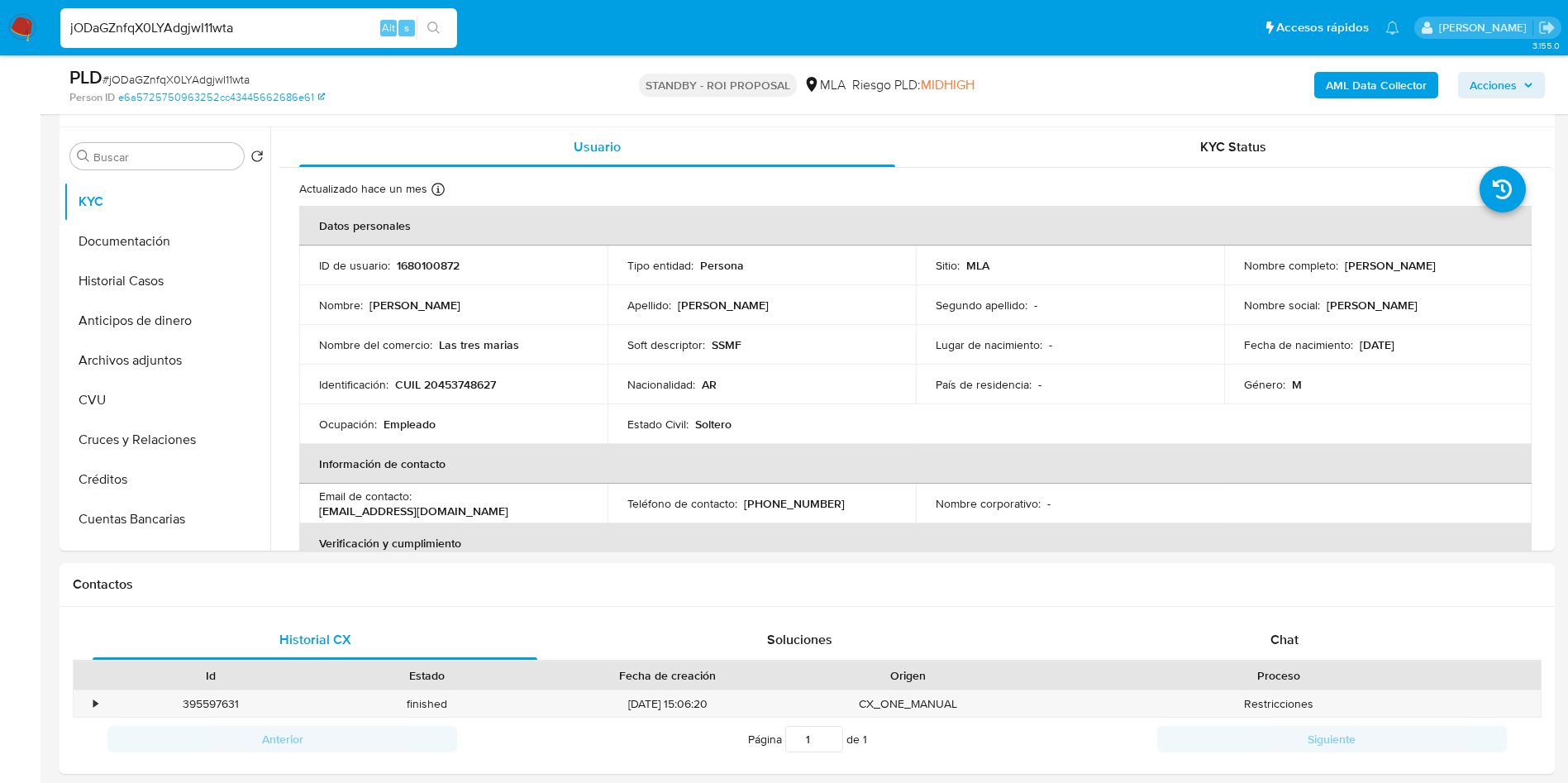
click at [267, 32] on input "jODaGZnfqX0LYAdgjwI11wta" at bounding box center [258, 28] width 396 height 22
paste input "99WffErwiDYmq2pwez1F7zvV"
type input "99WffErwiDYmq2pwez1F7zvV"
click at [434, 24] on icon "search-icon" at bounding box center [433, 28] width 13 height 13
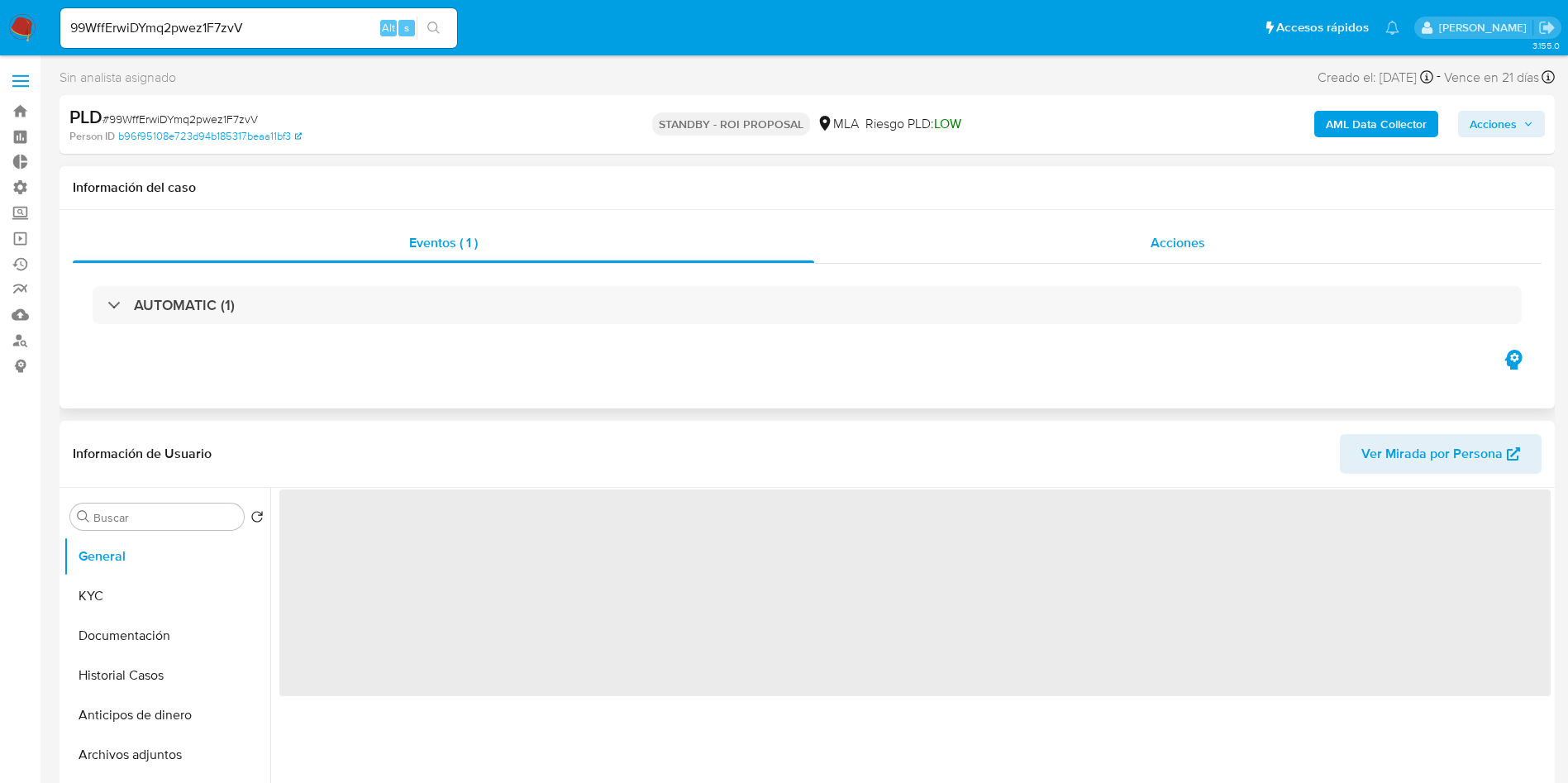
click at [1141, 251] on div "Acciones" at bounding box center [1177, 242] width 727 height 39
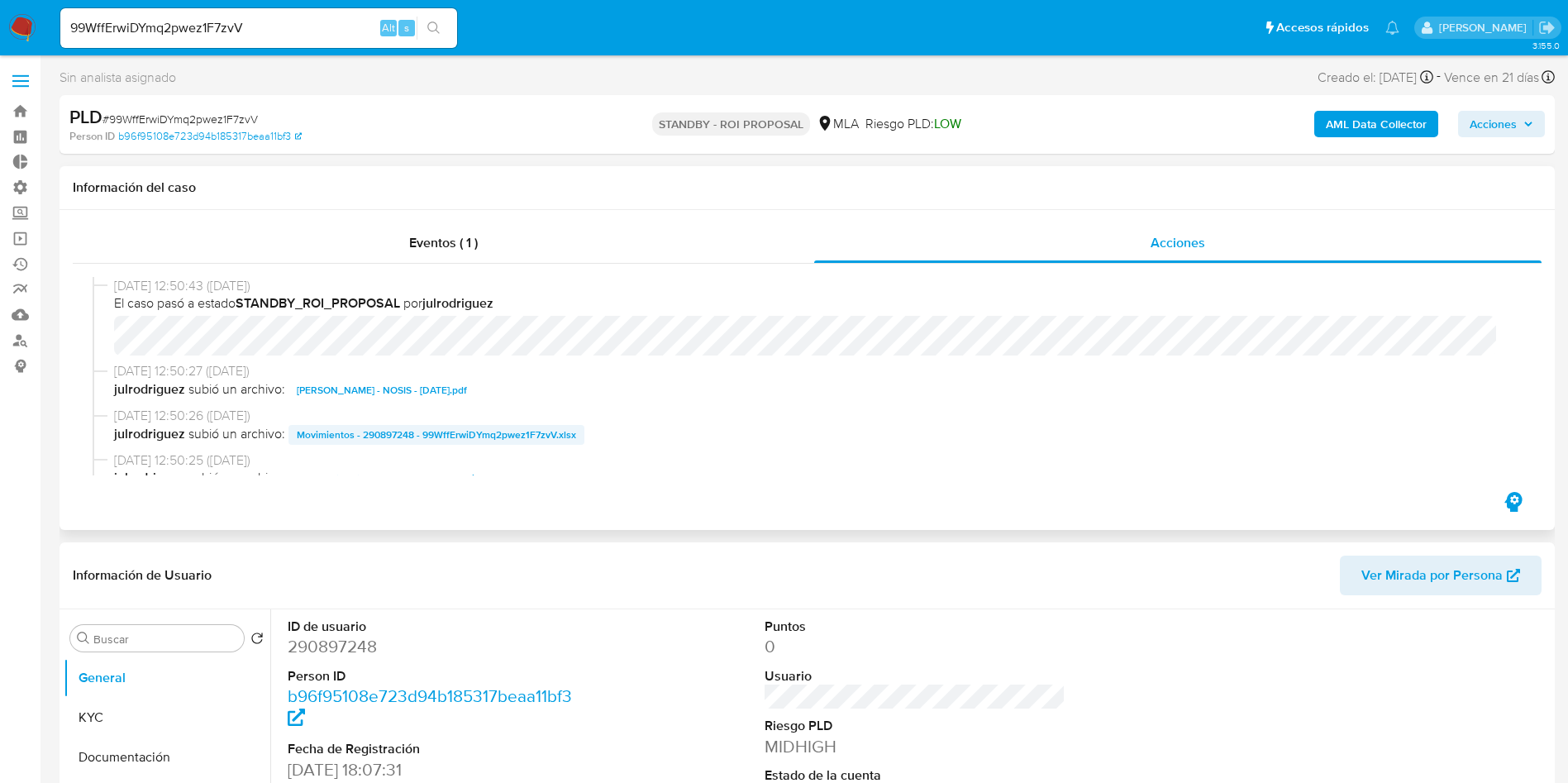
select select "10"
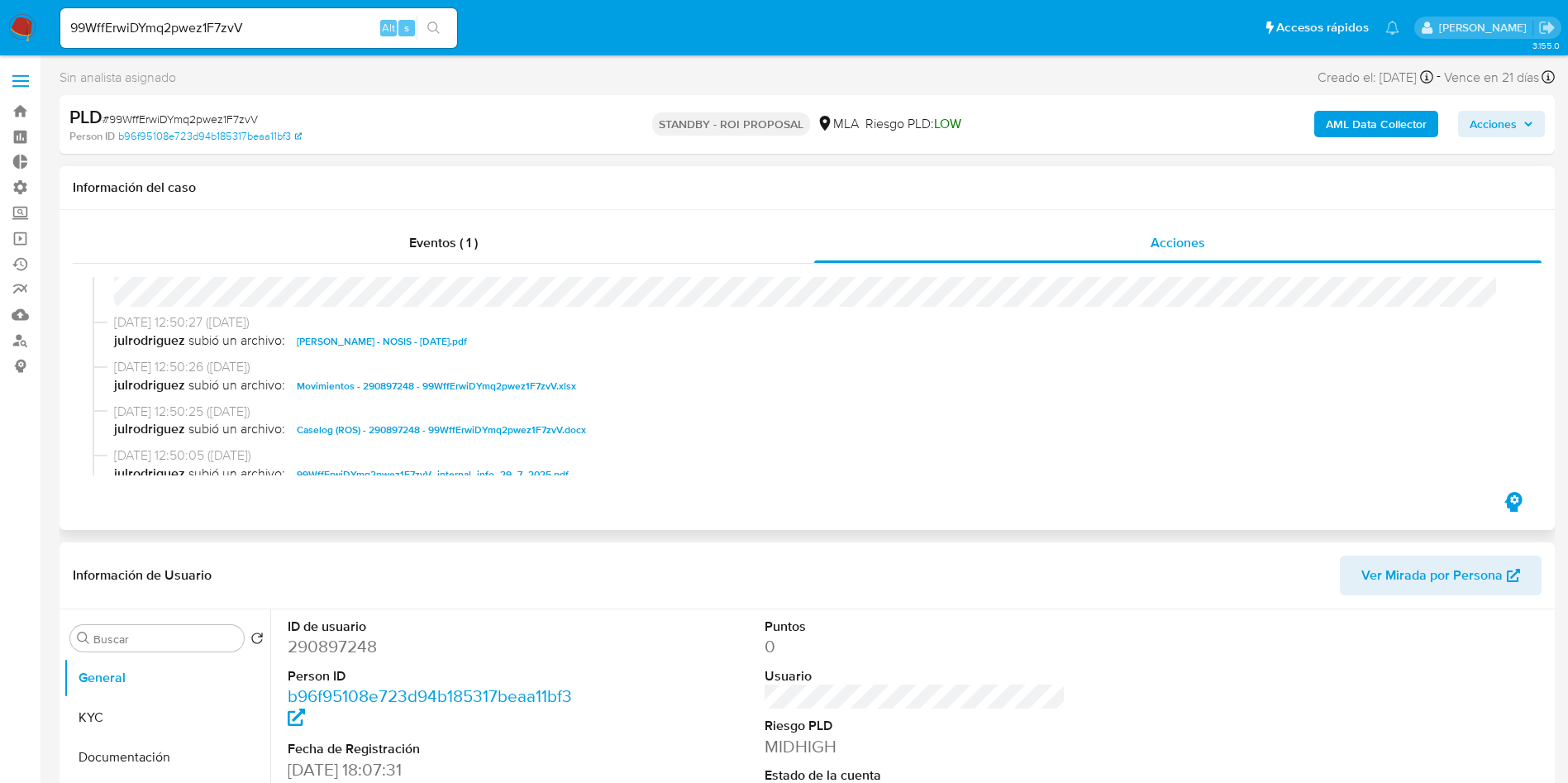
scroll to position [124, 0]
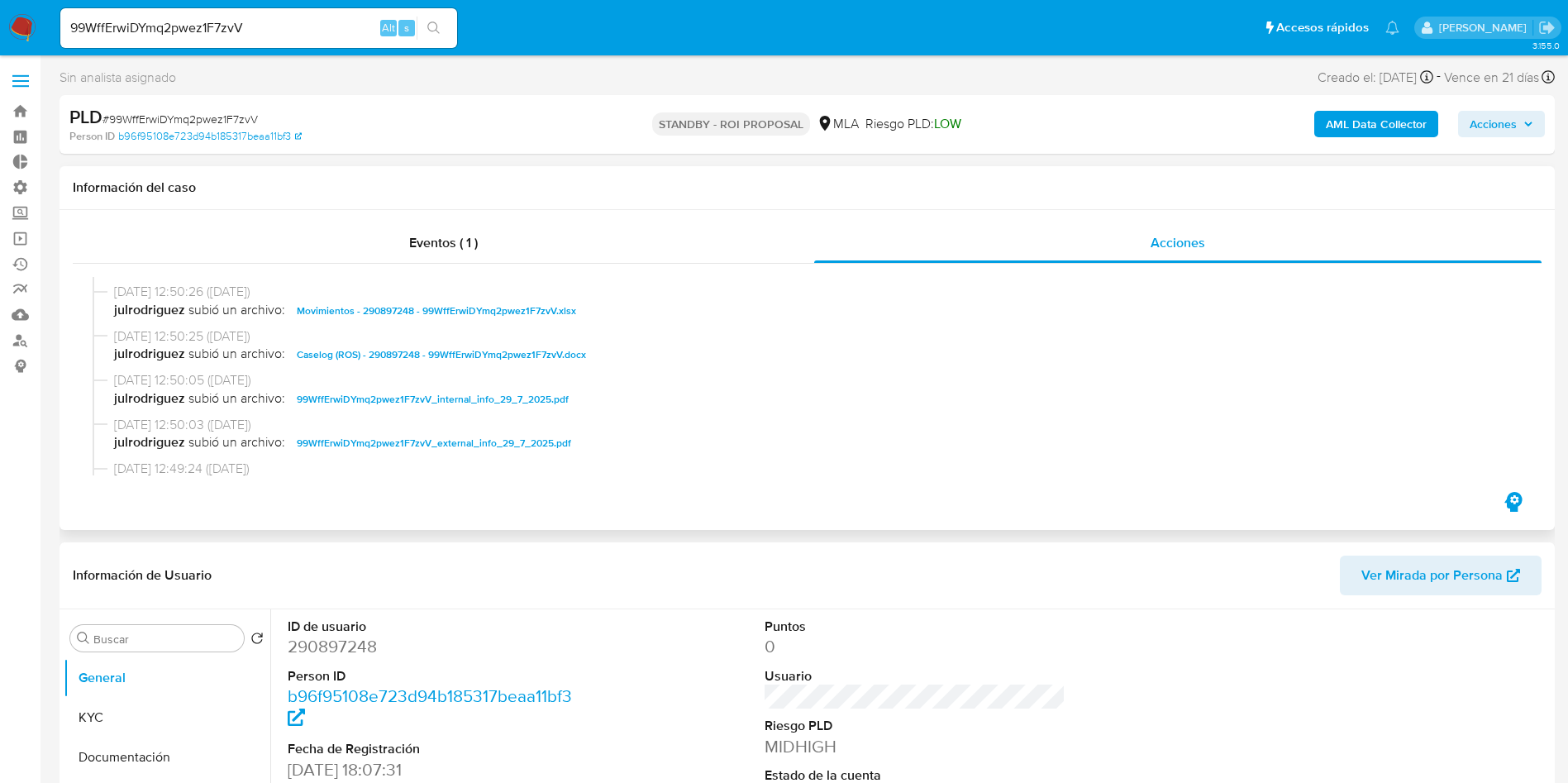
click at [541, 354] on span "Caselog (ROS) - 290897248 - 99WffErwiDYmq2pwez1F7zvV.docx" at bounding box center [441, 354] width 290 height 20
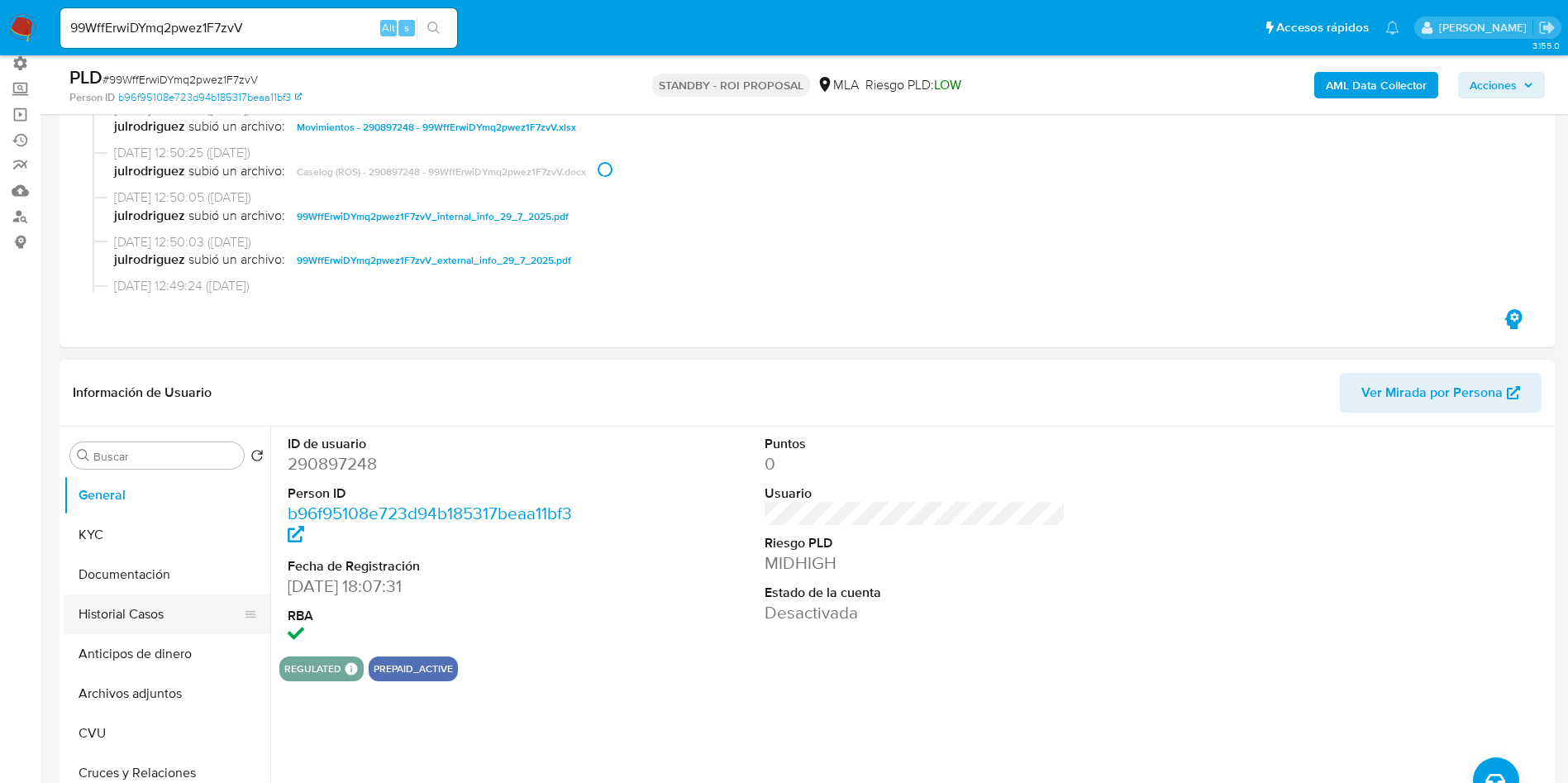
click at [105, 615] on button "Historial Casos" at bounding box center [160, 613] width 193 height 39
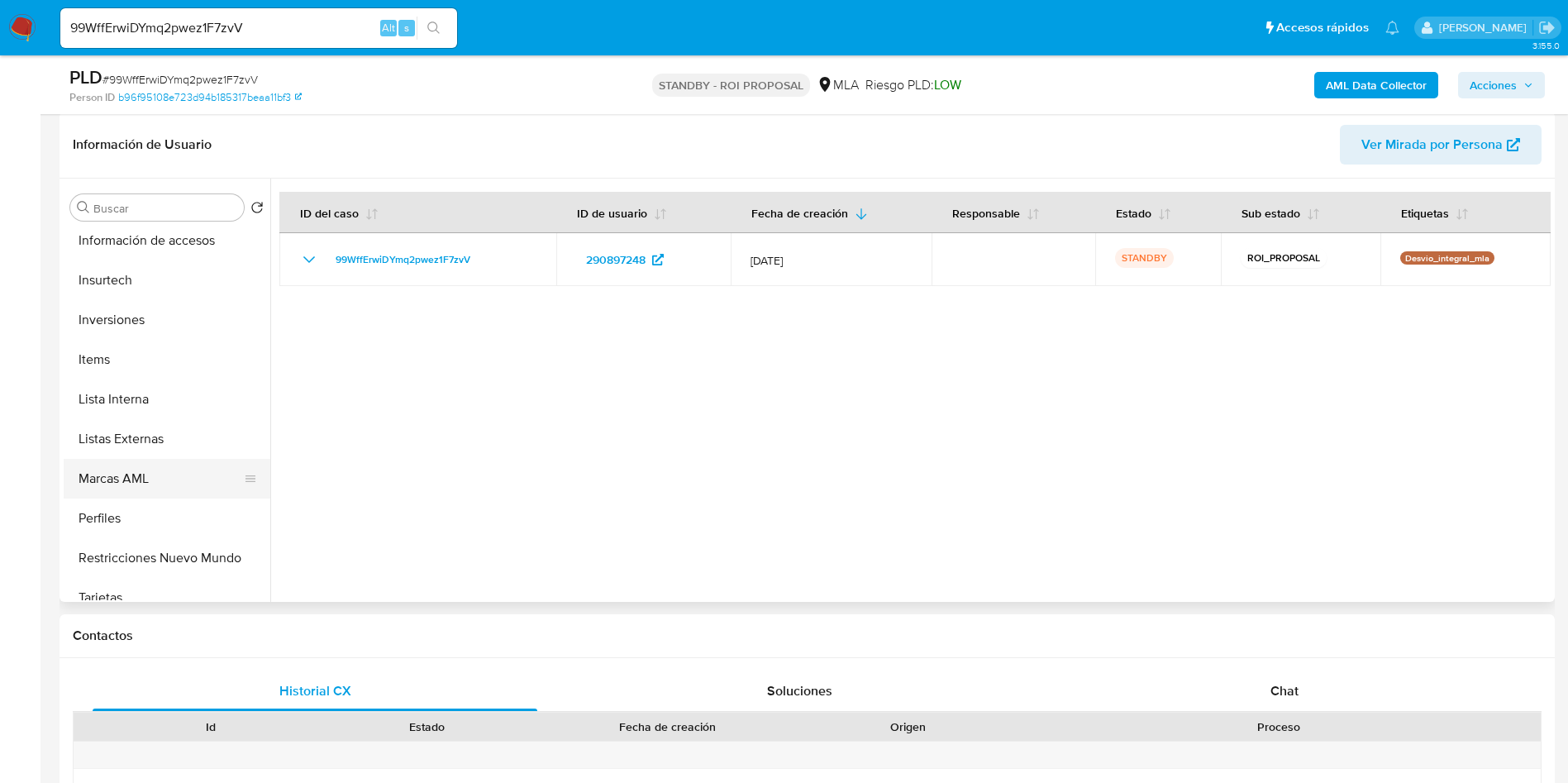
scroll to position [778, 0]
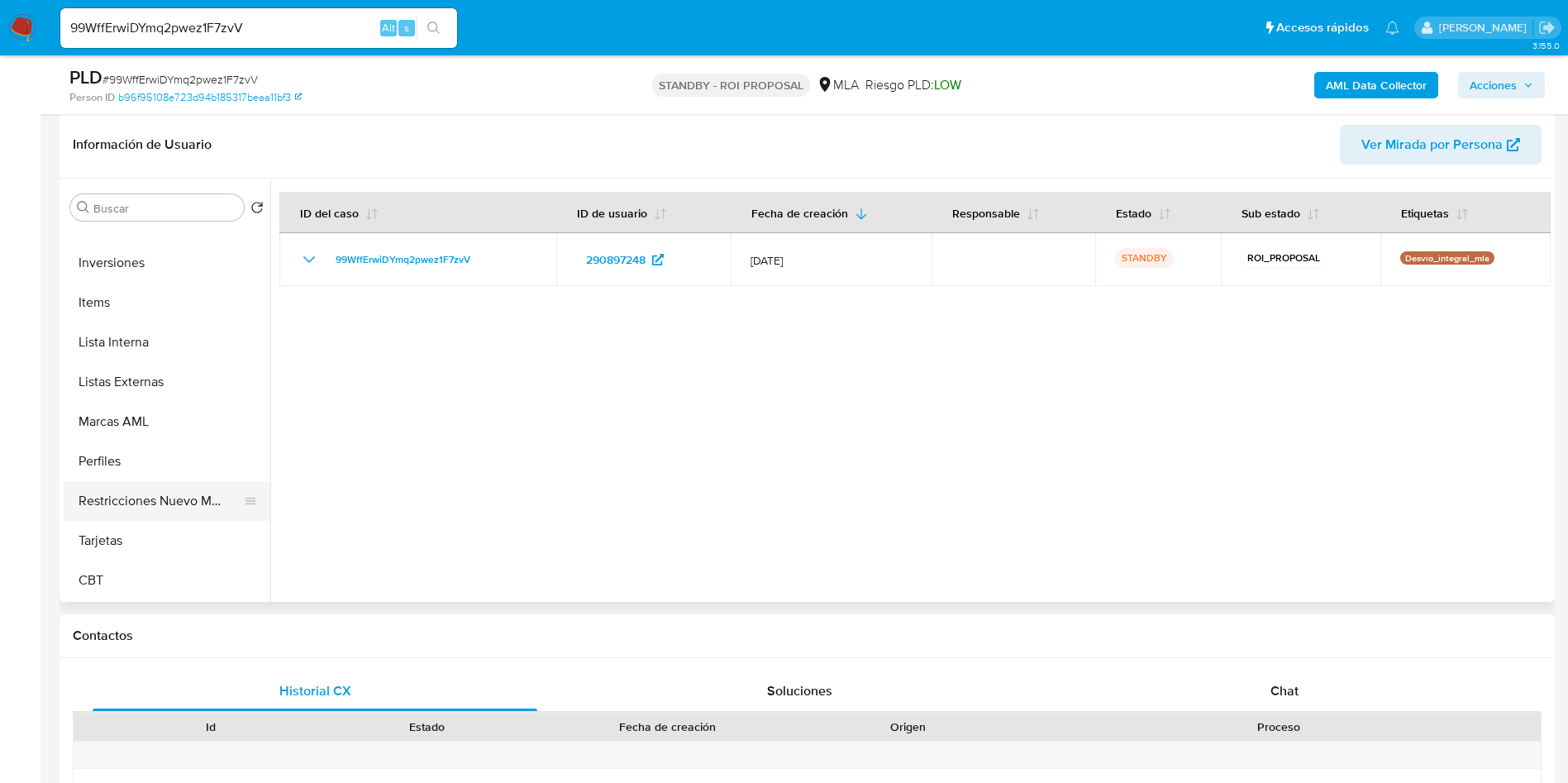
click at [157, 497] on button "Restricciones Nuevo Mundo" at bounding box center [160, 500] width 193 height 39
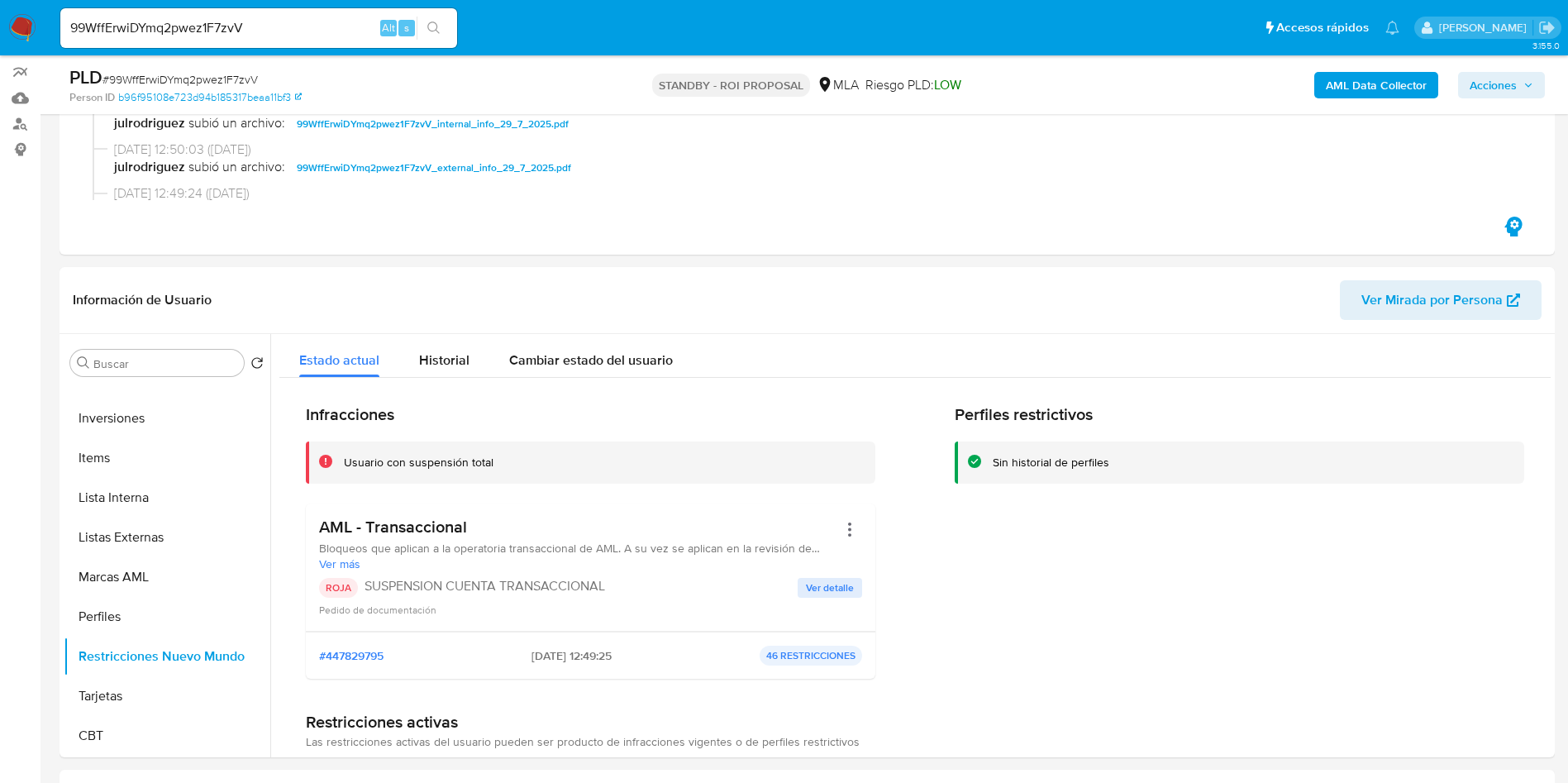
scroll to position [124, 0]
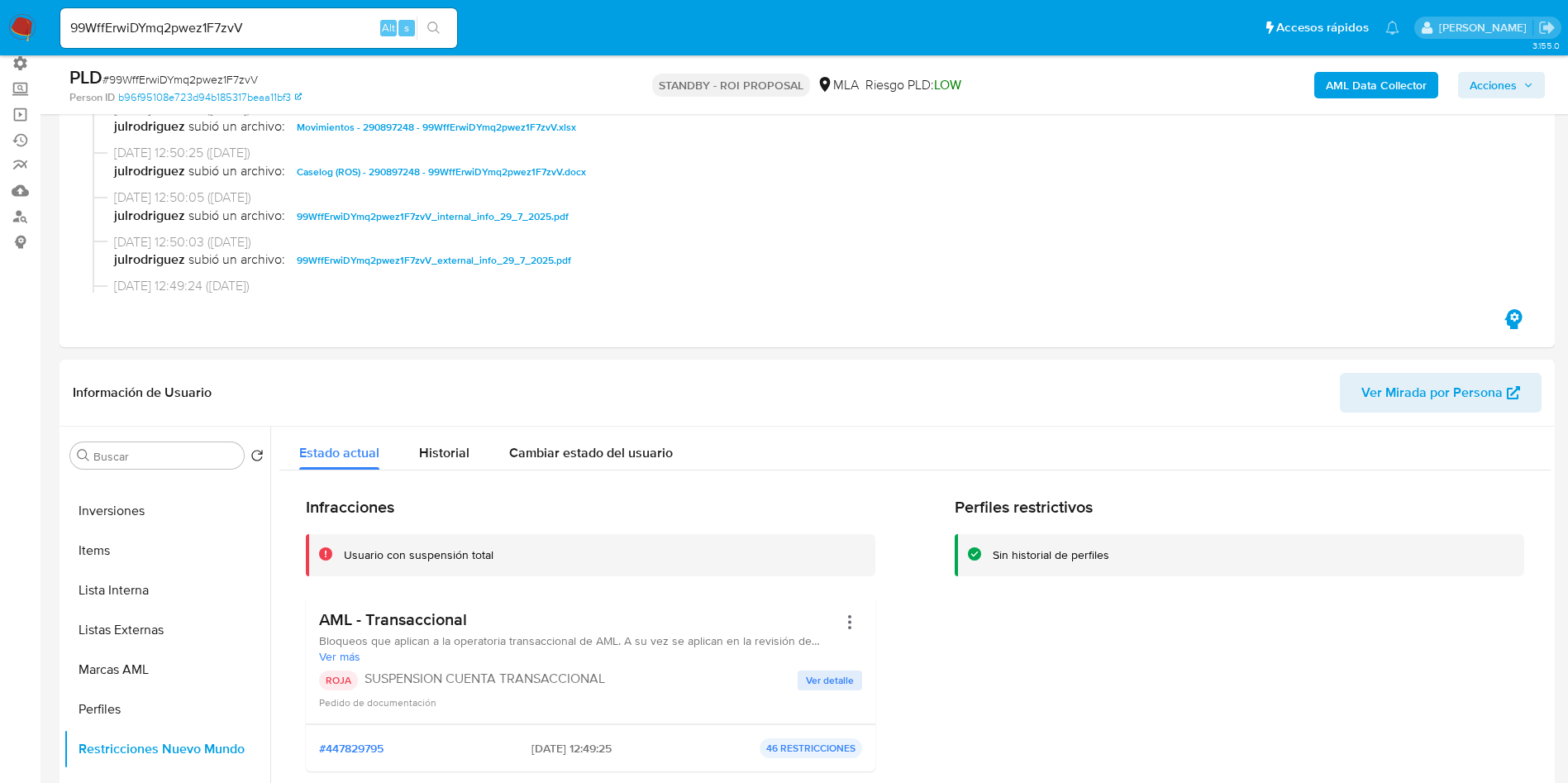
click at [213, 31] on input "99WffErwiDYmq2pwez1F7zvV" at bounding box center [258, 28] width 396 height 22
click at [213, 30] on input "99WffErwiDYmq2pwez1F7zvV" at bounding box center [258, 28] width 396 height 22
paste input "spcVgKXGrRYJKYEPOhjY32DZ"
type input "spcVgKXGrRYJKYEPOhjY32DZ"
click at [436, 18] on button "search-icon" at bounding box center [433, 28] width 34 height 23
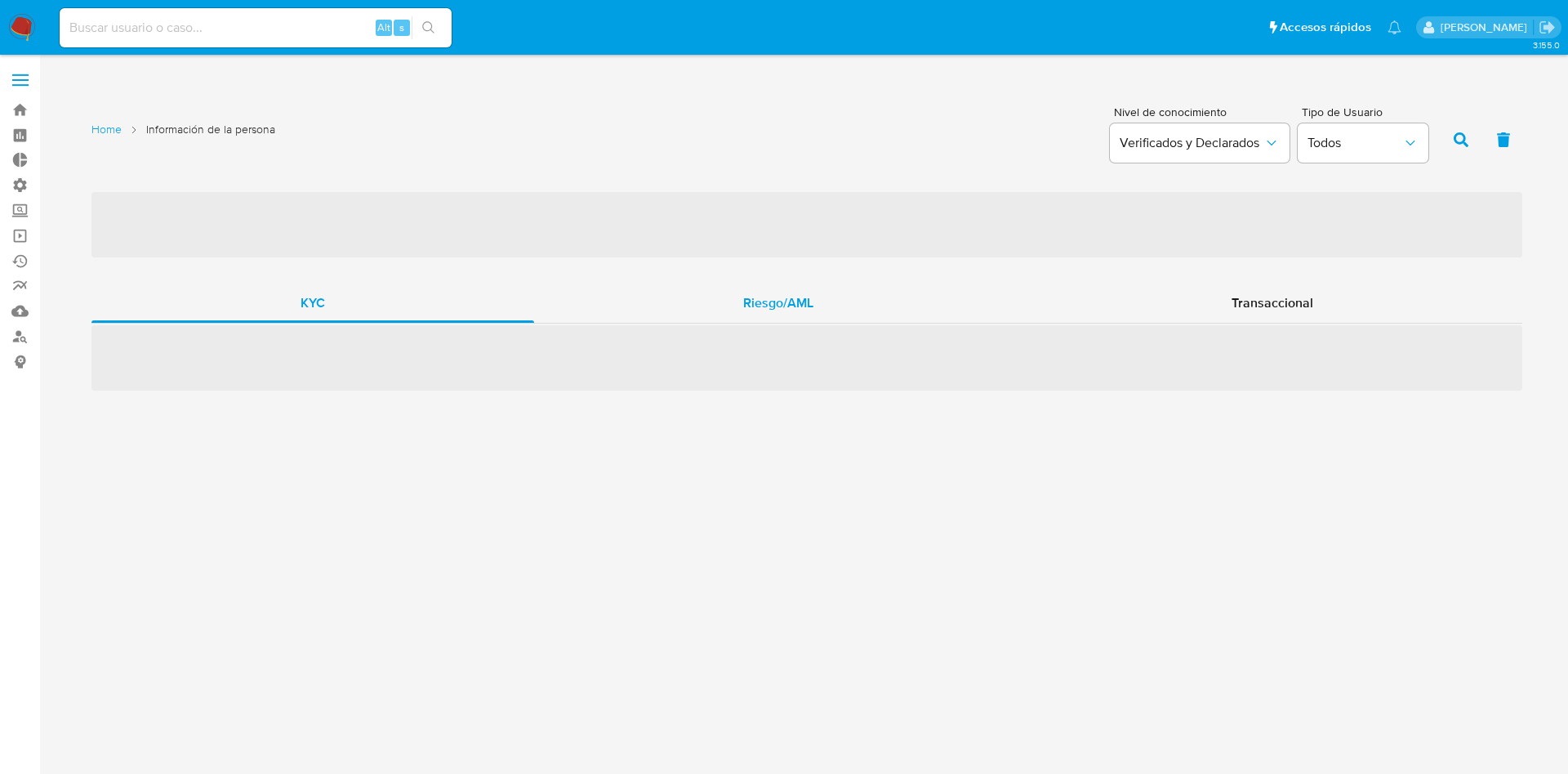
click at [753, 303] on span "Riesgo/AML" at bounding box center [778, 303] width 70 height 19
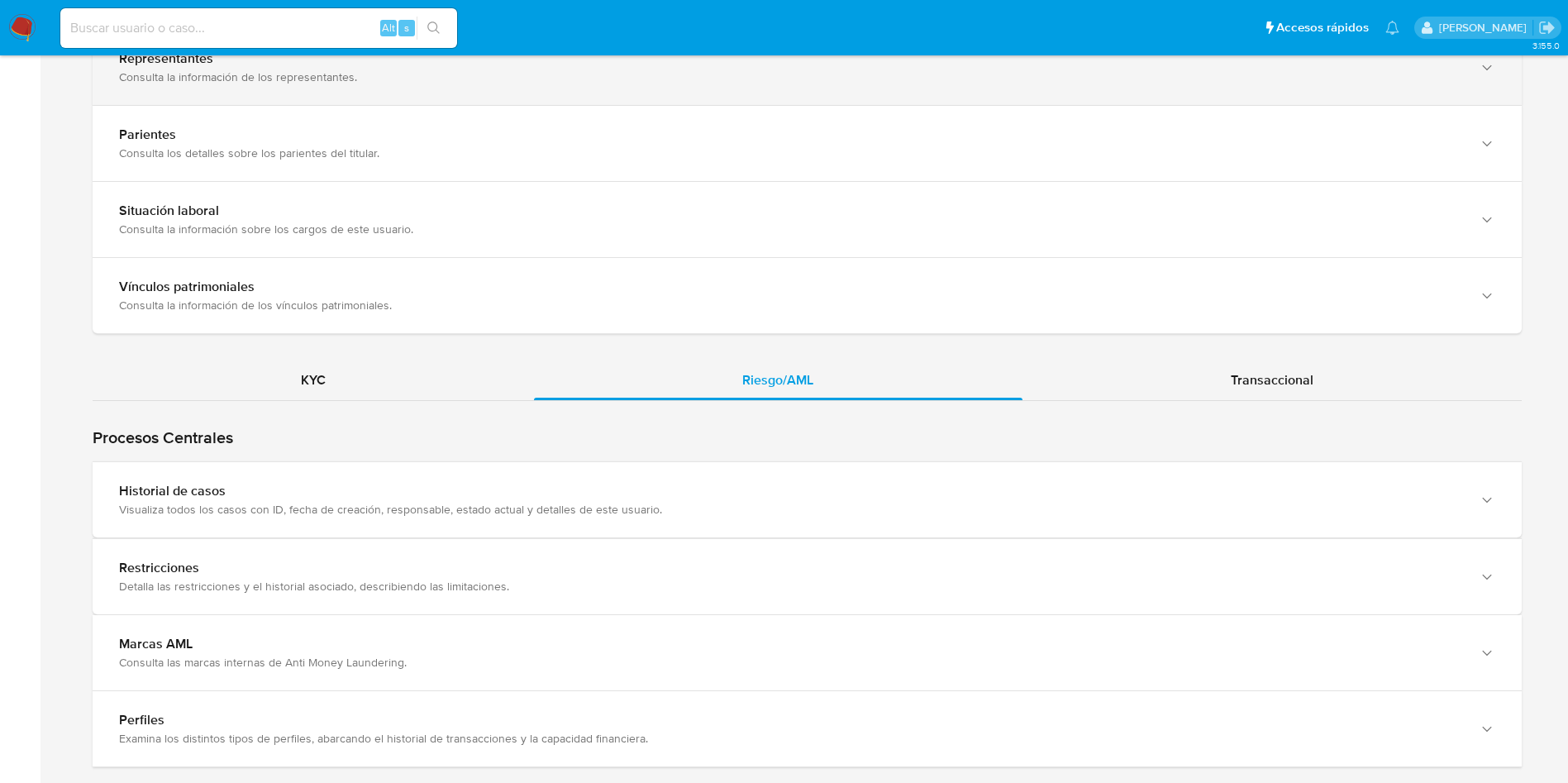
scroll to position [1240, 0]
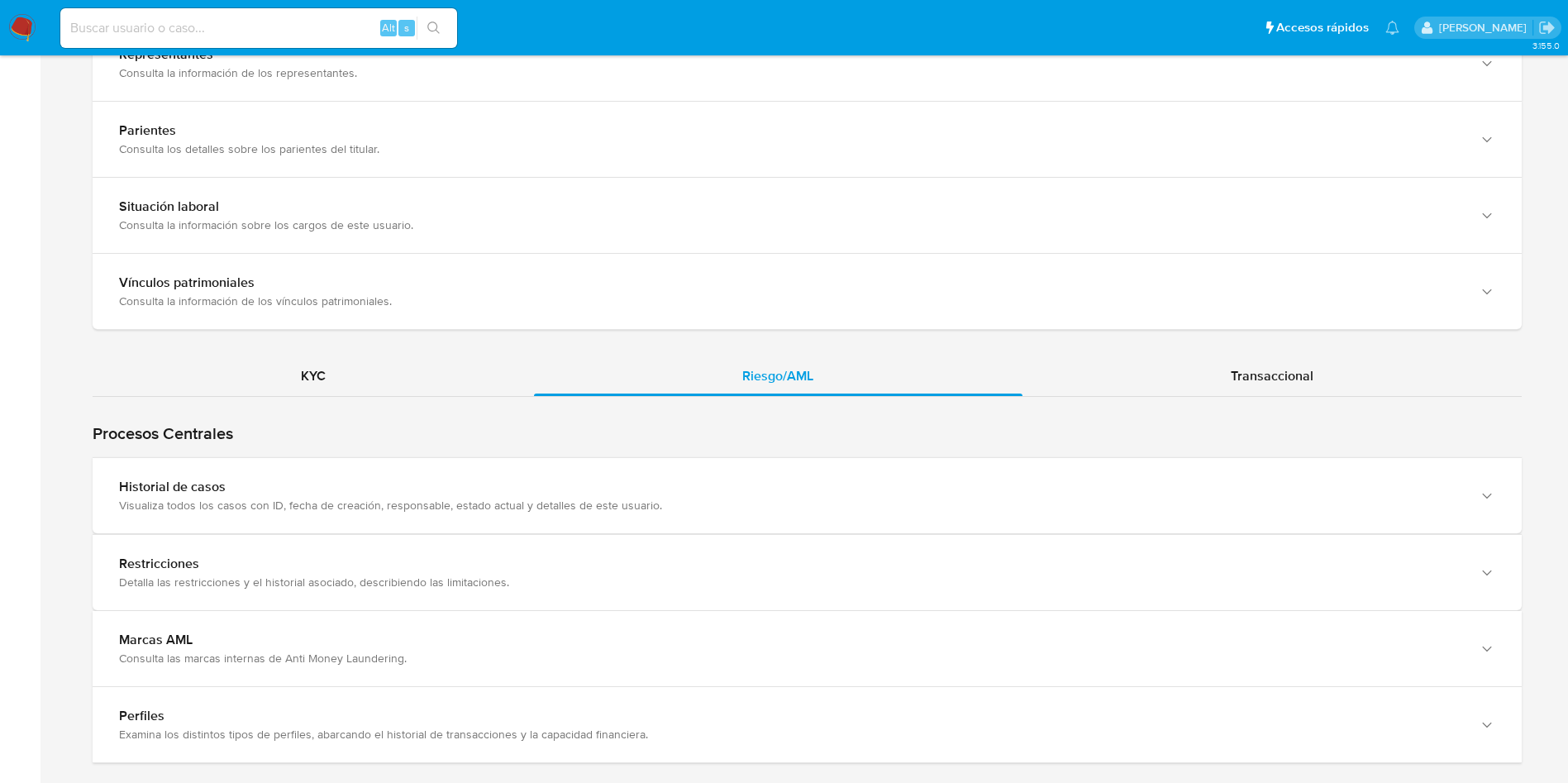
click at [832, 400] on div "Procesos Centrales Restricciones Detalla las restricciones y el historial asoci…" at bounding box center [807, 579] width 1429 height 366
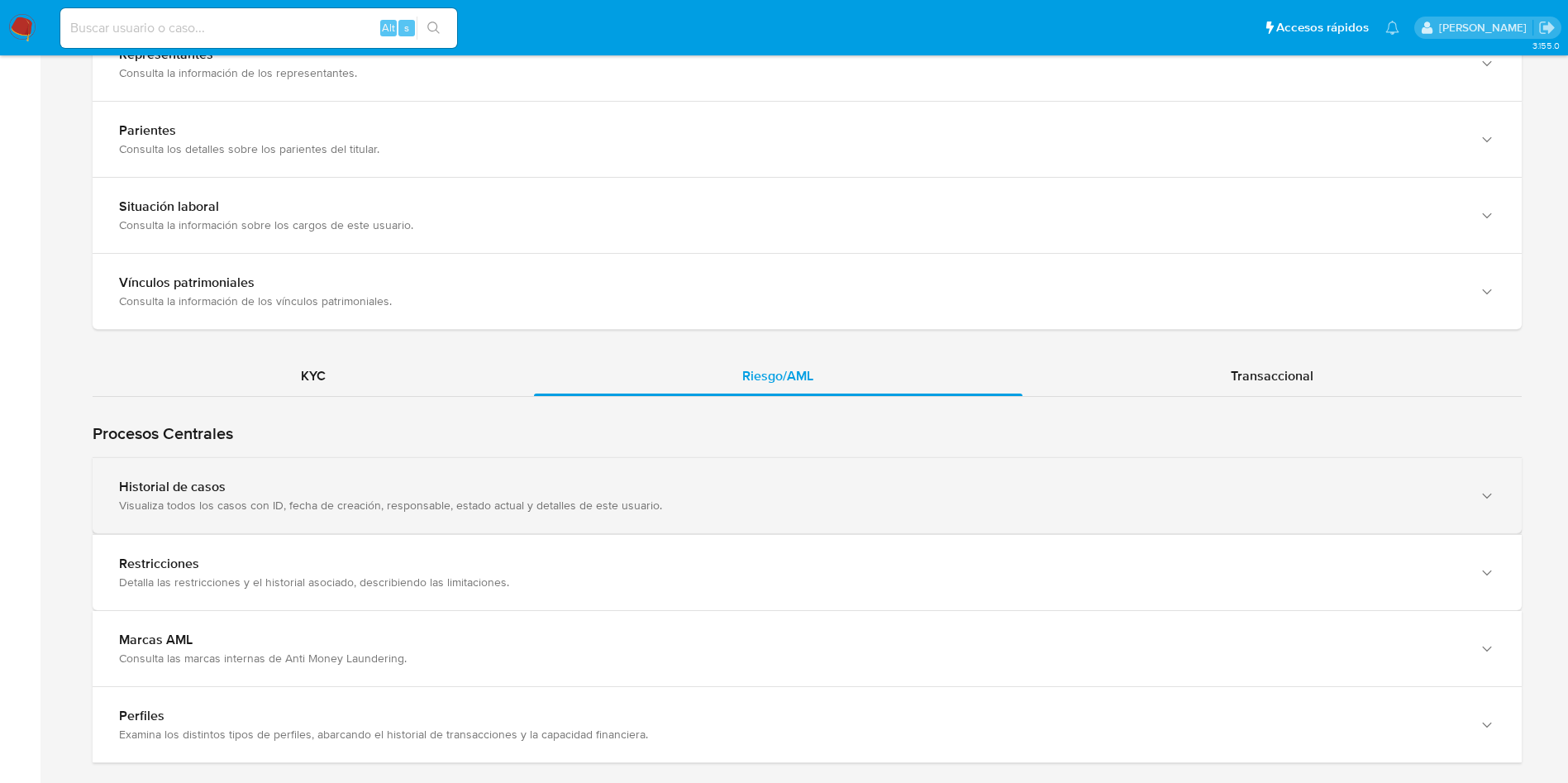
click at [590, 493] on div "Historial de casos" at bounding box center [790, 486] width 1343 height 17
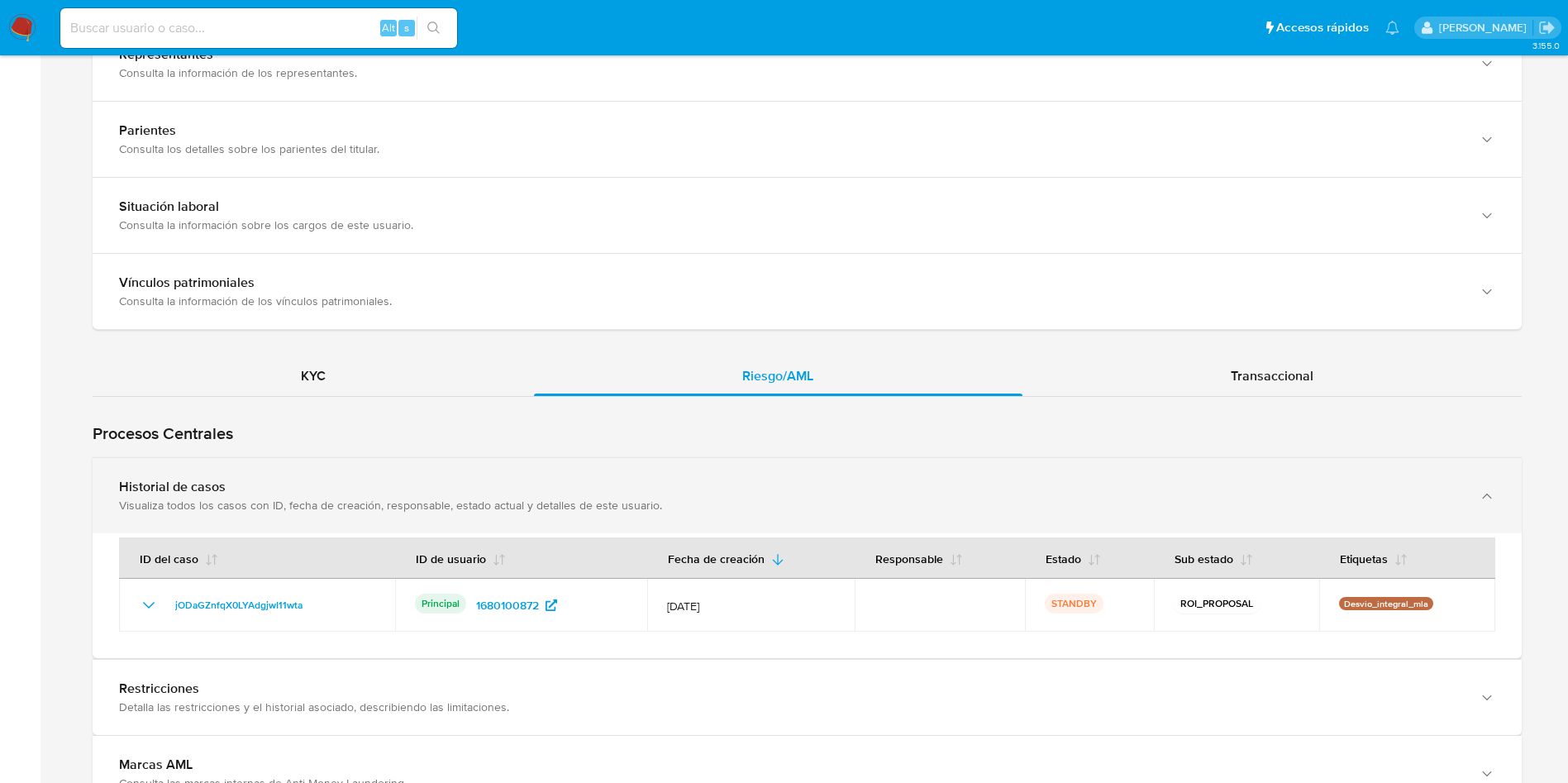
scroll to position [1364, 0]
